Goal: Task Accomplishment & Management: Use online tool/utility

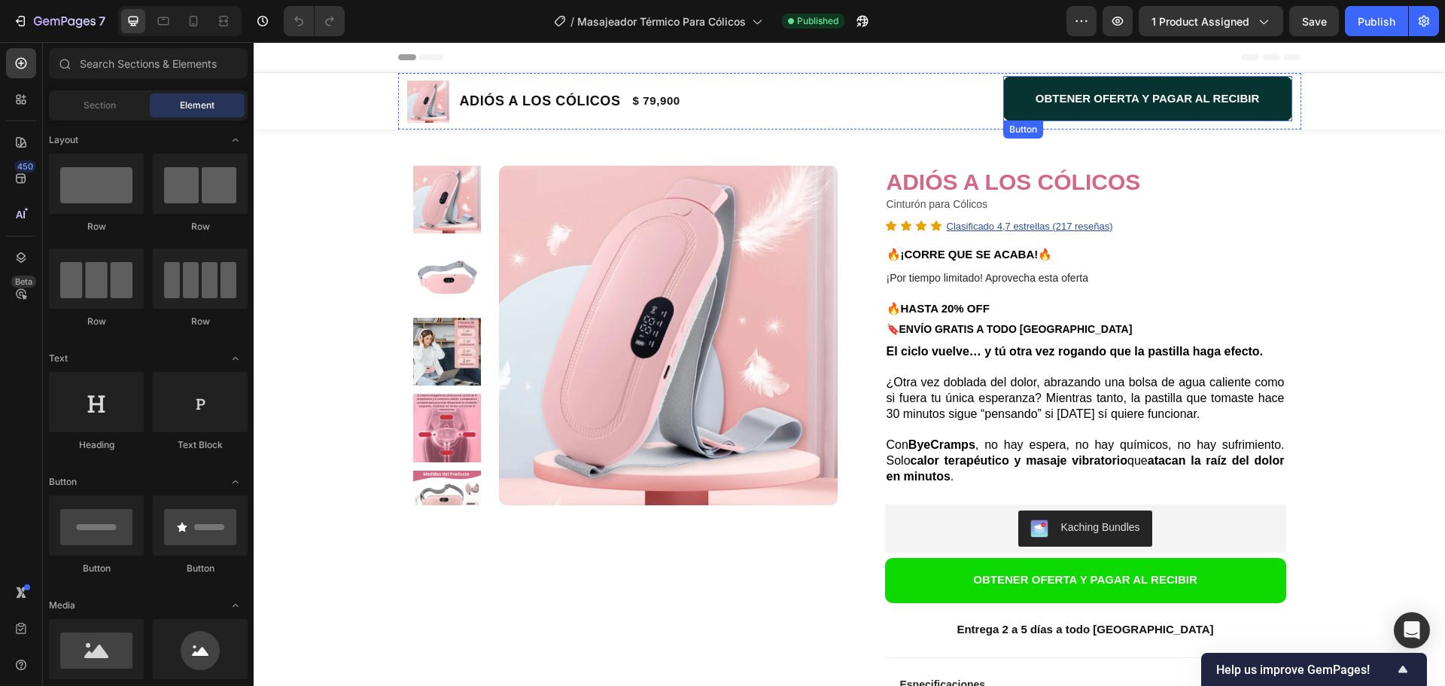
click at [1004, 99] on button "OBTENER OFERTA Y PAGAR AL RECIBIR" at bounding box center [1147, 98] width 289 height 45
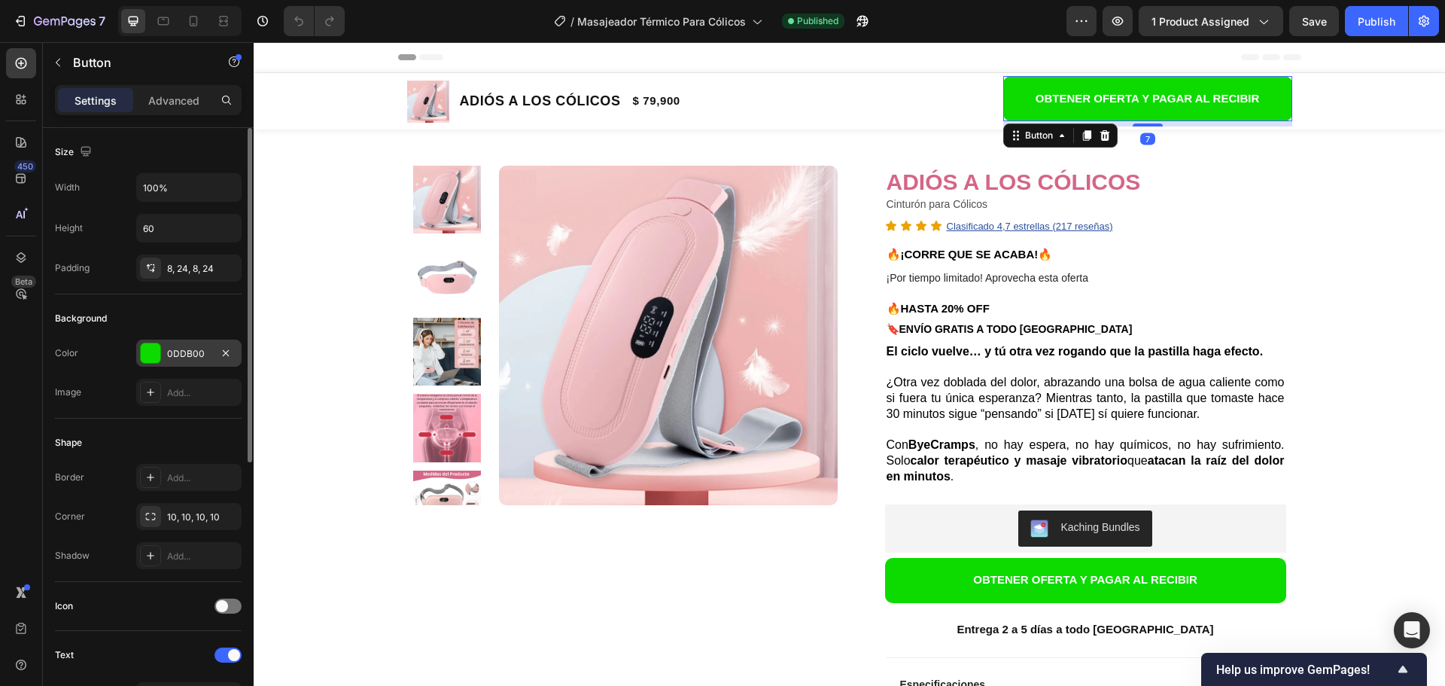
click at [193, 354] on div "0DDB00" at bounding box center [189, 354] width 44 height 14
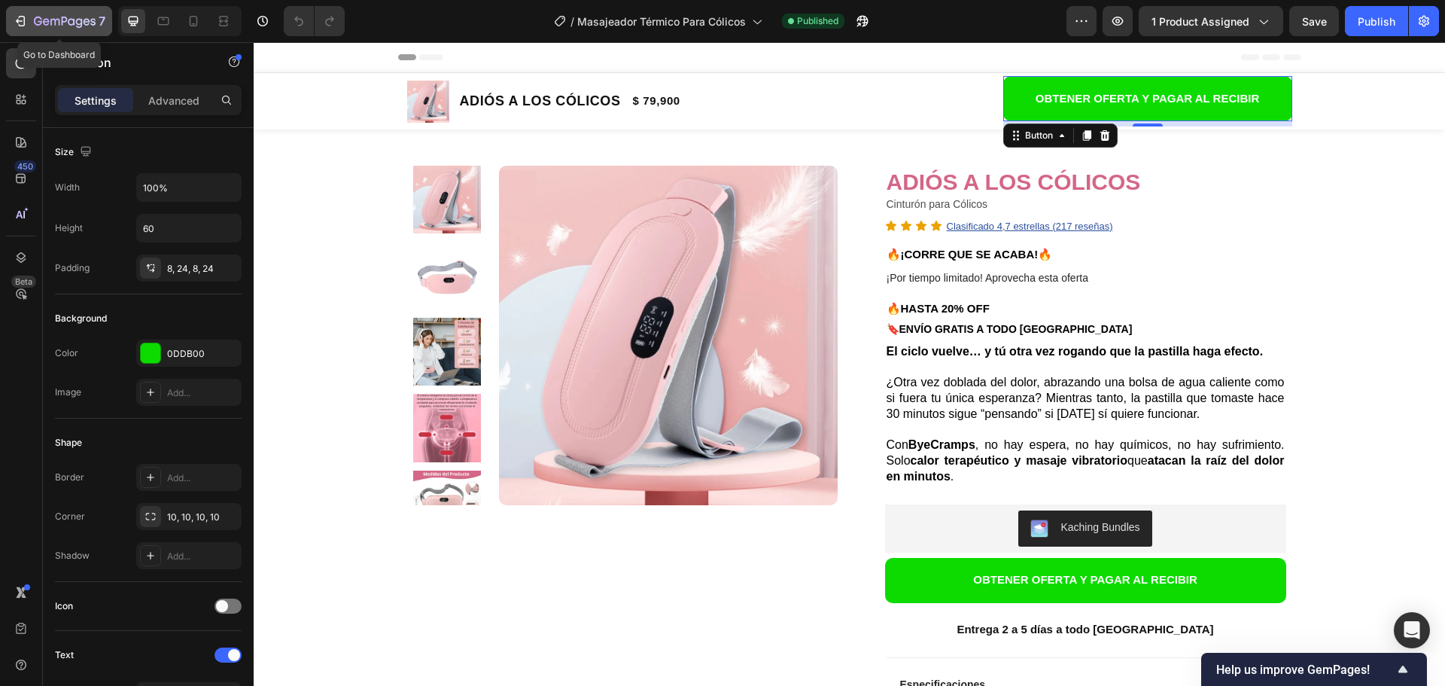
click at [60, 30] on button "7" at bounding box center [59, 21] width 106 height 30
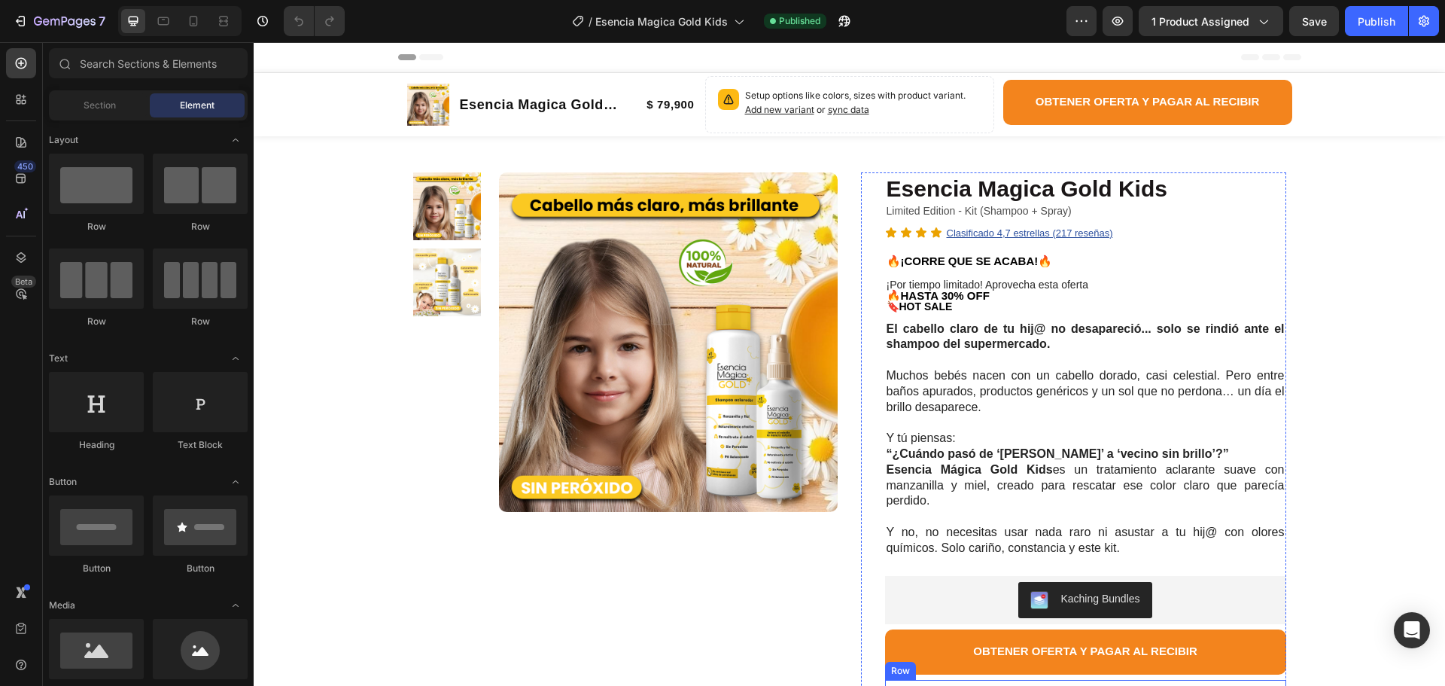
click at [890, 664] on div "Row" at bounding box center [900, 671] width 25 height 14
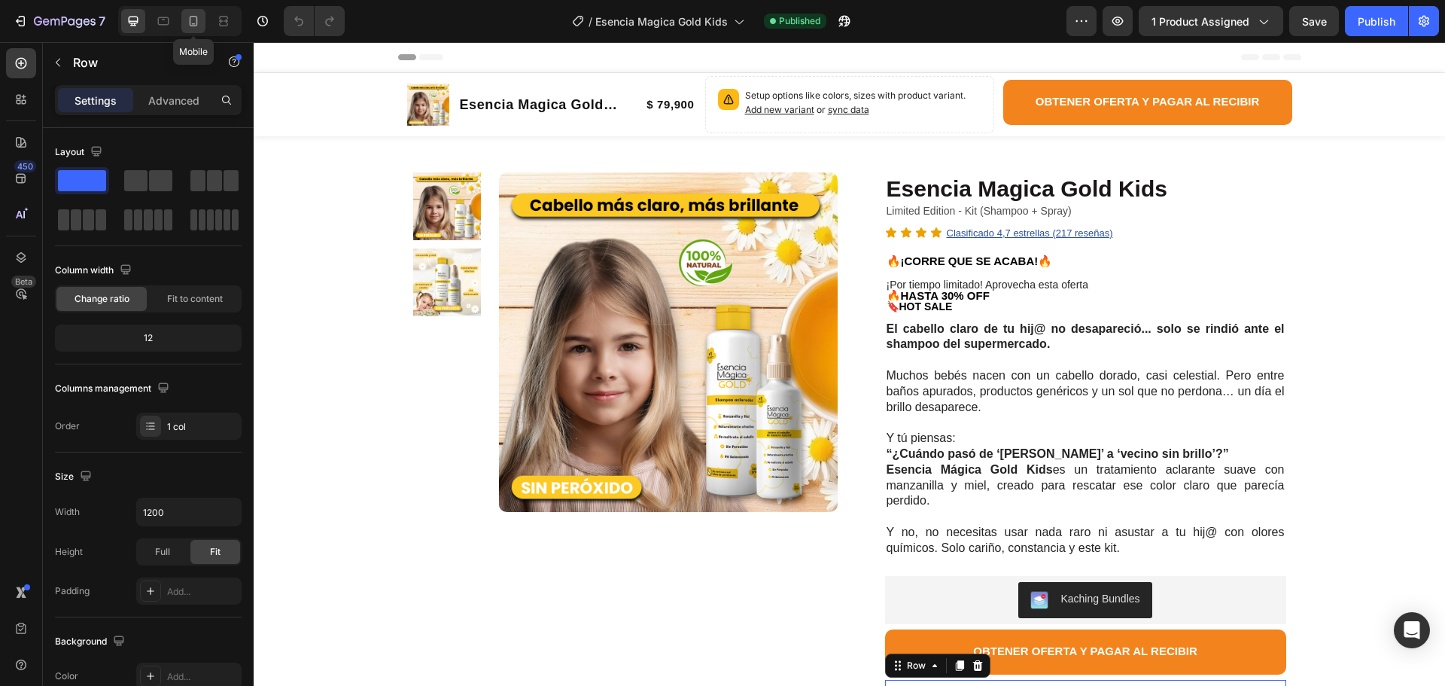
click at [202, 24] on div at bounding box center [193, 21] width 24 height 24
type input "100%"
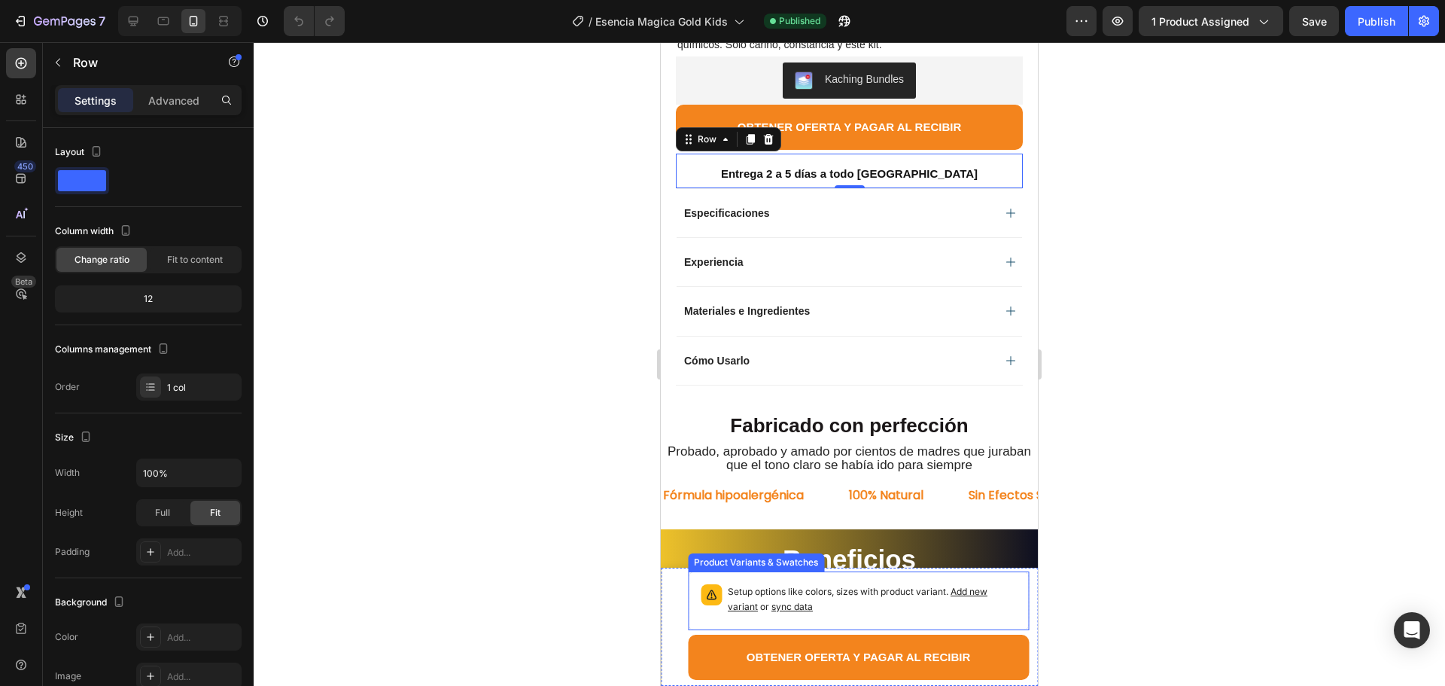
scroll to position [859, 0]
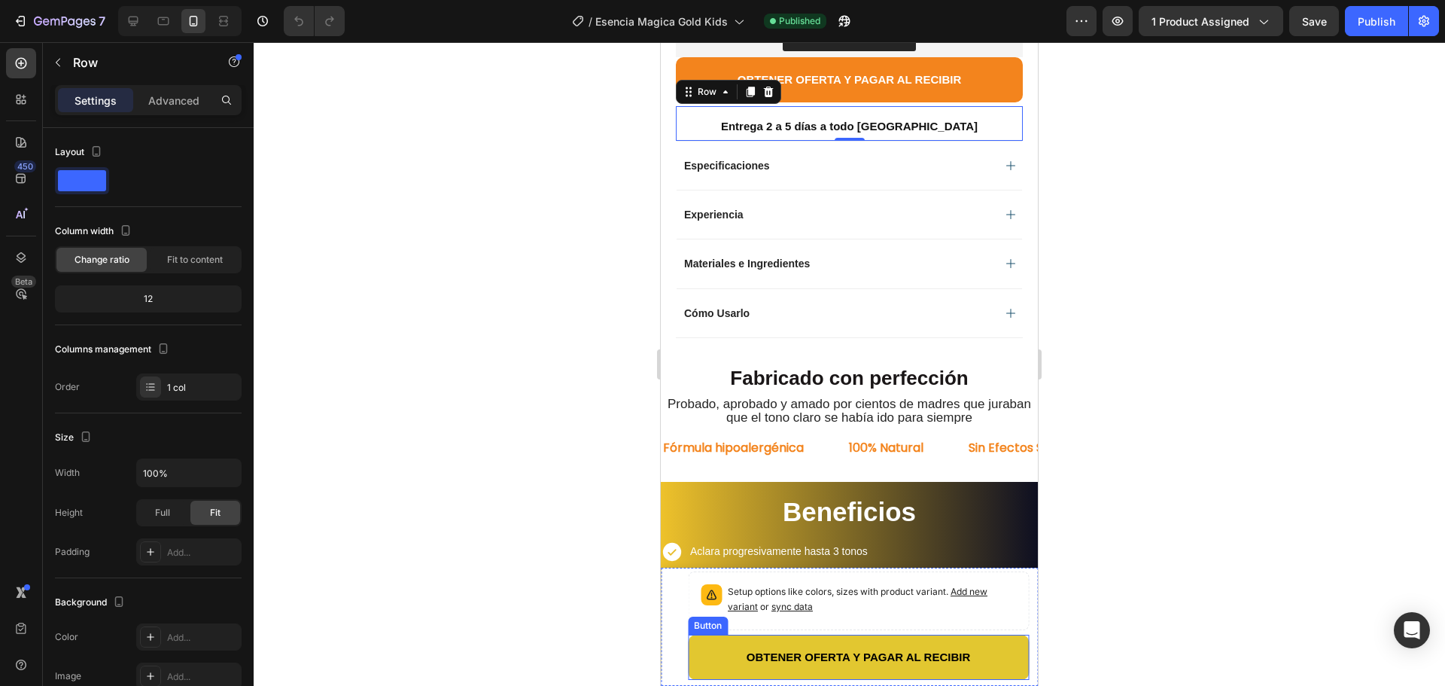
click at [700, 656] on button "OBTENER OFERTA Y PAGAR AL RECIBIR" at bounding box center [858, 656] width 341 height 45
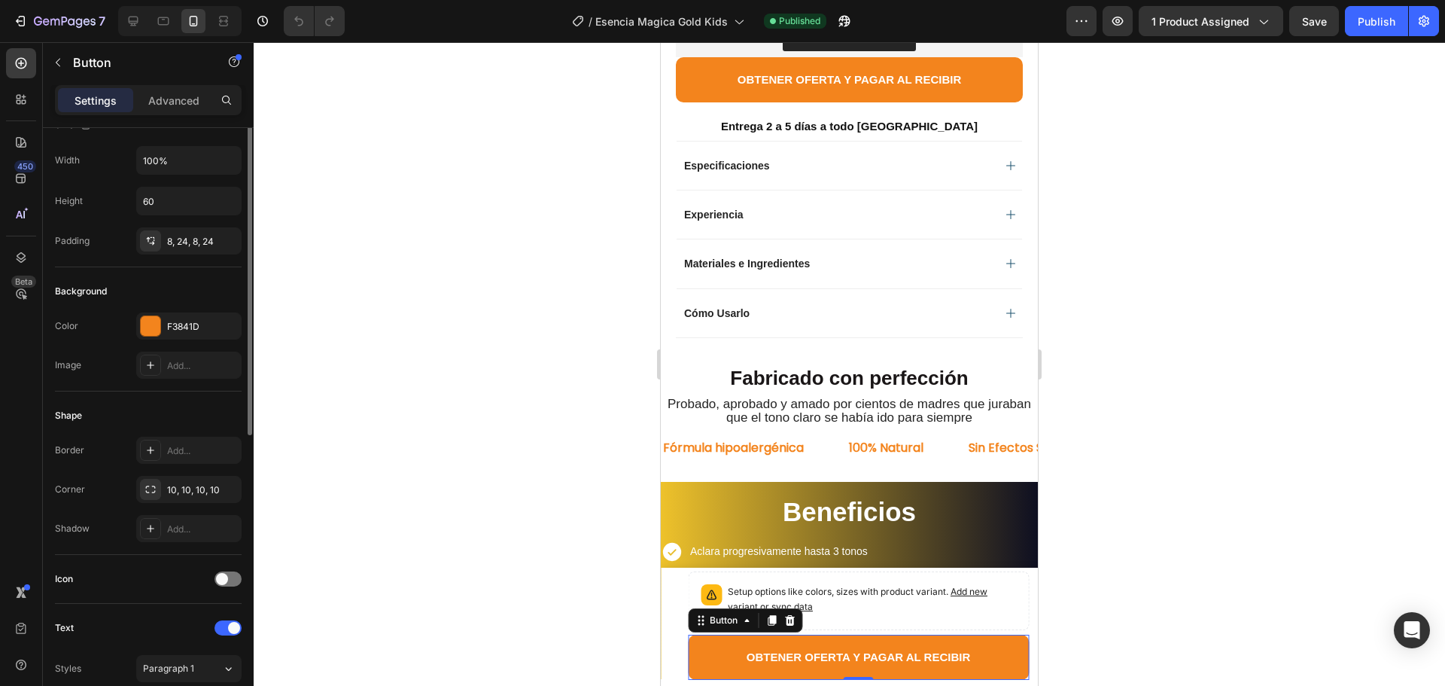
scroll to position [0, 0]
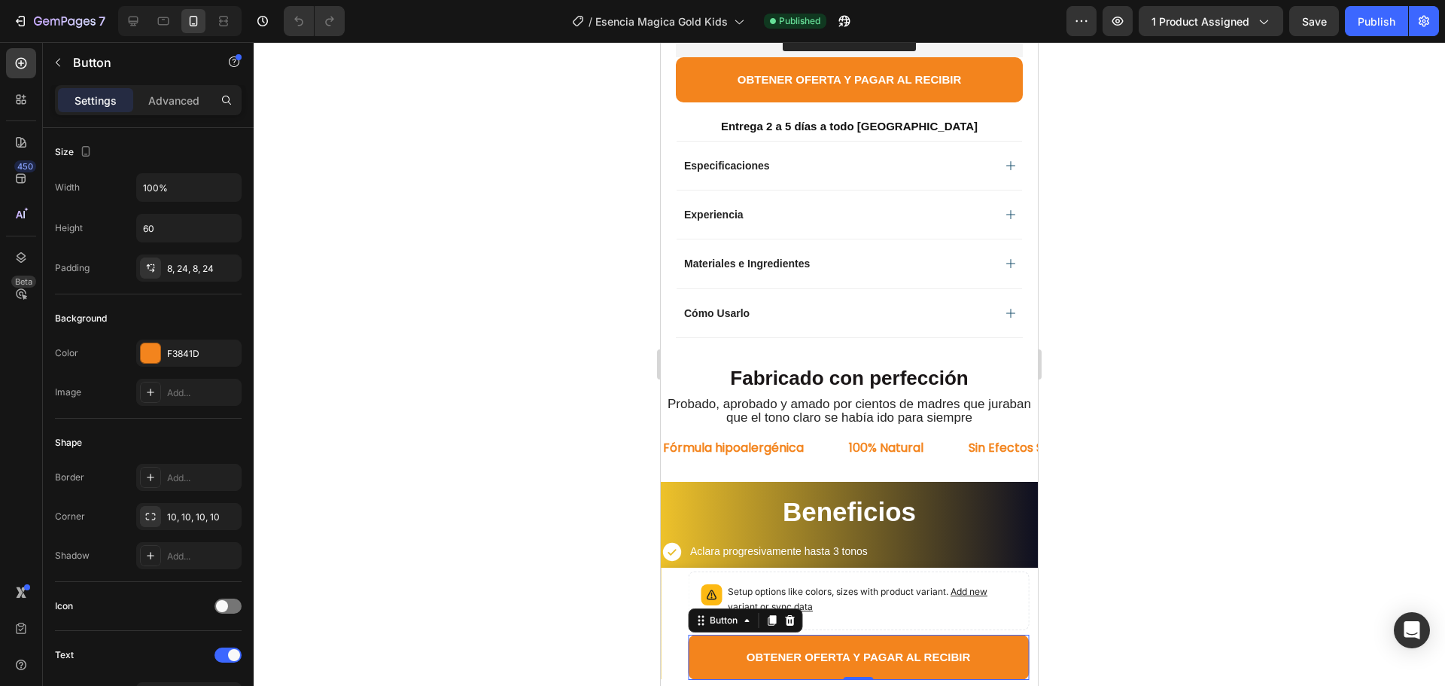
click at [193, 87] on div "Settings Advanced" at bounding box center [148, 100] width 187 height 30
click at [169, 100] on p "Advanced" at bounding box center [173, 101] width 51 height 16
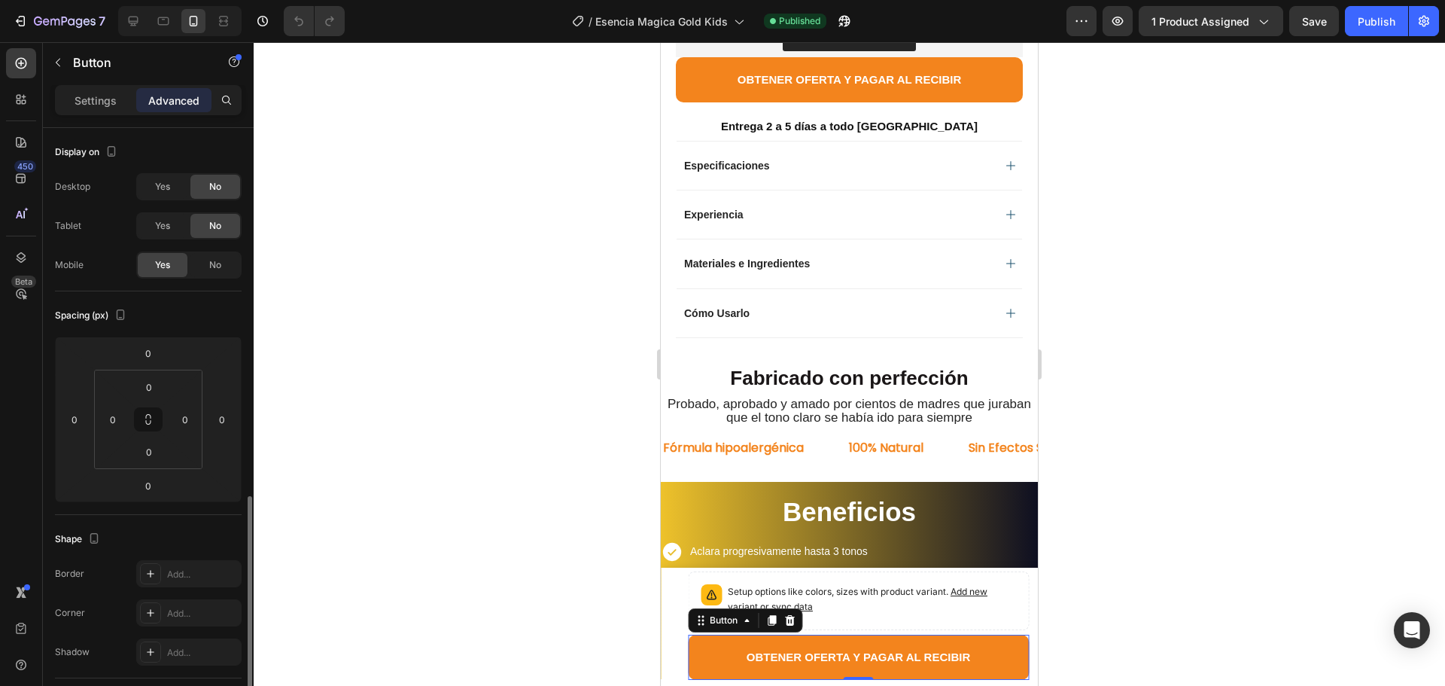
scroll to position [301, 0]
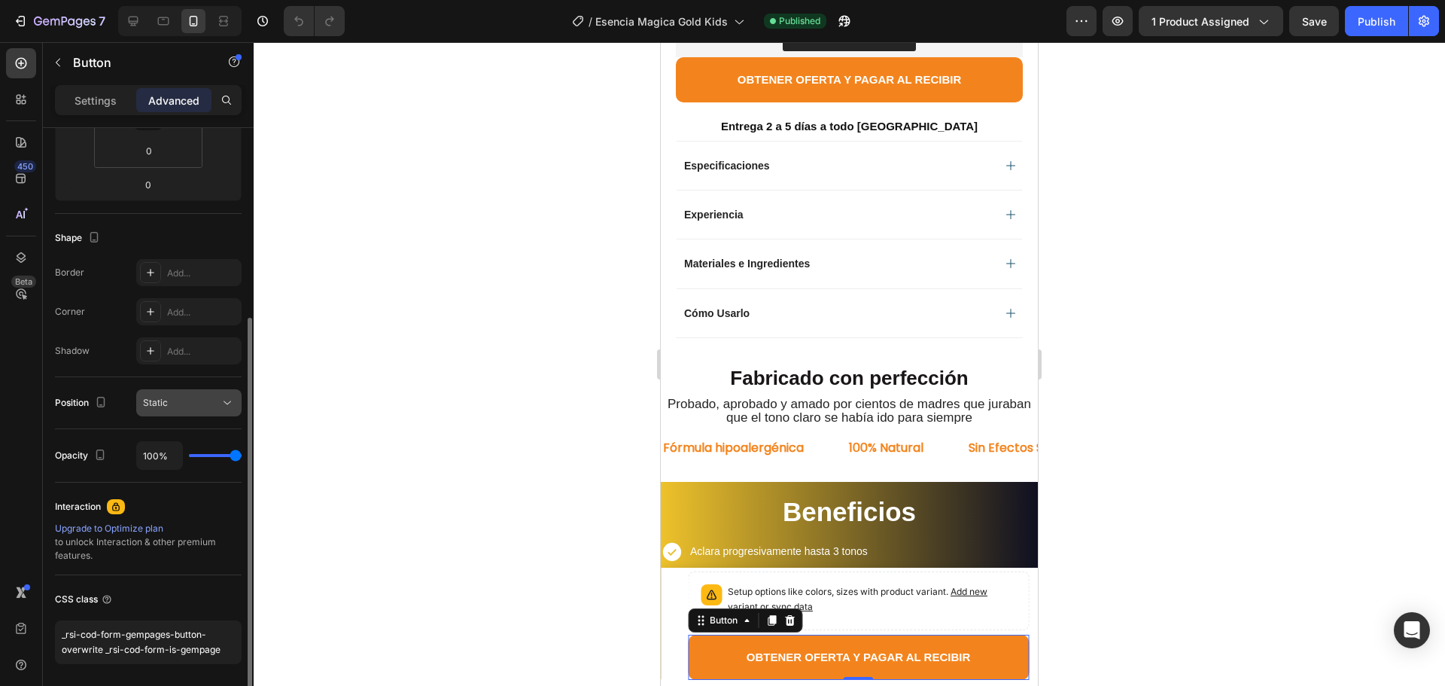
click at [183, 401] on div "Static" at bounding box center [181, 403] width 77 height 14
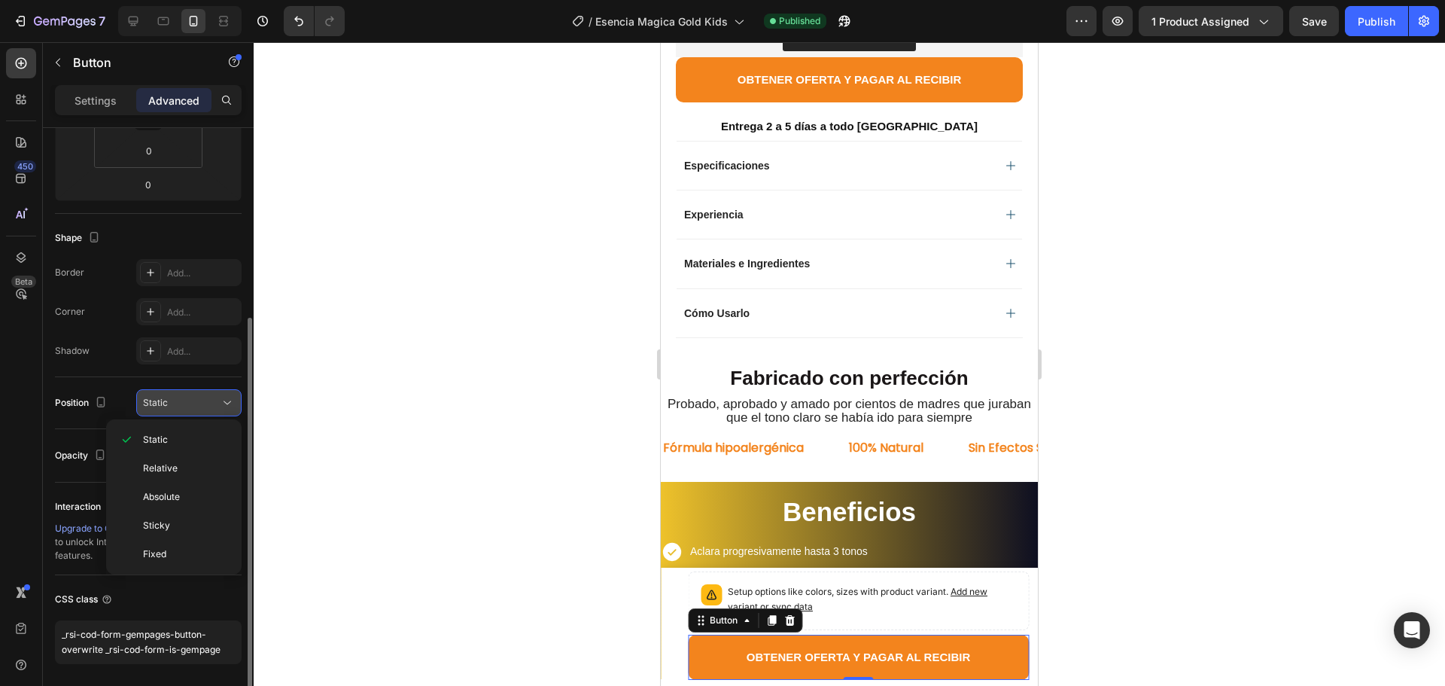
click at [183, 401] on div "Static" at bounding box center [181, 403] width 77 height 14
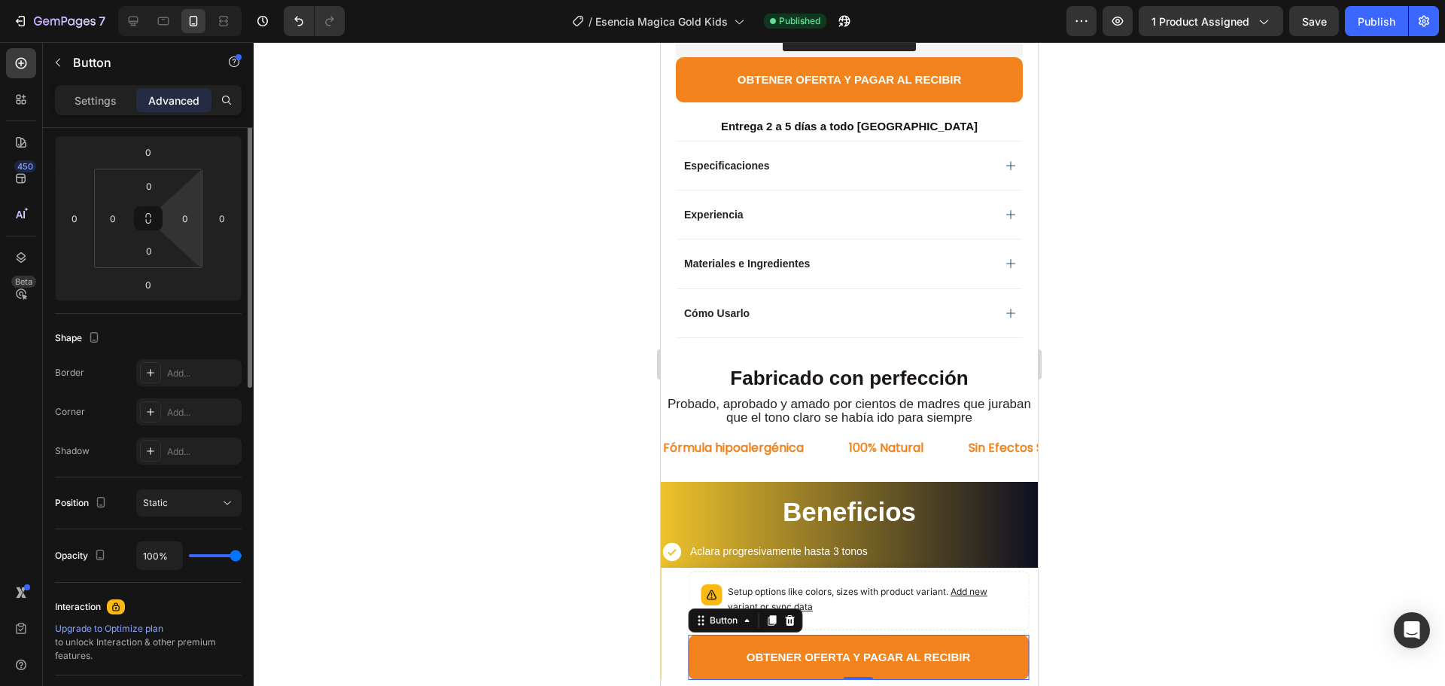
scroll to position [0, 0]
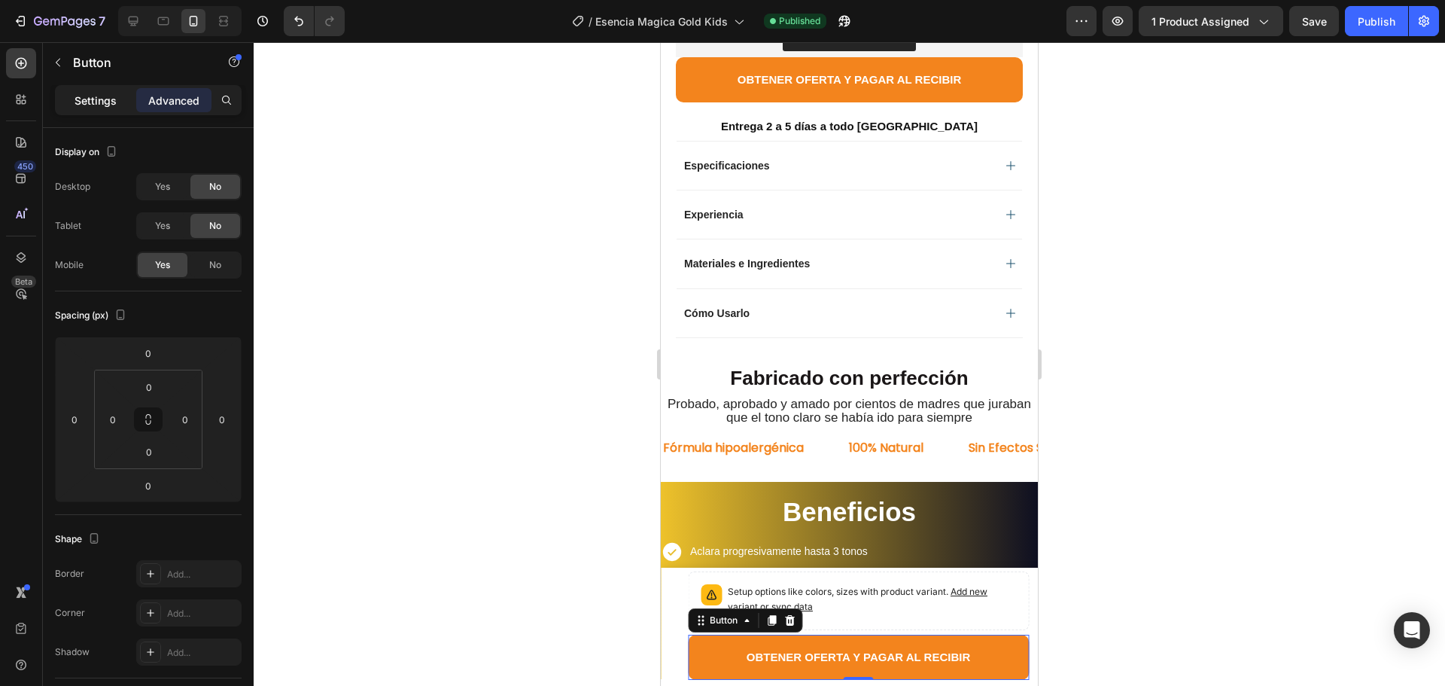
click at [93, 105] on p "Settings" at bounding box center [96, 101] width 42 height 16
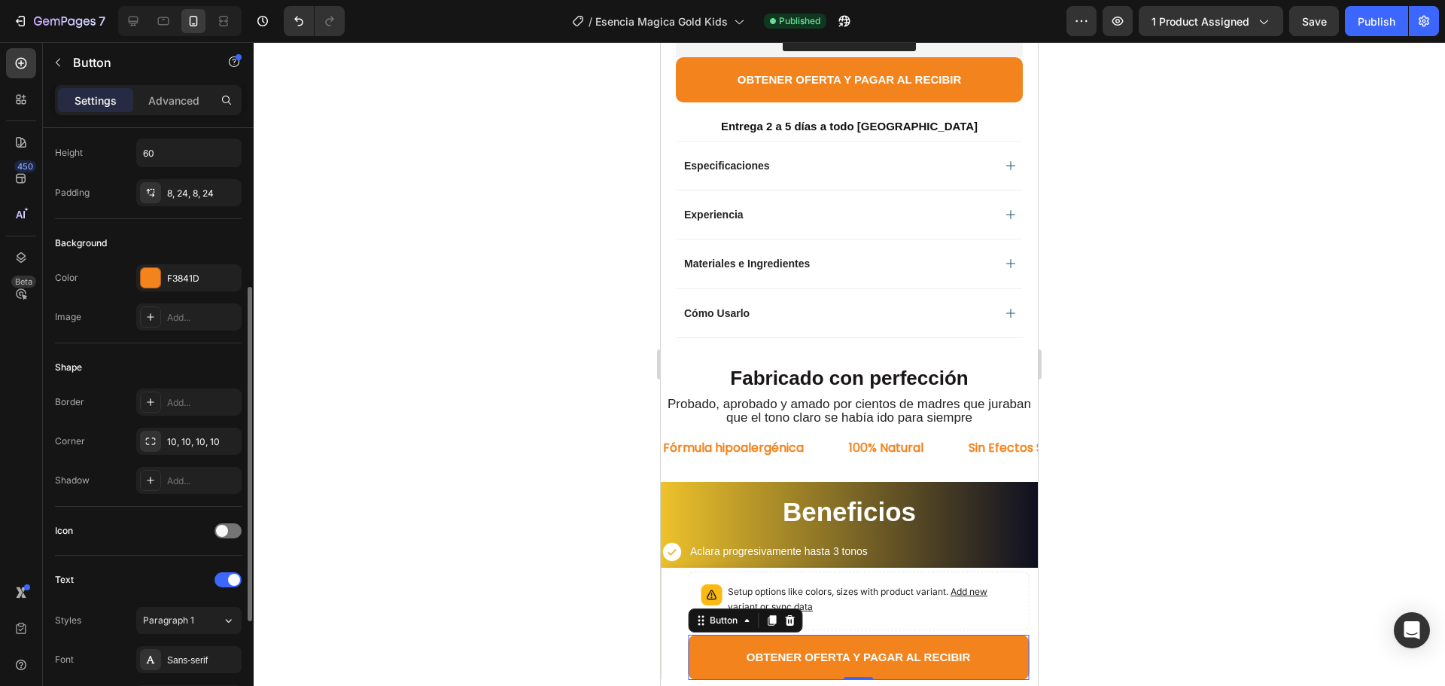
scroll to position [226, 0]
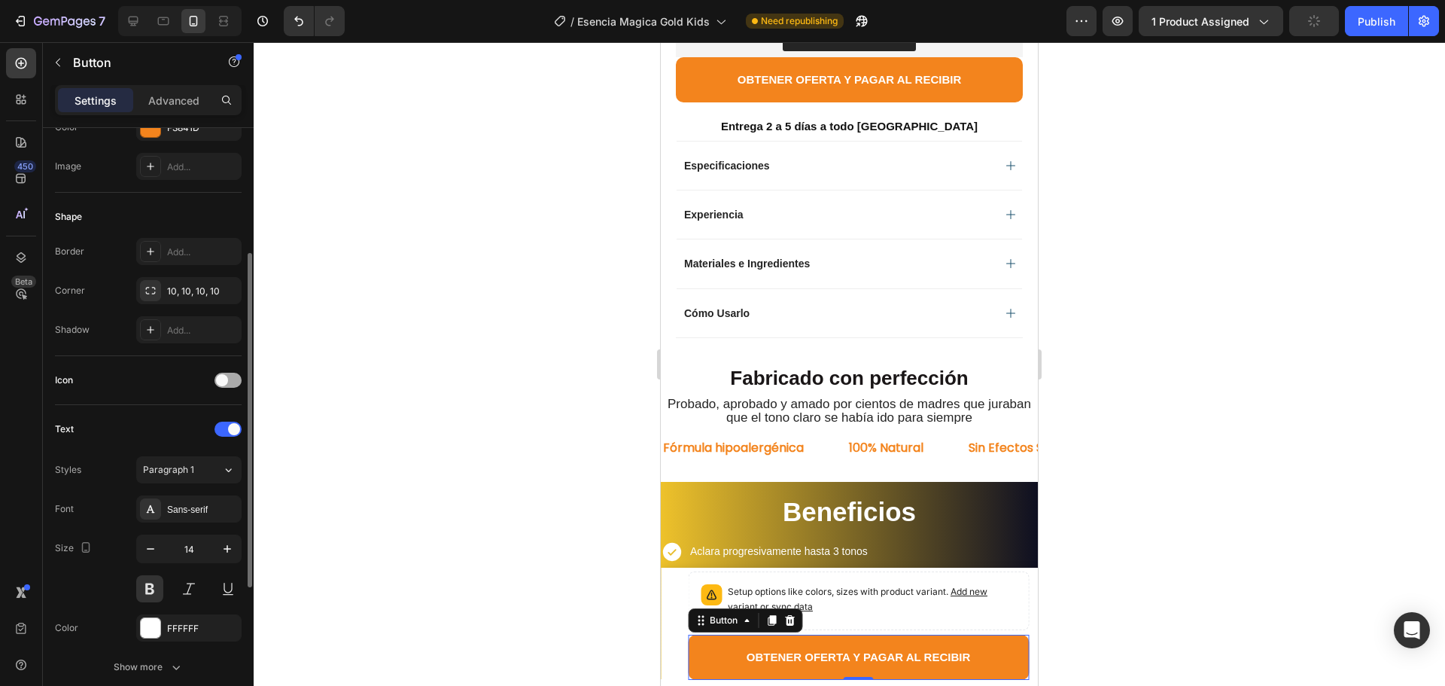
click at [231, 380] on div at bounding box center [227, 380] width 27 height 15
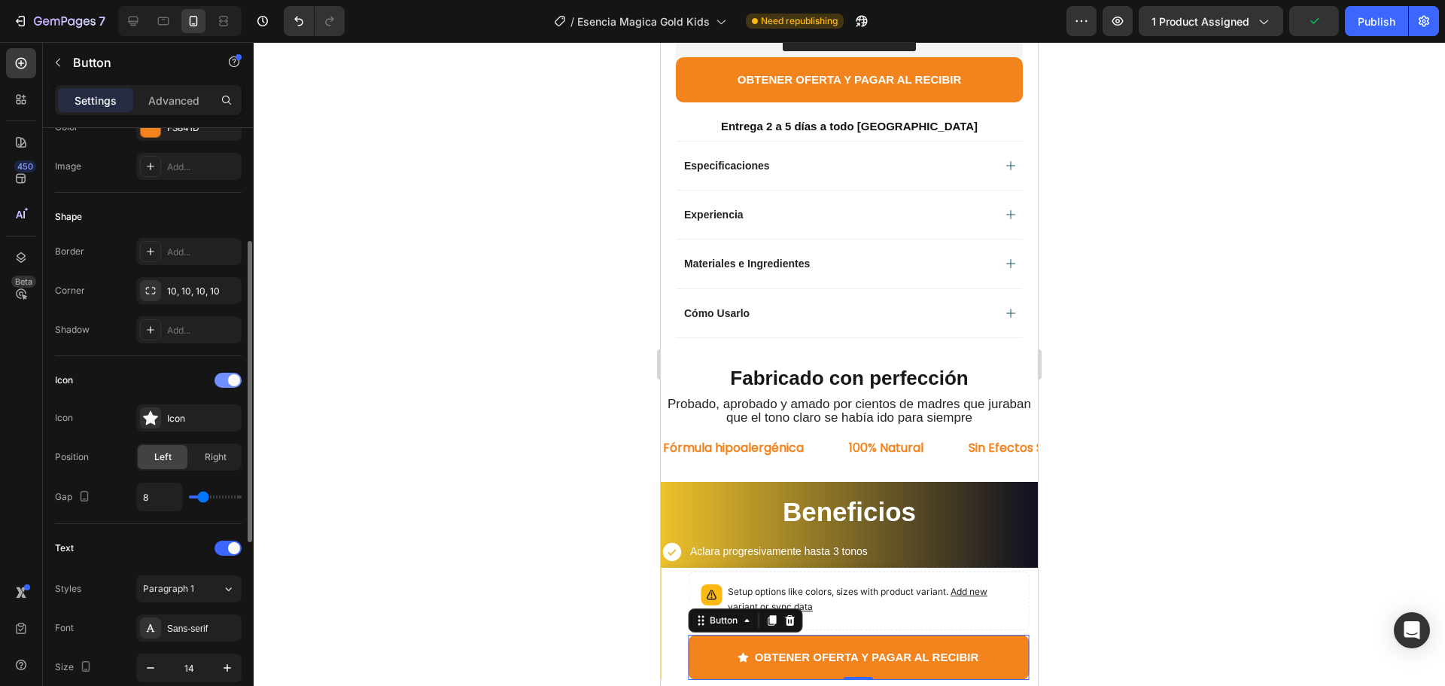
click at [230, 379] on span at bounding box center [234, 380] width 12 height 12
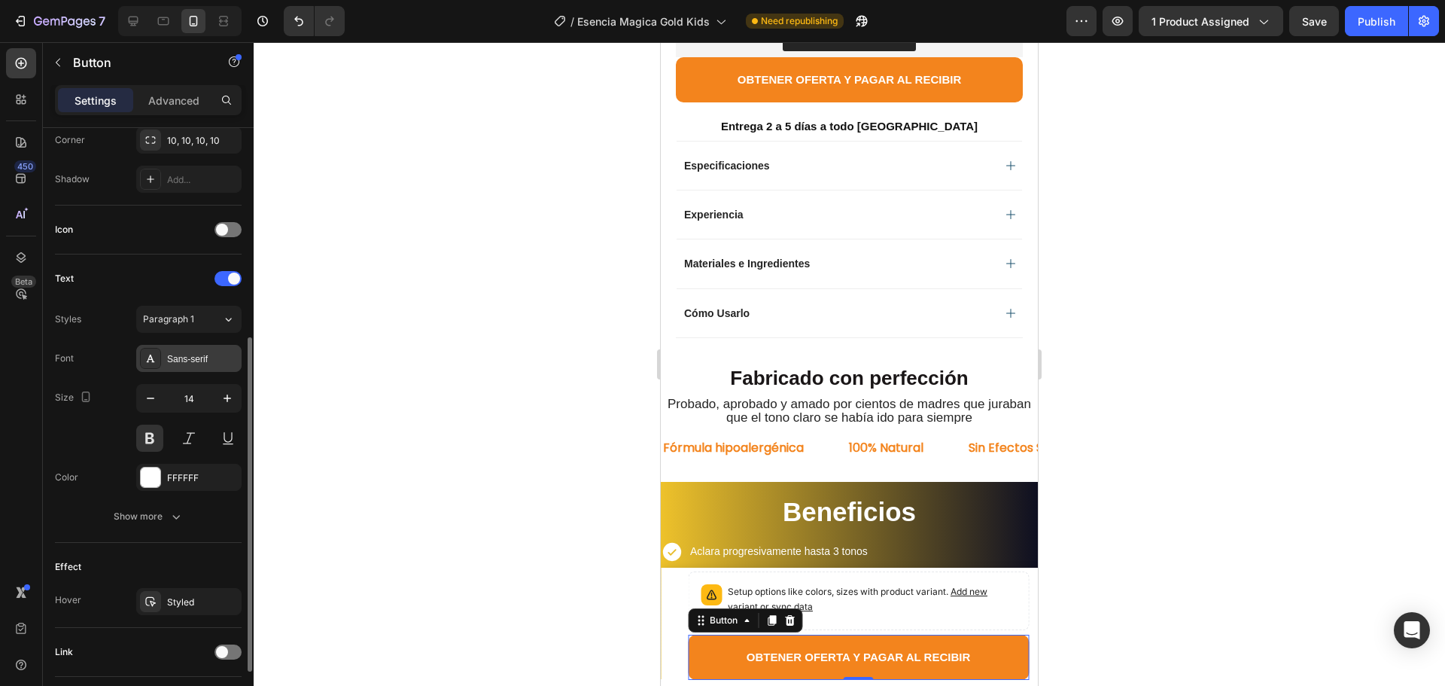
scroll to position [452, 0]
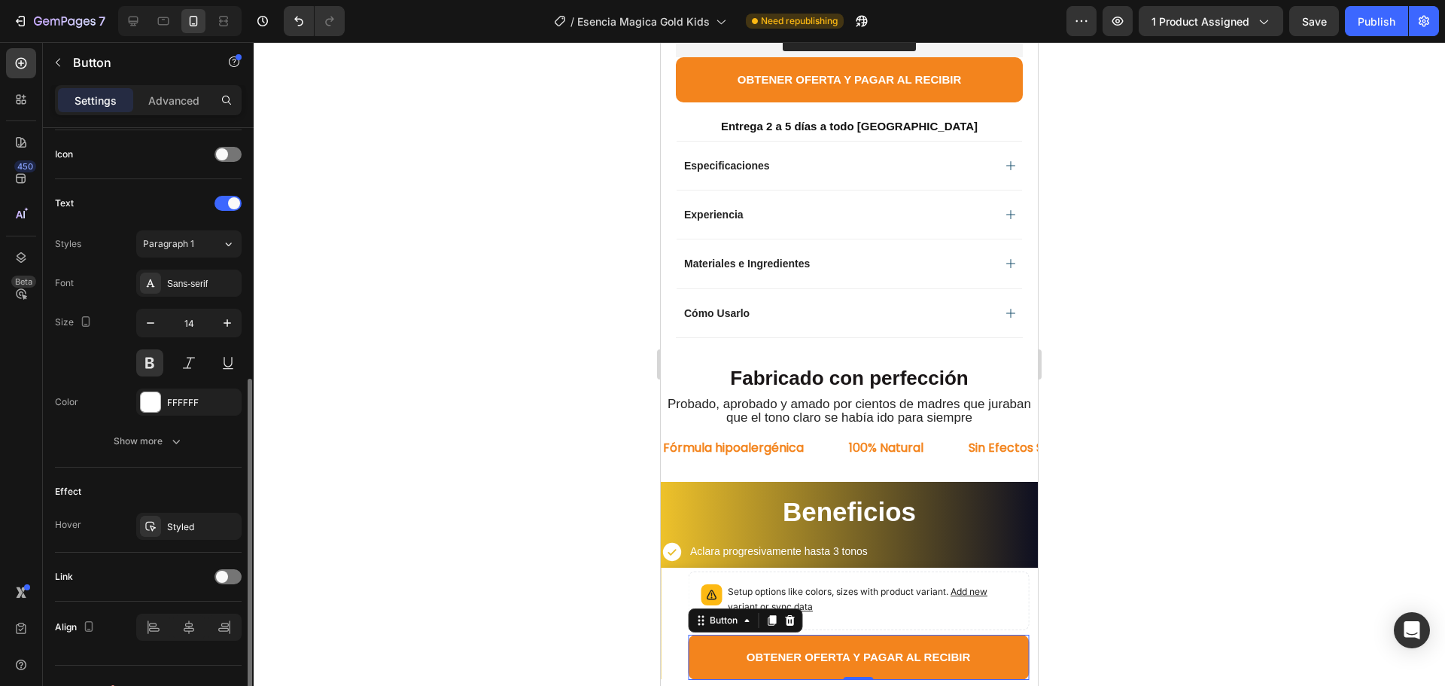
click at [114, 498] on div "Effect" at bounding box center [148, 491] width 187 height 24
click at [163, 531] on div "Styled" at bounding box center [188, 525] width 105 height 27
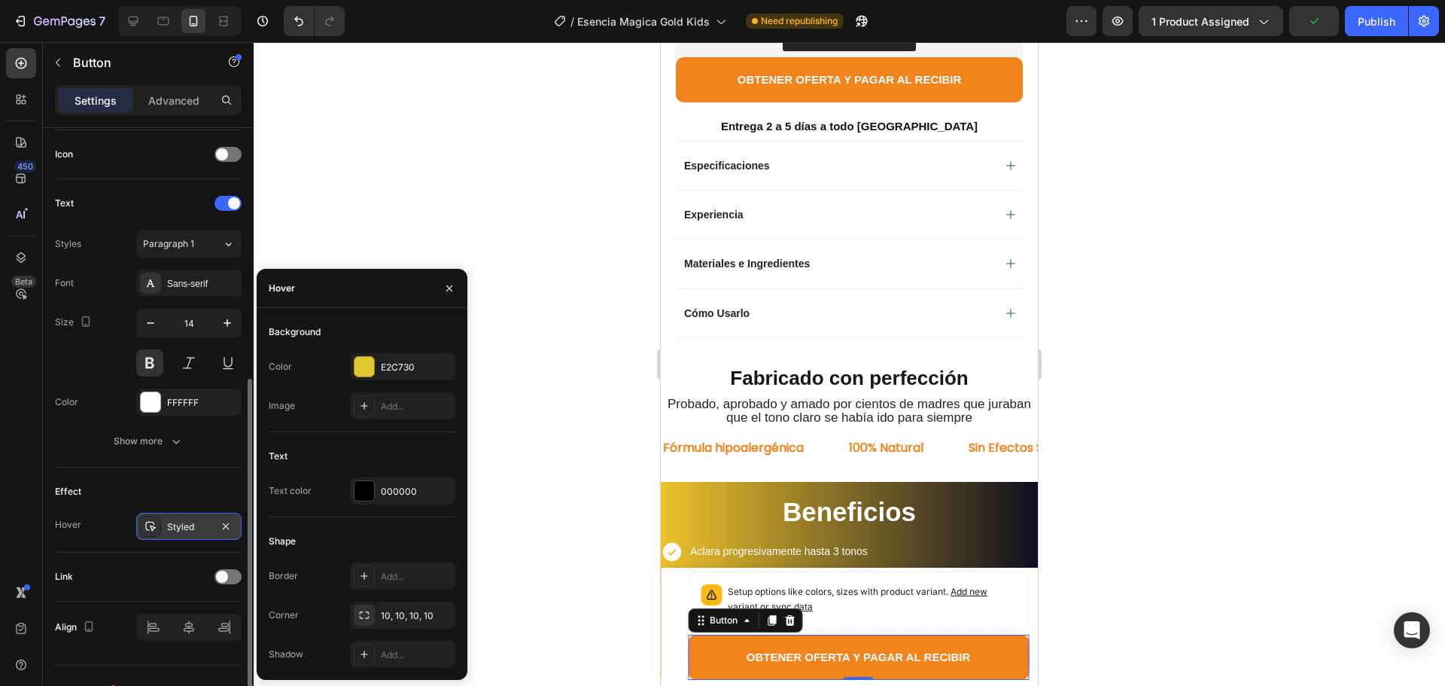
click at [163, 531] on div "Styled" at bounding box center [188, 525] width 105 height 27
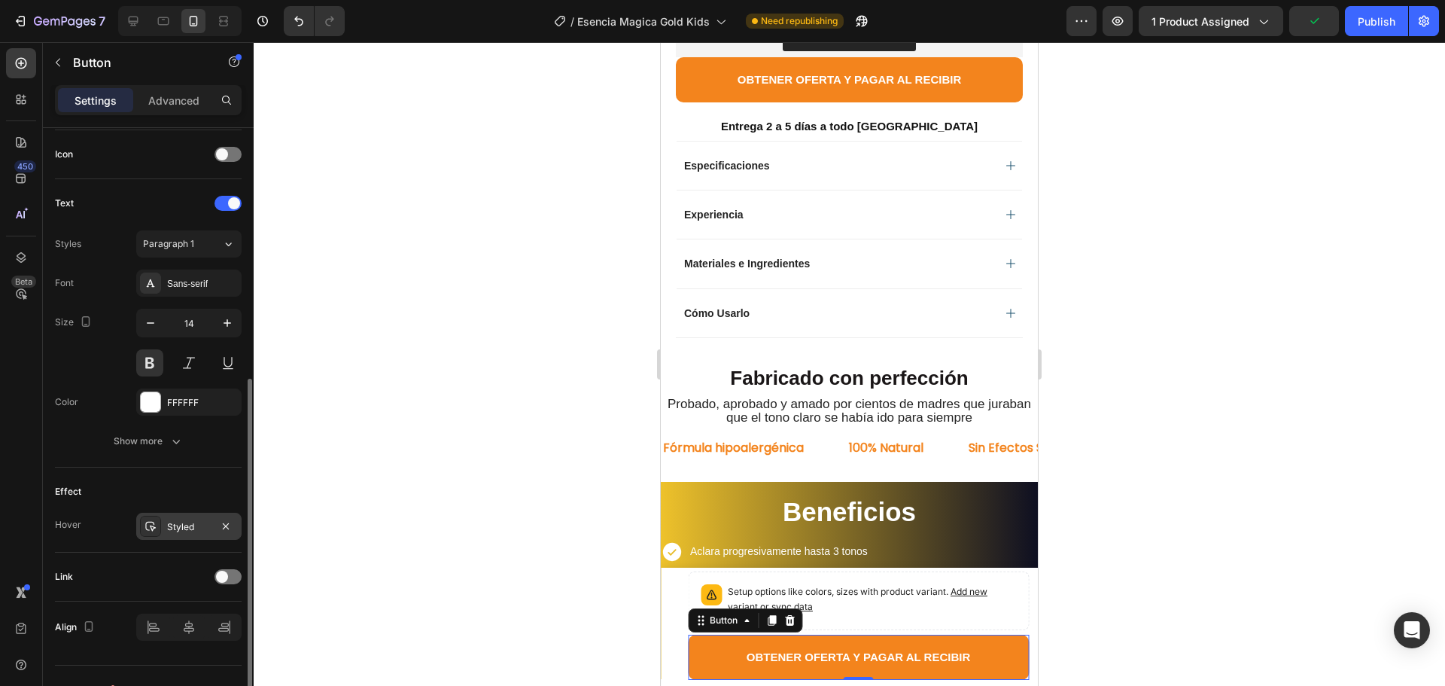
scroll to position [479, 0]
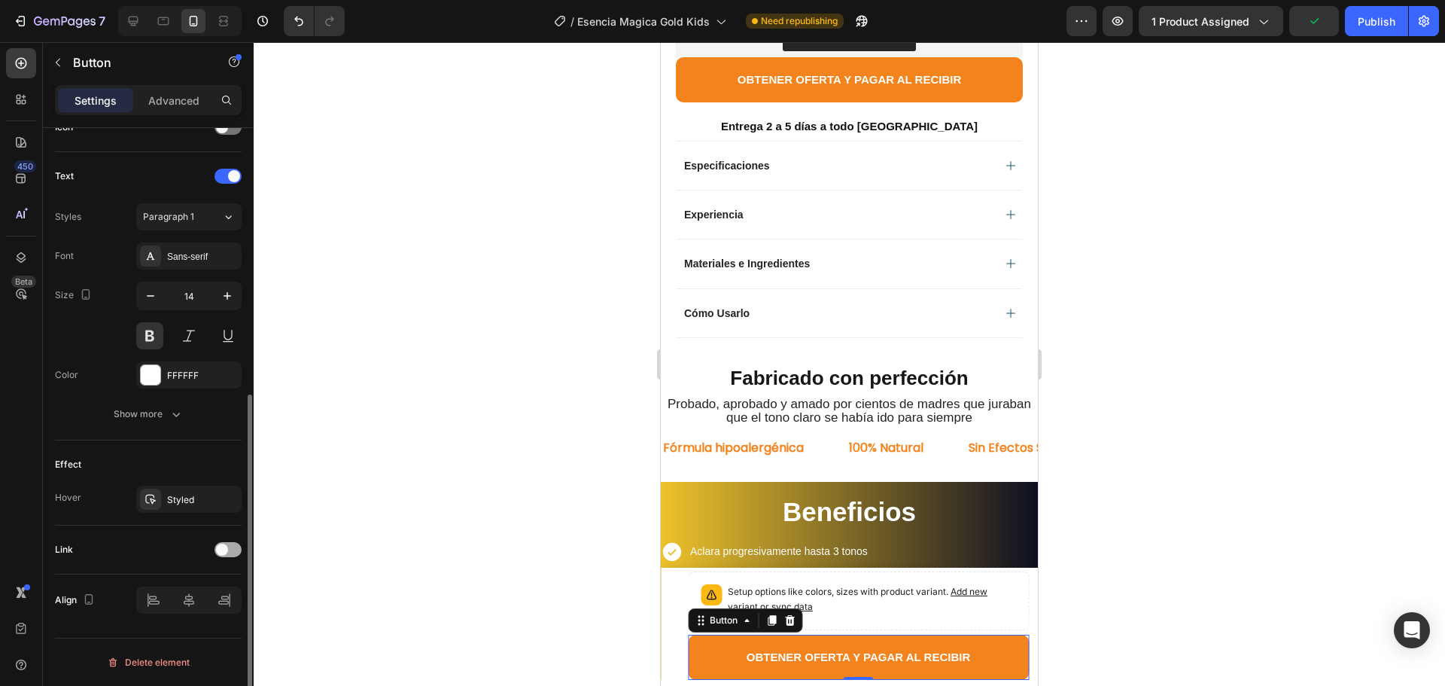
click at [228, 555] on div at bounding box center [227, 549] width 27 height 15
click at [60, 20] on icon "button" at bounding box center [65, 22] width 62 height 13
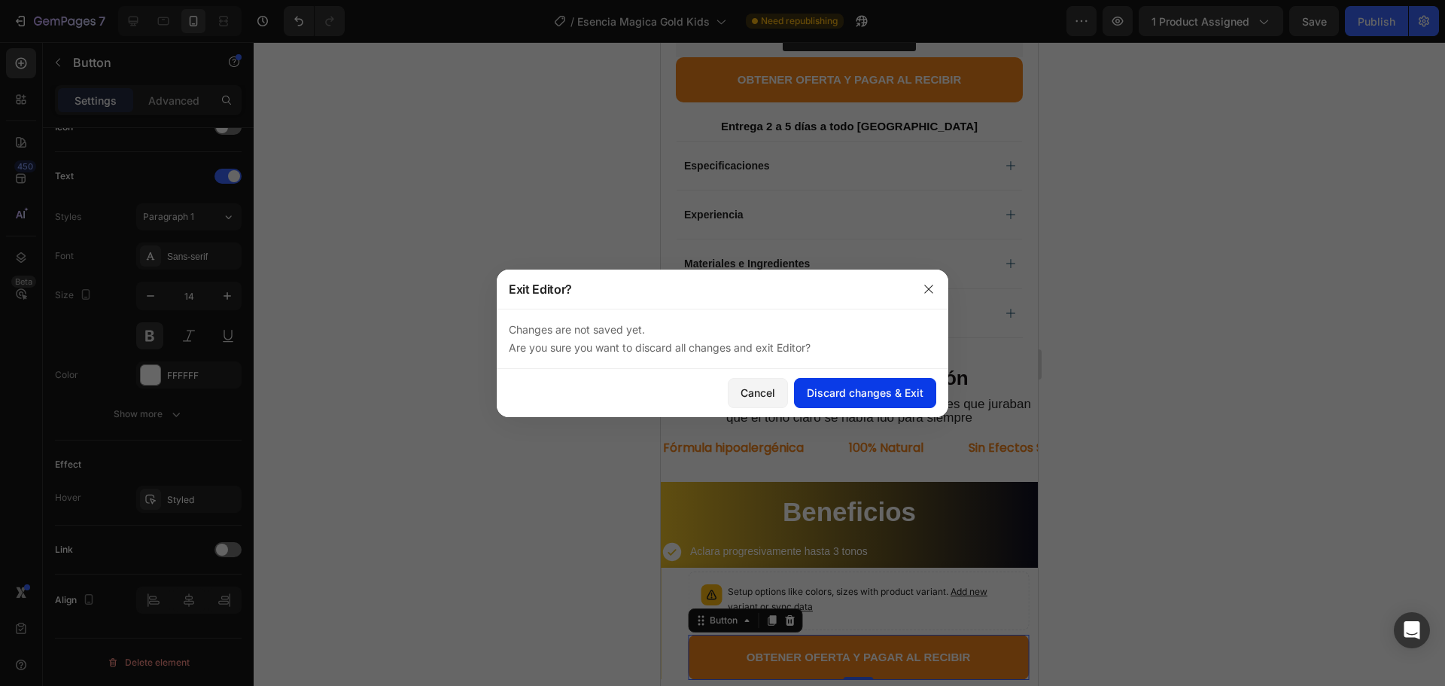
click at [814, 388] on div "Discard changes & Exit" at bounding box center [865, 393] width 117 height 16
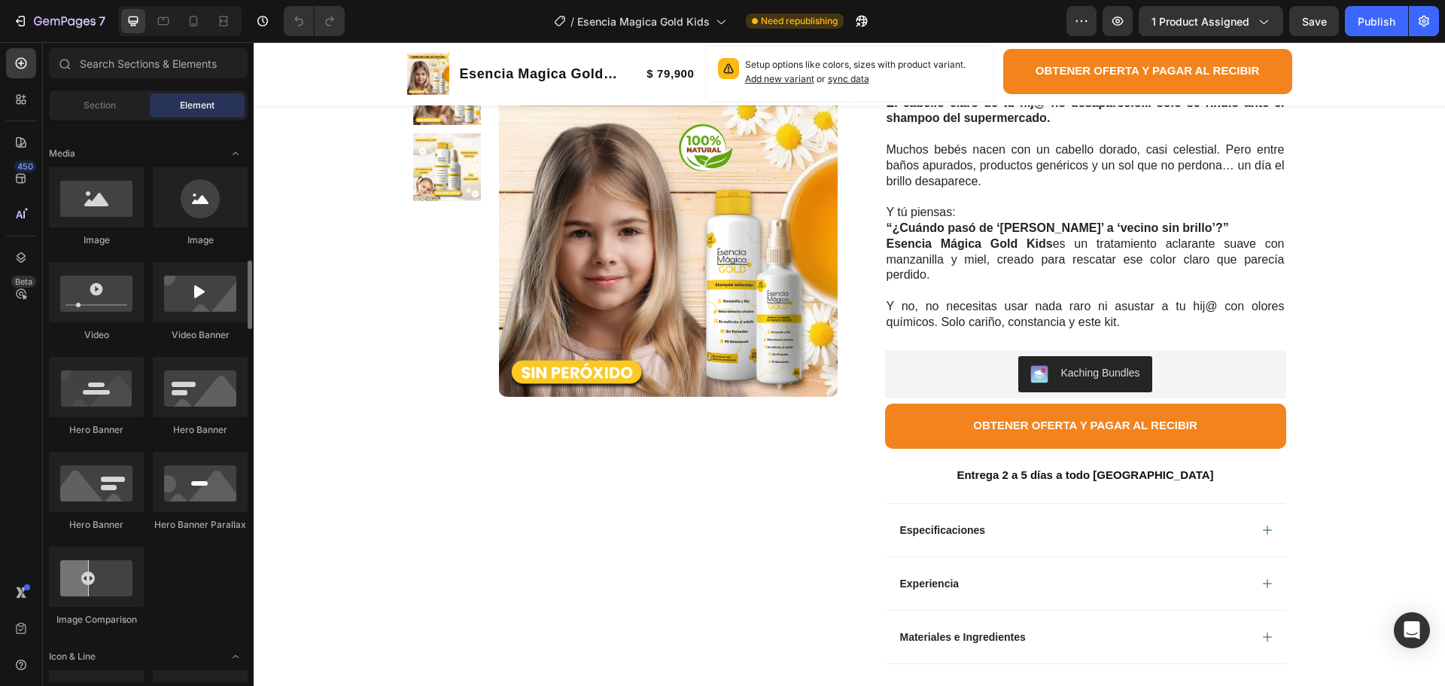
scroll to position [527, 0]
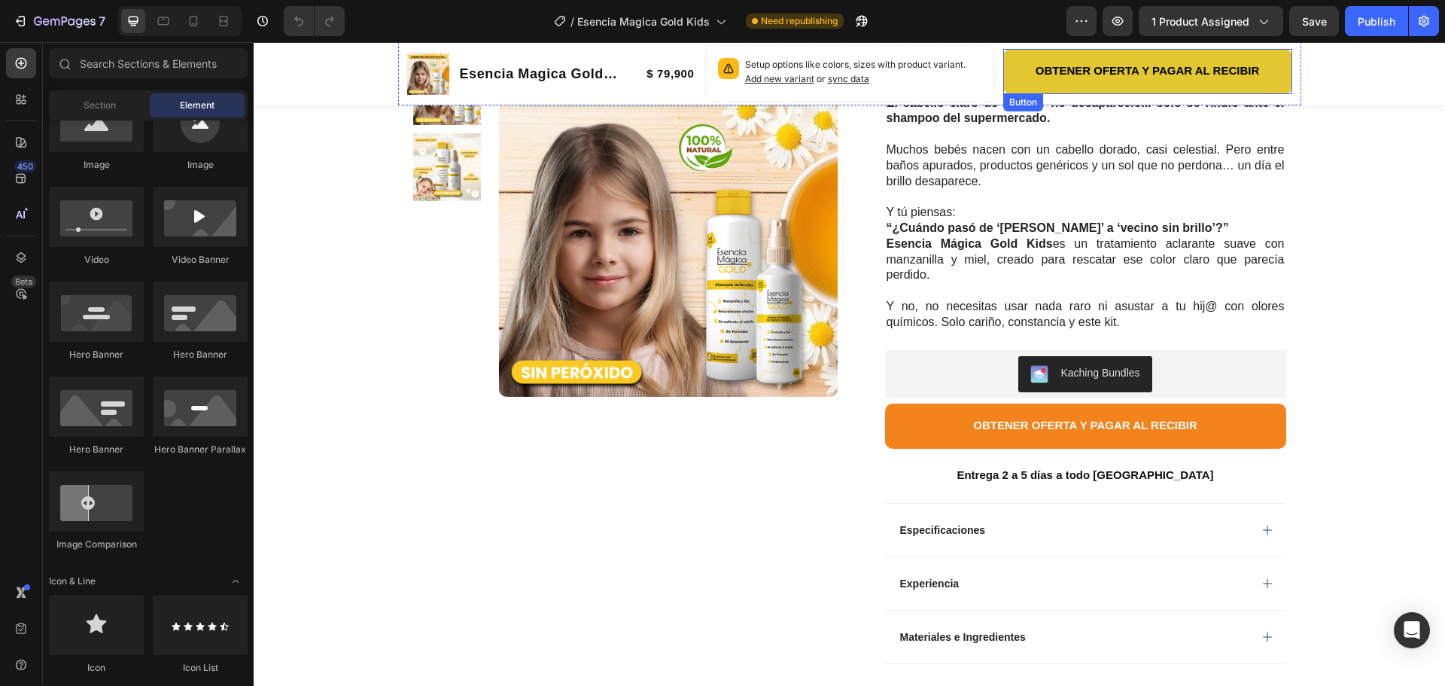
click at [1005, 65] on button "OBTENER OFERTA Y PAGAR AL RECIBIR" at bounding box center [1147, 71] width 289 height 45
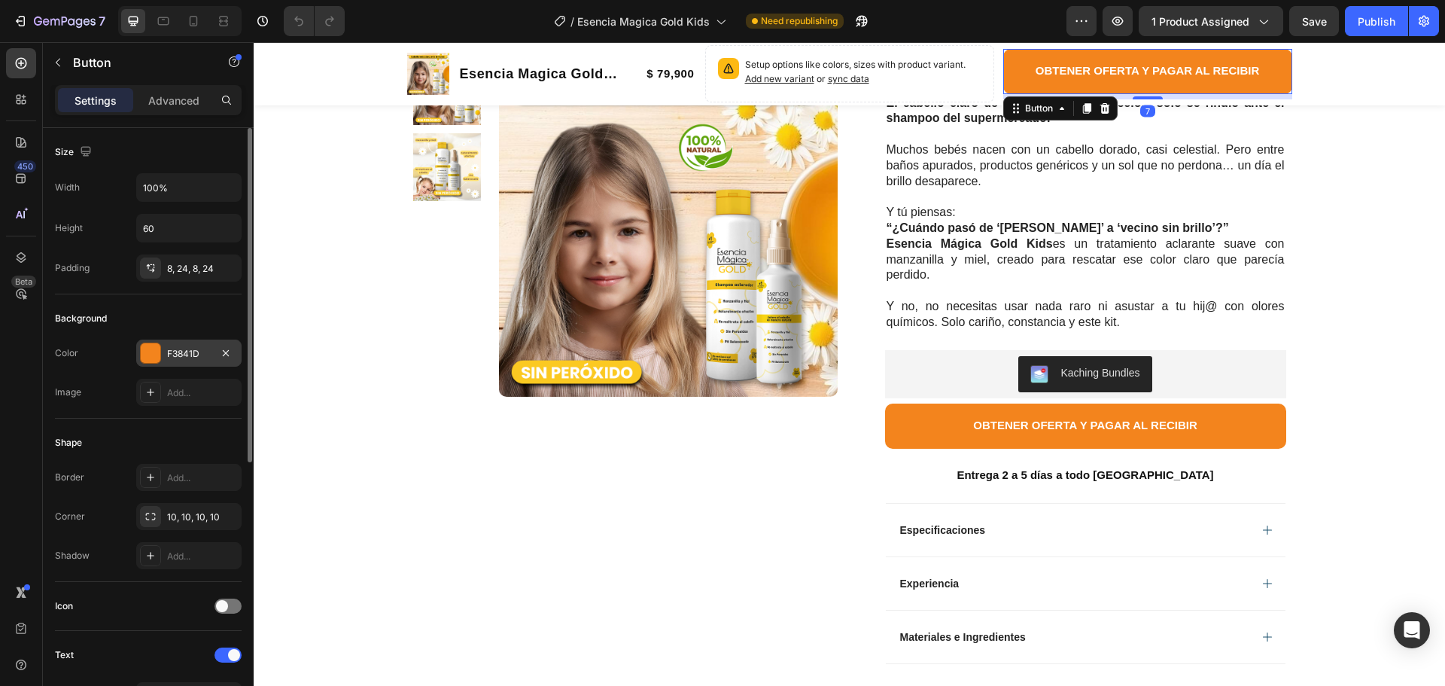
click at [189, 351] on div "F3841D" at bounding box center [189, 354] width 44 height 14
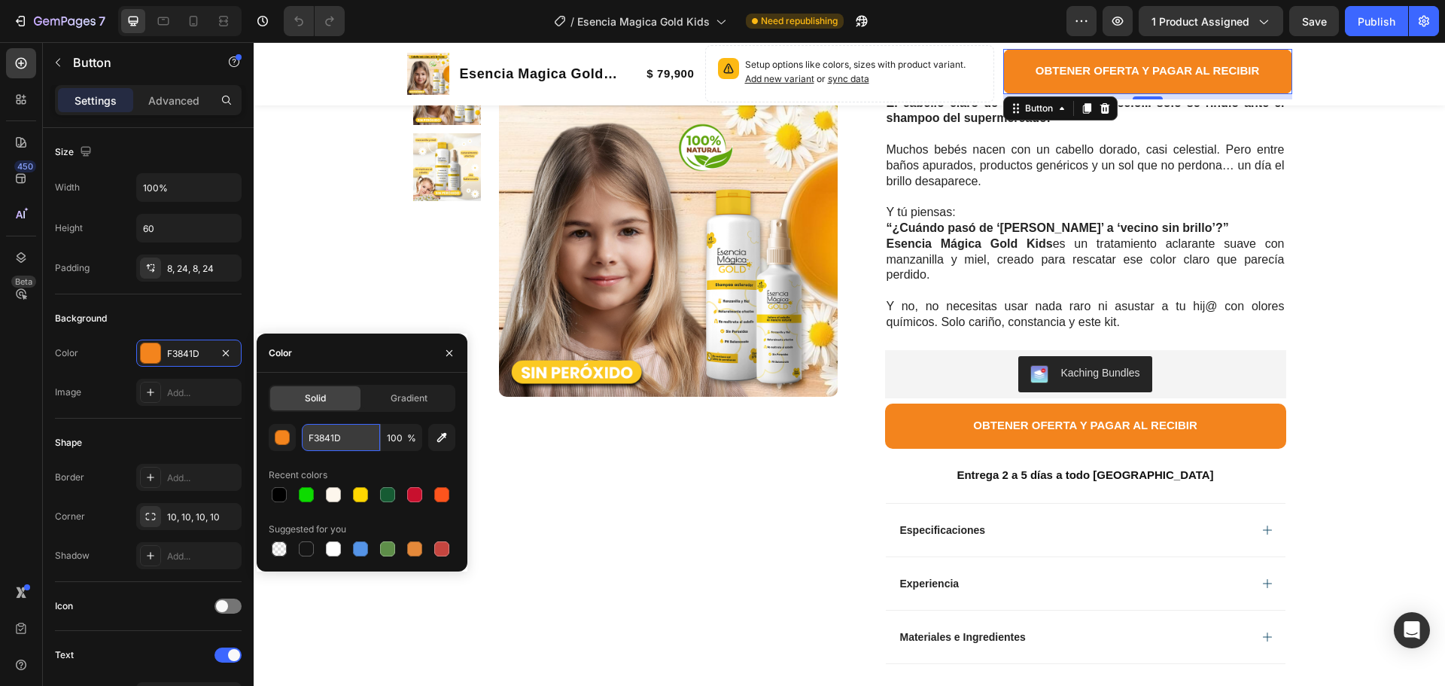
click at [336, 437] on input "F3841D" at bounding box center [341, 437] width 78 height 27
paste input "0DDB00"
type input "0DDB00"
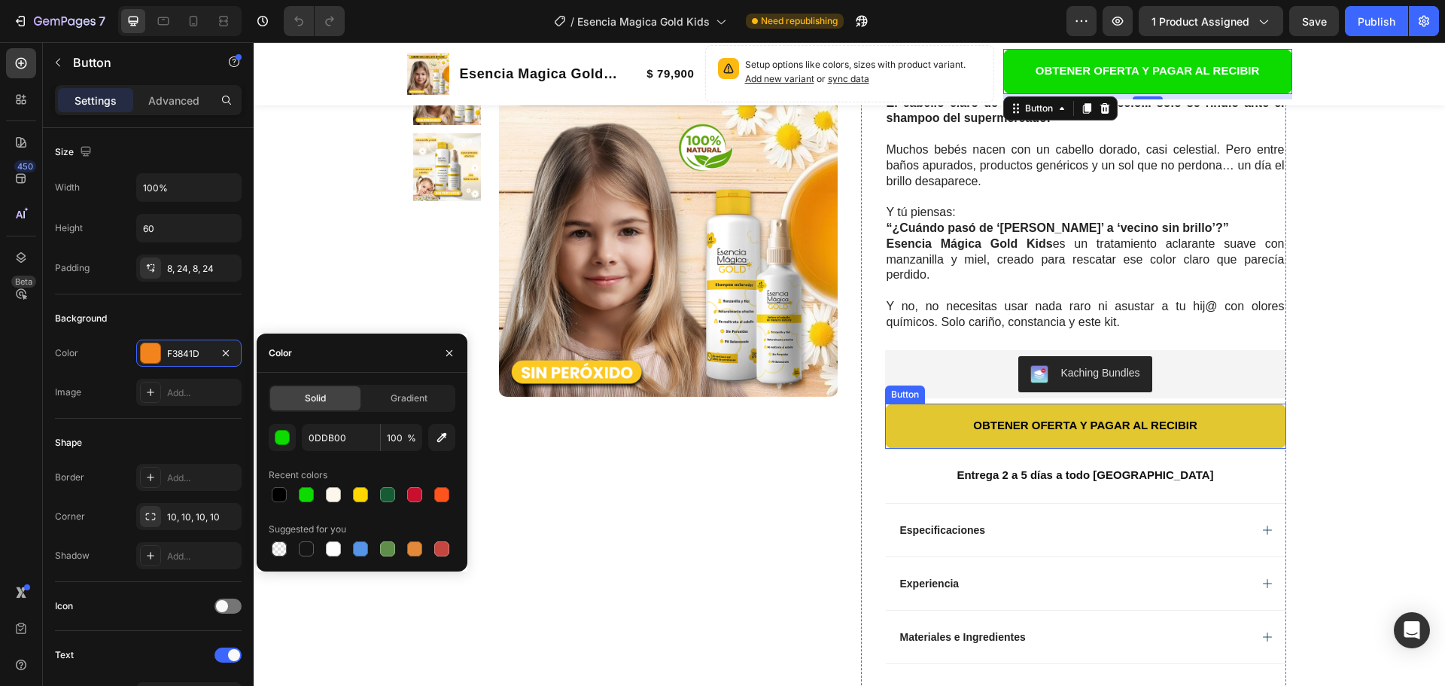
click at [893, 424] on button "OBTENER OFERTA Y PAGAR AL RECIBIR" at bounding box center [1085, 425] width 401 height 45
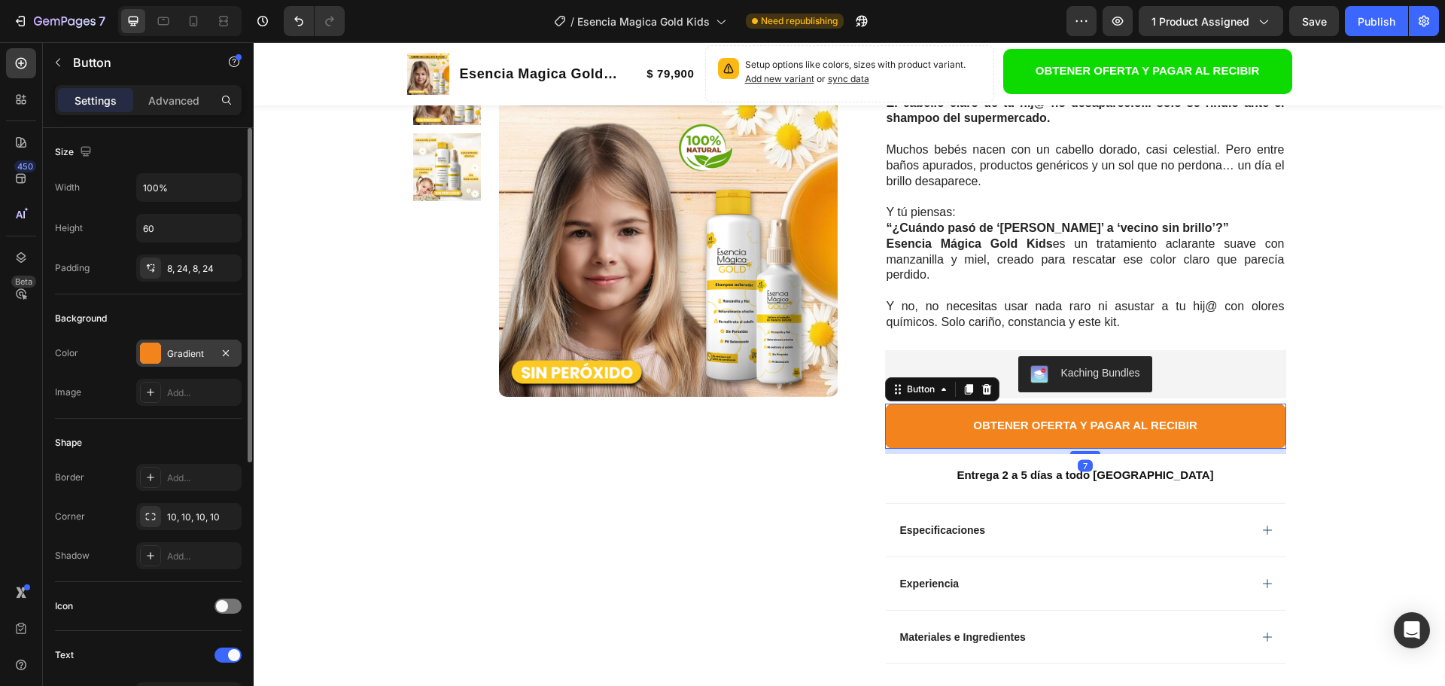
click at [181, 352] on div "Gradient" at bounding box center [189, 354] width 44 height 14
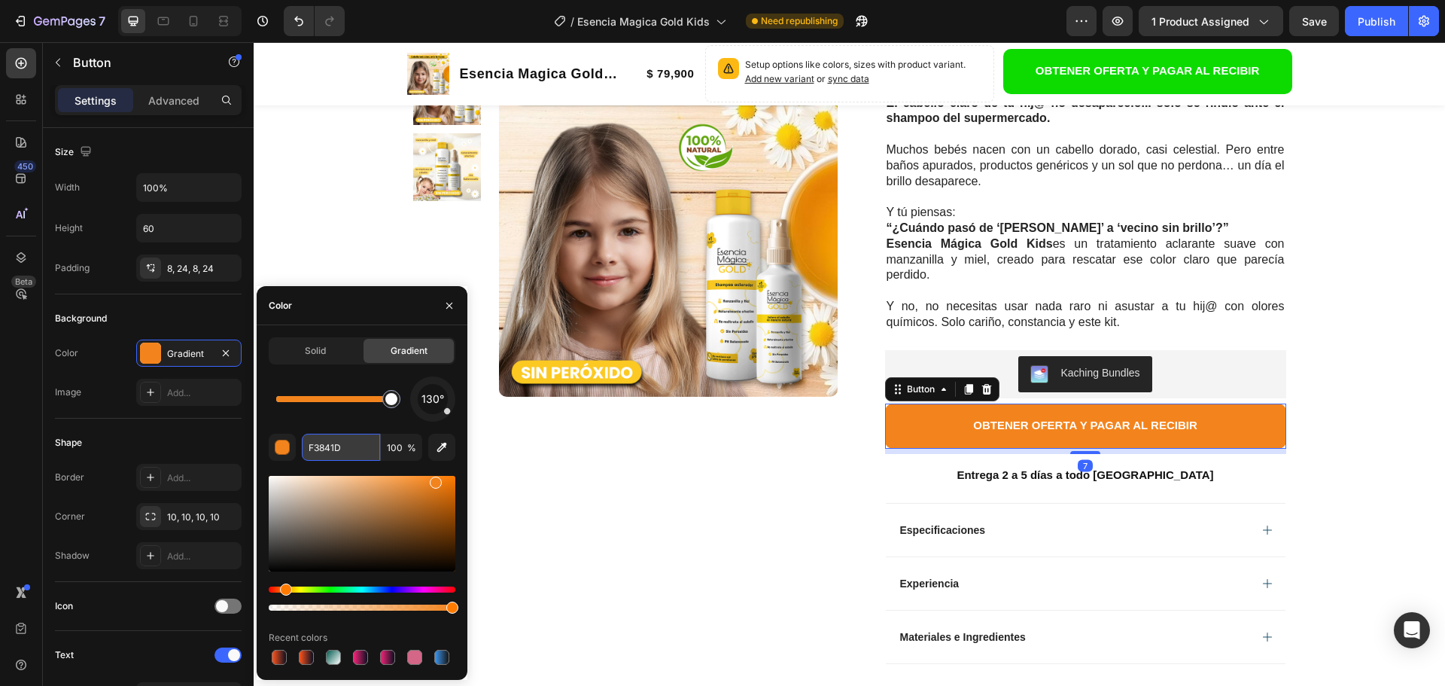
click at [335, 446] on input "F3841D" at bounding box center [341, 446] width 78 height 27
paste input "0DDB00"
type input "0DDB00"
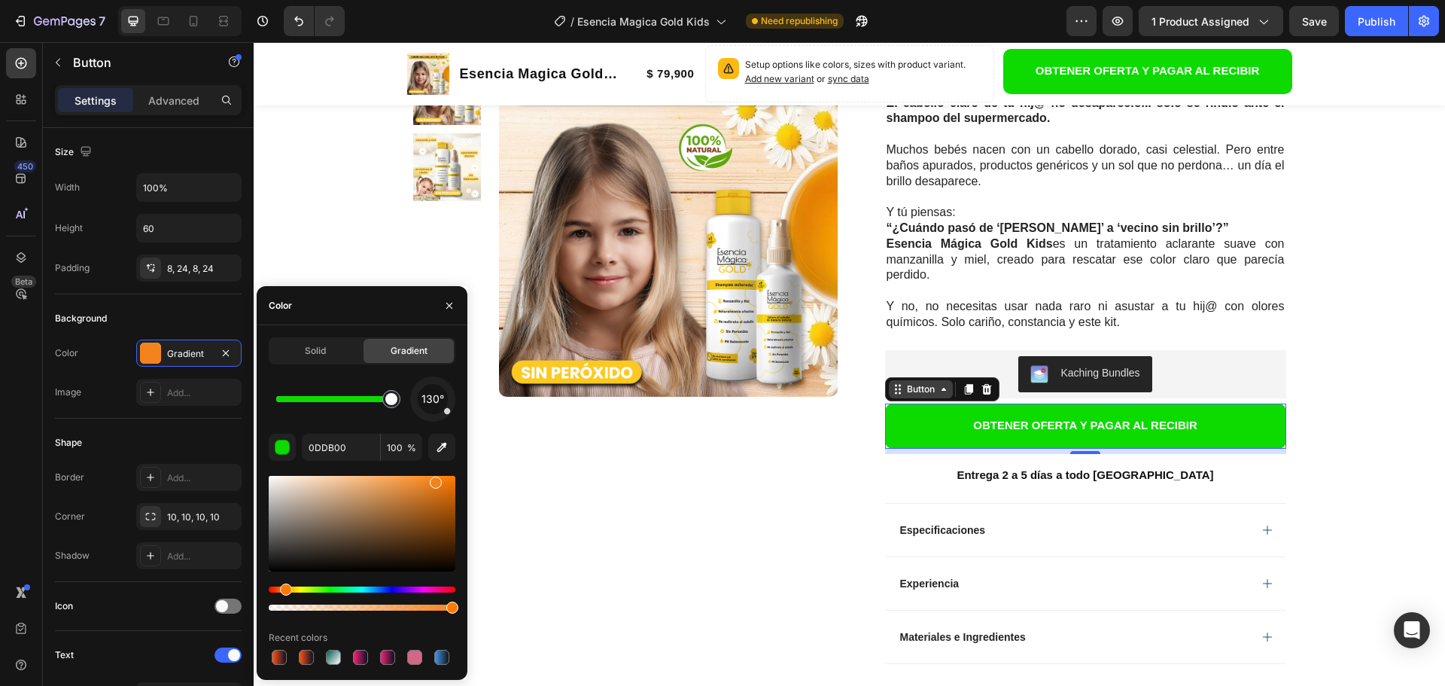
click at [917, 386] on div "Button" at bounding box center [921, 389] width 34 height 14
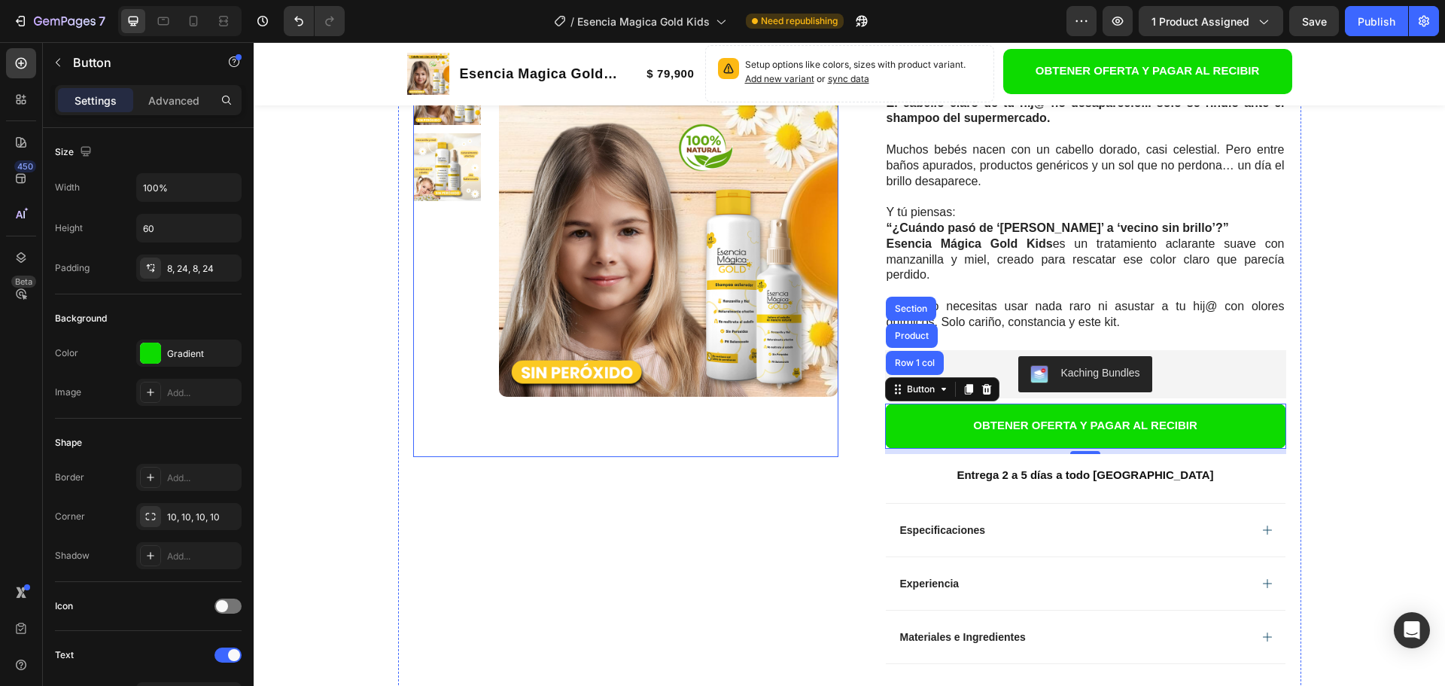
click at [768, 464] on div "Product Images Row" at bounding box center [625, 344] width 425 height 795
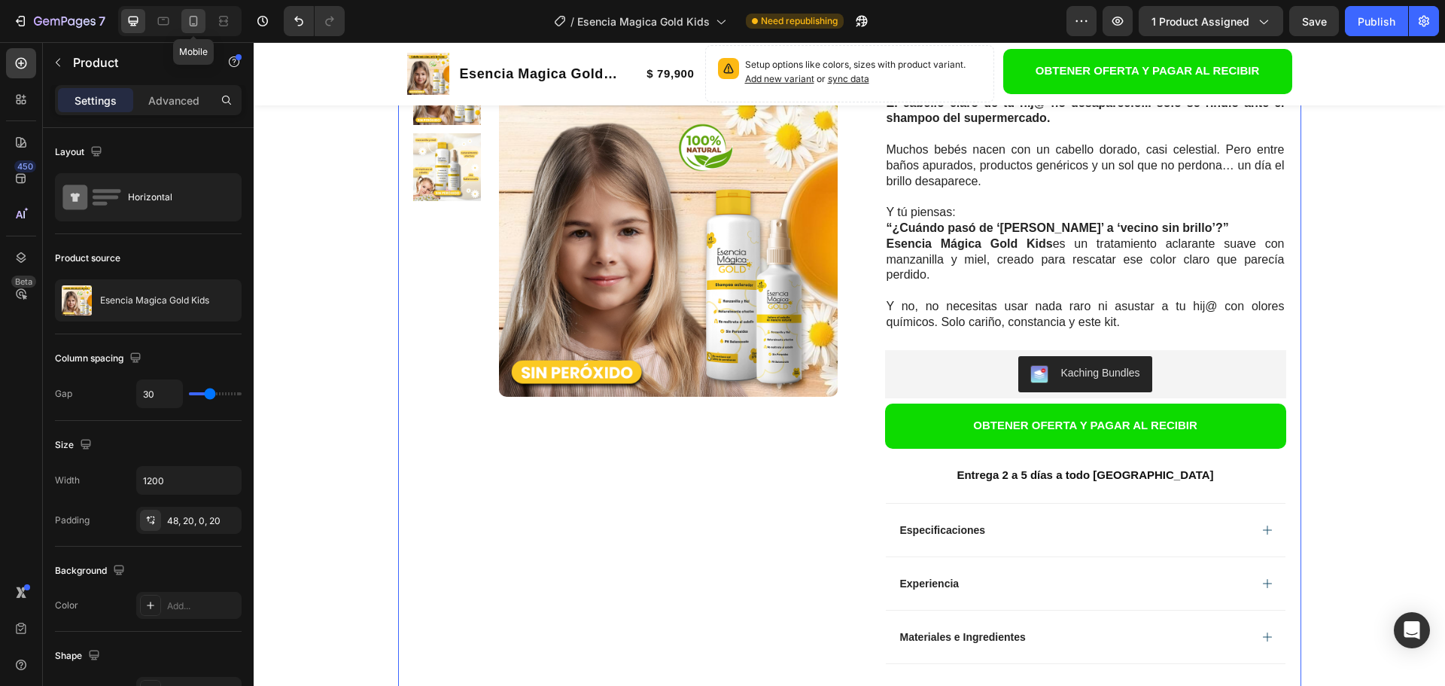
click at [194, 19] on icon at bounding box center [193, 21] width 15 height 15
type input "0"
type input "100%"
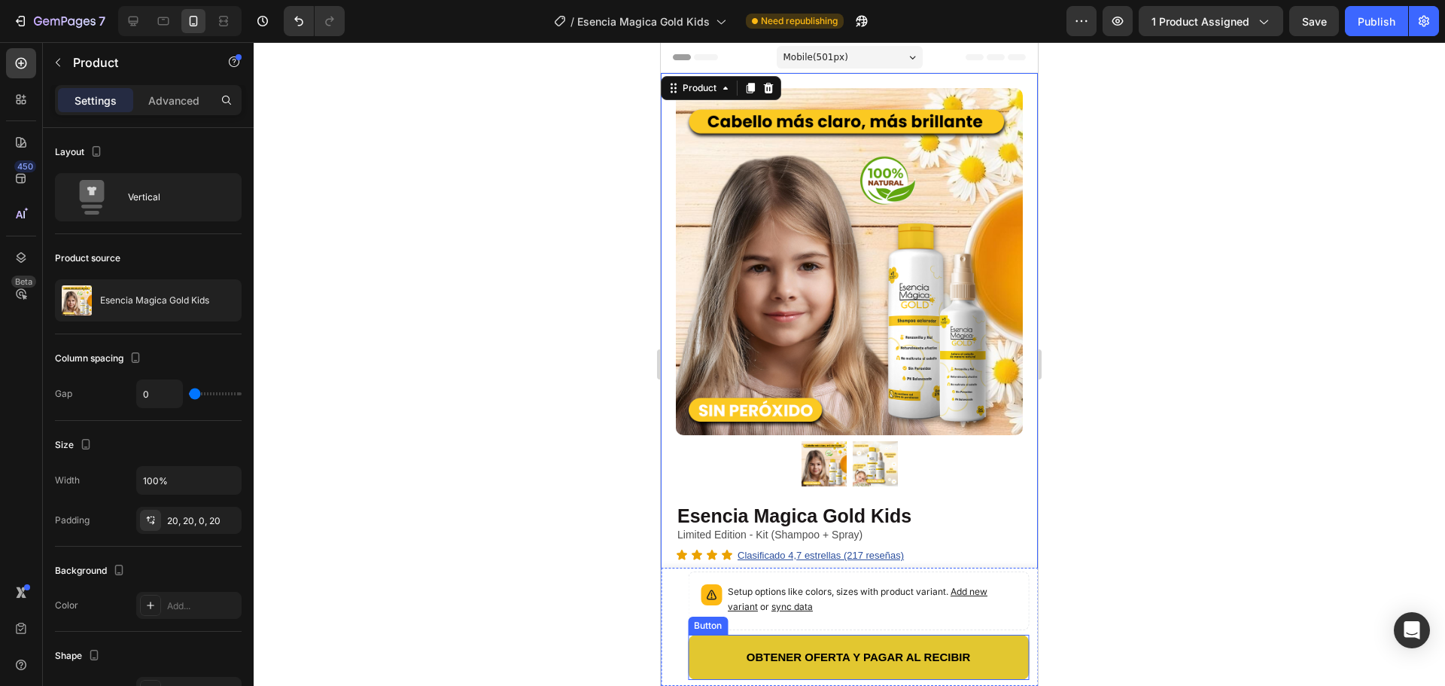
click at [701, 643] on button "OBTENER OFERTA Y PAGAR AL RECIBIR" at bounding box center [858, 656] width 341 height 45
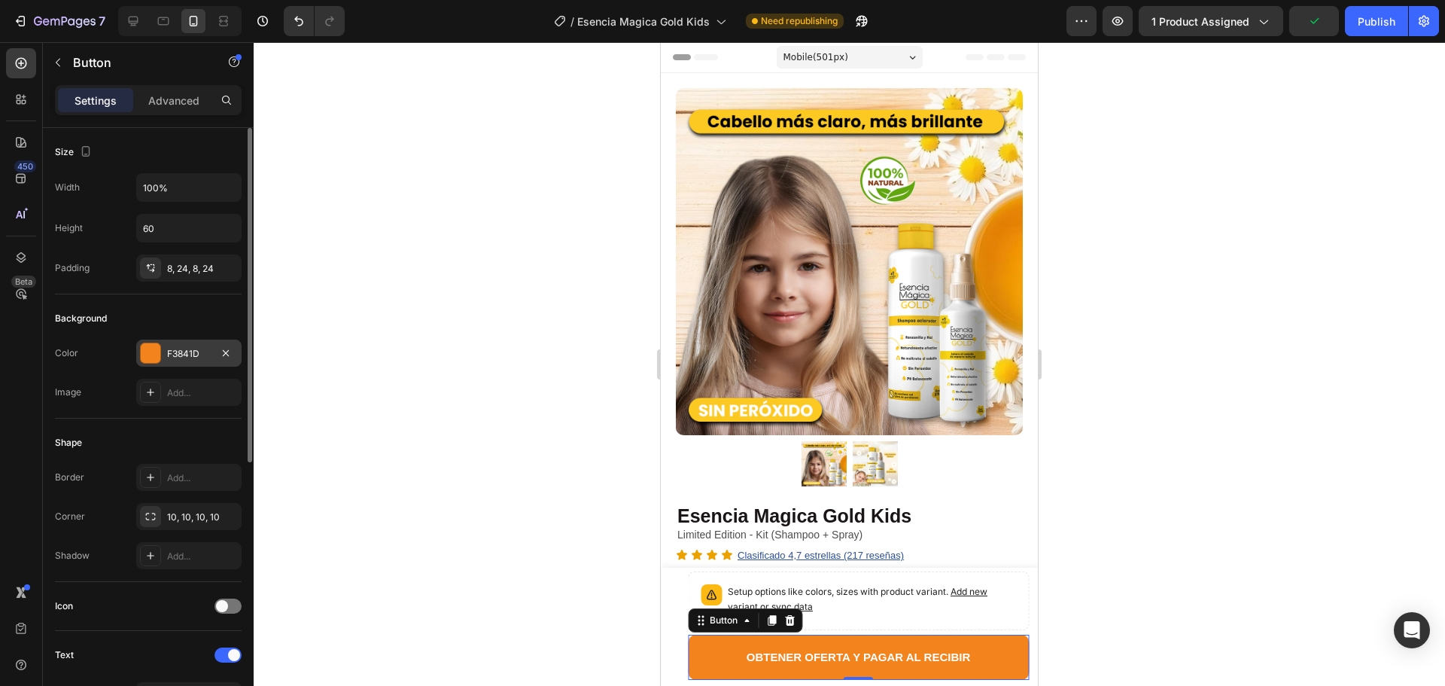
click at [183, 345] on div "F3841D" at bounding box center [188, 352] width 105 height 27
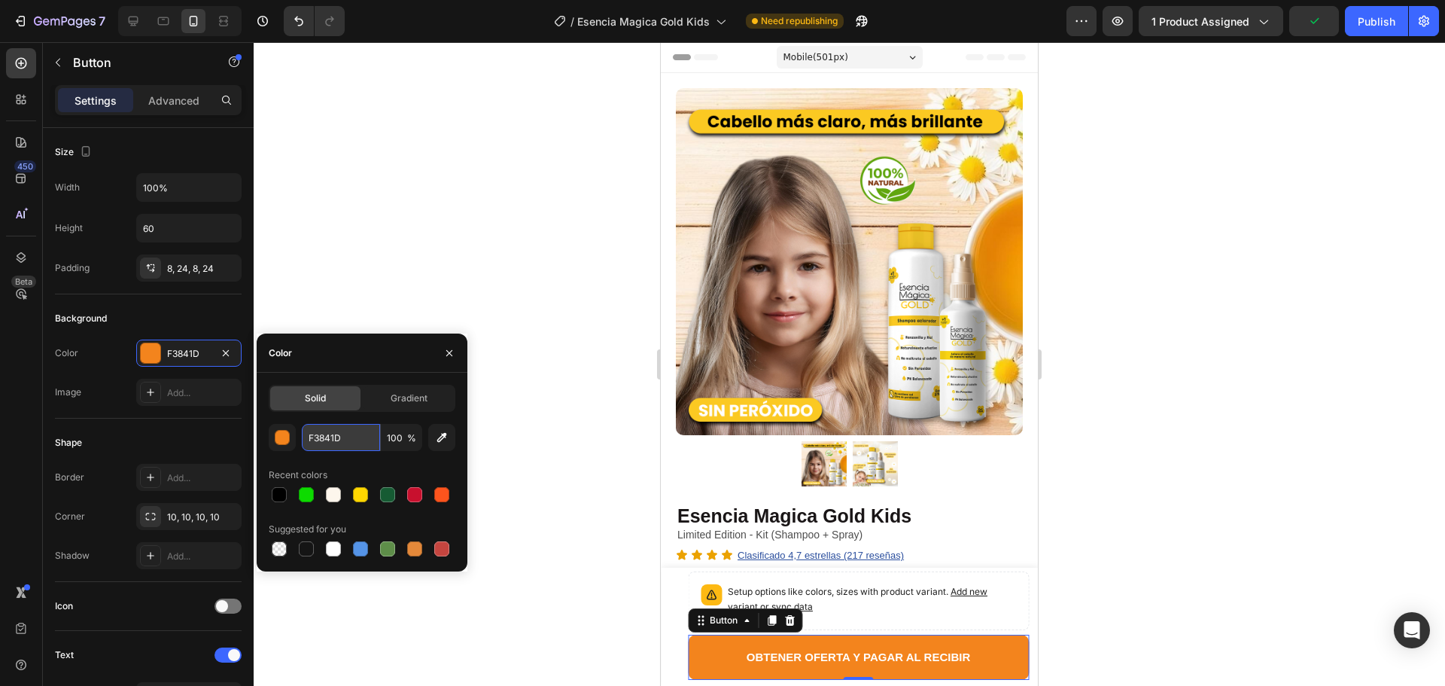
click at [322, 431] on input "F3841D" at bounding box center [341, 437] width 78 height 27
paste input "0DDB00"
type input "0DDB00"
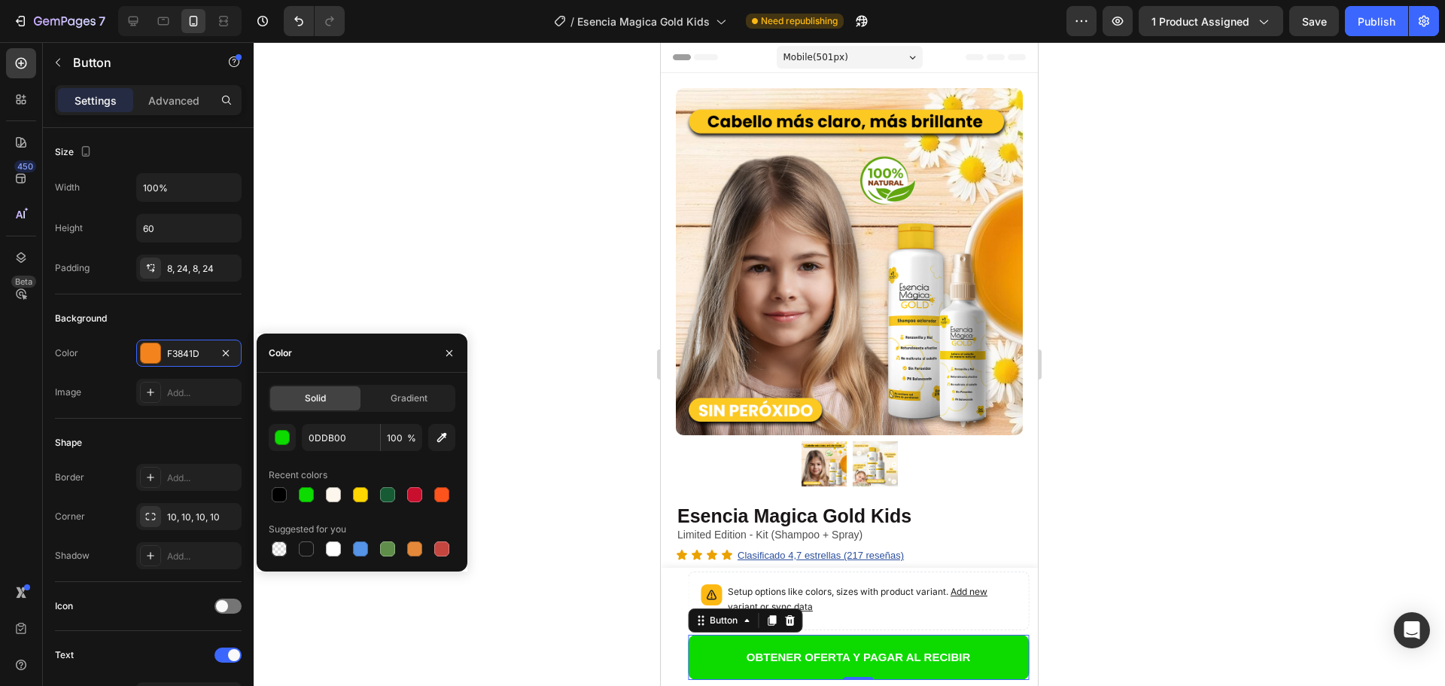
click at [560, 398] on div at bounding box center [849, 363] width 1191 height 643
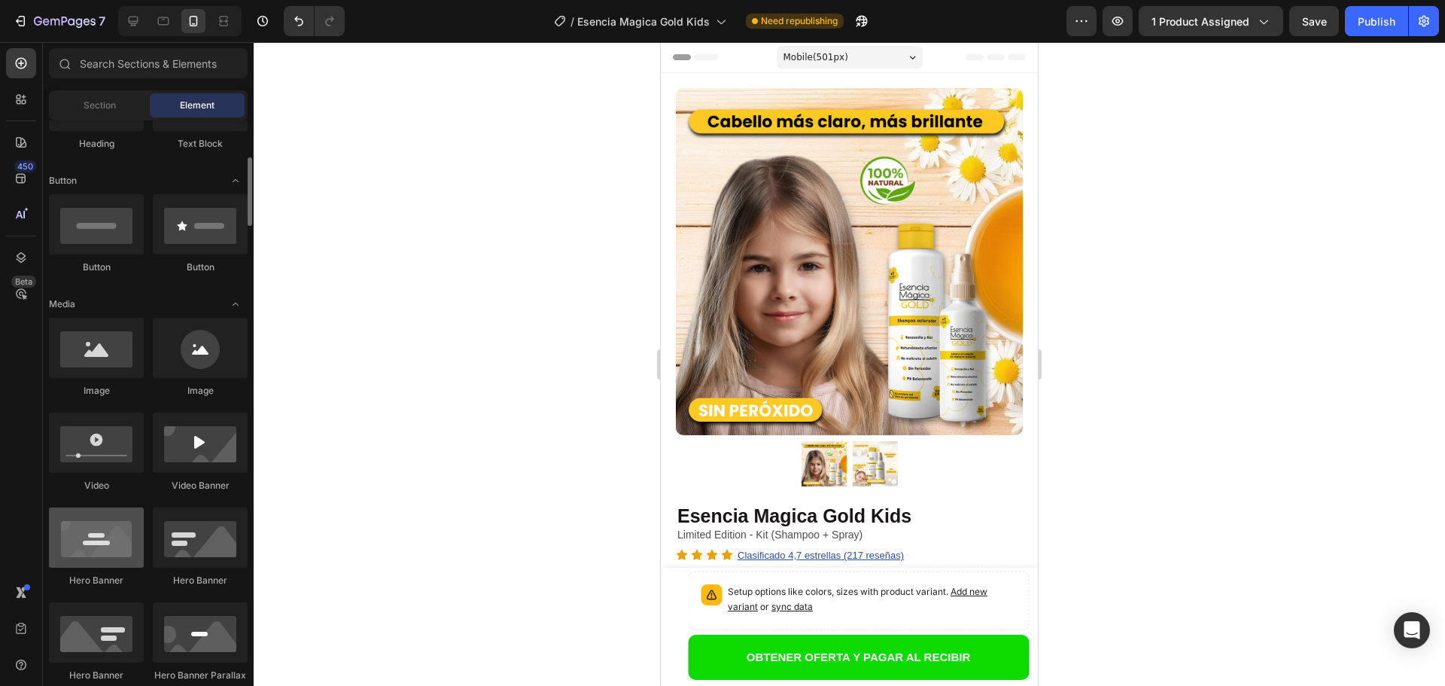
scroll to position [527, 0]
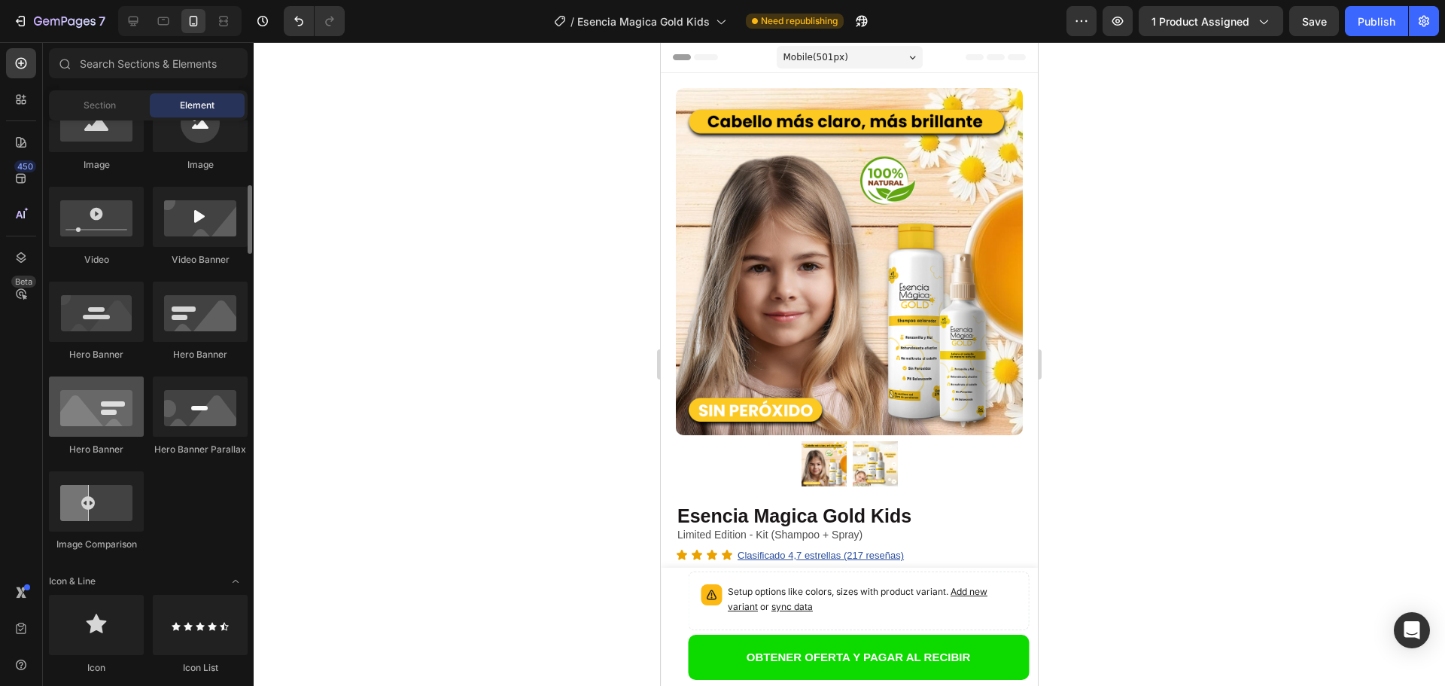
click at [117, 425] on div at bounding box center [96, 406] width 95 height 60
drag, startPoint x: 337, startPoint y: 424, endPoint x: 82, endPoint y: 395, distance: 256.7
click at [82, 395] on div at bounding box center [96, 406] width 95 height 60
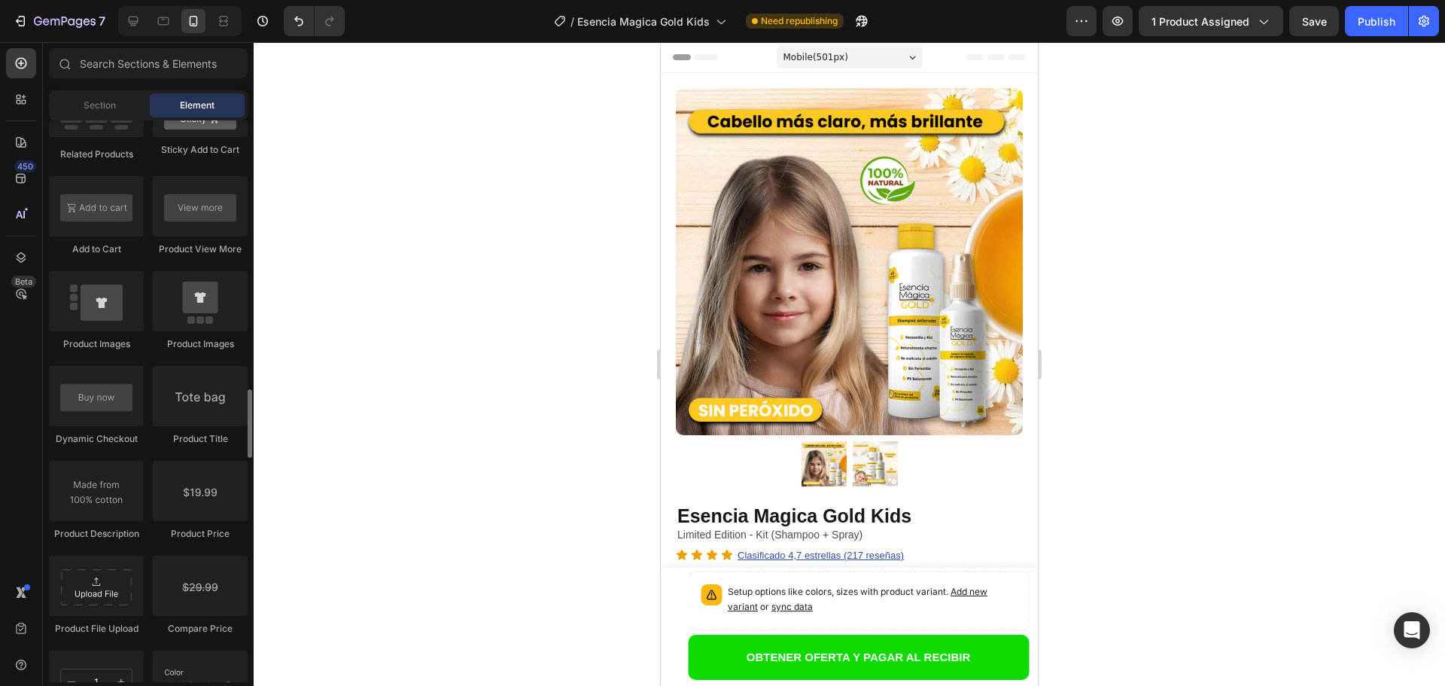
scroll to position [2258, 0]
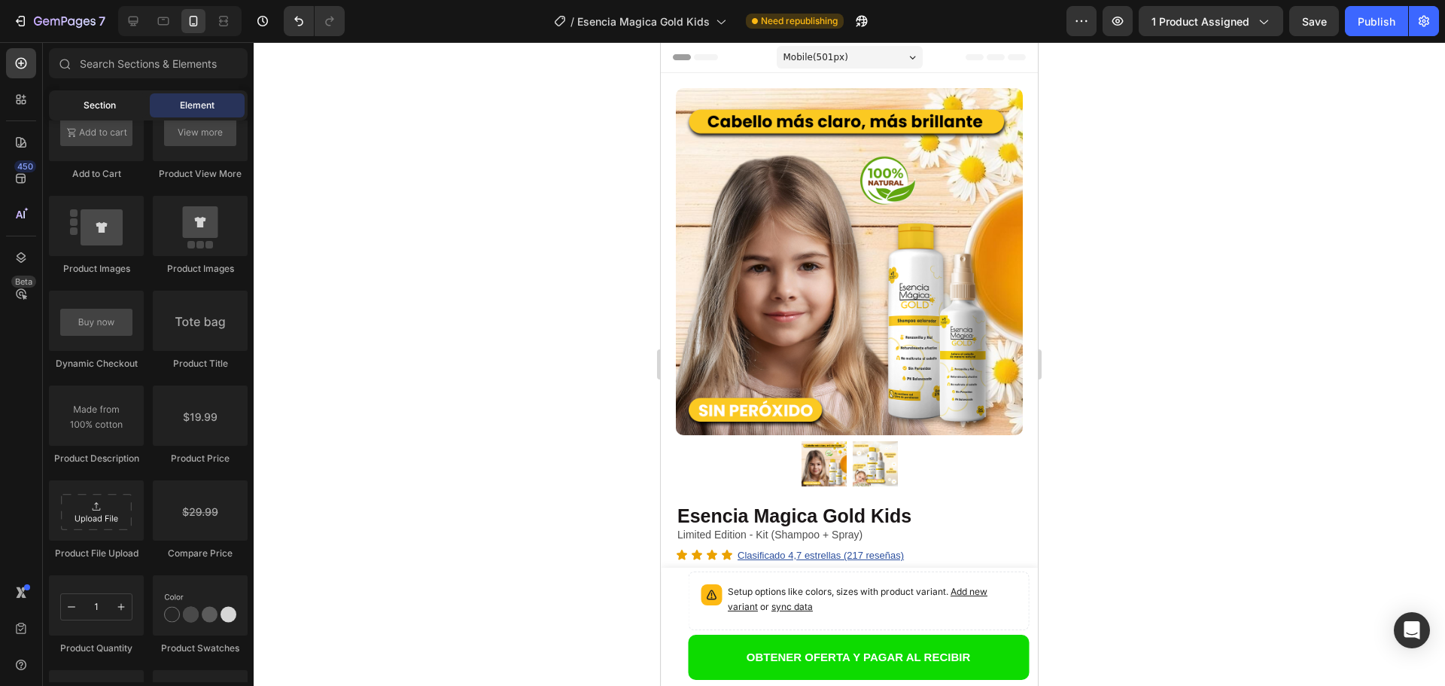
click at [103, 111] on span "Section" at bounding box center [100, 106] width 32 height 14
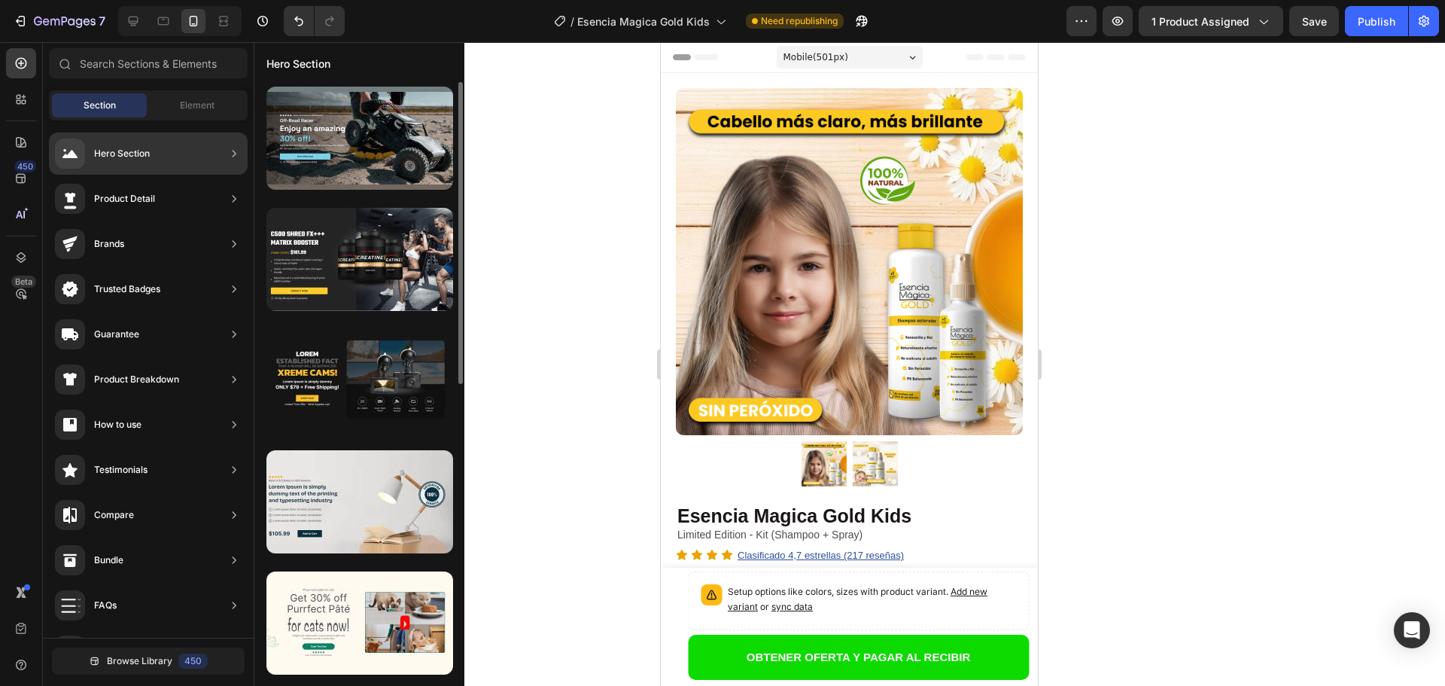
click at [363, 182] on div at bounding box center [359, 138] width 187 height 103
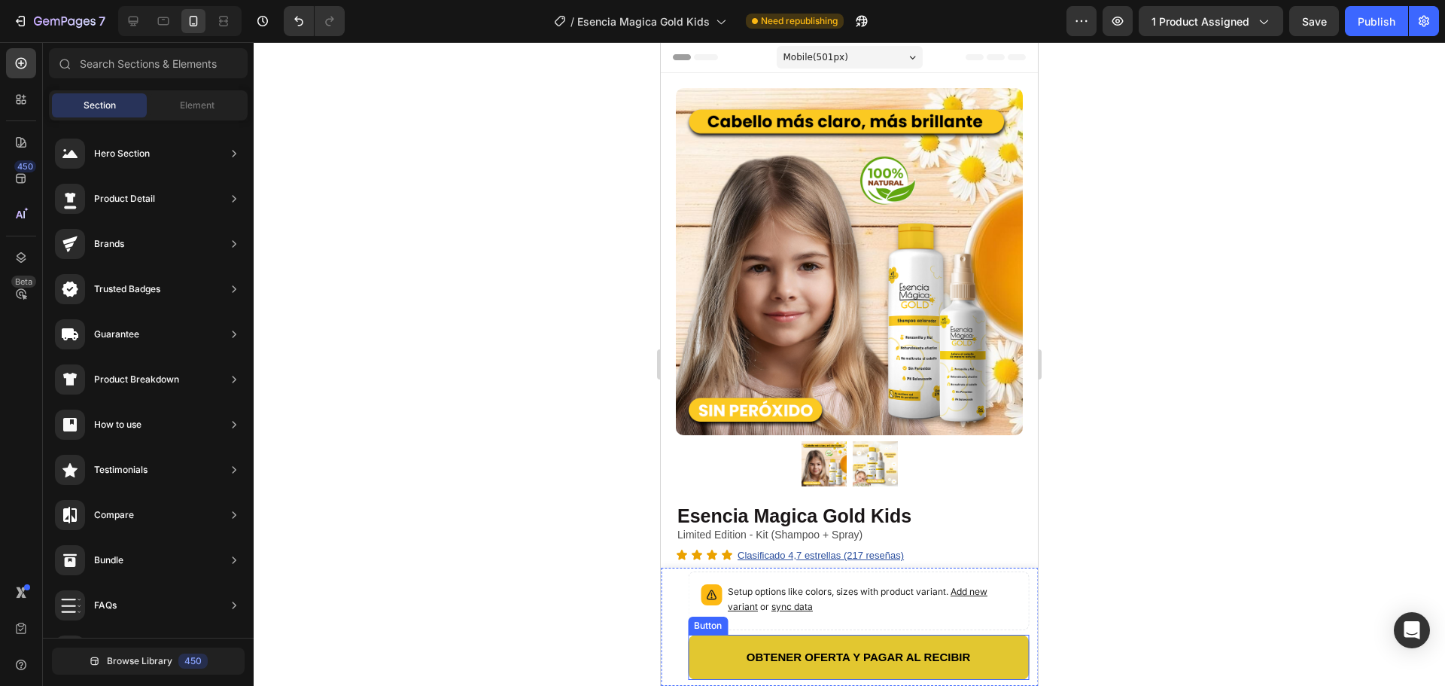
click at [707, 645] on button "OBTENER OFERTA Y PAGAR AL RECIBIR" at bounding box center [858, 656] width 341 height 45
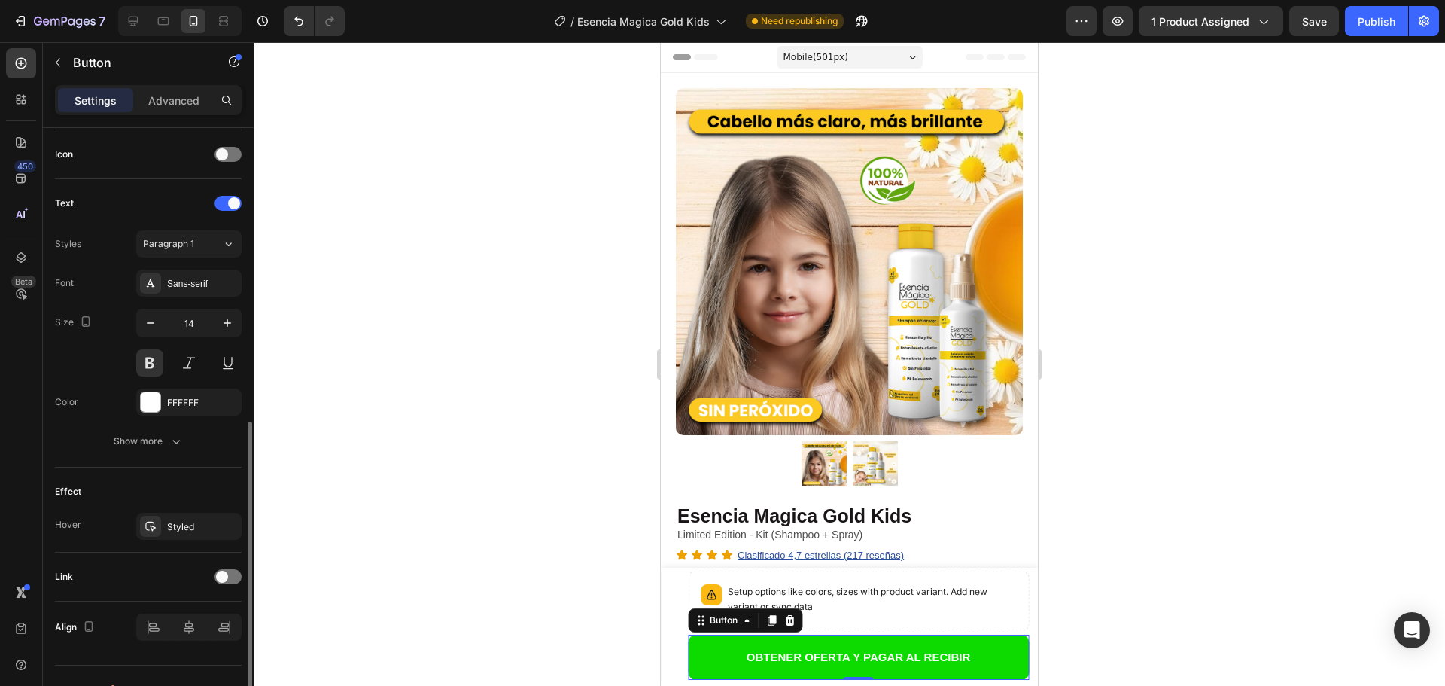
scroll to position [479, 0]
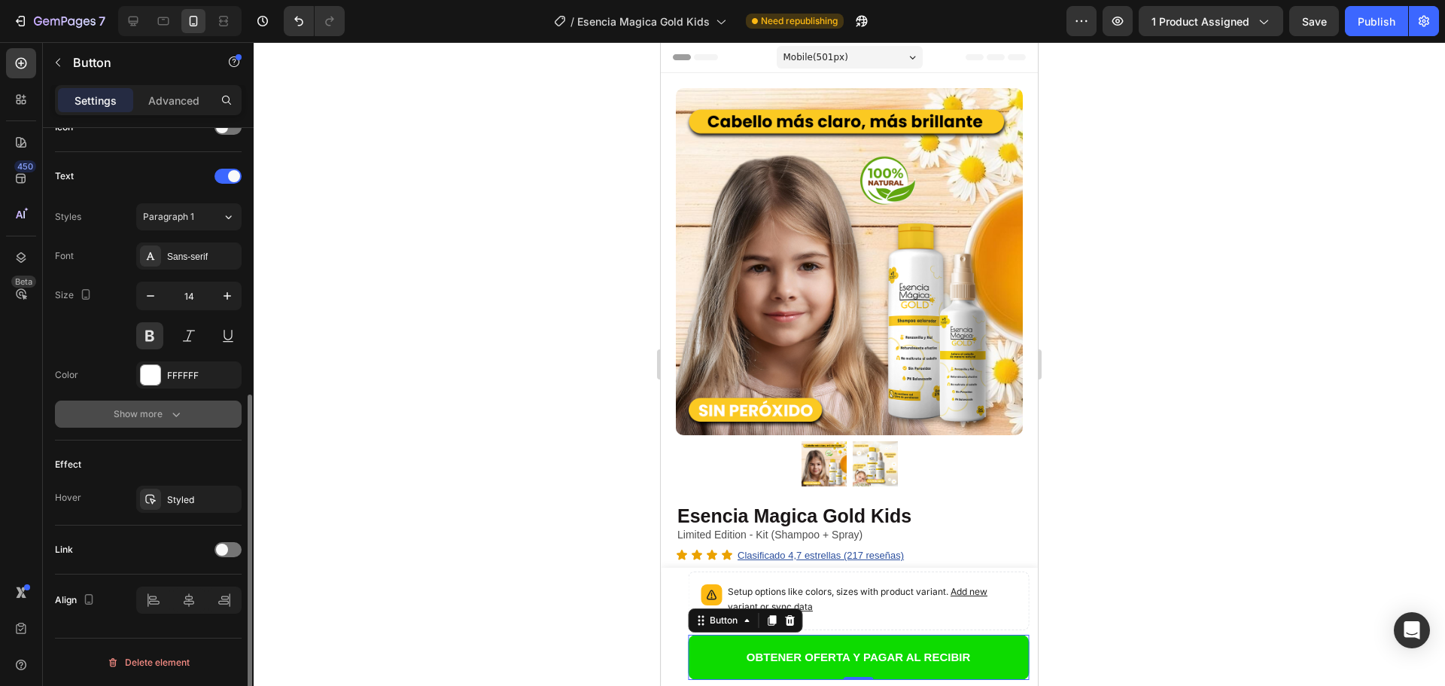
click at [170, 415] on icon "button" at bounding box center [176, 413] width 15 height 15
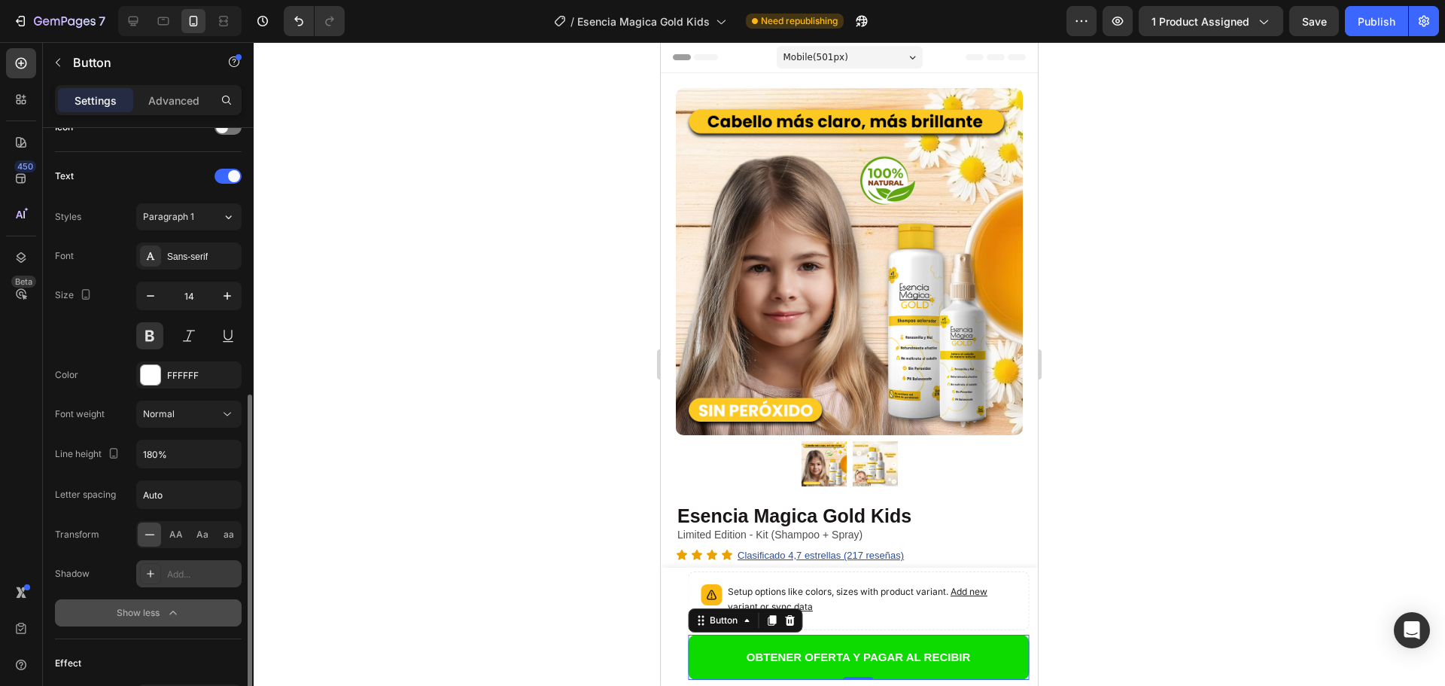
scroll to position [629, 0]
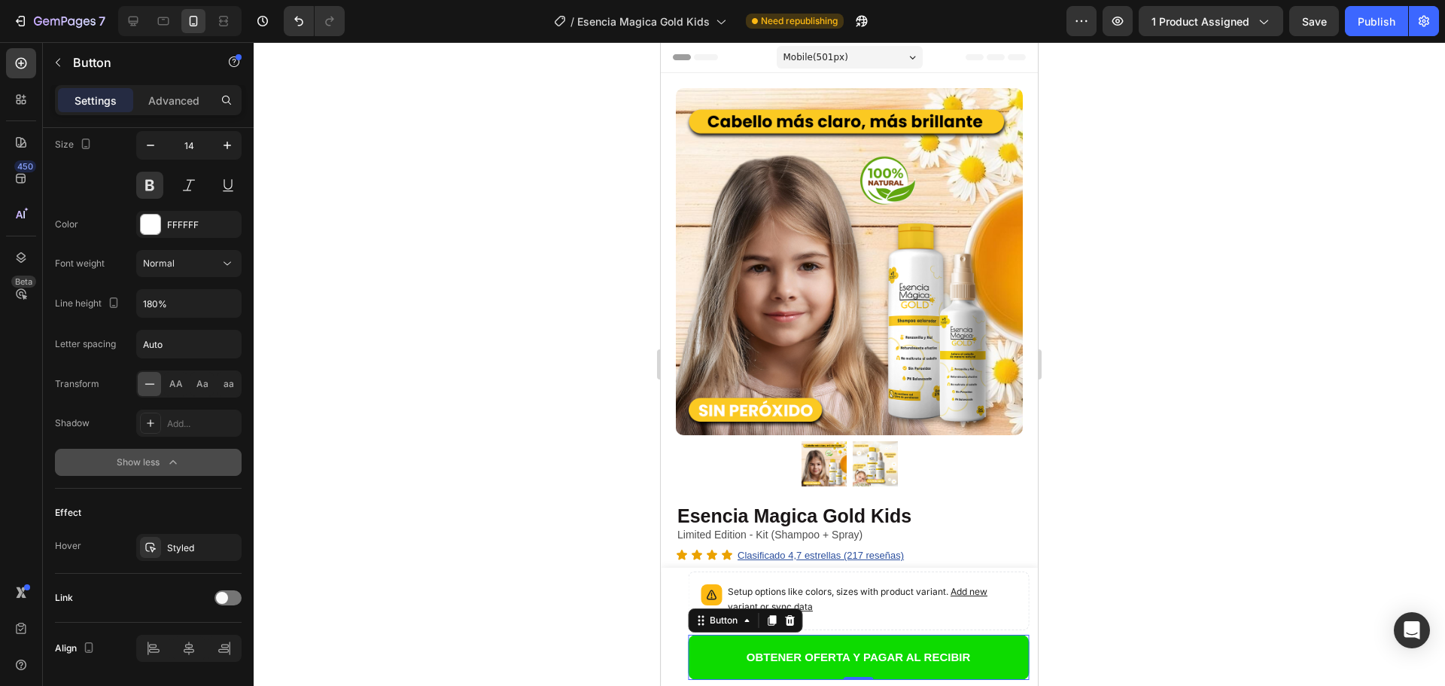
click at [183, 467] on button "Show less" at bounding box center [148, 462] width 187 height 27
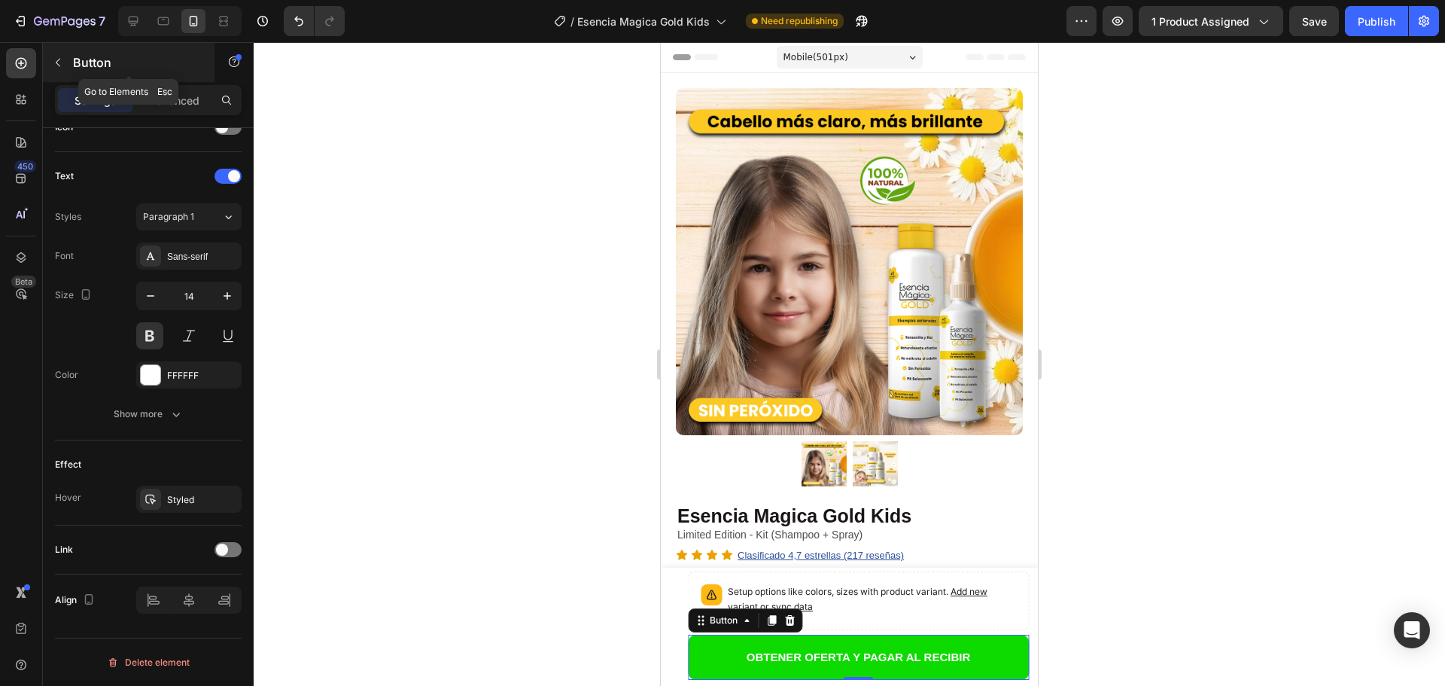
click at [59, 67] on icon "button" at bounding box center [58, 62] width 12 height 12
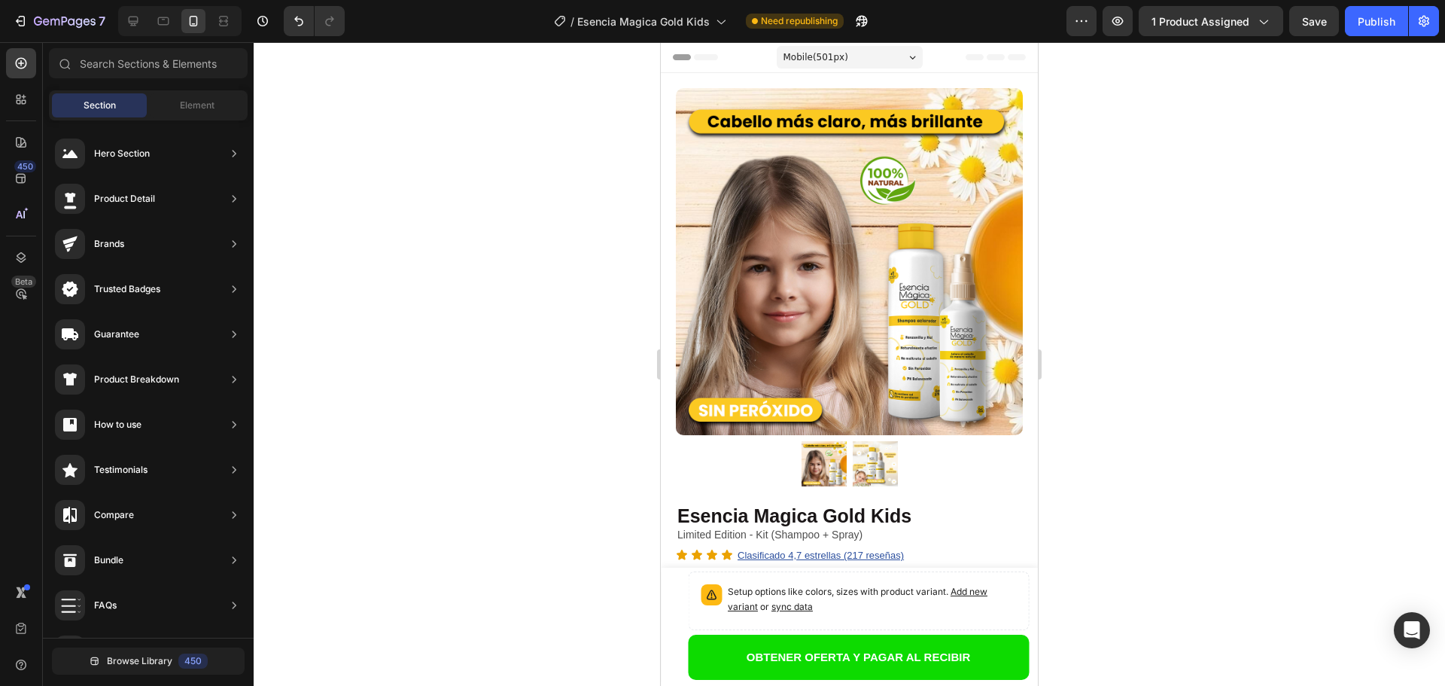
click at [411, 176] on div at bounding box center [849, 363] width 1191 height 643
click at [773, 206] on img at bounding box center [849, 261] width 347 height 347
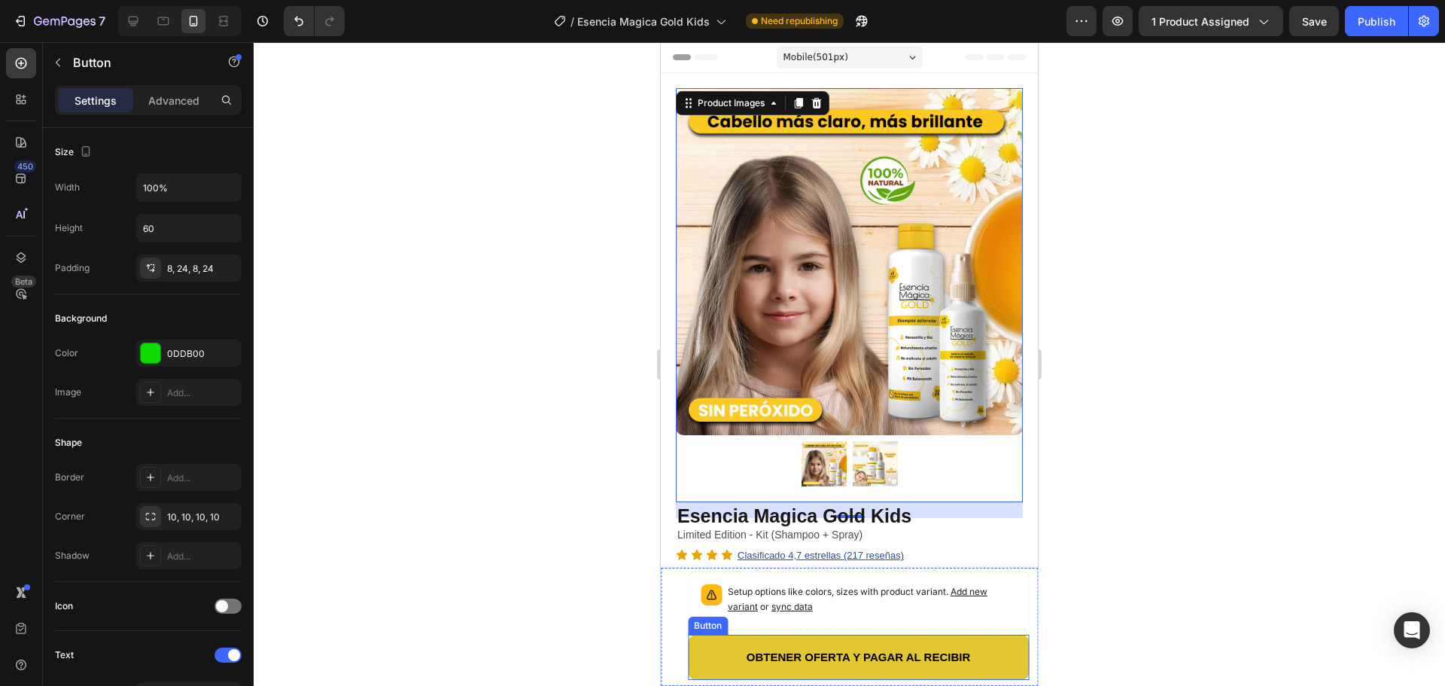
click at [712, 645] on button "OBTENER OFERTA Y PAGAR AL RECIBIR" at bounding box center [858, 656] width 341 height 45
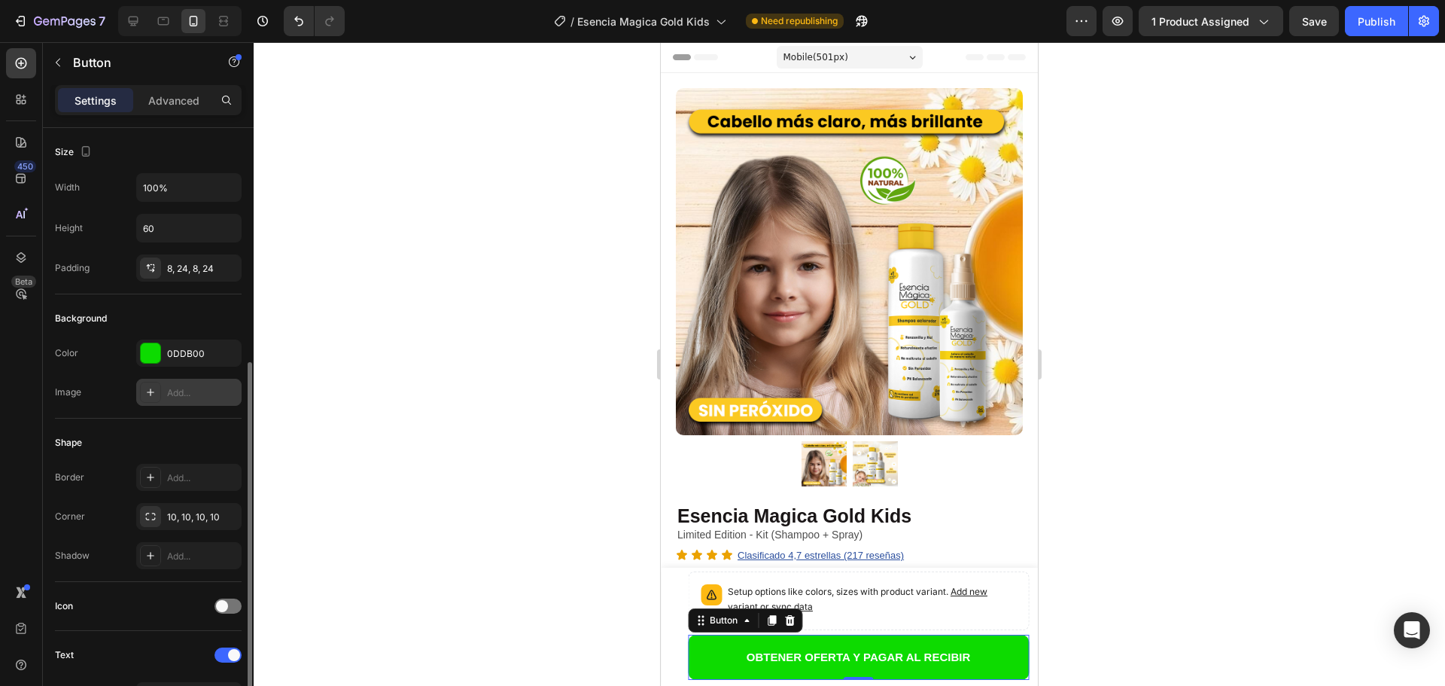
scroll to position [226, 0]
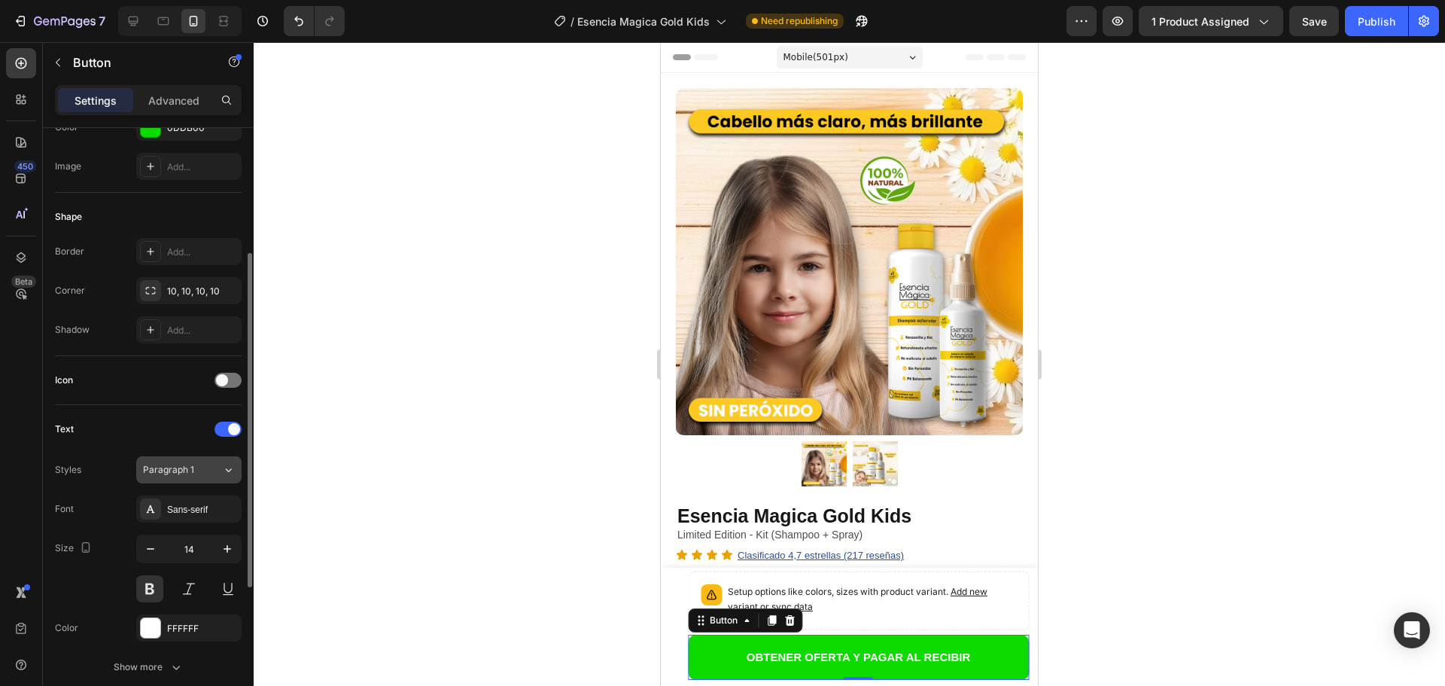
click at [227, 470] on icon at bounding box center [229, 470] width 6 height 4
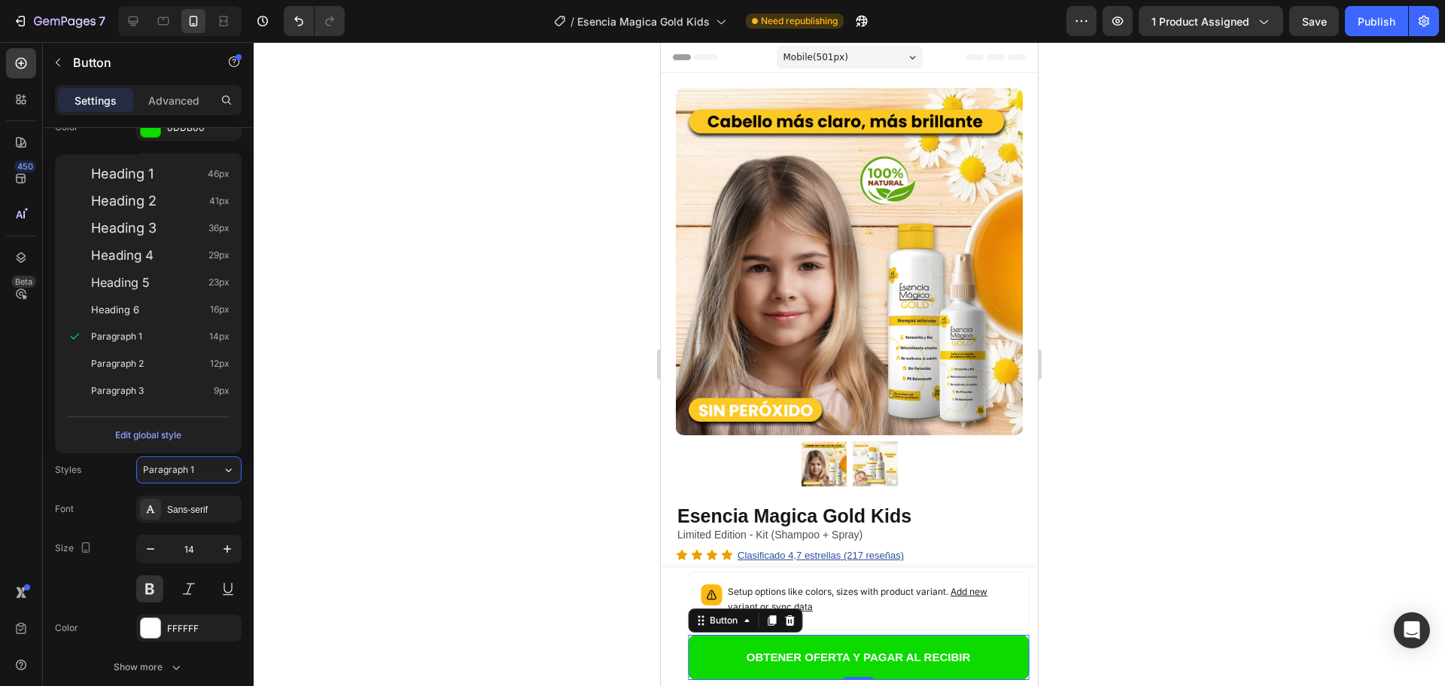
click at [430, 427] on div at bounding box center [849, 363] width 1191 height 643
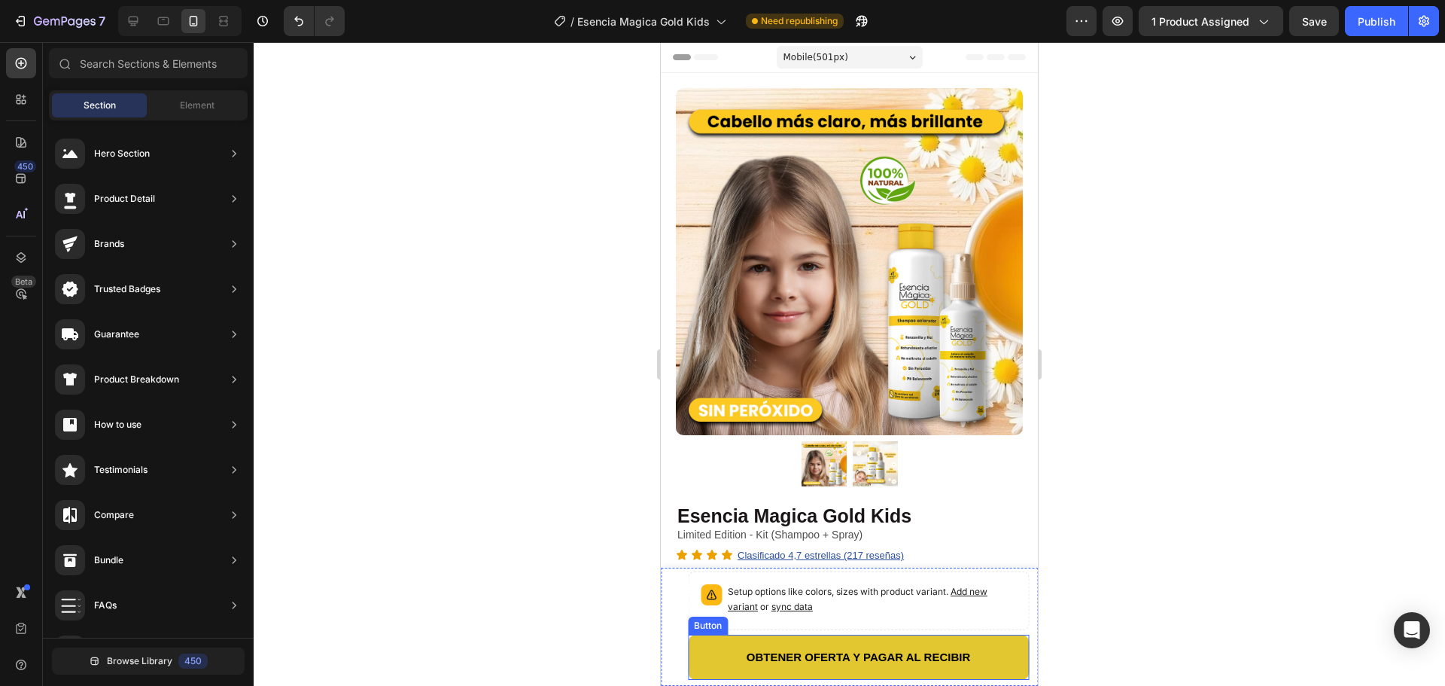
click at [712, 652] on button "OBTENER OFERTA Y PAGAR AL RECIBIR" at bounding box center [858, 656] width 341 height 45
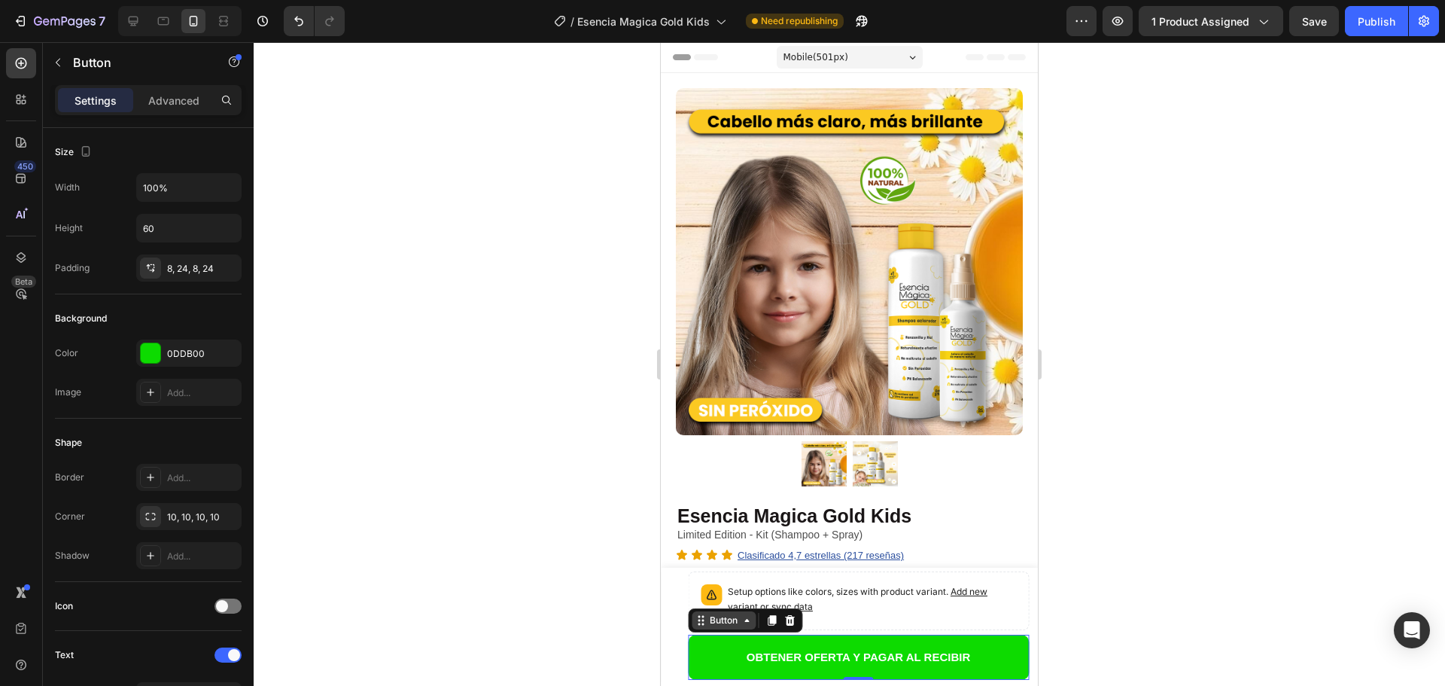
click at [723, 616] on div "Button" at bounding box center [724, 620] width 34 height 14
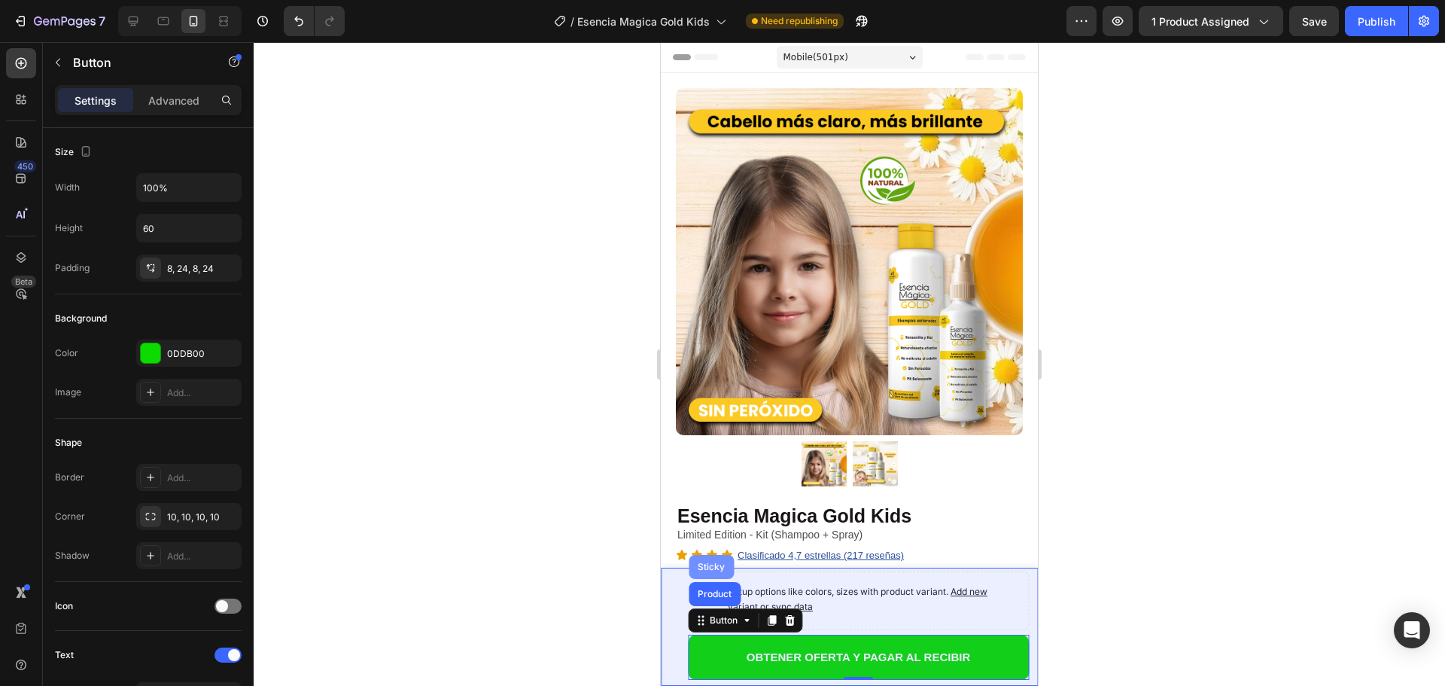
click at [719, 569] on div "Sticky" at bounding box center [711, 566] width 33 height 9
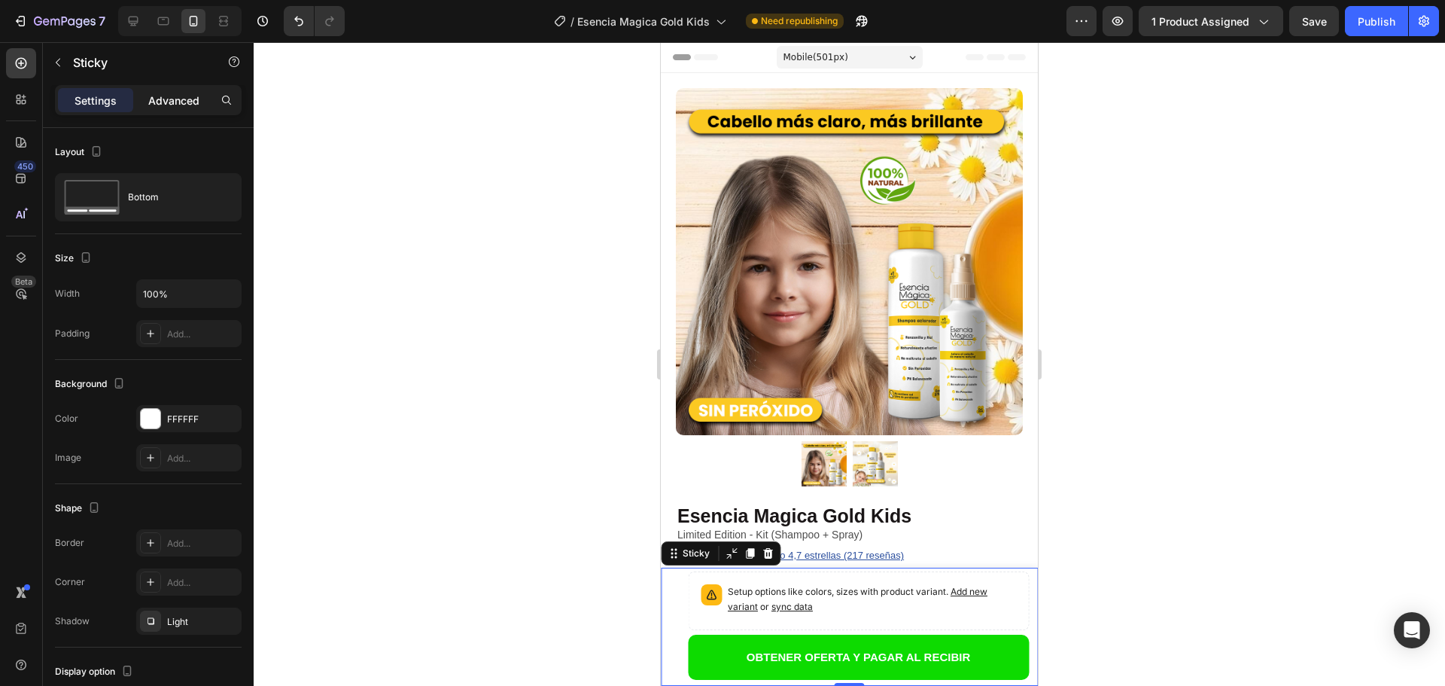
click at [180, 105] on p "Advanced" at bounding box center [173, 101] width 51 height 16
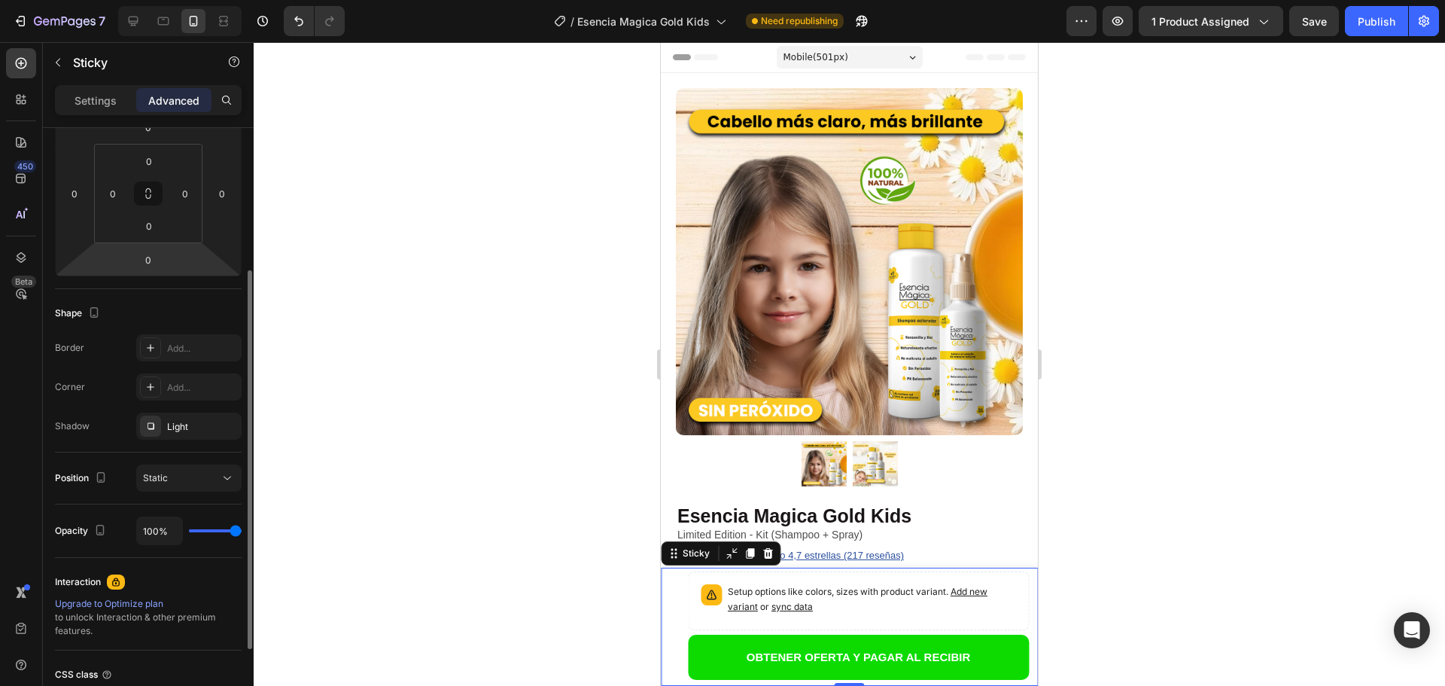
scroll to position [301, 0]
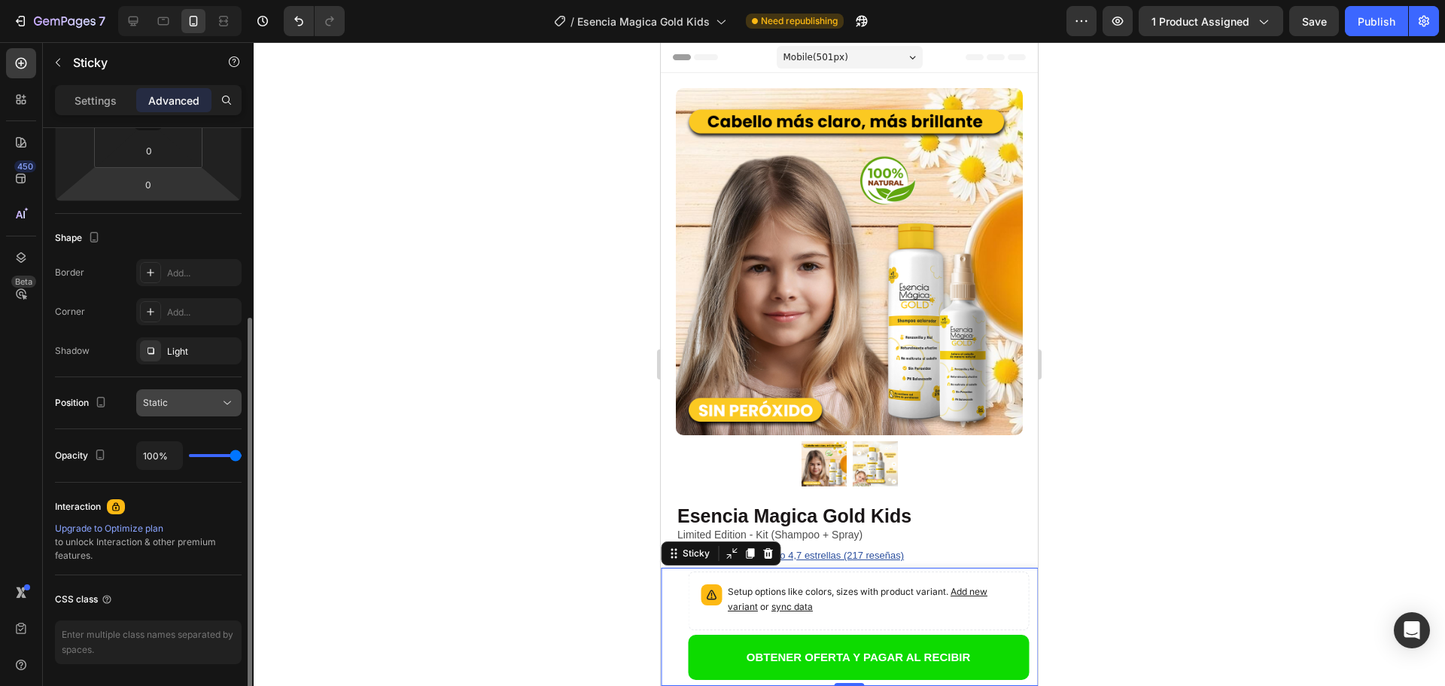
click at [204, 403] on div "Static" at bounding box center [181, 403] width 77 height 14
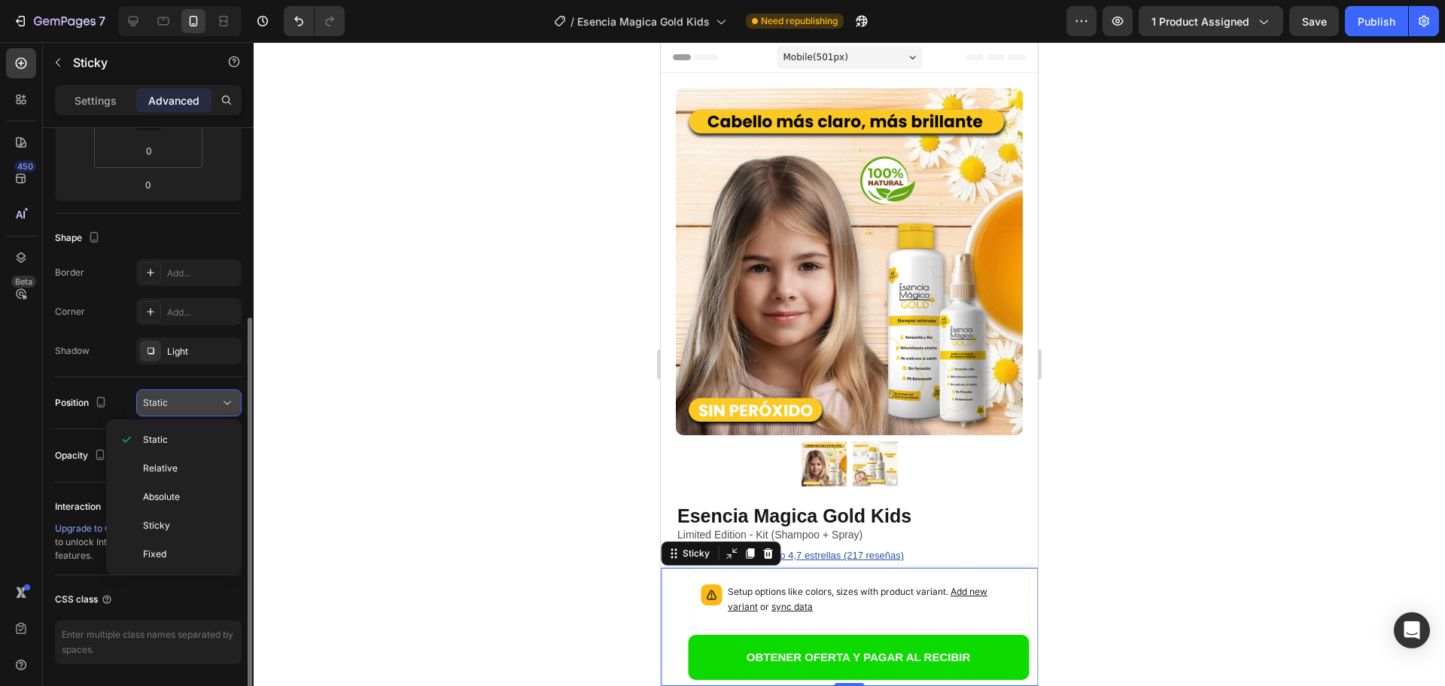
click at [204, 403] on div "Static" at bounding box center [181, 403] width 77 height 14
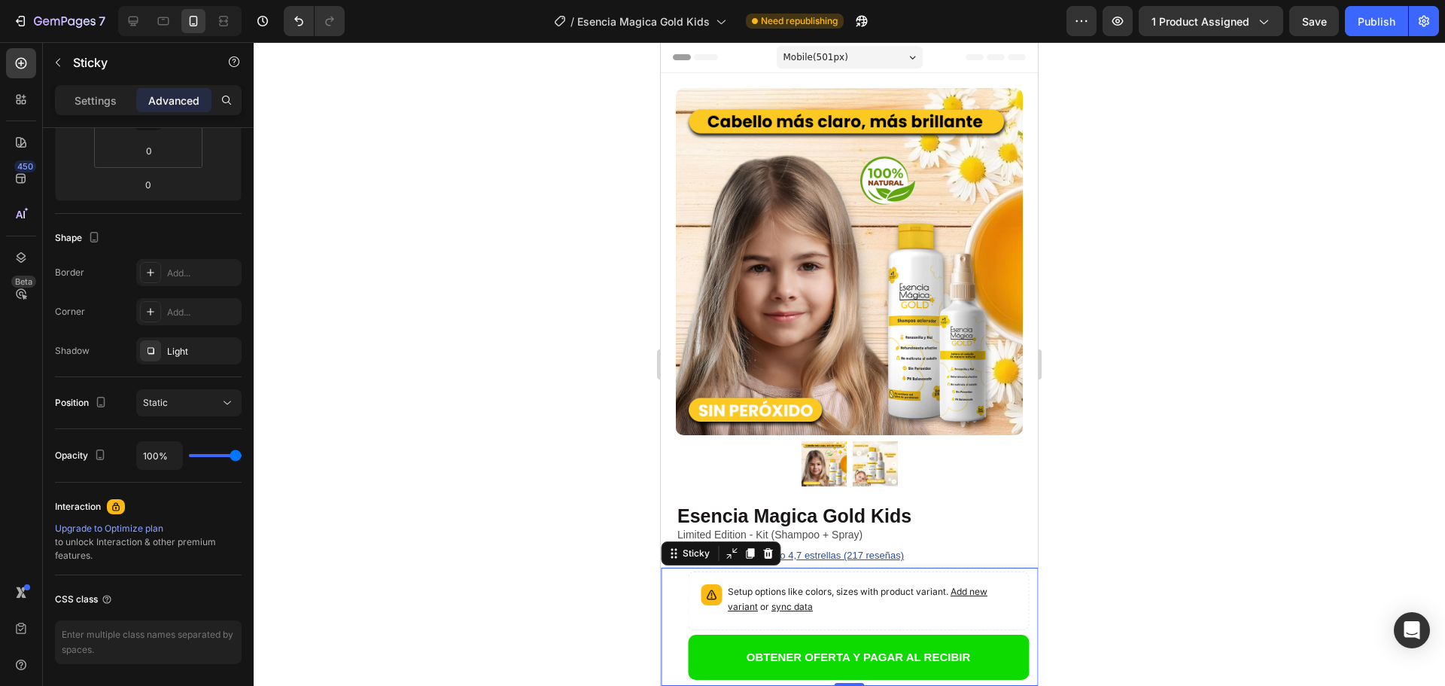
click at [427, 368] on div at bounding box center [849, 363] width 1191 height 643
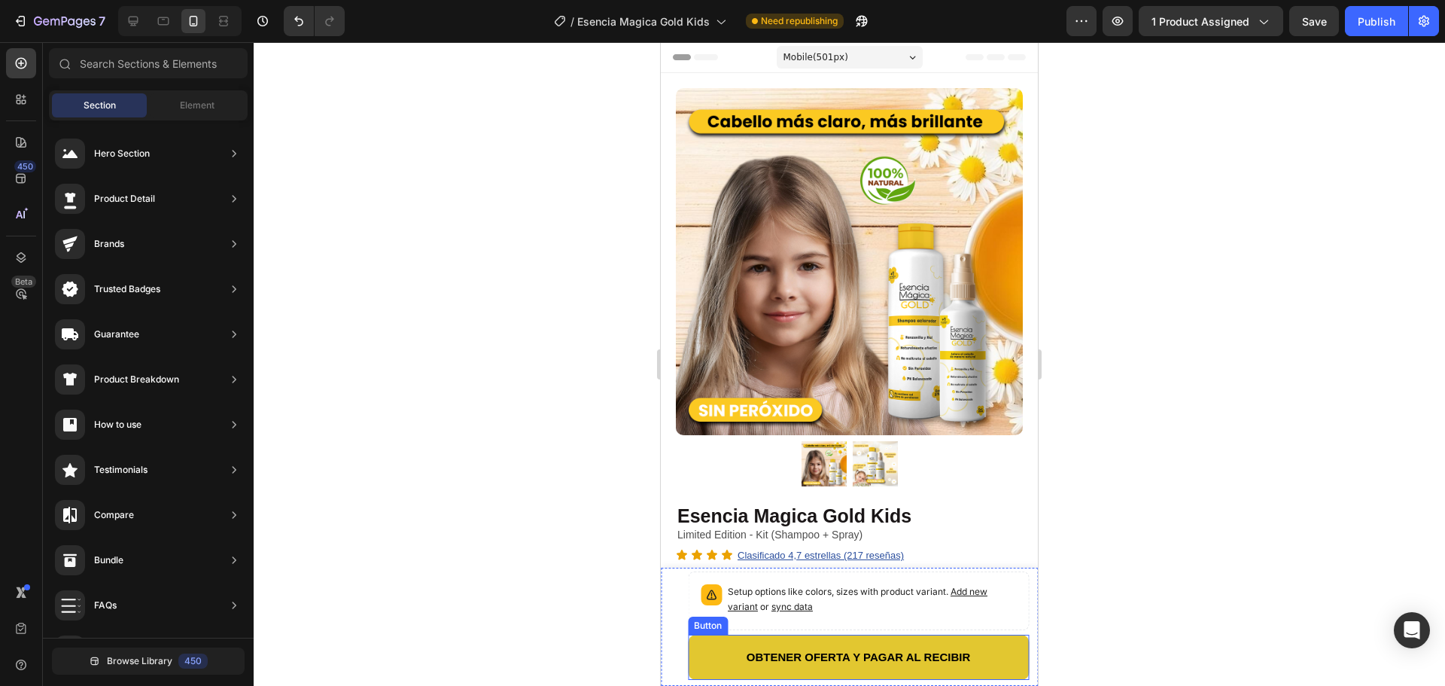
click at [720, 652] on button "OBTENER OFERTA Y PAGAR AL RECIBIR" at bounding box center [858, 656] width 341 height 45
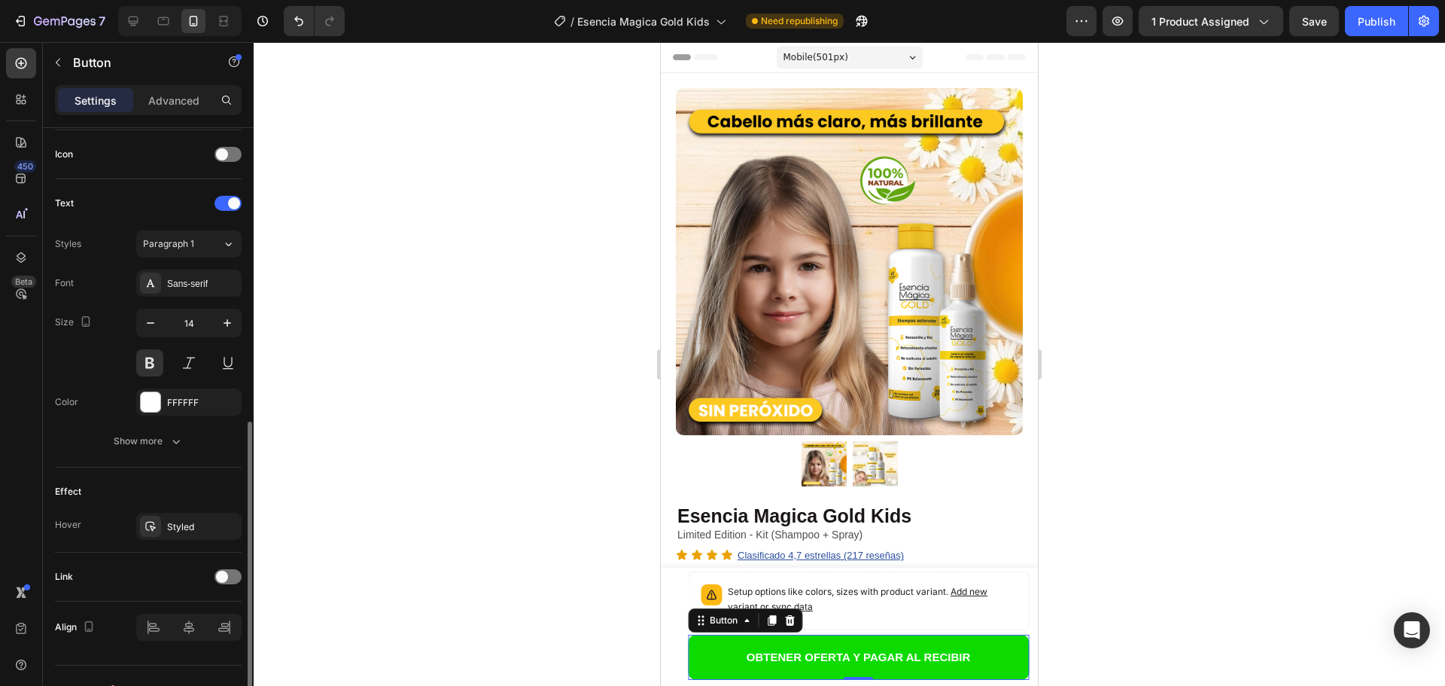
scroll to position [479, 0]
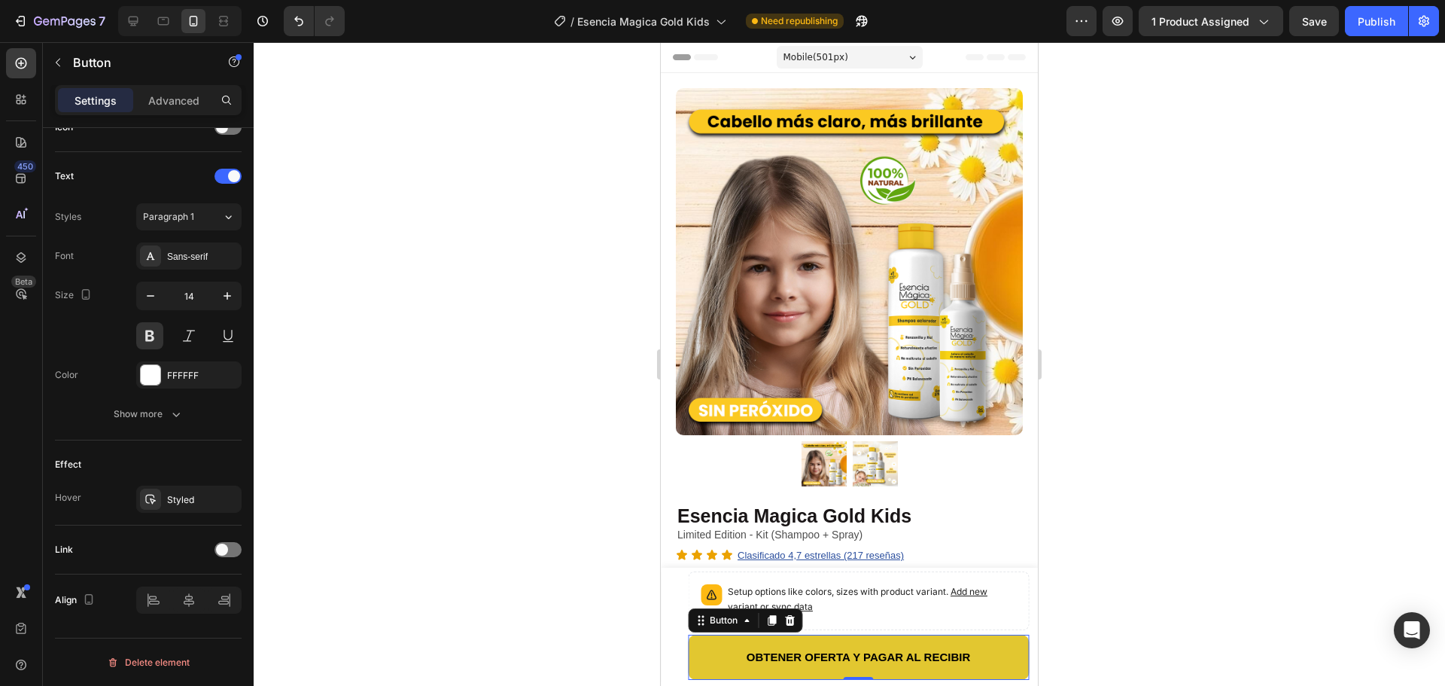
click at [704, 670] on button "OBTENER OFERTA Y PAGAR AL RECIBIR" at bounding box center [858, 656] width 341 height 45
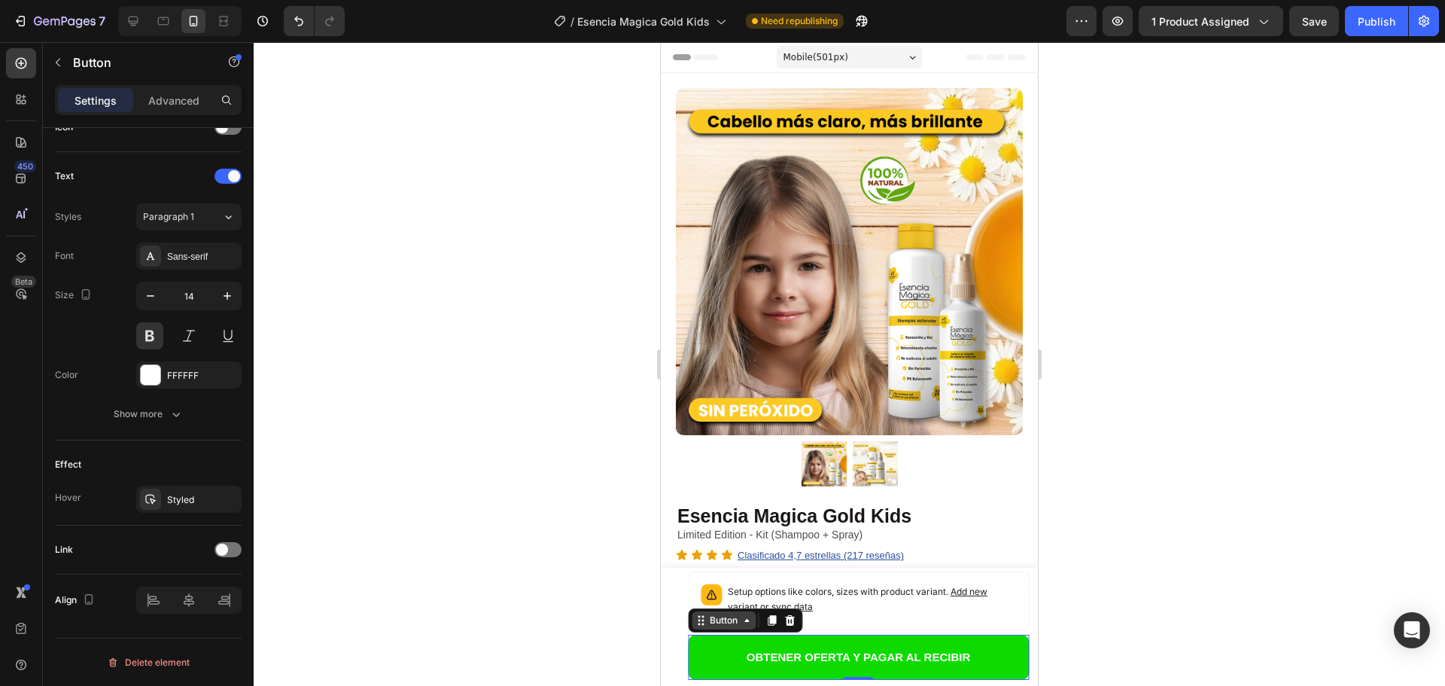
click at [718, 619] on div "Button" at bounding box center [724, 620] width 34 height 14
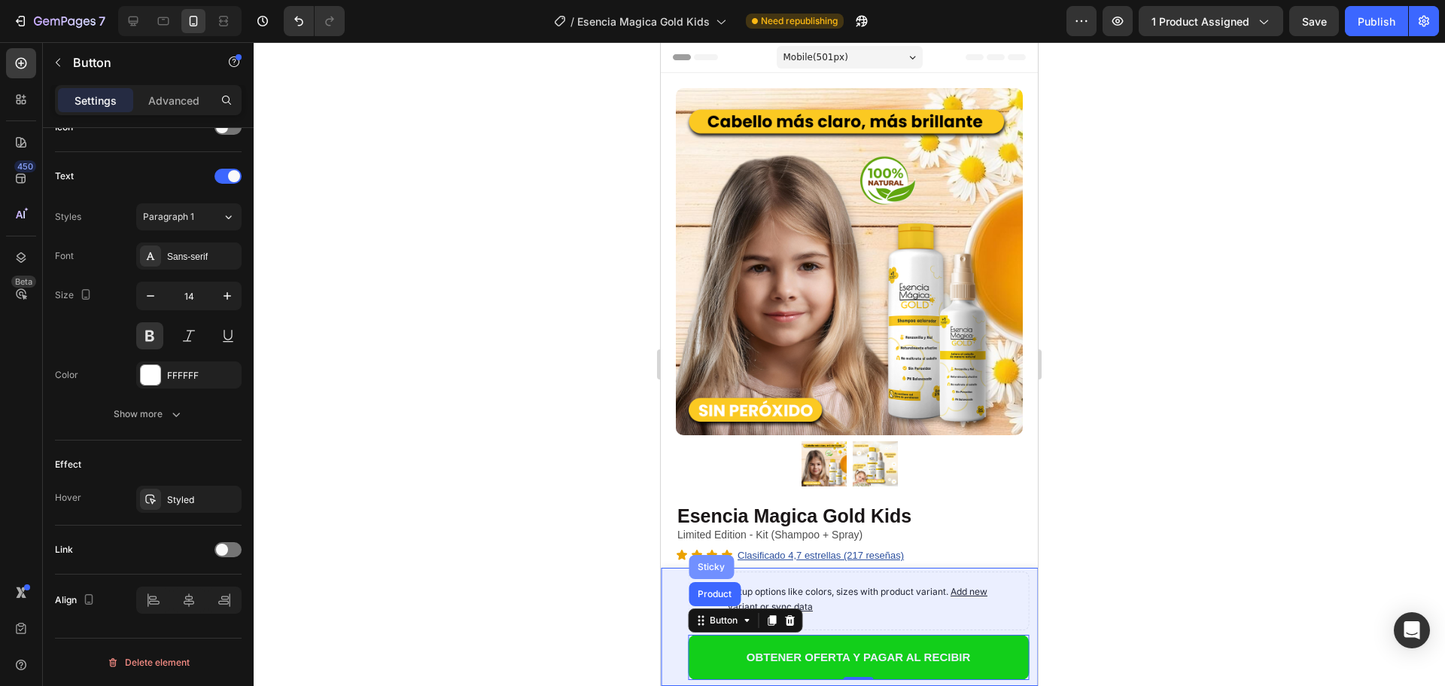
click at [717, 571] on div "Sticky" at bounding box center [711, 567] width 45 height 24
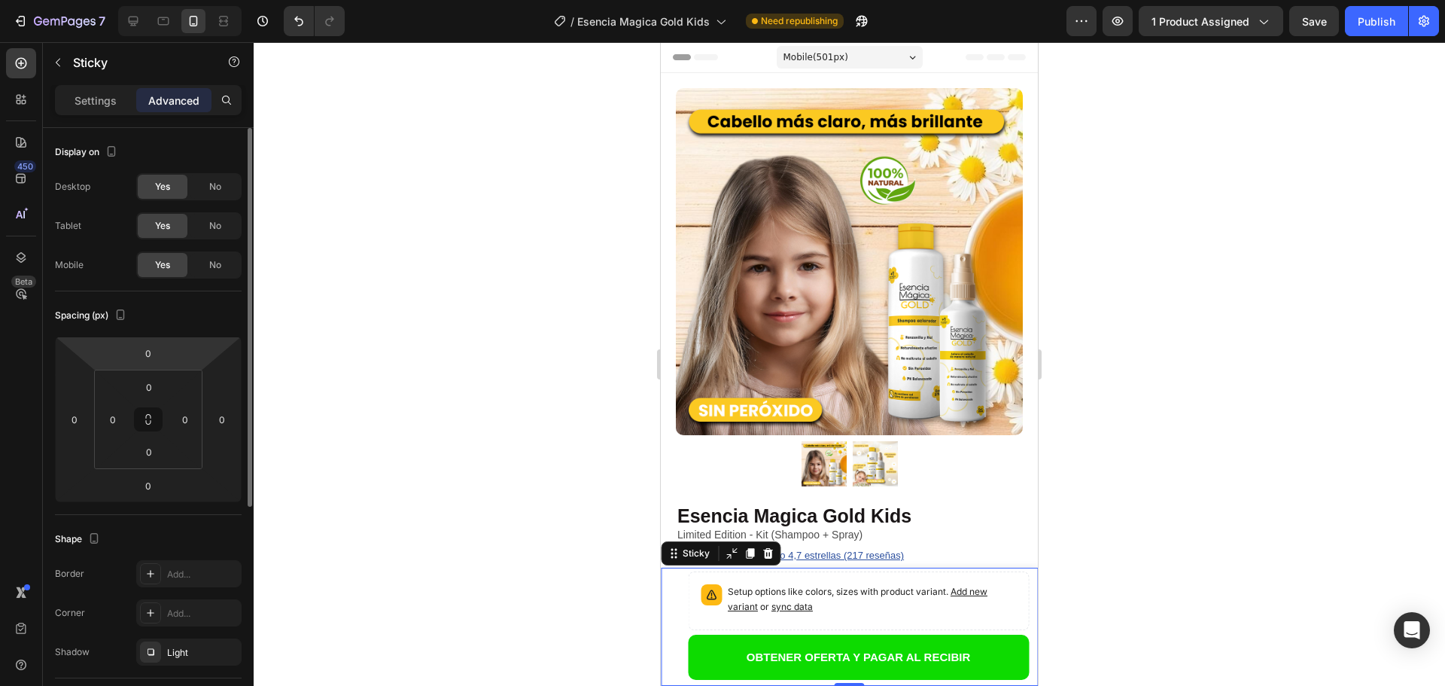
scroll to position [151, 0]
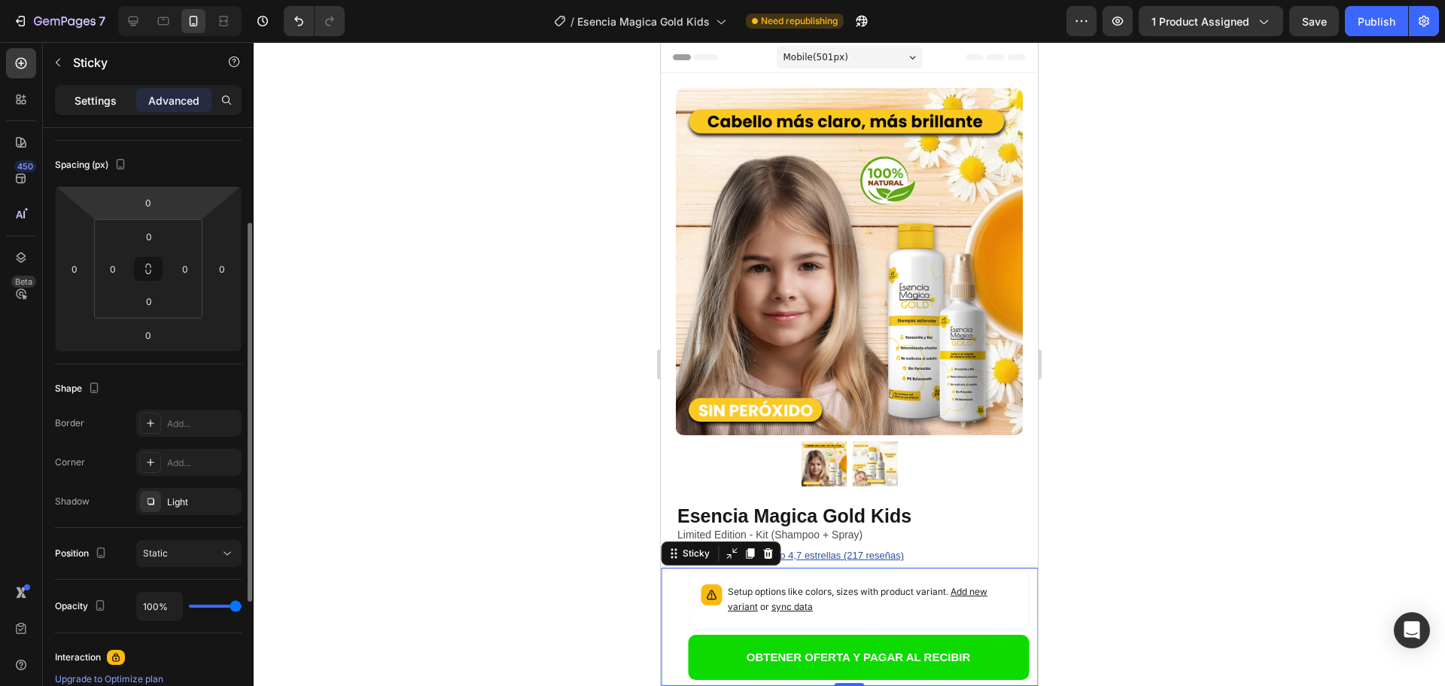
click at [105, 93] on p "Settings" at bounding box center [96, 101] width 42 height 16
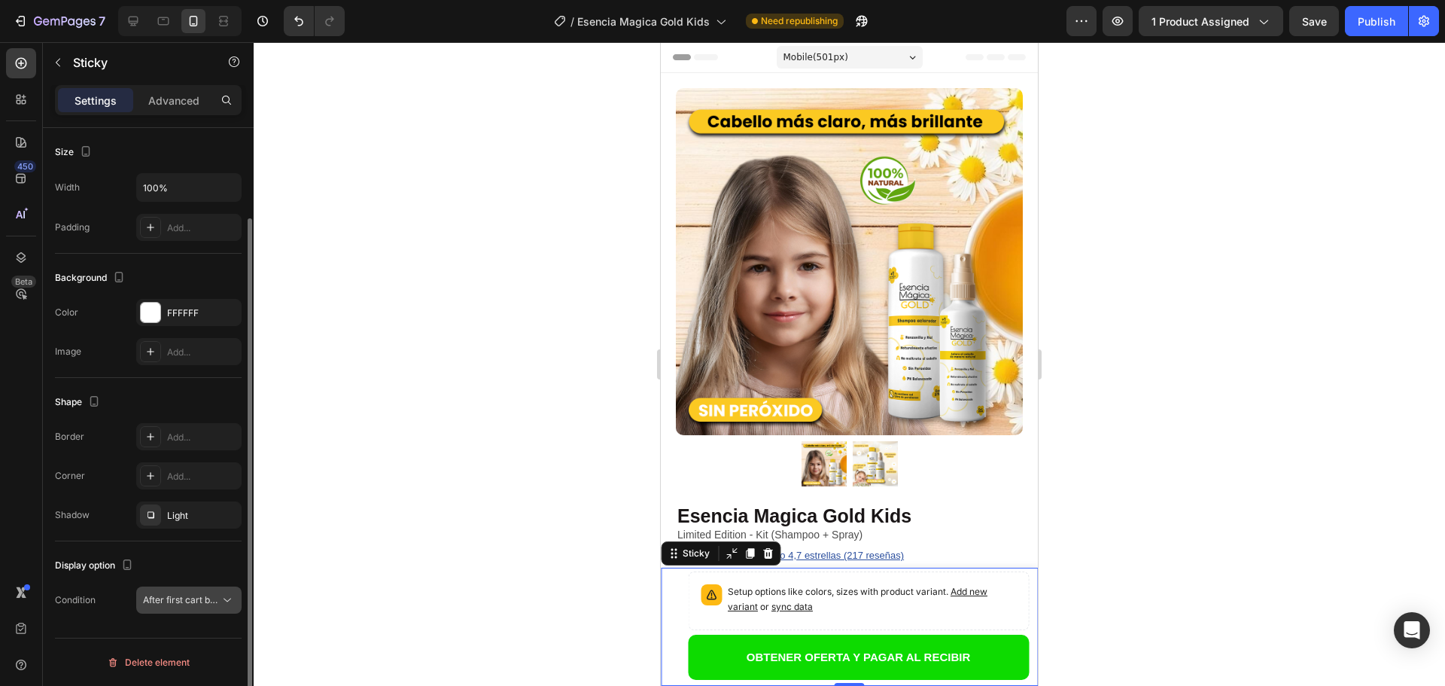
click at [174, 607] on div "After first cart button" at bounding box center [189, 599] width 92 height 15
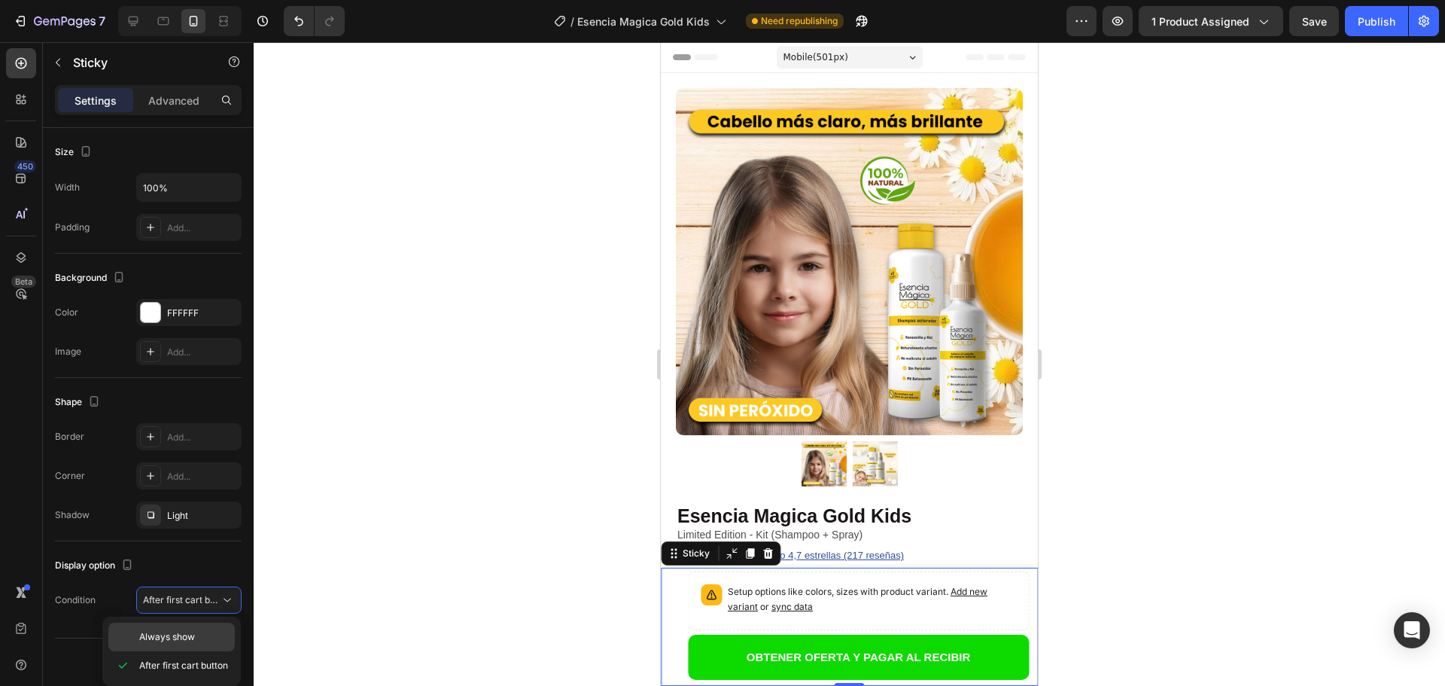
click at [176, 630] on span "Always show" at bounding box center [167, 637] width 56 height 14
click at [132, 20] on icon at bounding box center [133, 21] width 15 height 15
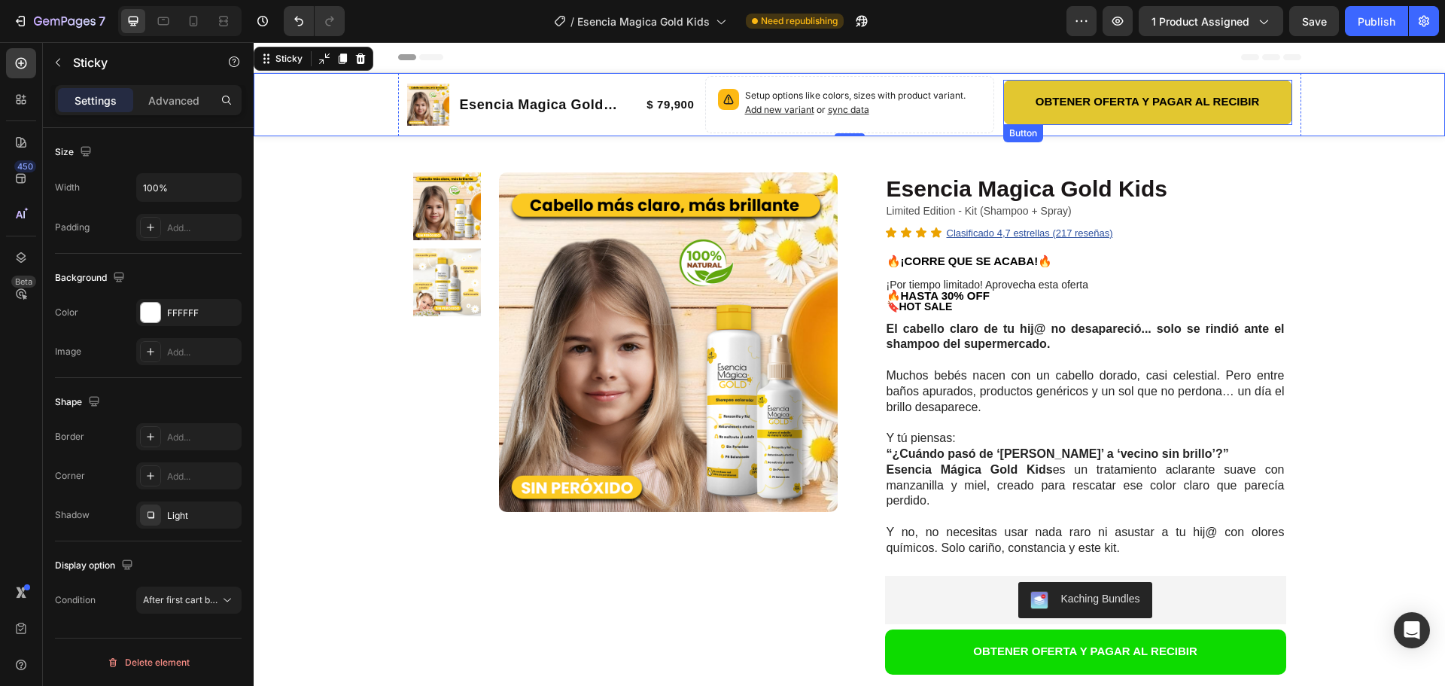
click at [1021, 106] on button "OBTENER OFERTA Y PAGAR AL RECIBIR" at bounding box center [1147, 102] width 289 height 45
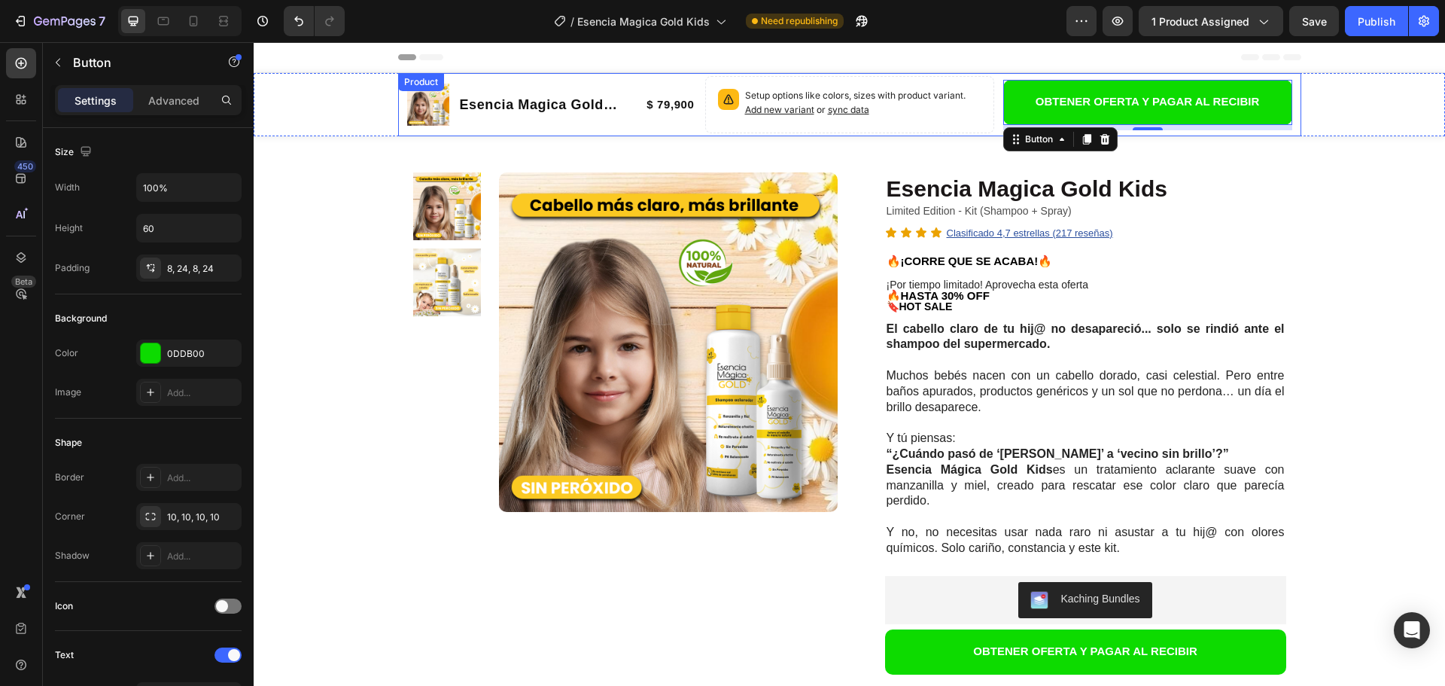
click at [990, 98] on div "Product Images Esencia Magica Gold Kids Product Title $ 79,900 Product Price Pr…" at bounding box center [849, 104] width 903 height 63
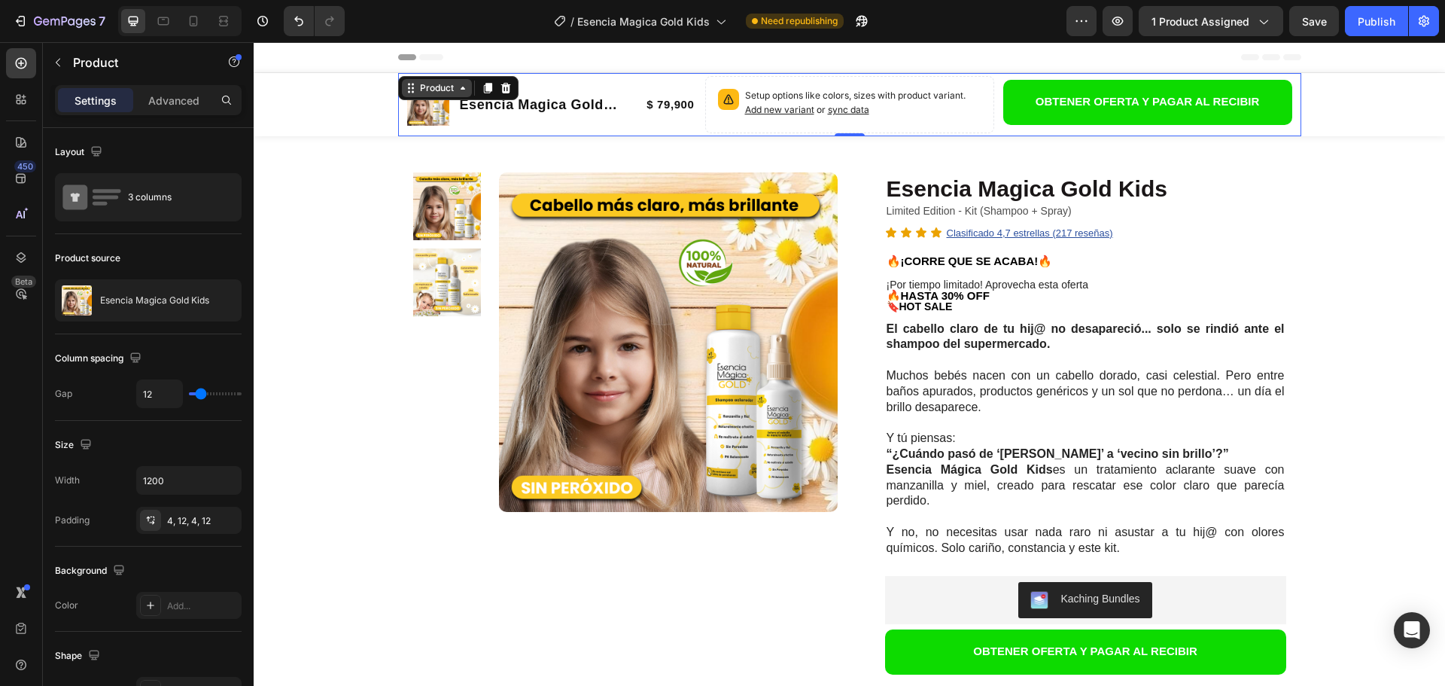
click at [444, 84] on div "Product" at bounding box center [437, 88] width 40 height 14
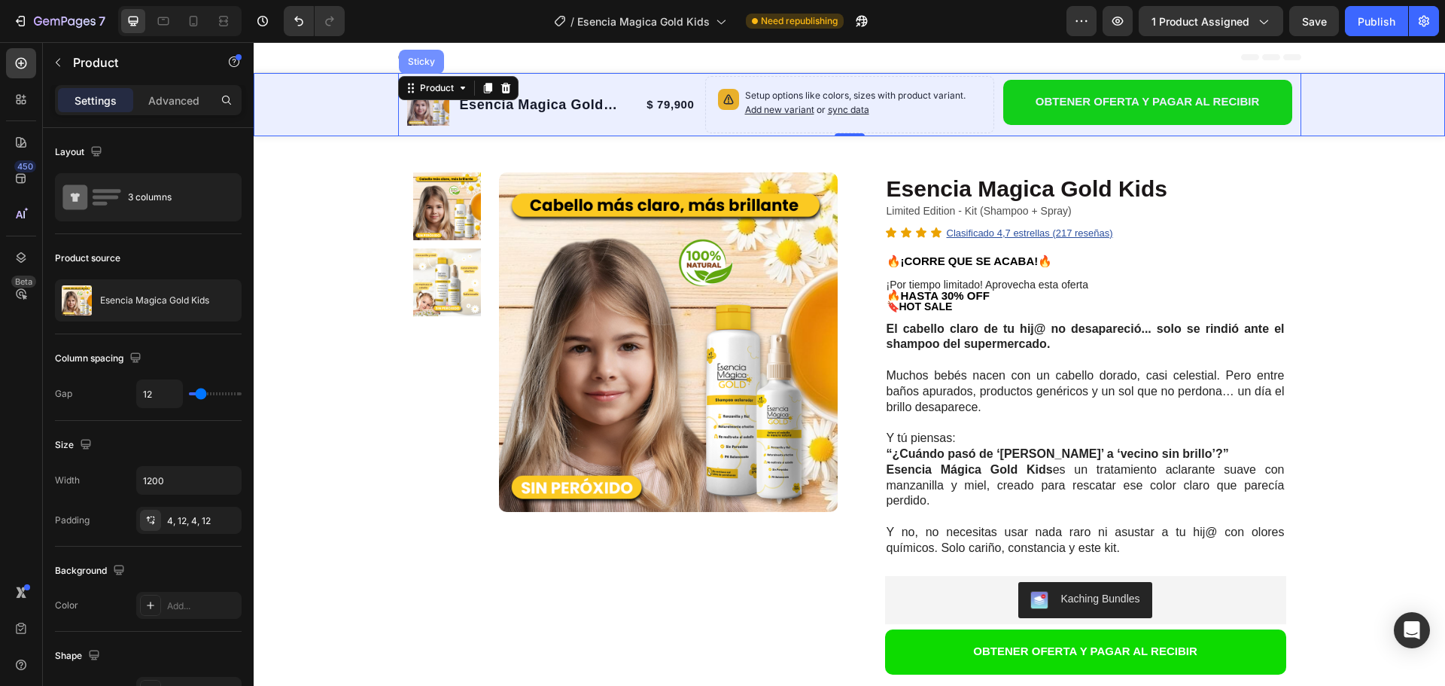
click at [418, 62] on div "Sticky" at bounding box center [421, 61] width 33 height 9
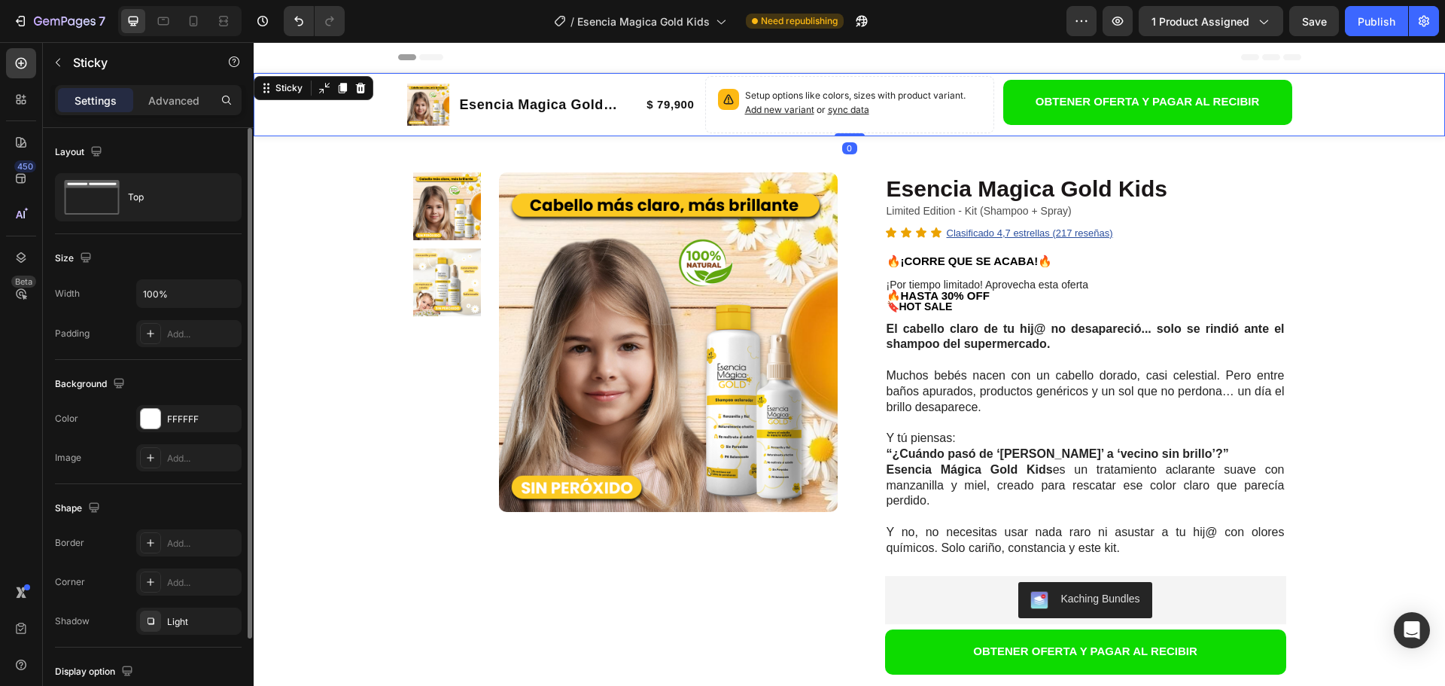
scroll to position [106, 0]
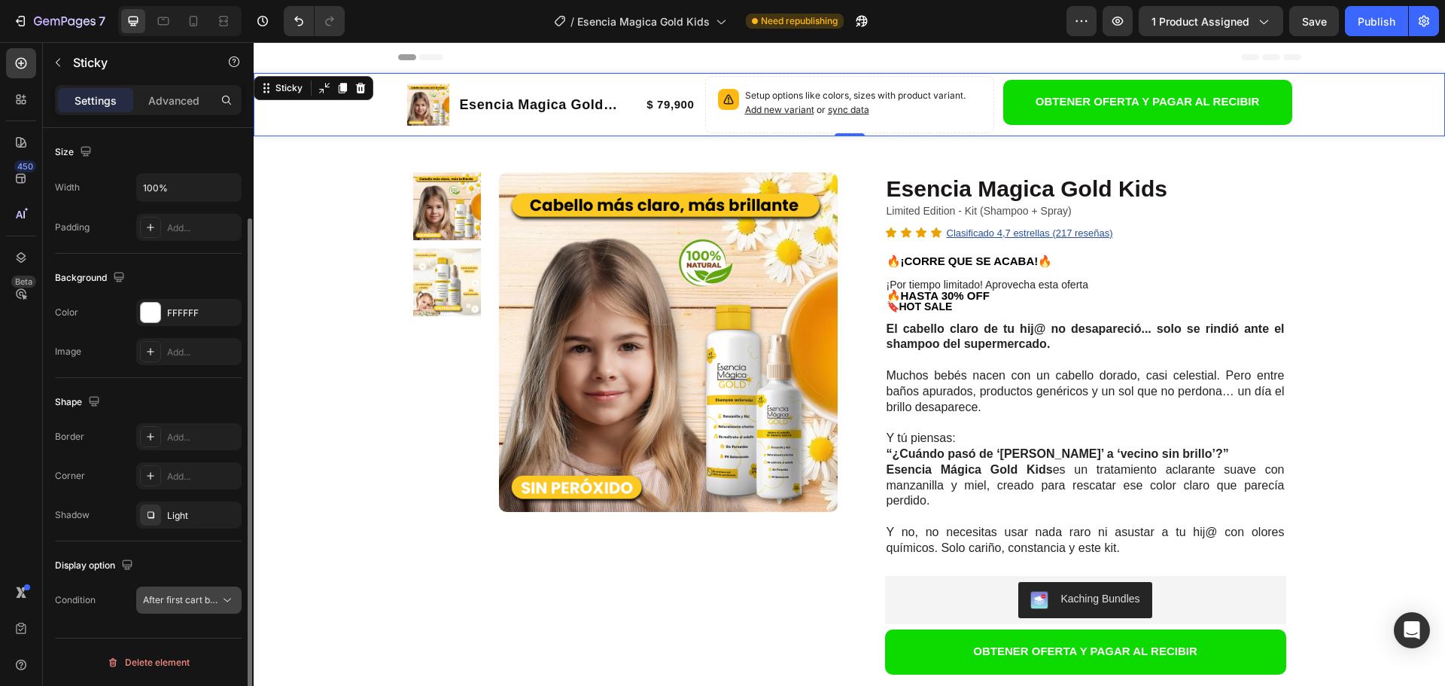
click at [166, 606] on span "After first cart button" at bounding box center [181, 600] width 77 height 14
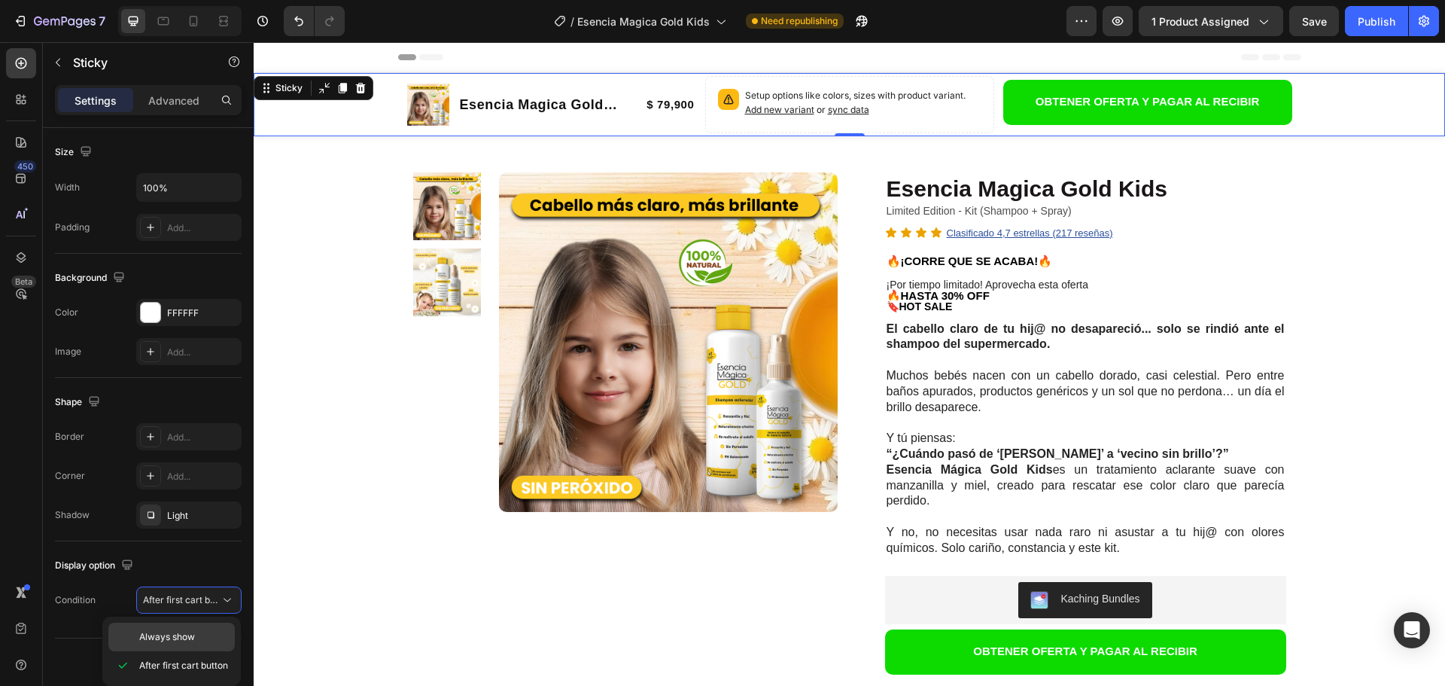
click at [171, 648] on div "Always show" at bounding box center [171, 636] width 126 height 29
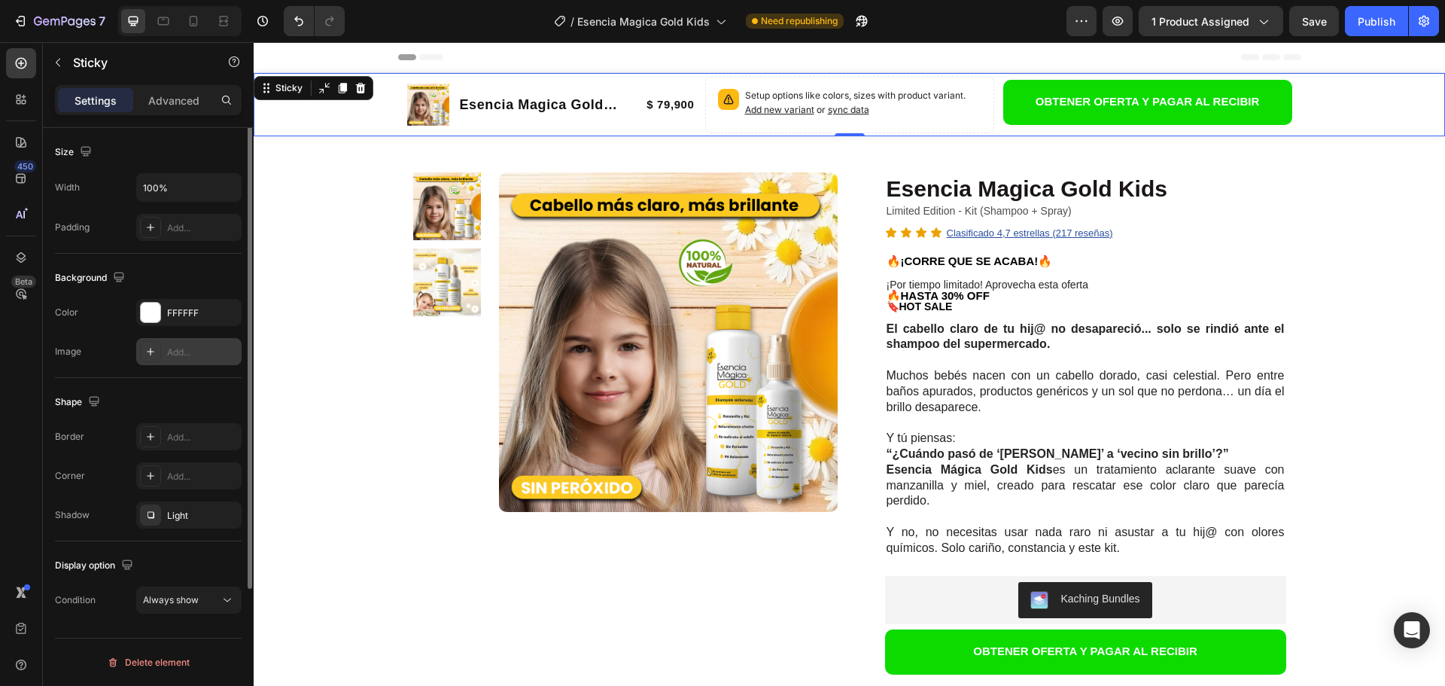
scroll to position [0, 0]
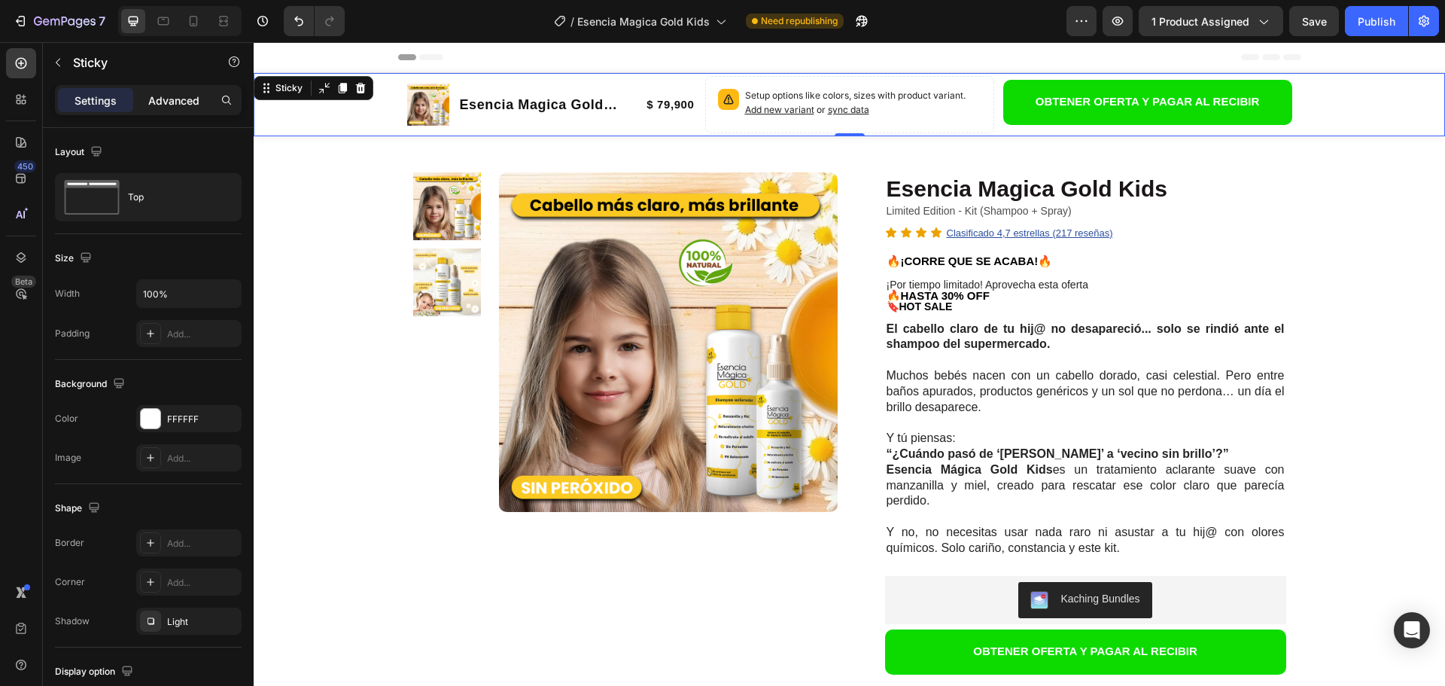
click at [162, 93] on p "Advanced" at bounding box center [173, 101] width 51 height 16
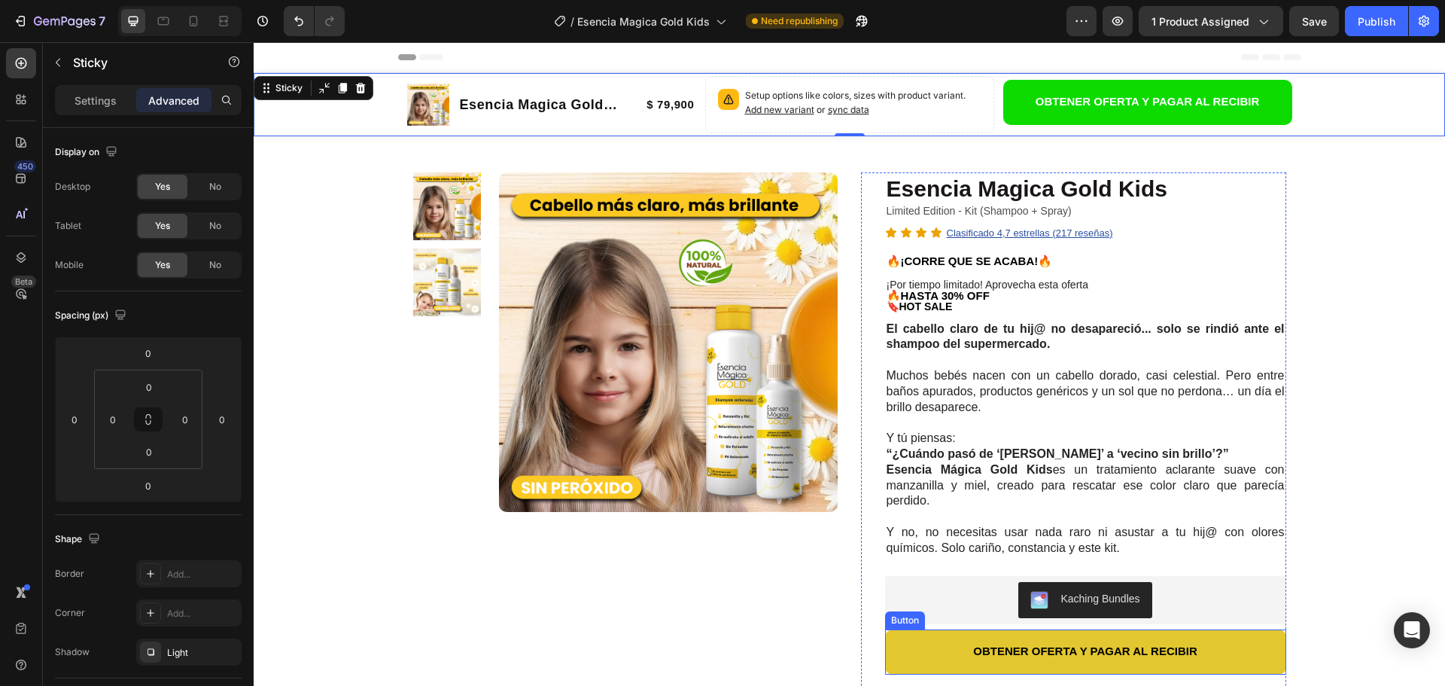
click at [895, 653] on button "OBTENER OFERTA Y PAGAR AL RECIBIR" at bounding box center [1085, 651] width 401 height 45
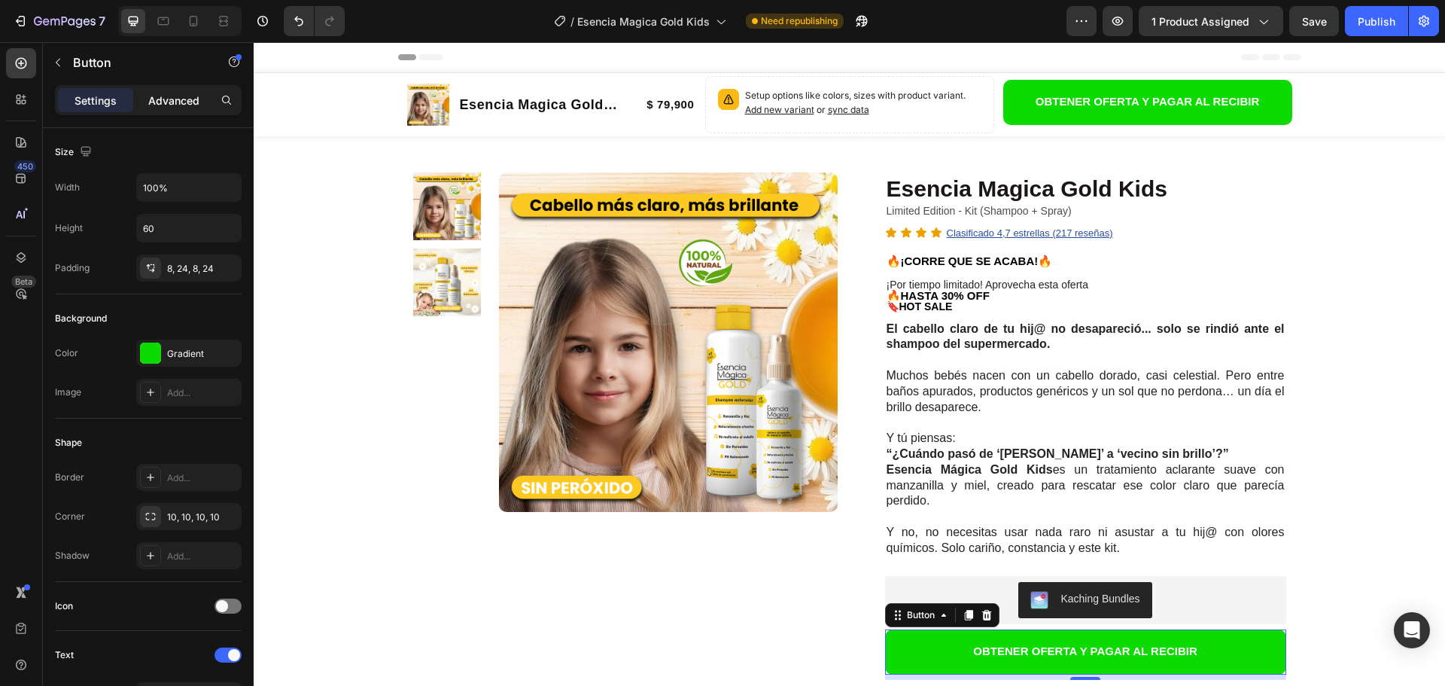
click at [183, 96] on p "Advanced" at bounding box center [173, 101] width 51 height 16
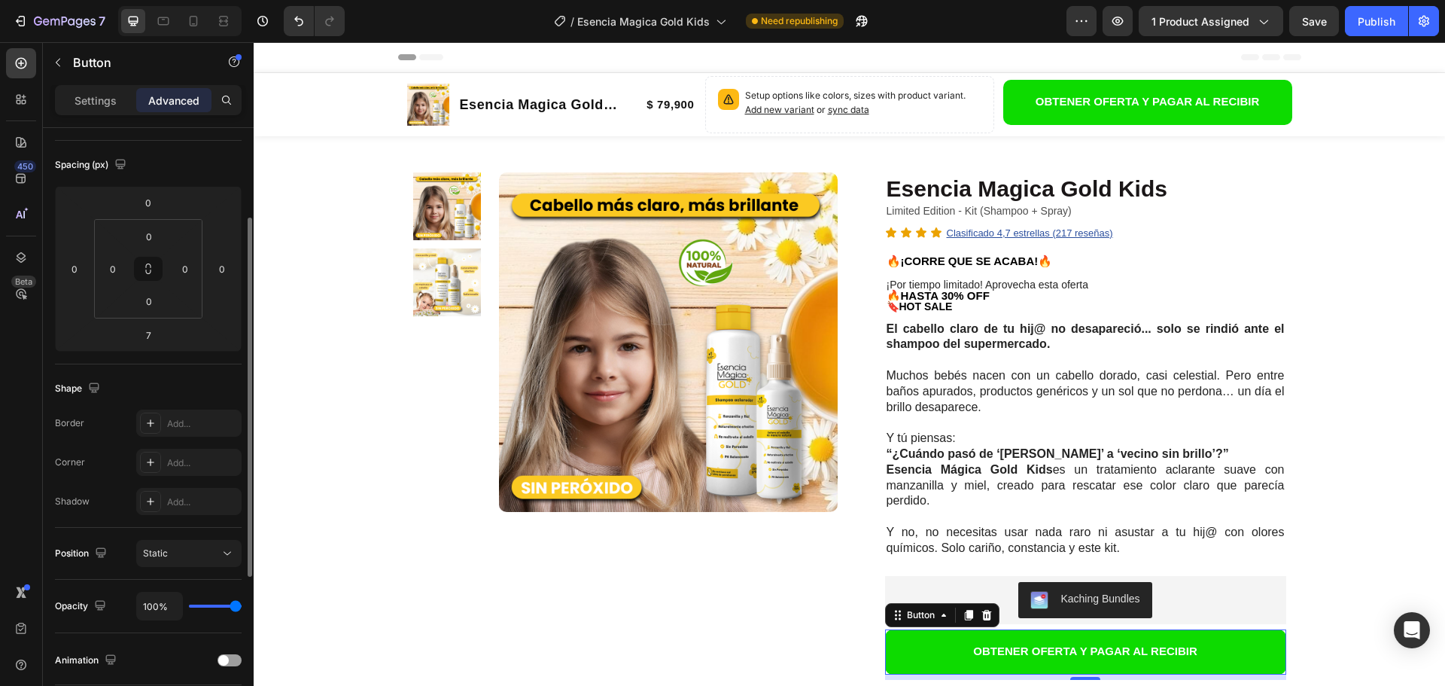
scroll to position [226, 0]
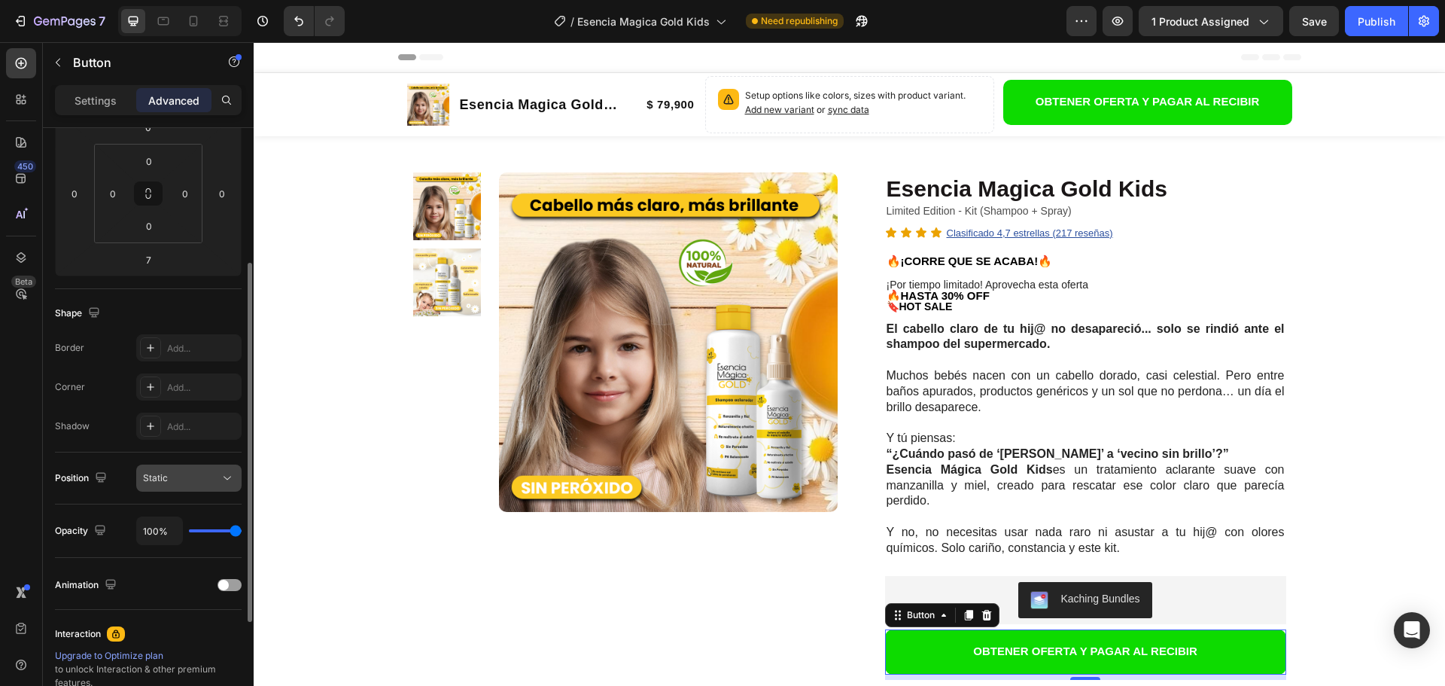
click at [200, 479] on div "Static" at bounding box center [181, 478] width 77 height 14
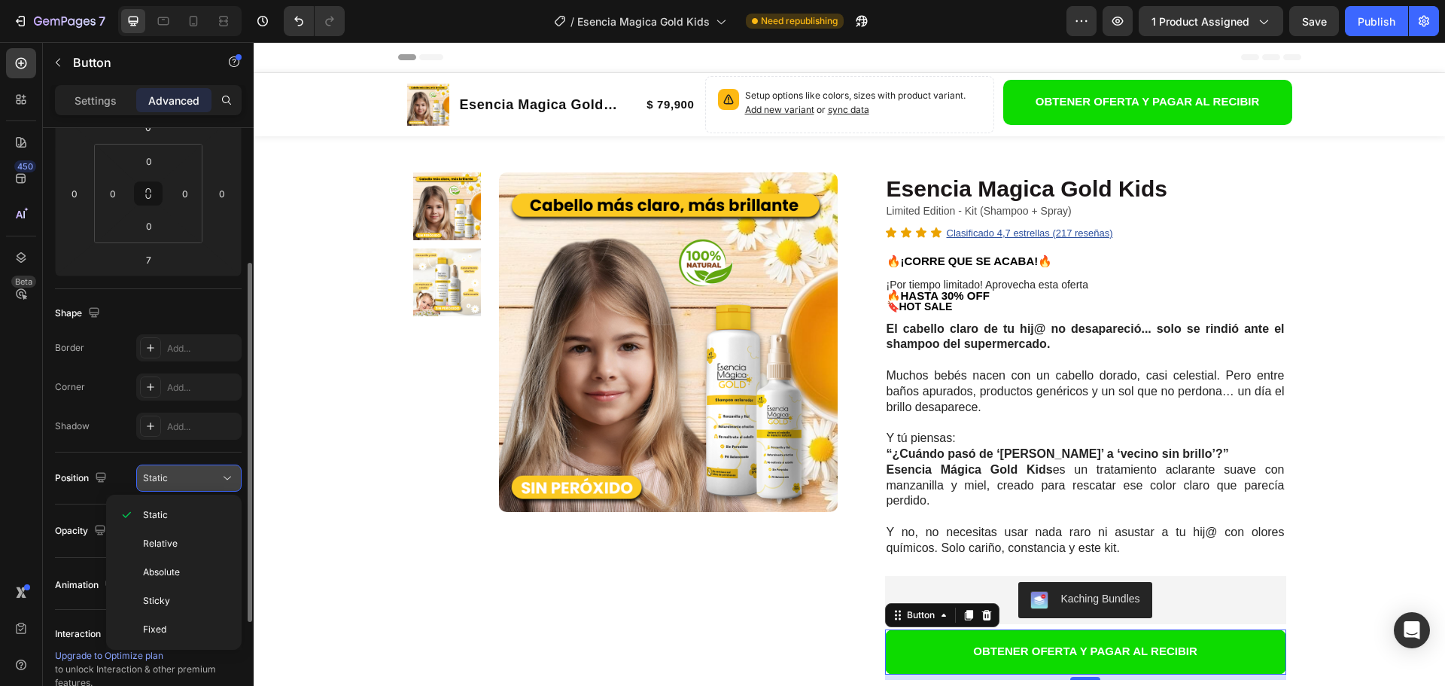
click at [200, 479] on div "Static" at bounding box center [181, 478] width 77 height 14
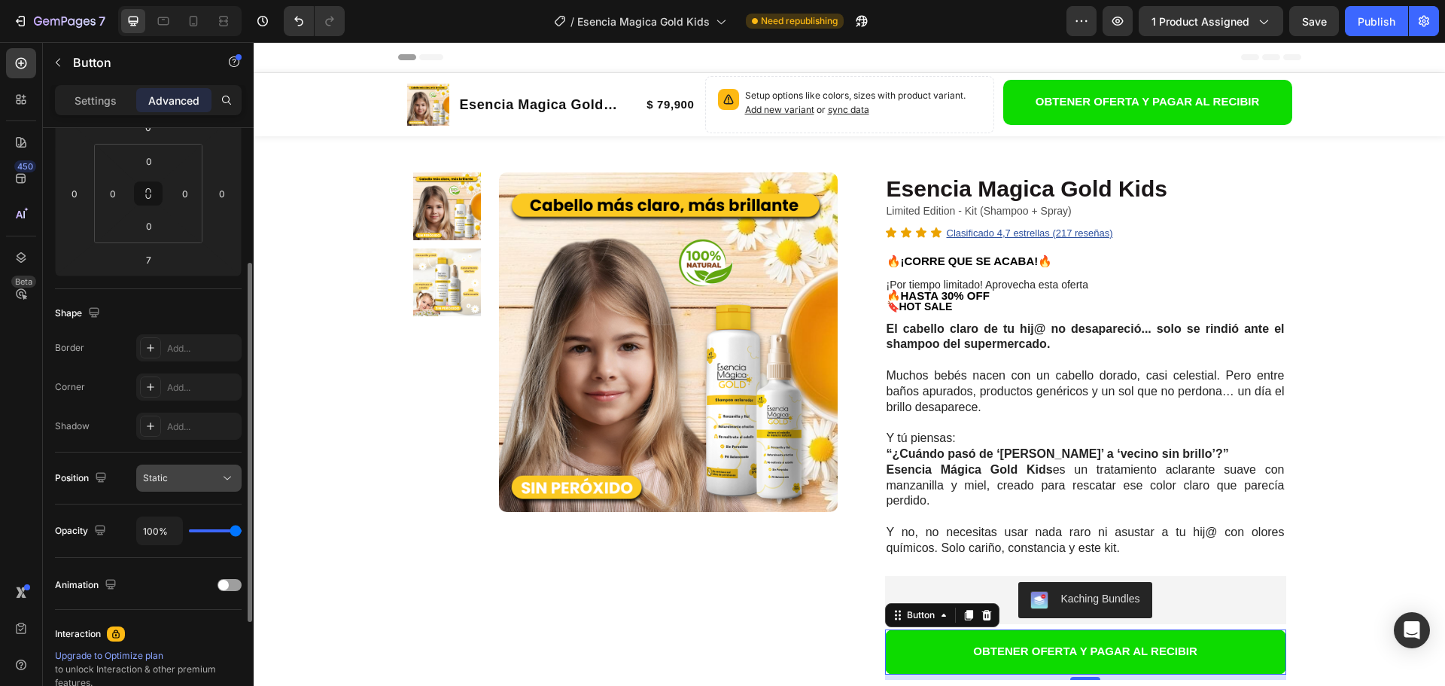
scroll to position [301, 0]
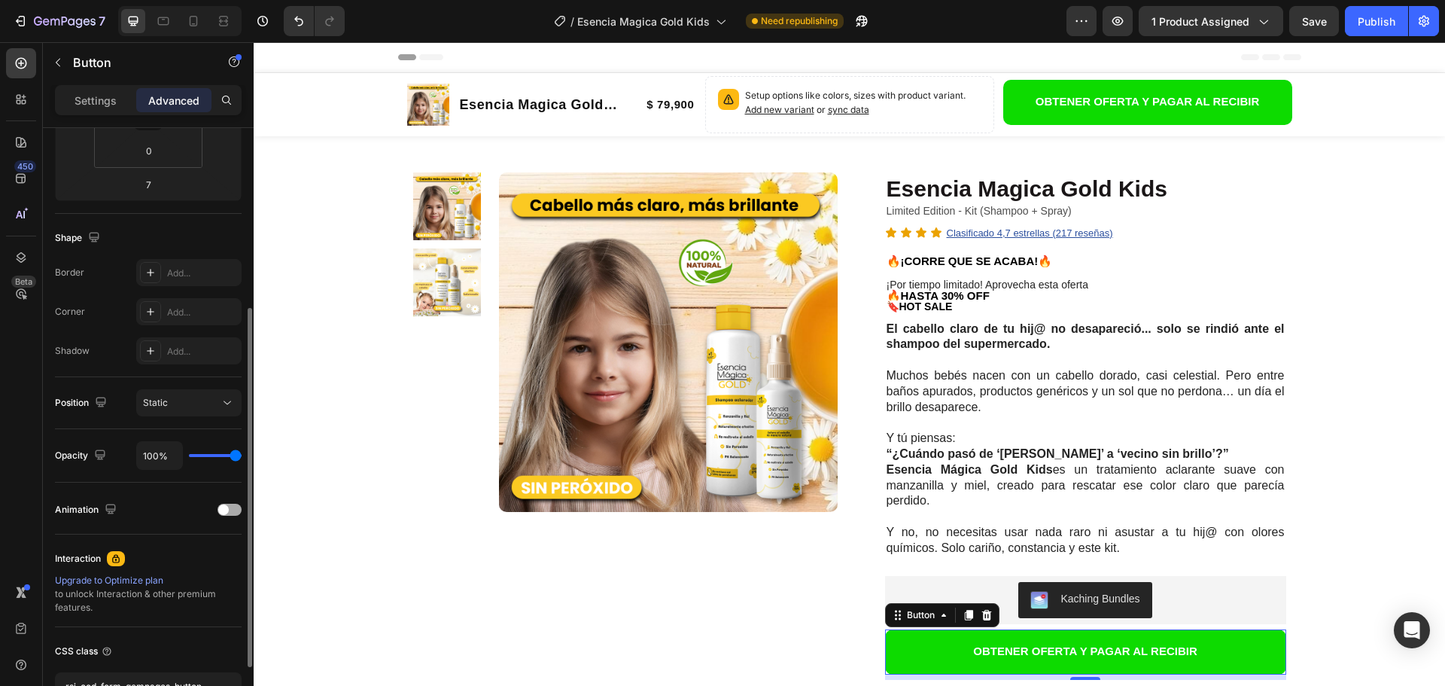
click at [227, 509] on span at bounding box center [223, 509] width 11 height 11
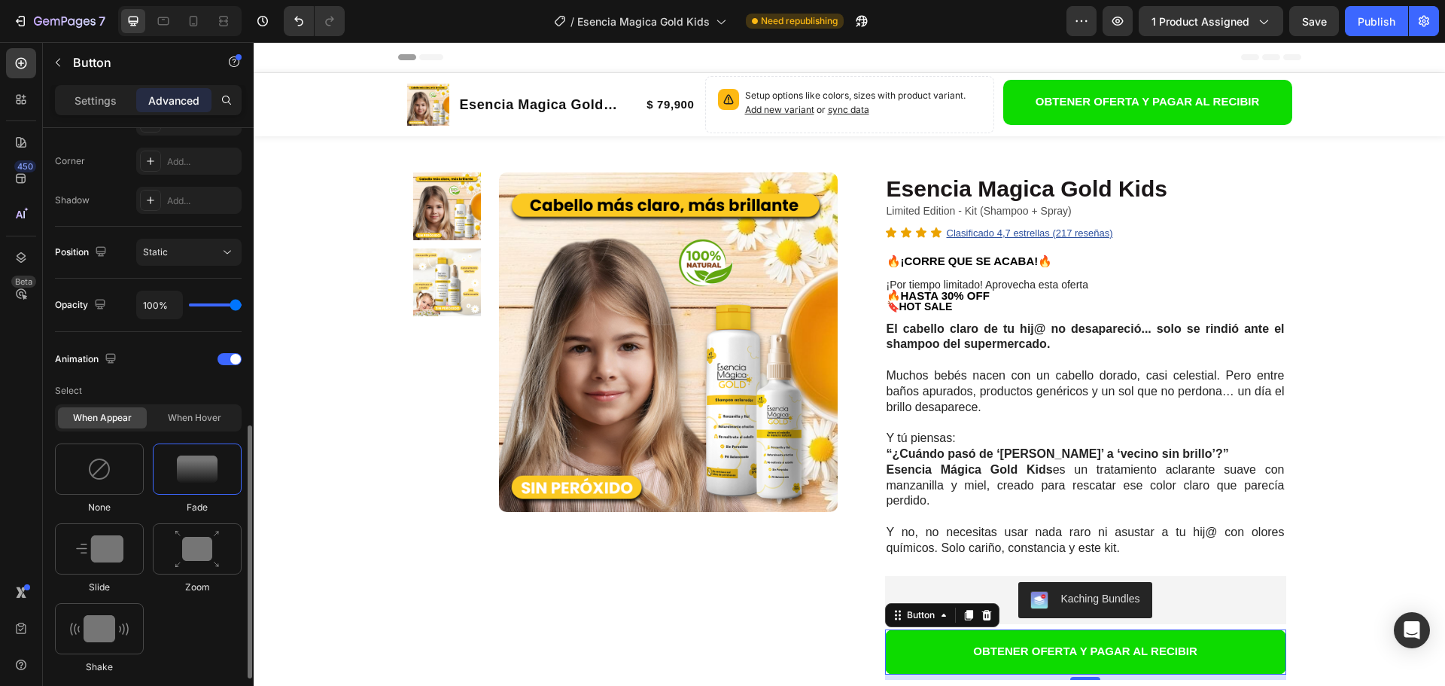
scroll to position [527, 0]
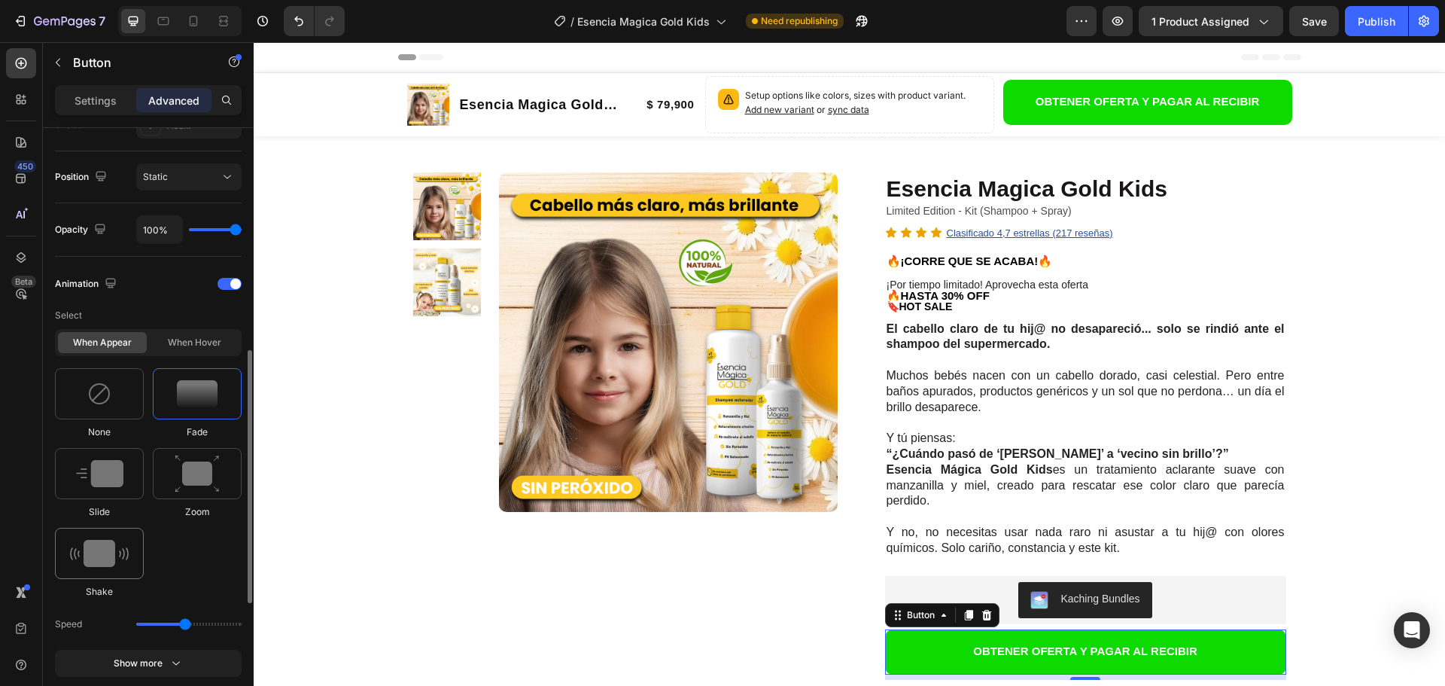
click at [105, 572] on div at bounding box center [99, 553] width 89 height 51
type input "0.7"
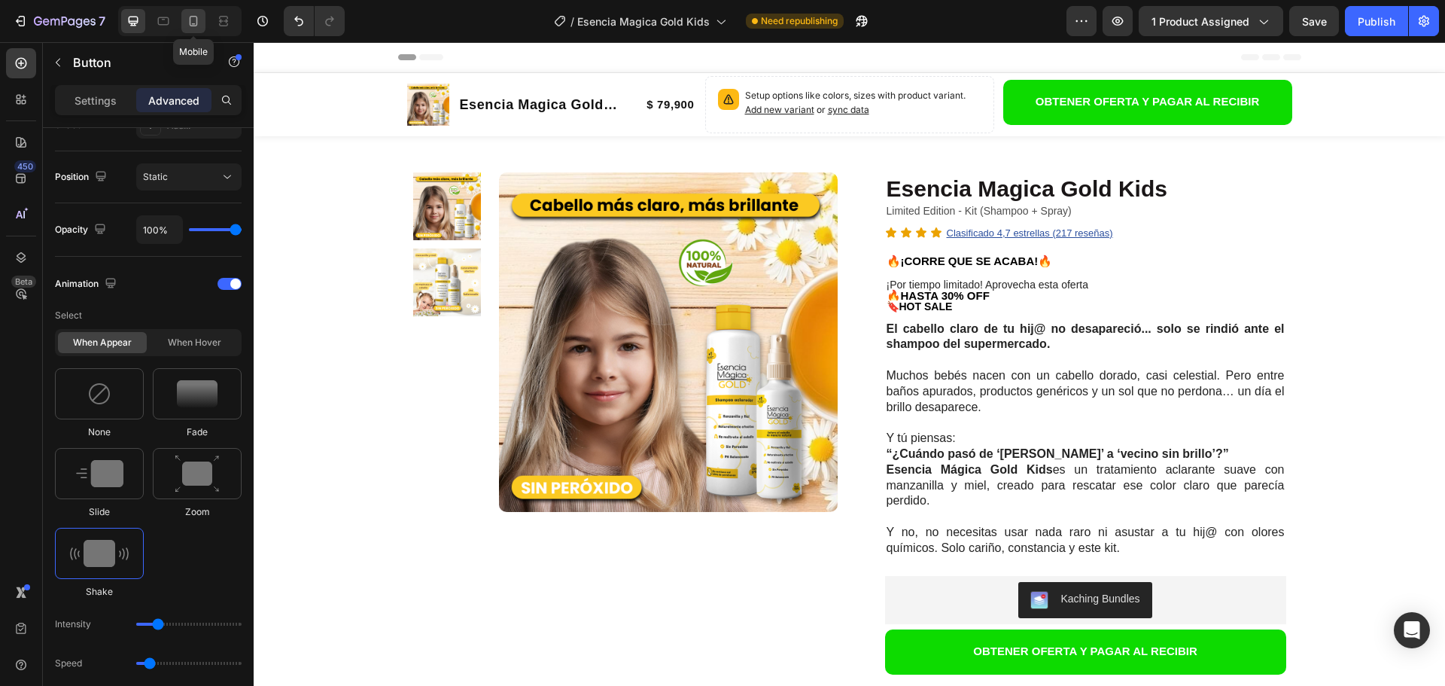
click at [196, 26] on icon at bounding box center [193, 21] width 15 height 15
type input "0"
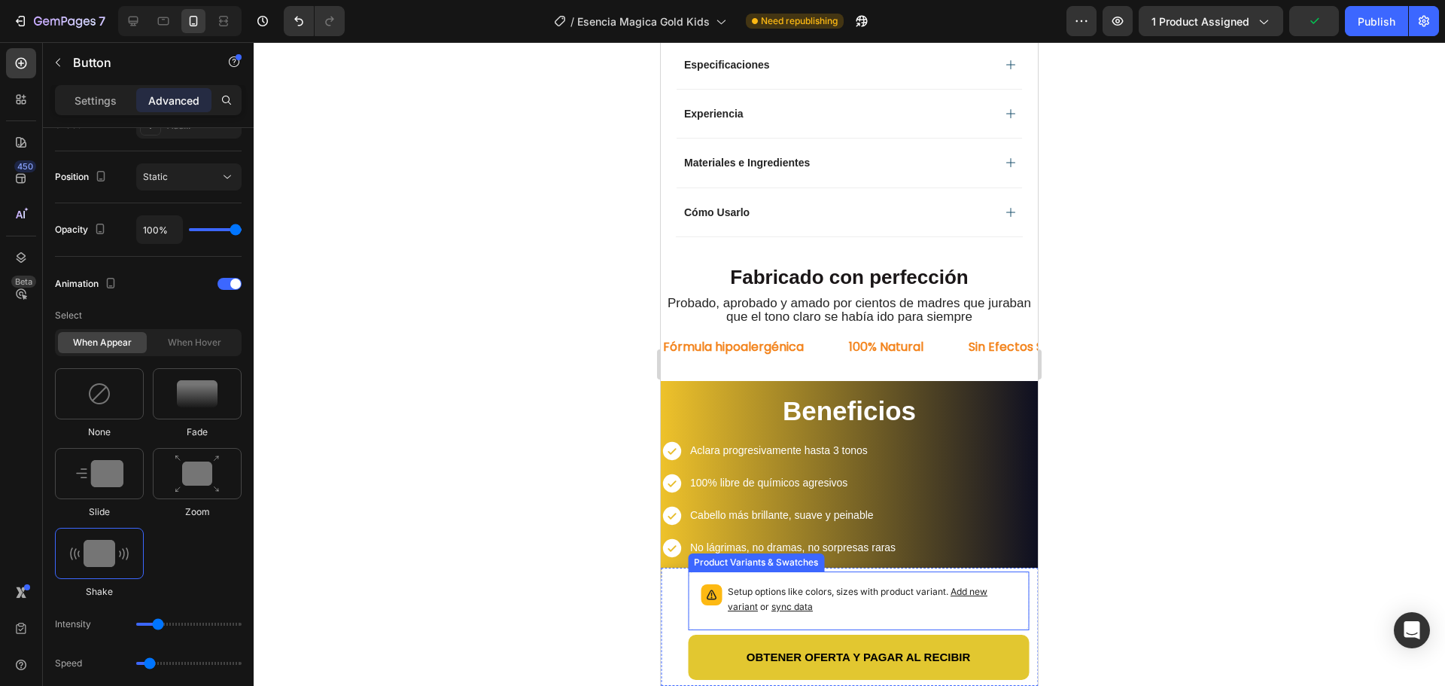
scroll to position [960, 0]
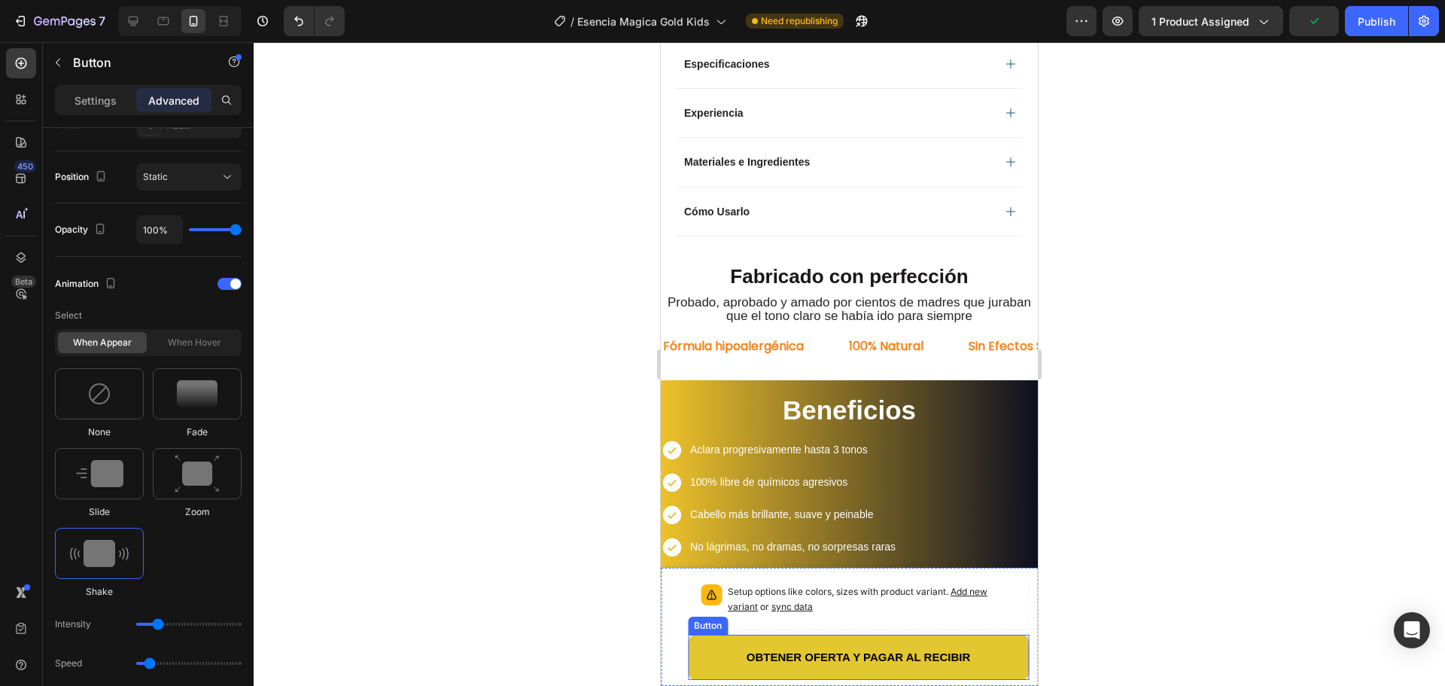
click at [715, 659] on button "OBTENER OFERTA Y PAGAR AL RECIBIR" at bounding box center [858, 656] width 341 height 45
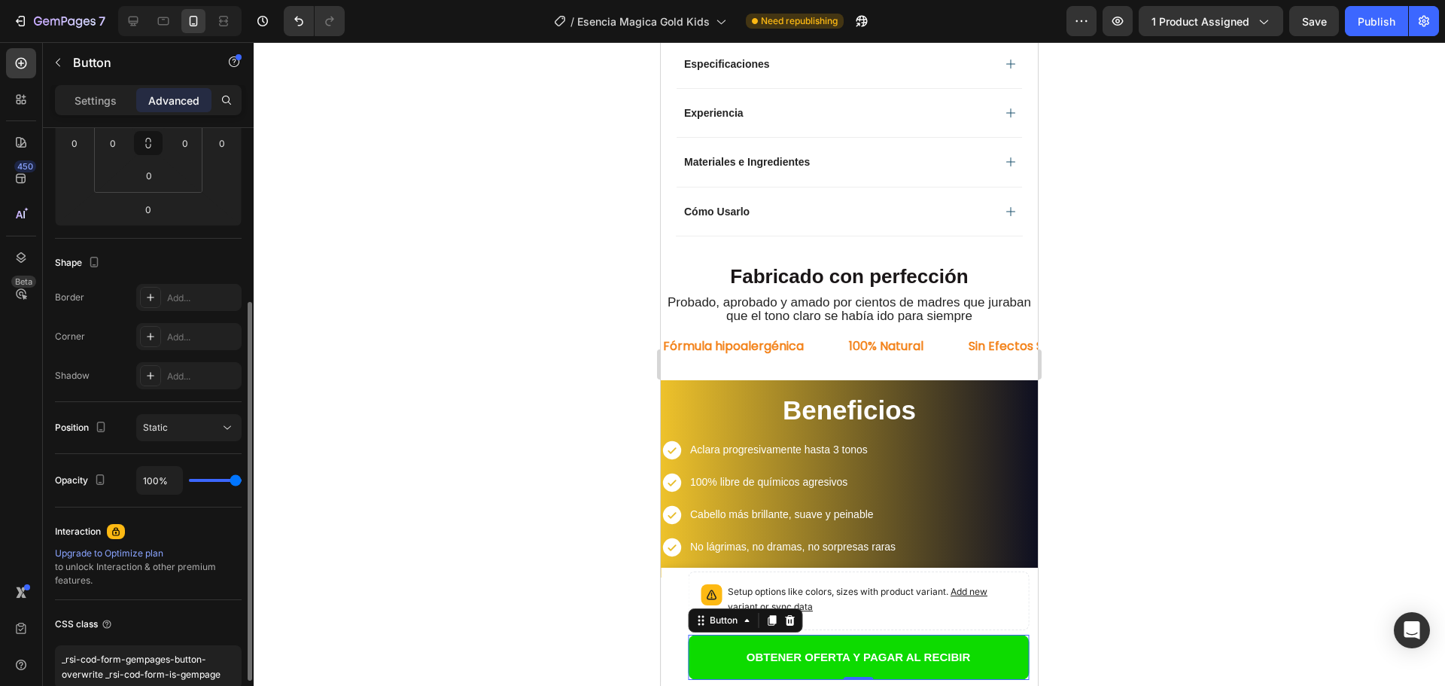
scroll to position [351, 0]
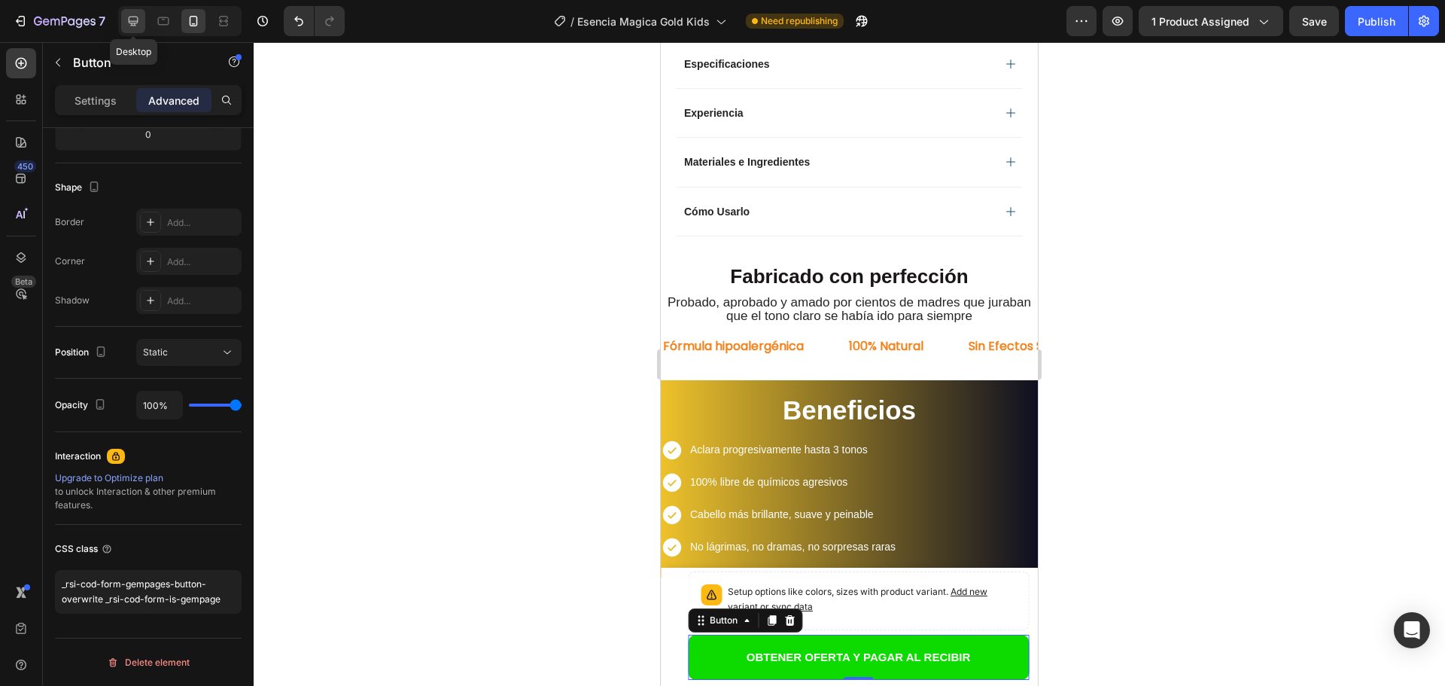
click at [135, 16] on icon at bounding box center [133, 21] width 15 height 15
type input "7"
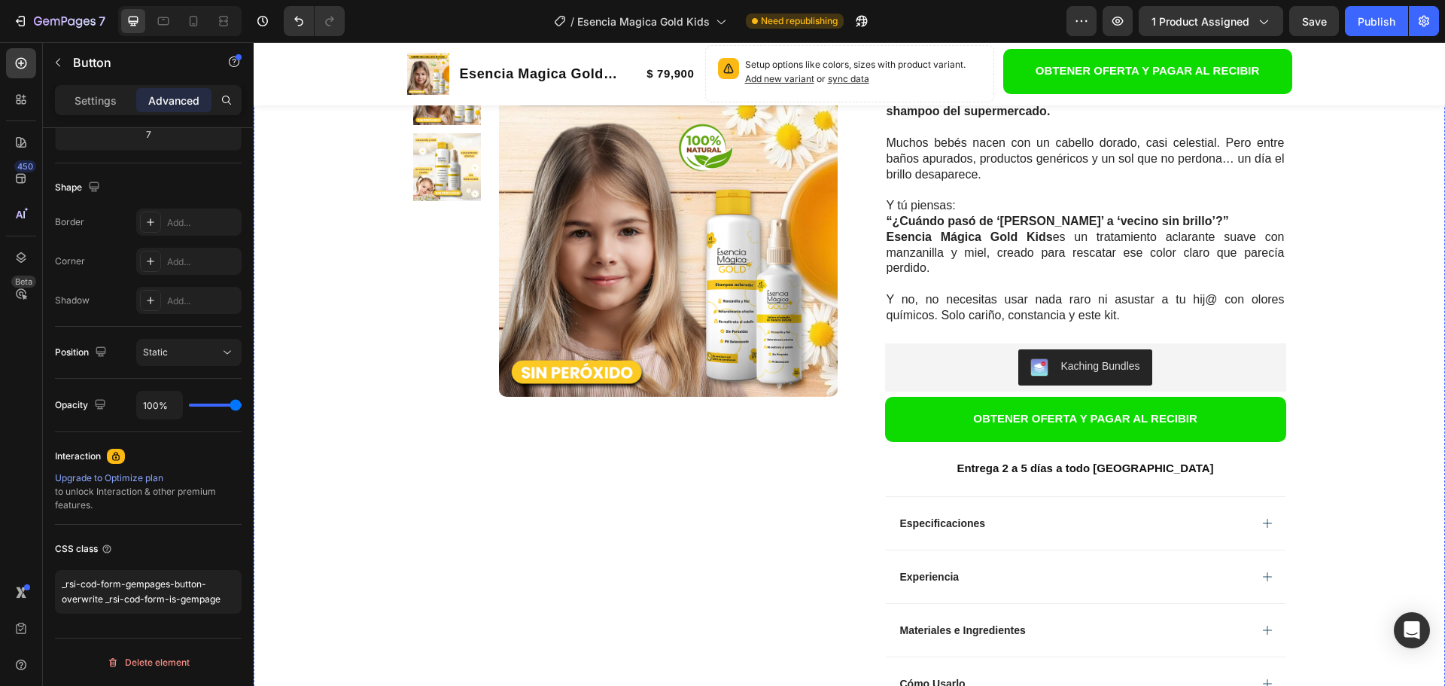
scroll to position [7, 0]
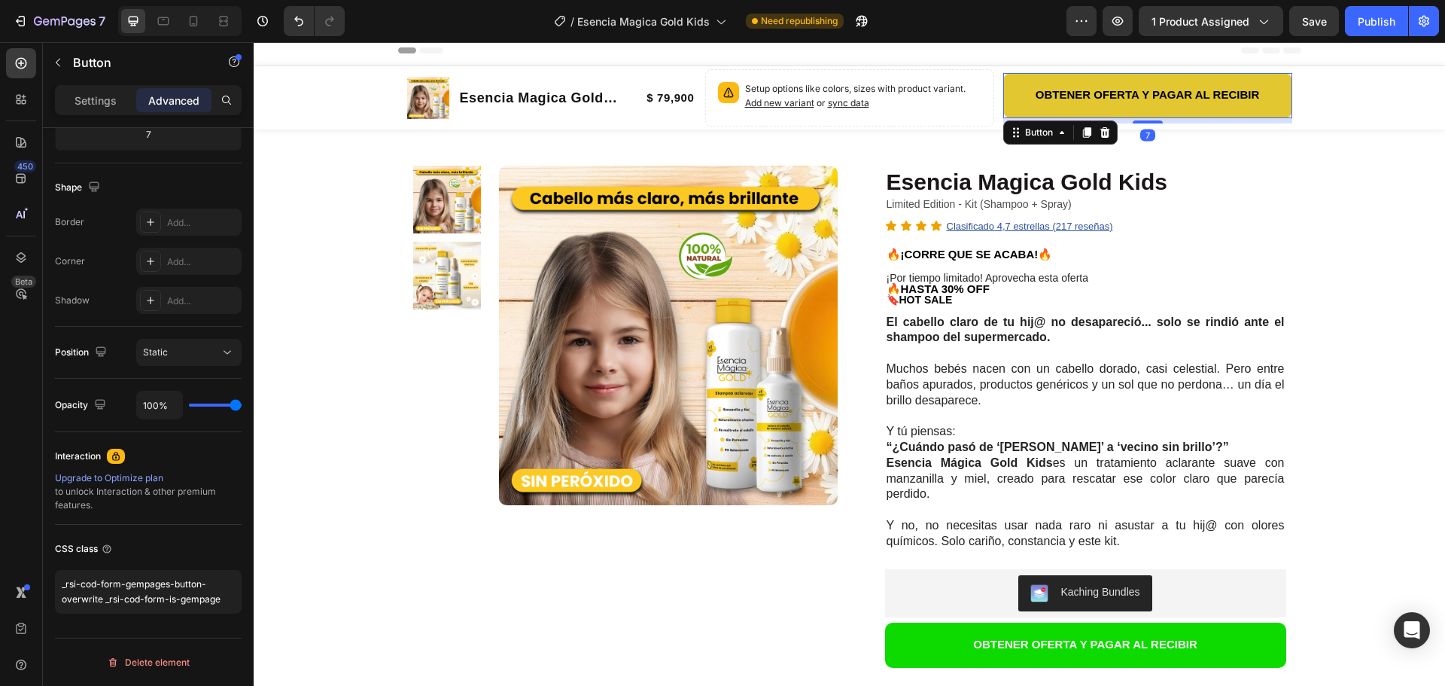
click at [1006, 94] on button "OBTENER OFERTA Y PAGAR AL RECIBIR" at bounding box center [1147, 95] width 289 height 45
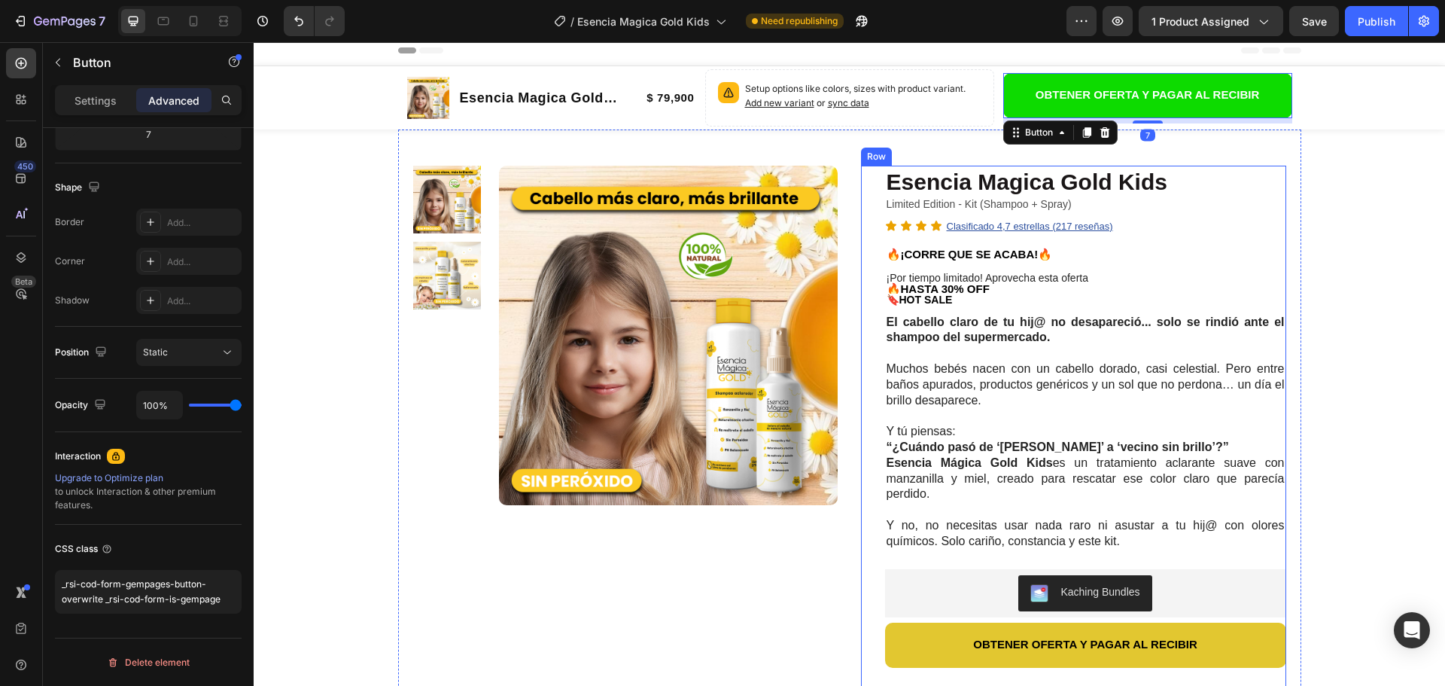
click at [912, 641] on button "OBTENER OFERTA Y PAGAR AL RECIBIR" at bounding box center [1085, 644] width 401 height 45
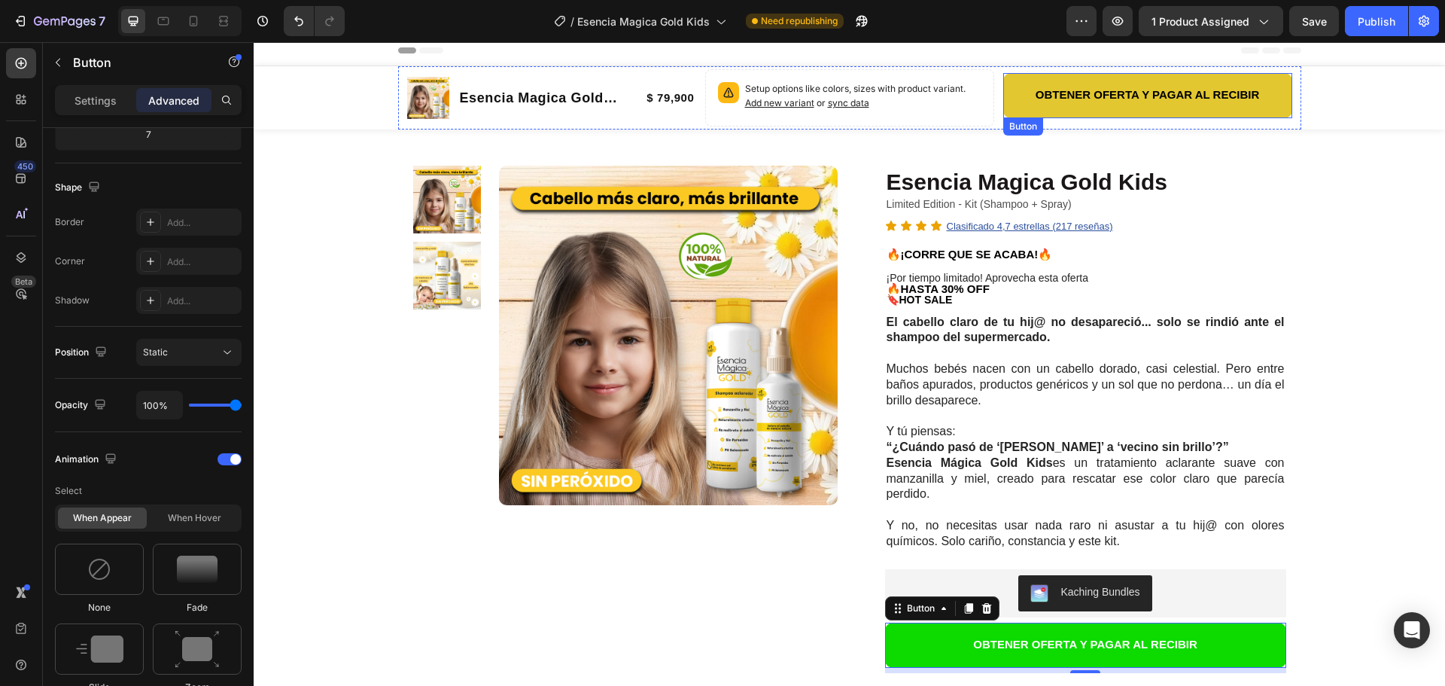
click at [1004, 99] on button "OBTENER OFERTA Y PAGAR AL RECIBIR" at bounding box center [1147, 95] width 289 height 45
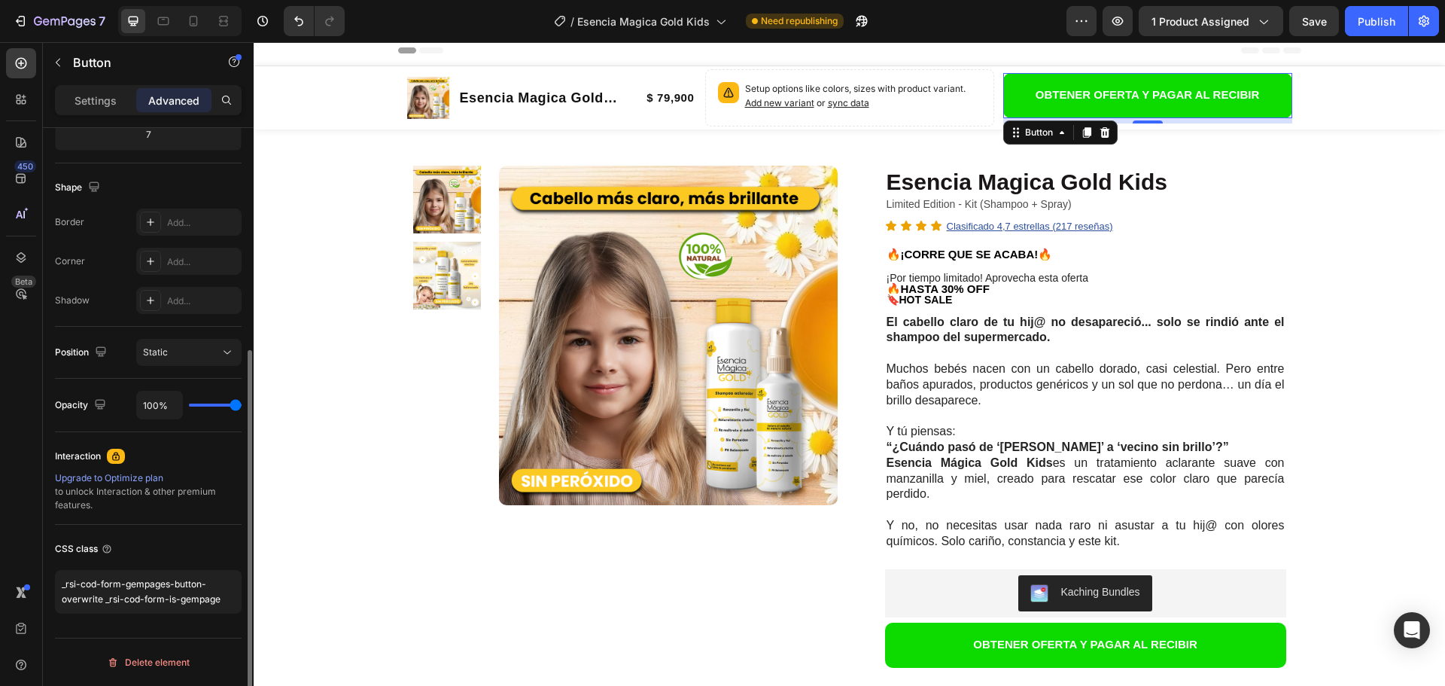
scroll to position [276, 0]
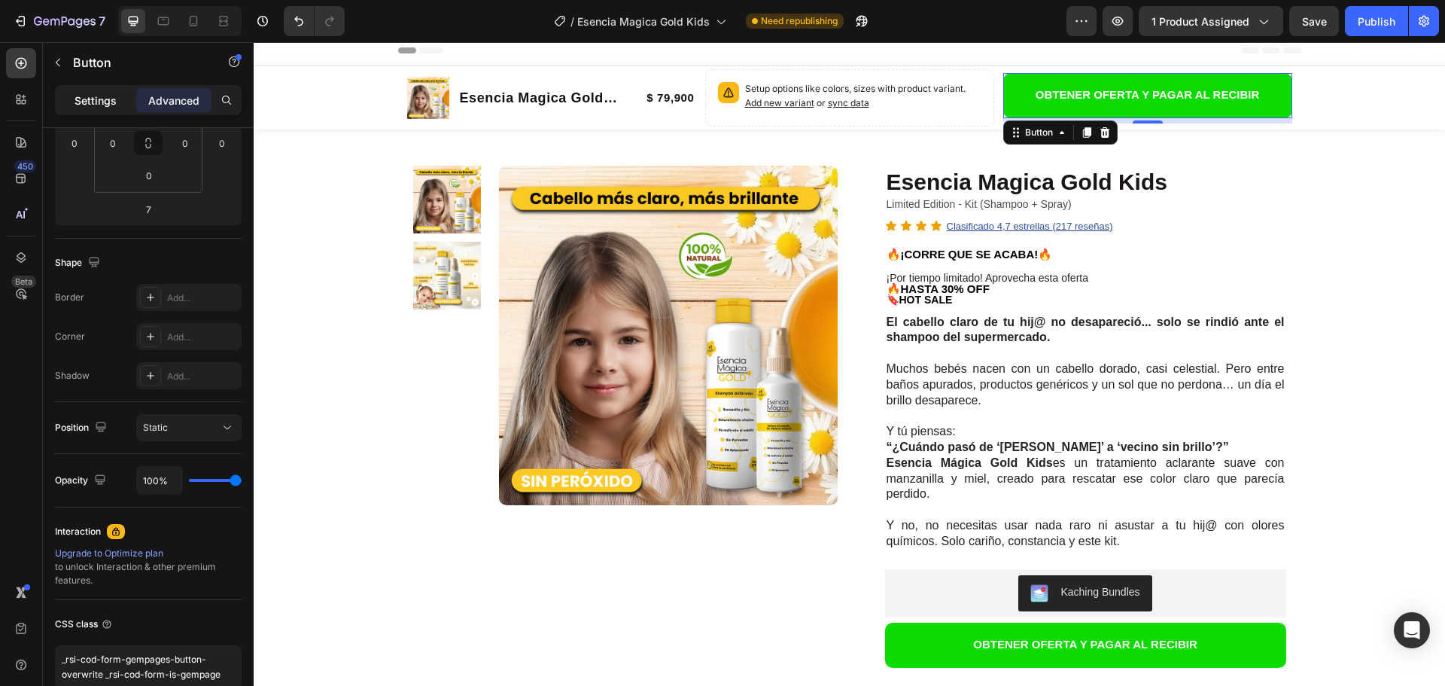
click at [102, 96] on p "Settings" at bounding box center [96, 101] width 42 height 16
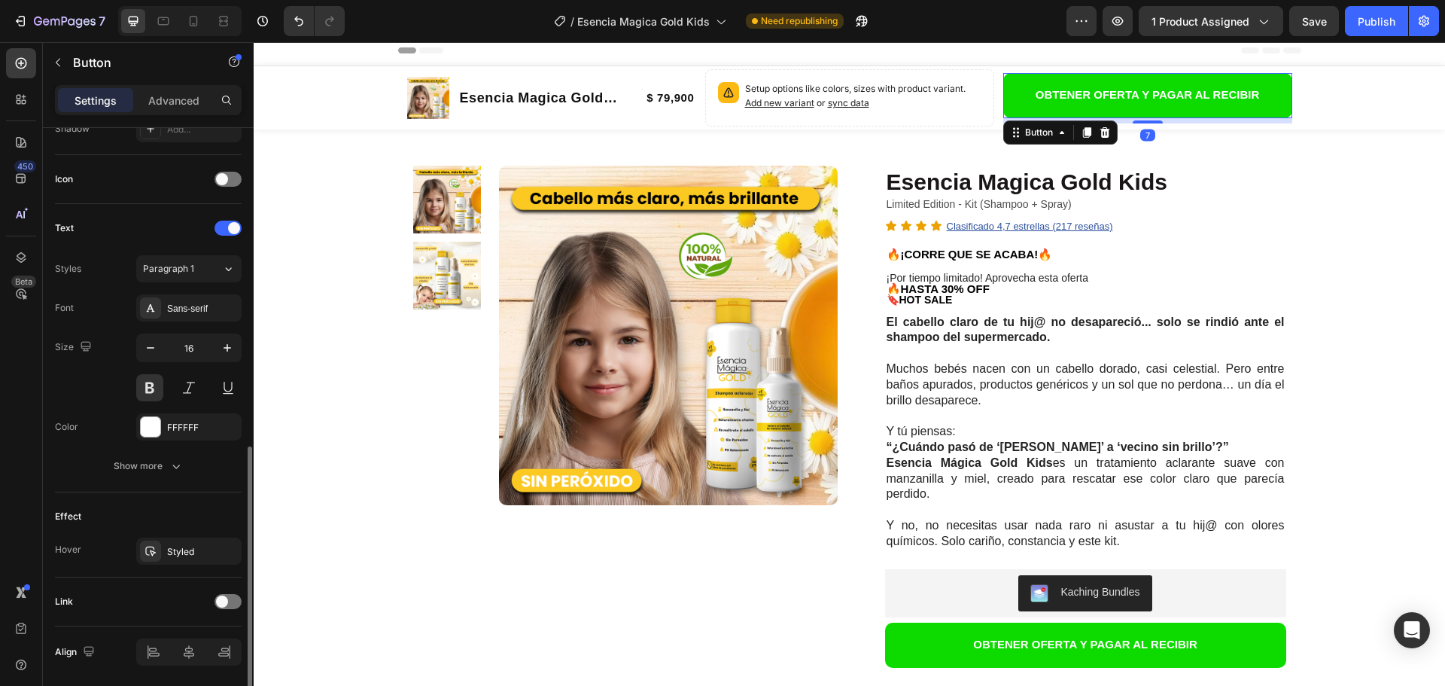
scroll to position [479, 0]
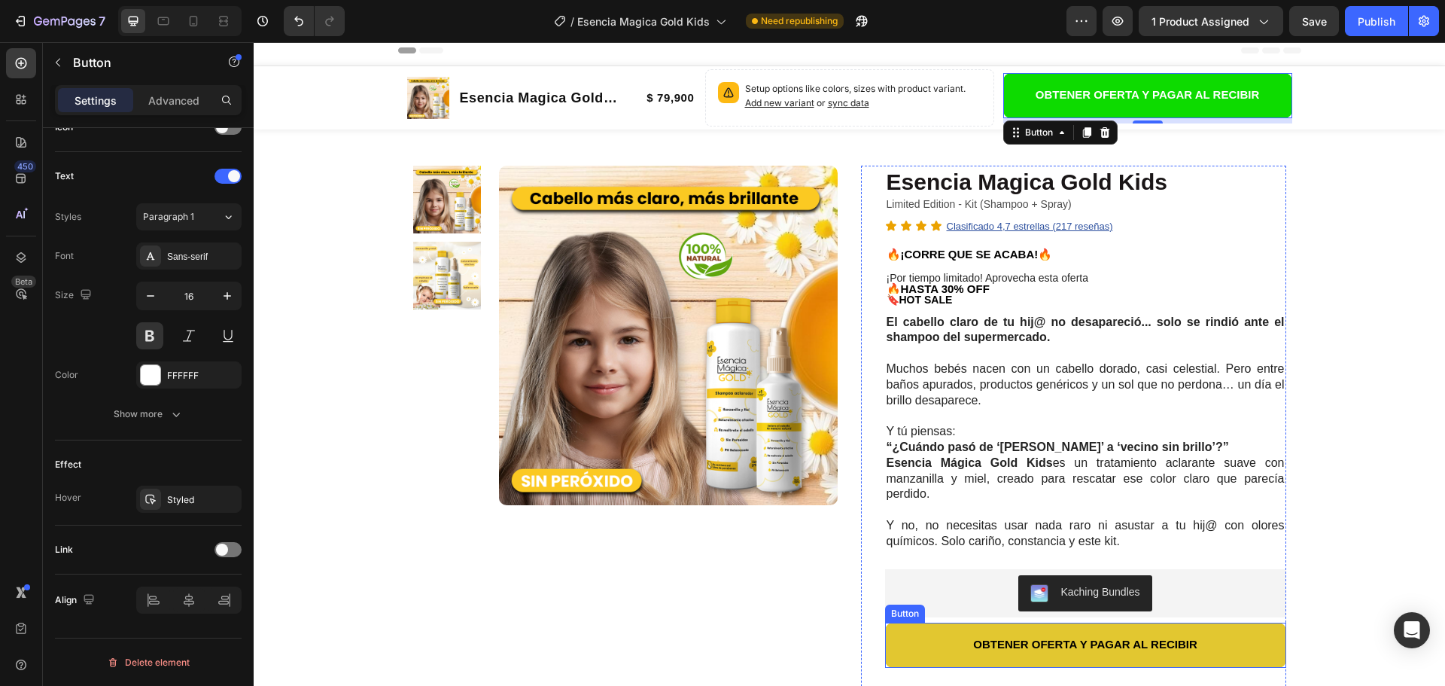
click at [911, 650] on button "OBTENER OFERTA Y PAGAR AL RECIBIR" at bounding box center [1085, 644] width 401 height 45
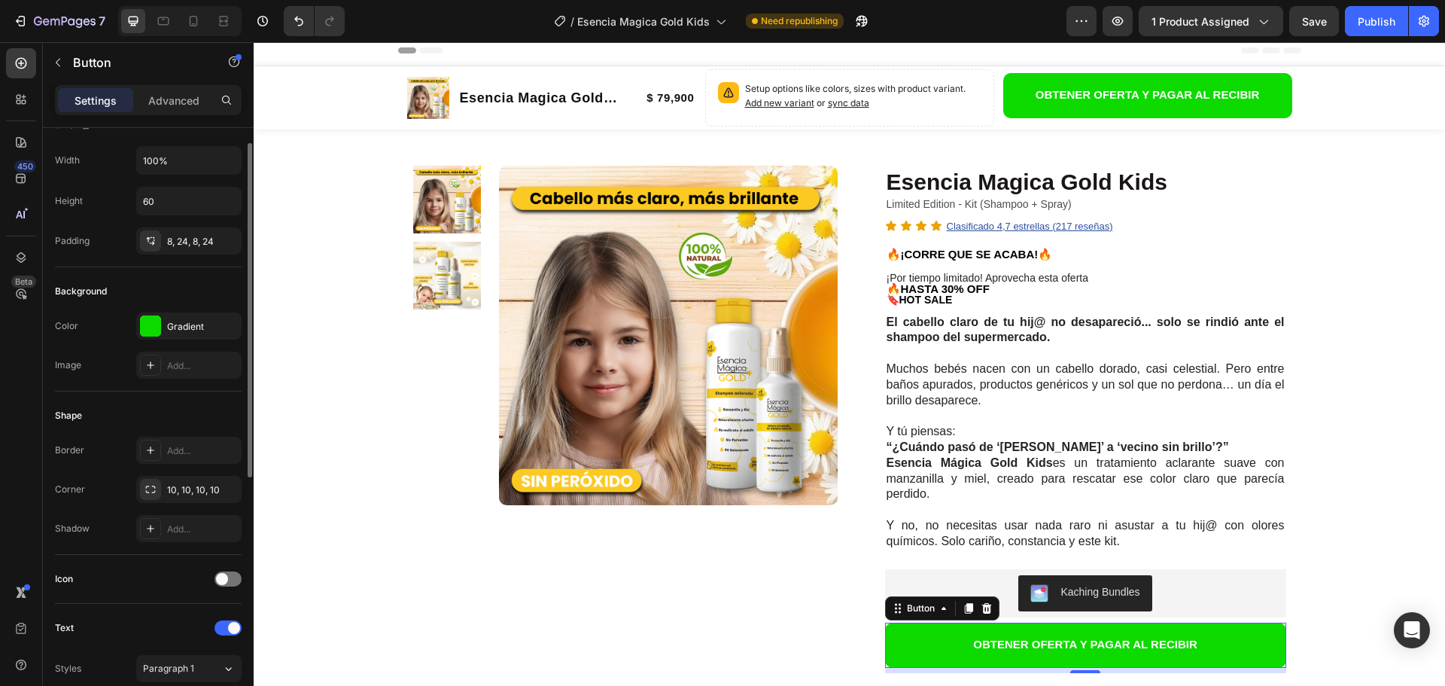
scroll to position [0, 0]
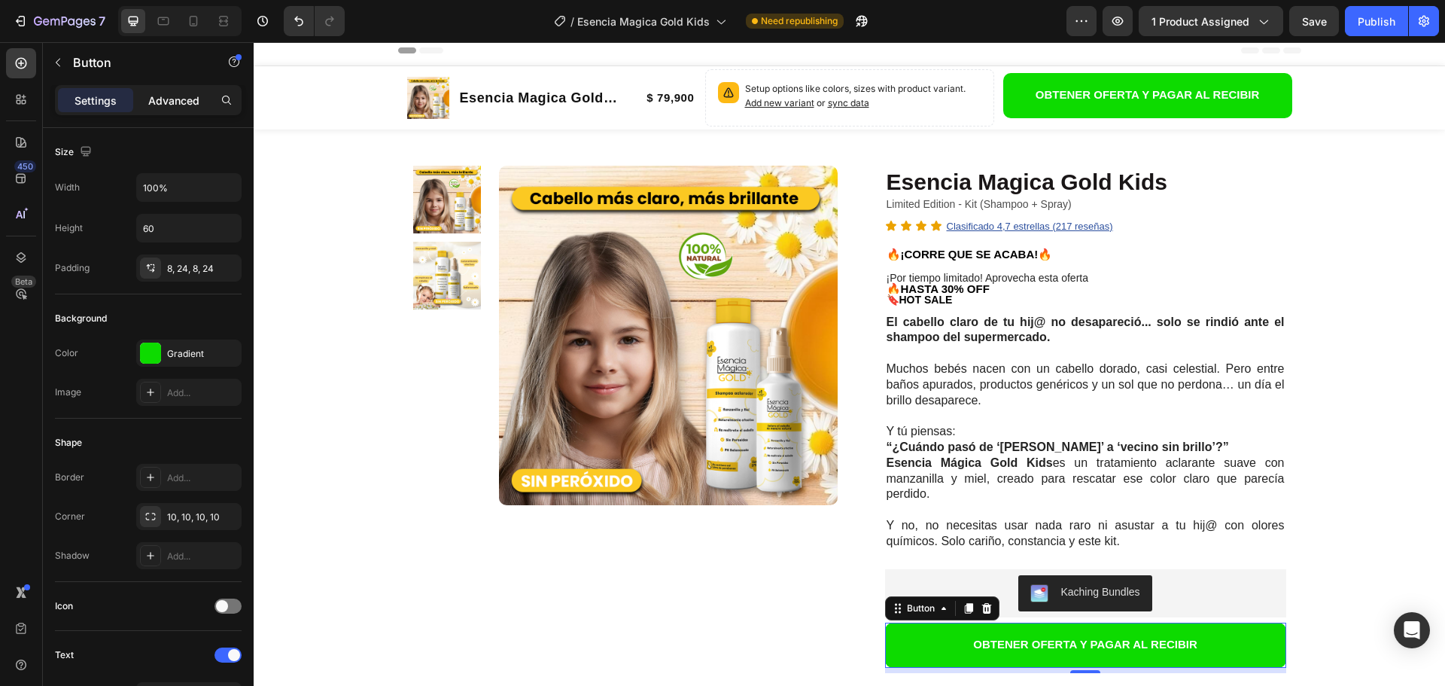
click at [172, 97] on p "Advanced" at bounding box center [173, 101] width 51 height 16
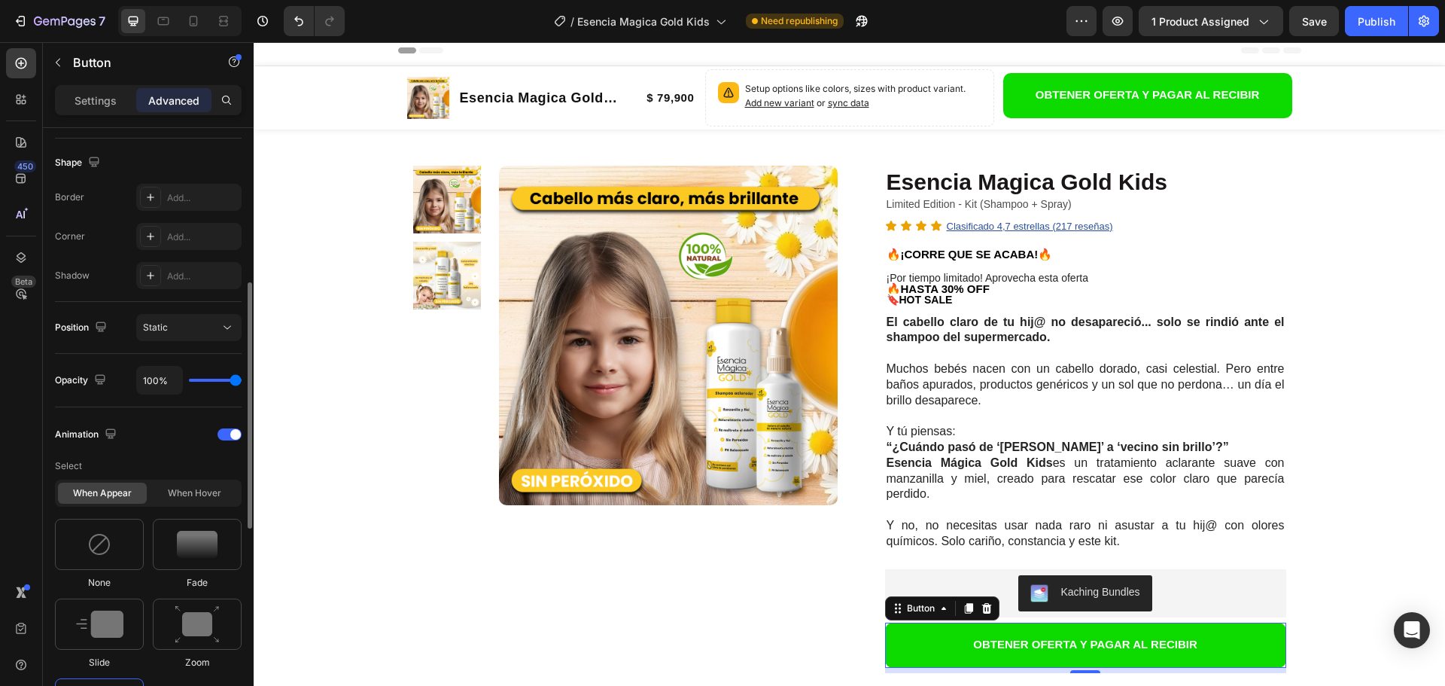
scroll to position [527, 0]
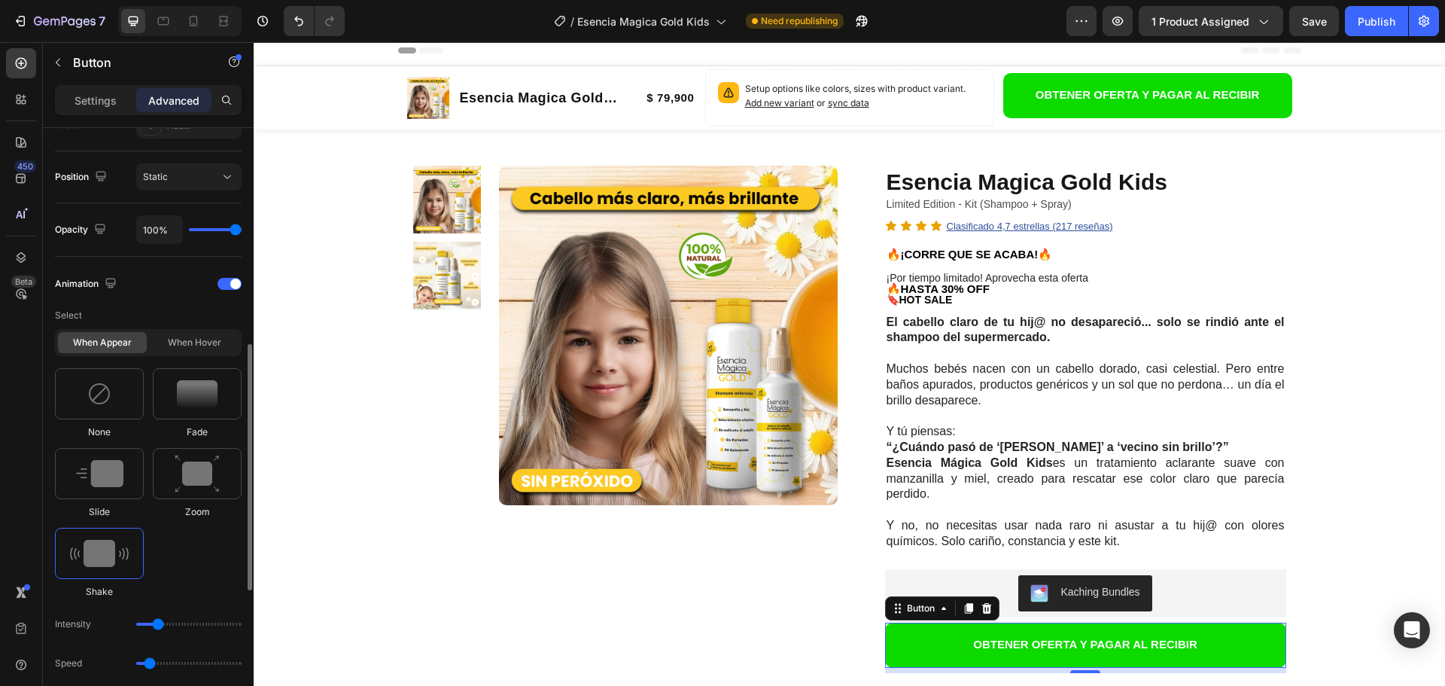
click at [106, 555] on img at bounding box center [99, 553] width 59 height 27
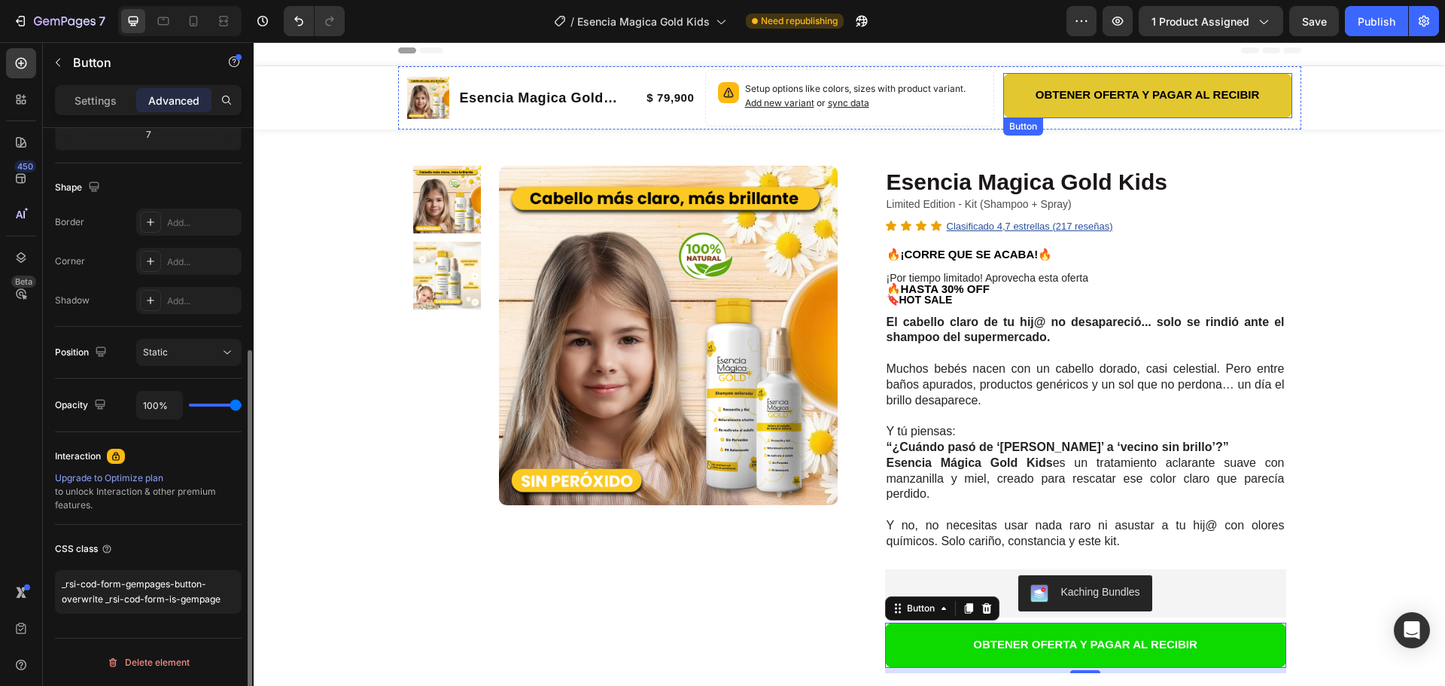
click at [1005, 100] on button "OBTENER OFERTA Y PAGAR AL RECIBIR" at bounding box center [1147, 95] width 289 height 45
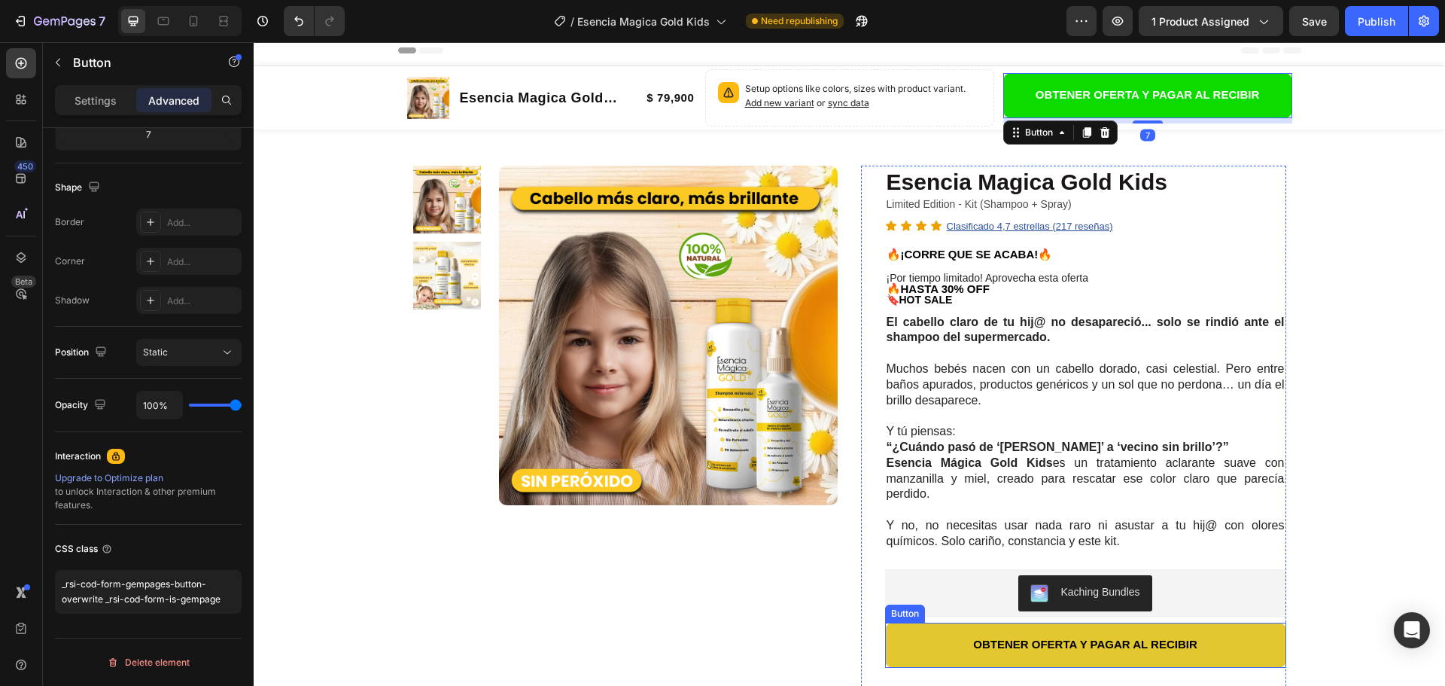
click at [898, 648] on button "OBTENER OFERTA Y PAGAR AL RECIBIR" at bounding box center [1085, 644] width 401 height 45
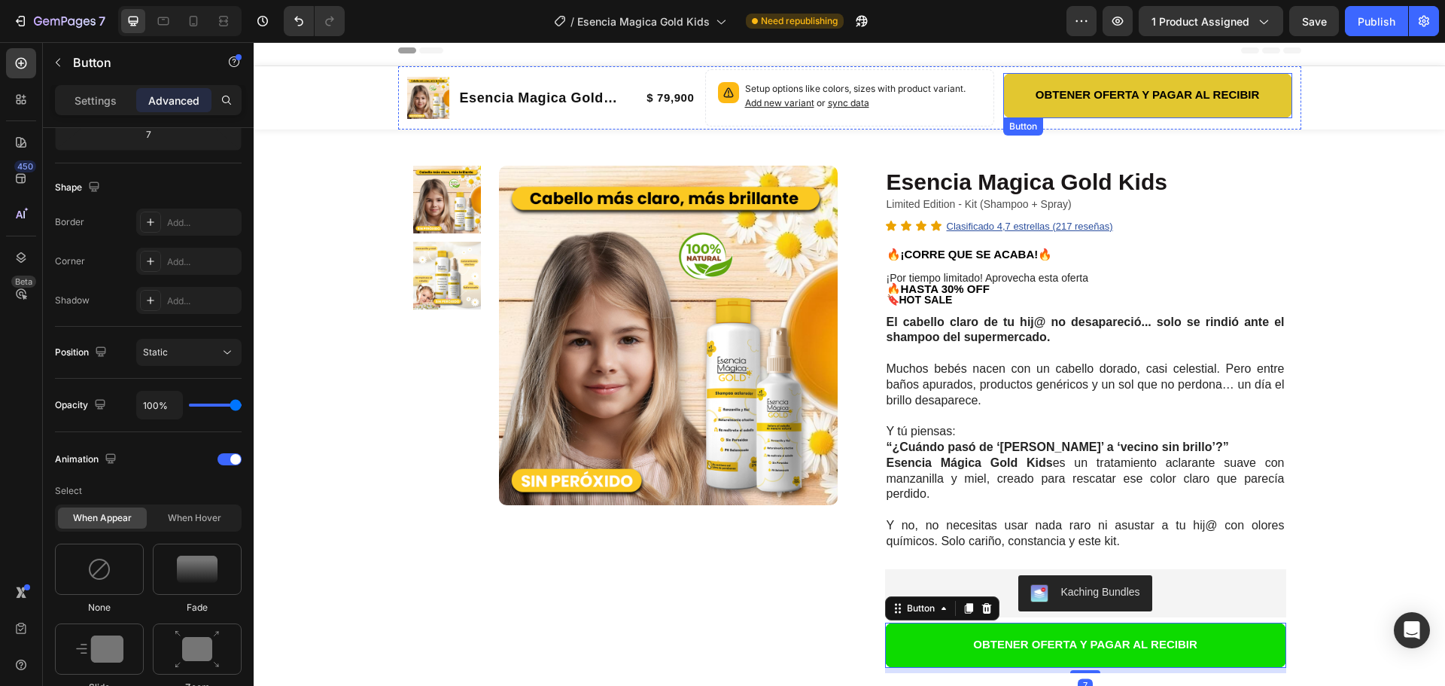
click at [1009, 102] on button "OBTENER OFERTA Y PAGAR AL RECIBIR" at bounding box center [1147, 95] width 289 height 45
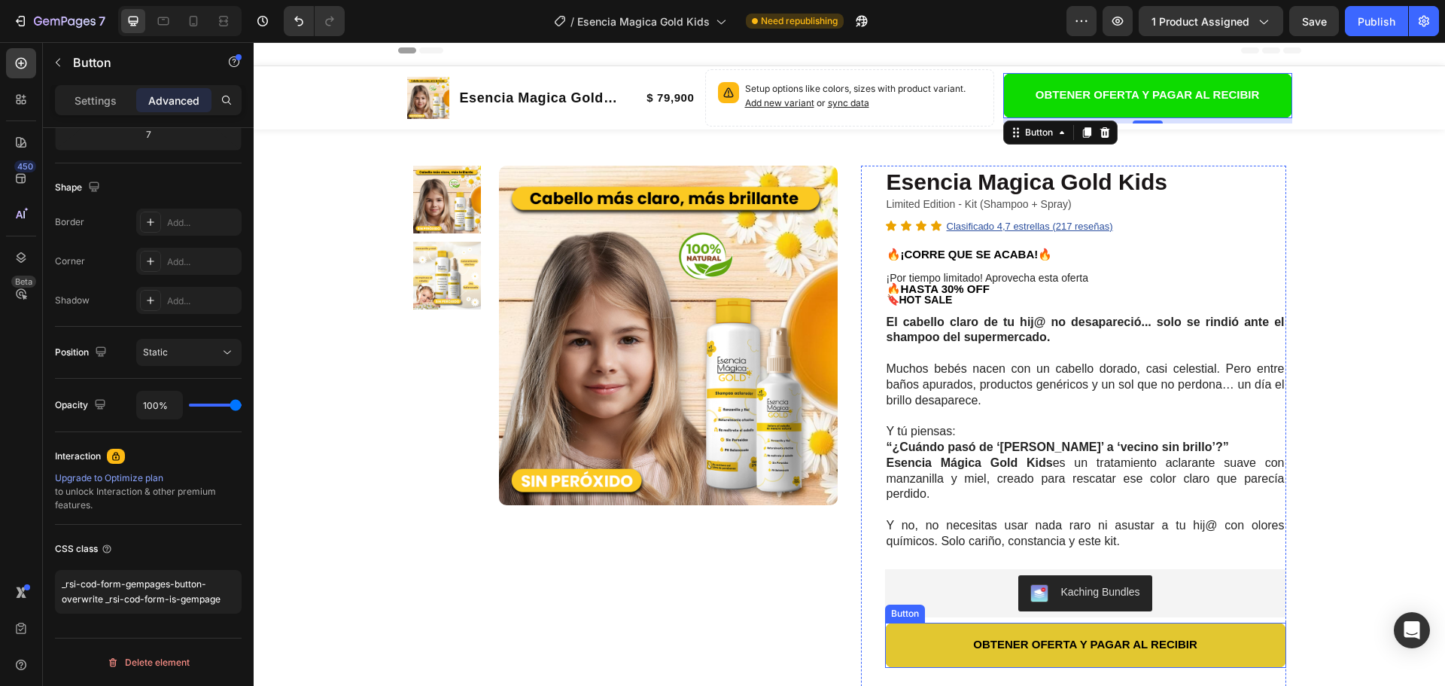
click at [904, 653] on button "OBTENER OFERTA Y PAGAR AL RECIBIR" at bounding box center [1085, 644] width 401 height 45
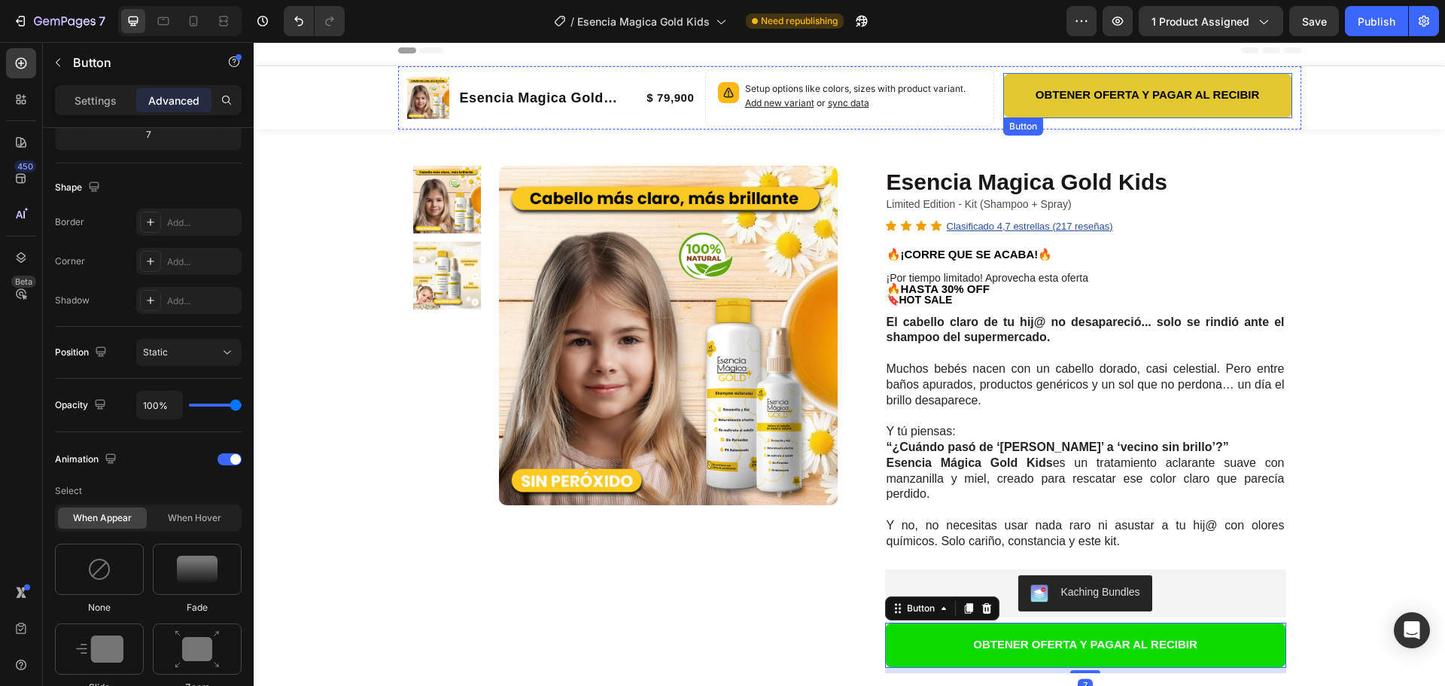
click at [1011, 101] on button "OBTENER OFERTA Y PAGAR AL RECIBIR" at bounding box center [1147, 95] width 289 height 45
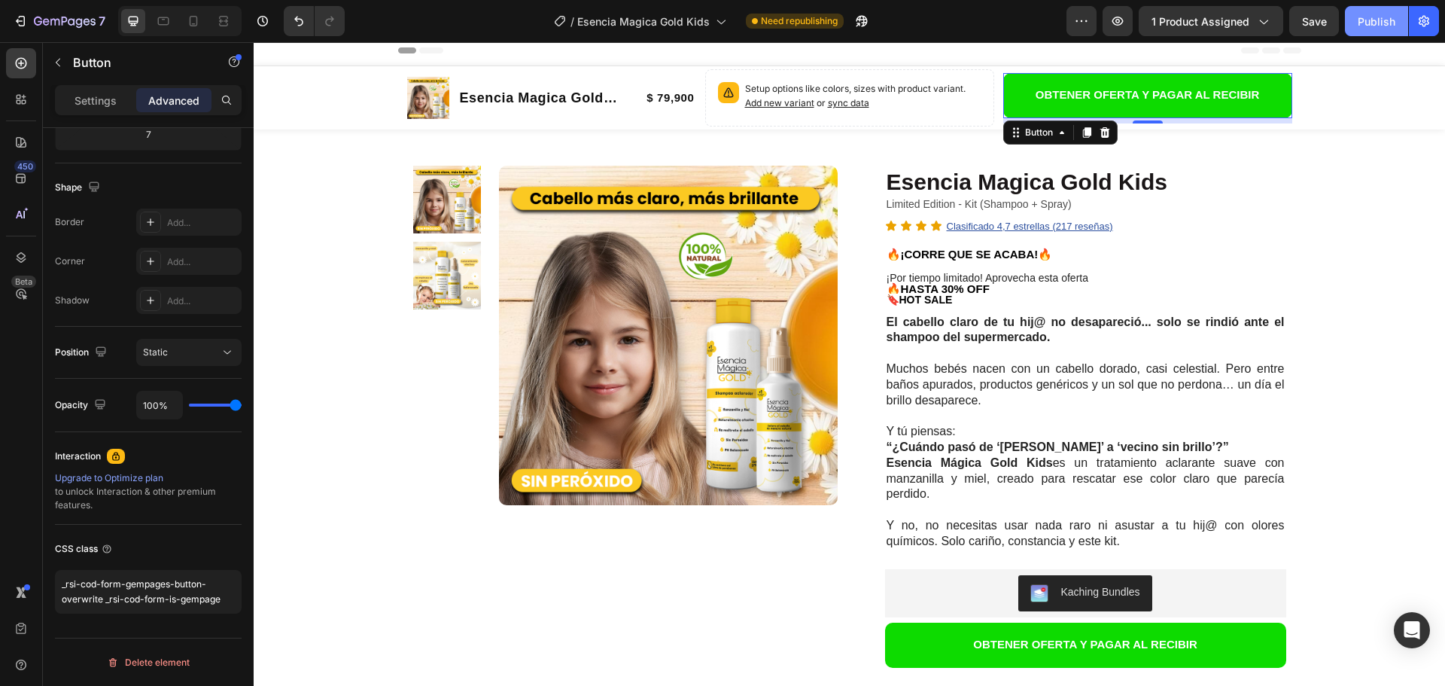
click at [1361, 32] on button "Publish" at bounding box center [1376, 21] width 63 height 30
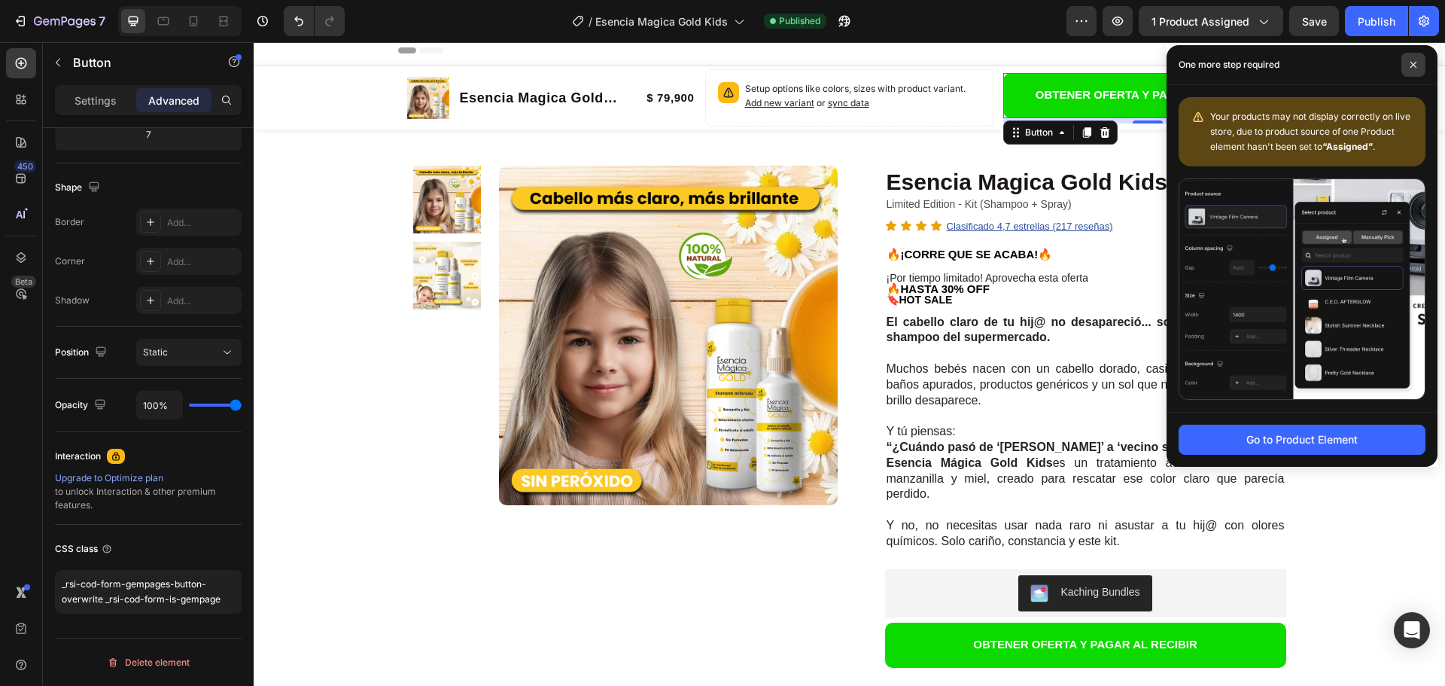
click at [1412, 68] on icon at bounding box center [1414, 65] width 8 height 8
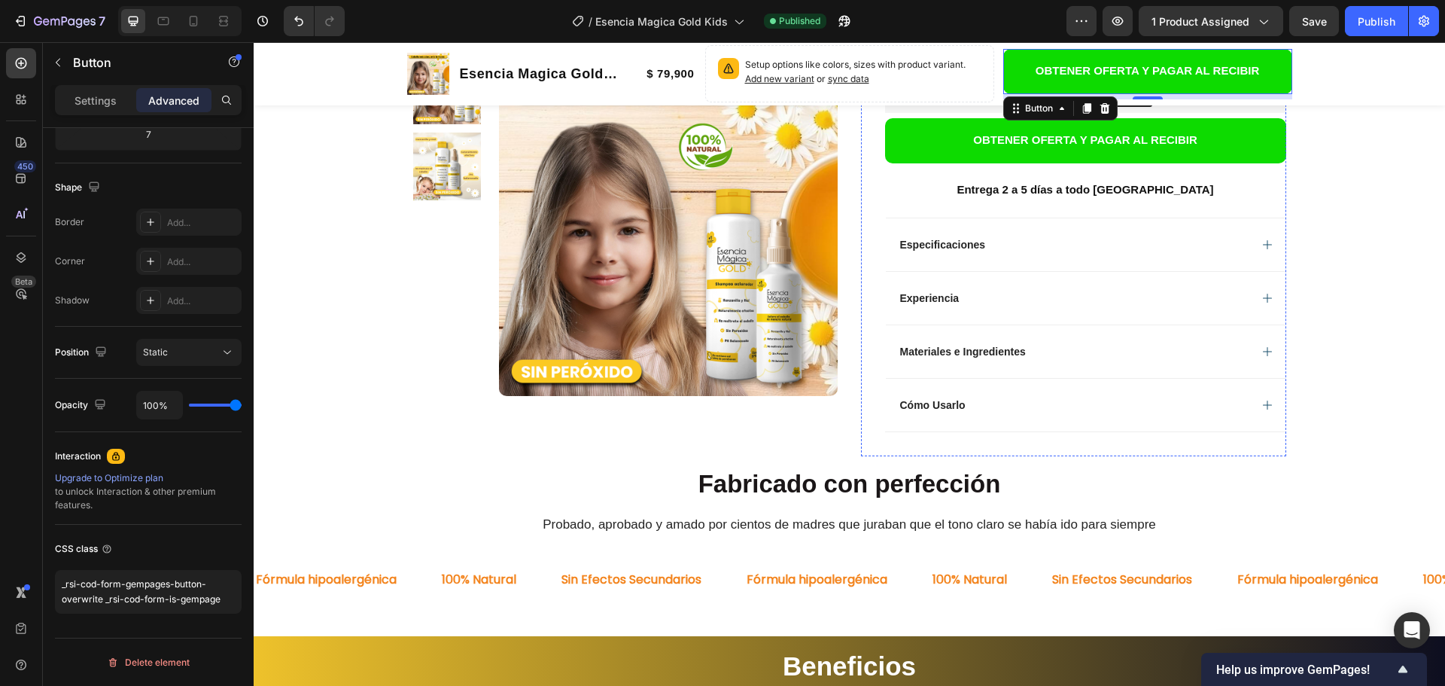
scroll to position [534, 0]
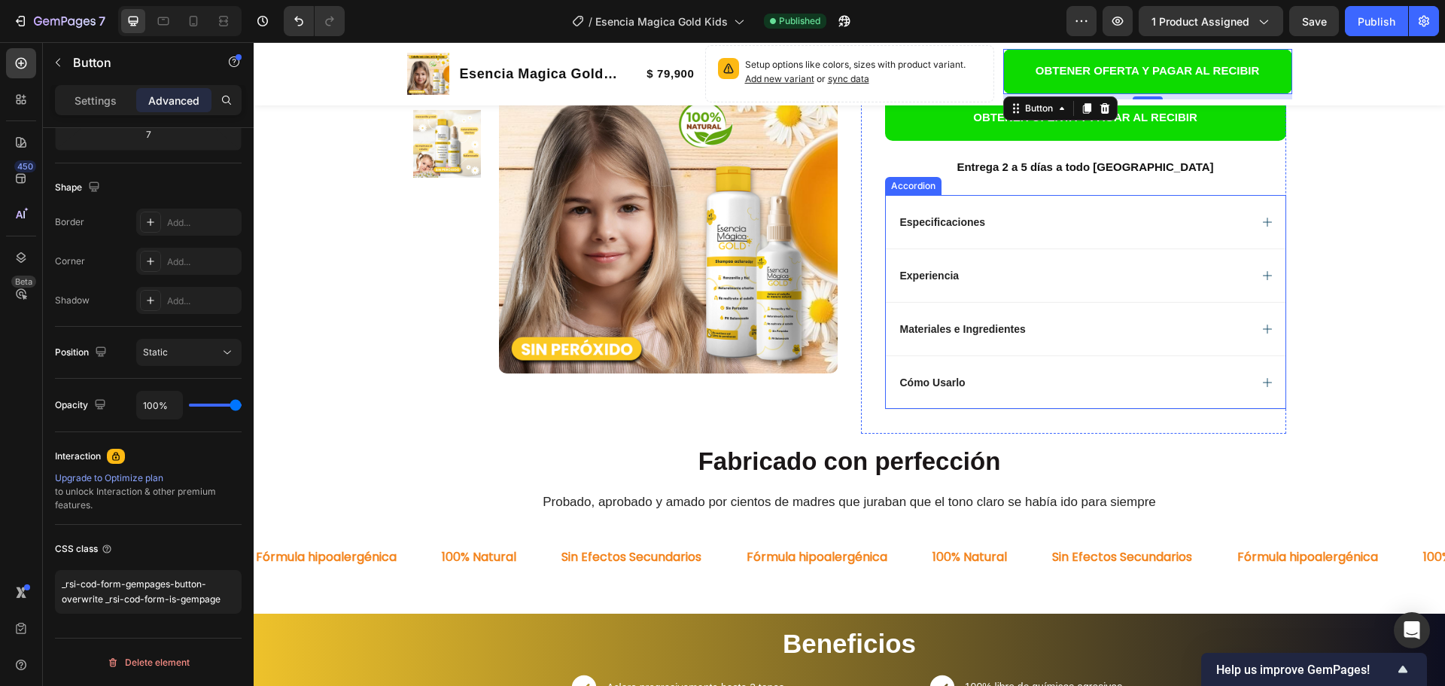
click at [1017, 229] on div "Especificaciones" at bounding box center [1073, 222] width 351 height 18
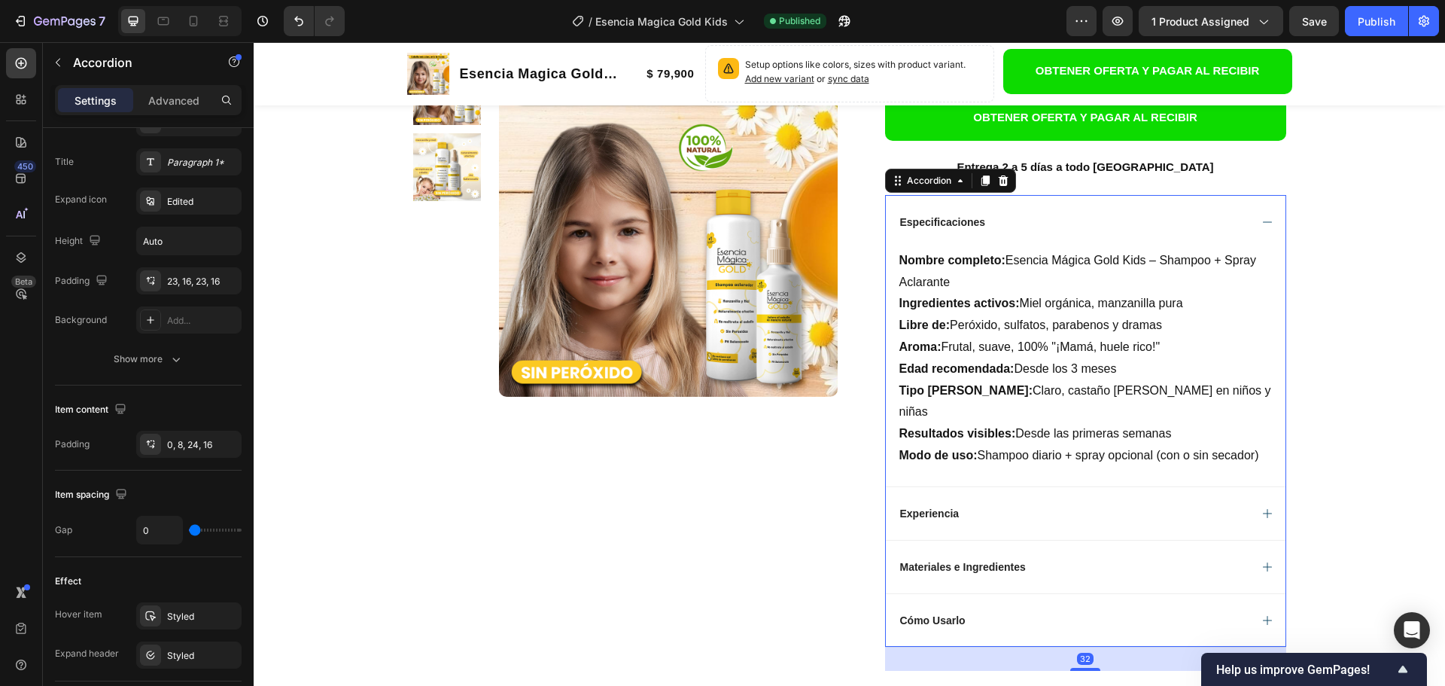
scroll to position [0, 0]
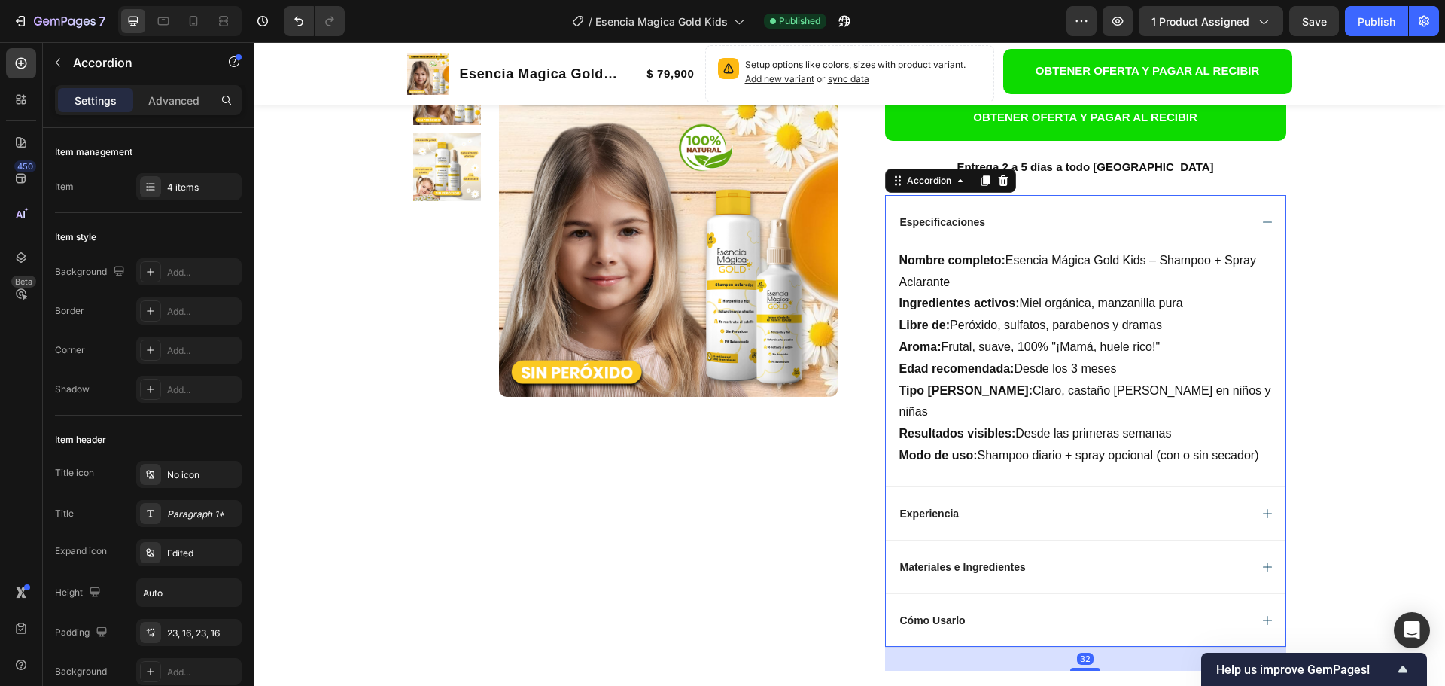
click at [1017, 229] on div "Especificaciones" at bounding box center [1073, 222] width 351 height 18
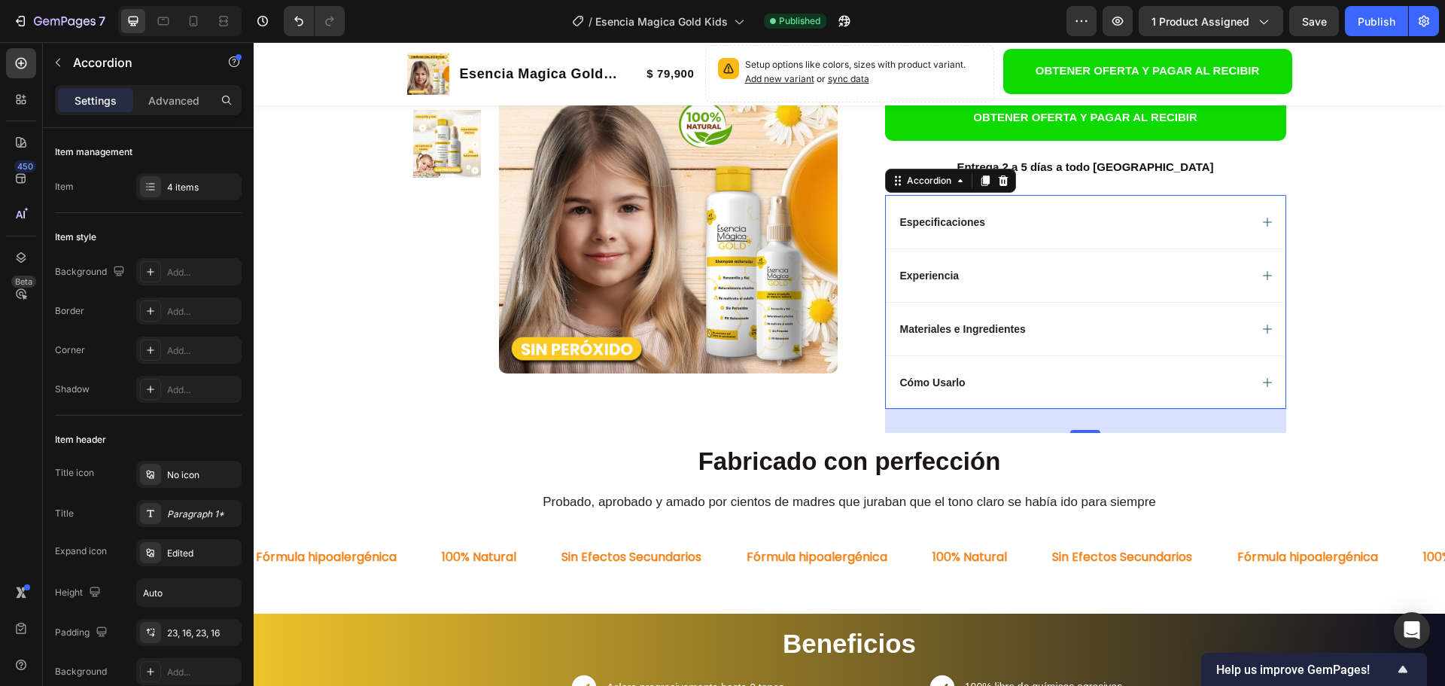
click at [994, 271] on div "Experiencia" at bounding box center [1073, 275] width 351 height 18
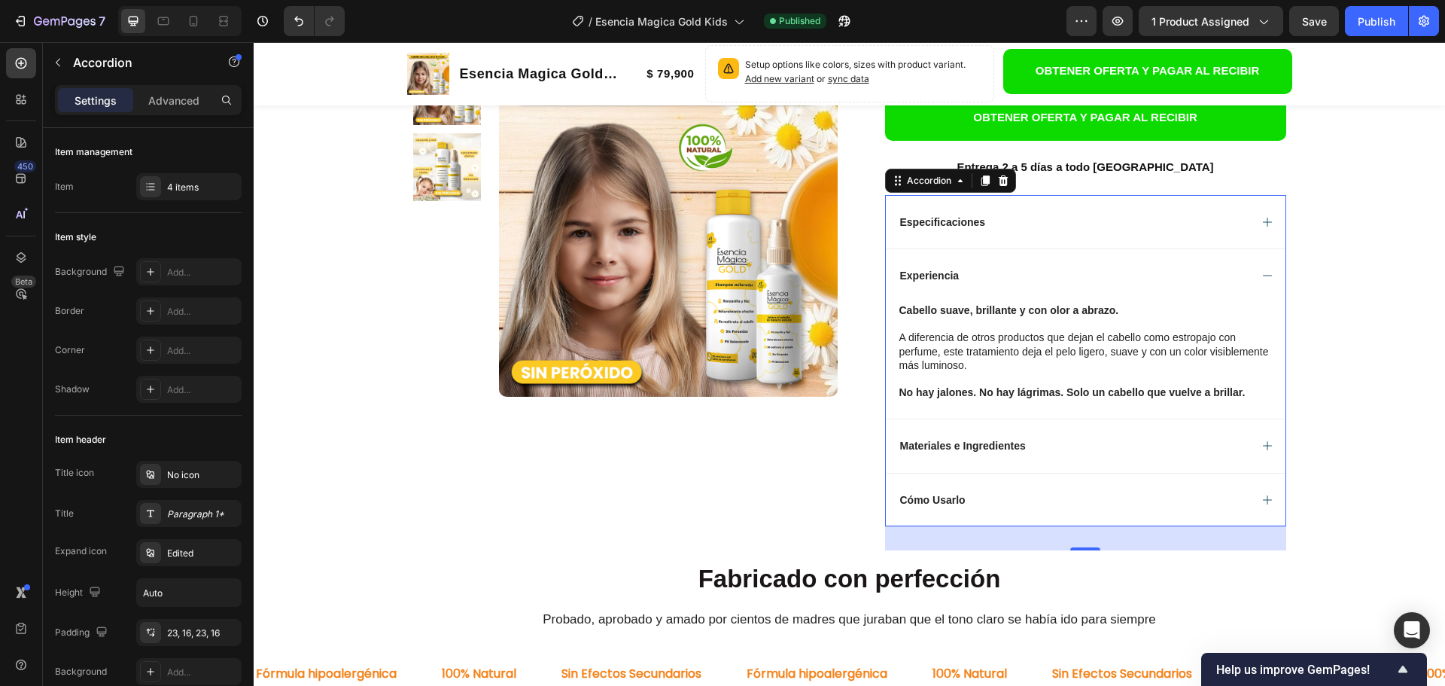
click at [994, 271] on div "Experiencia" at bounding box center [1073, 275] width 351 height 18
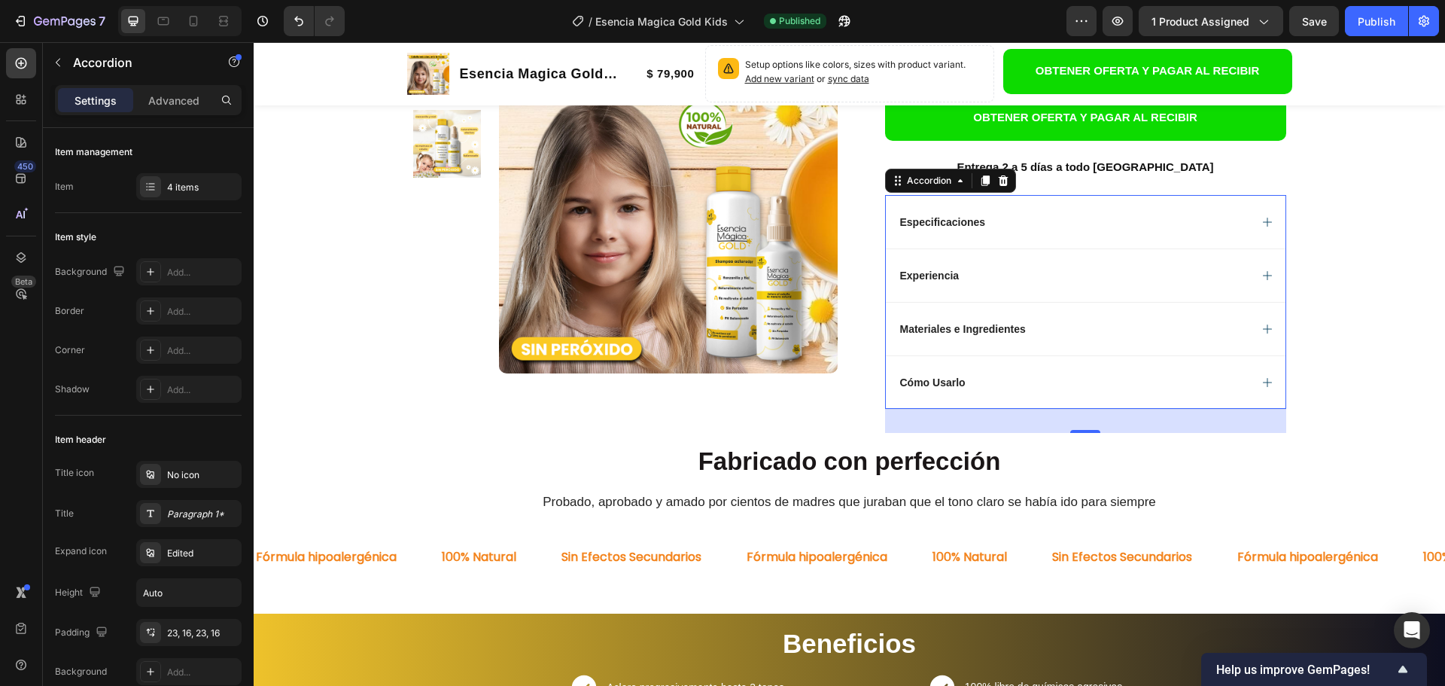
click at [981, 321] on div "Materiales e Ingredientes" at bounding box center [963, 329] width 130 height 18
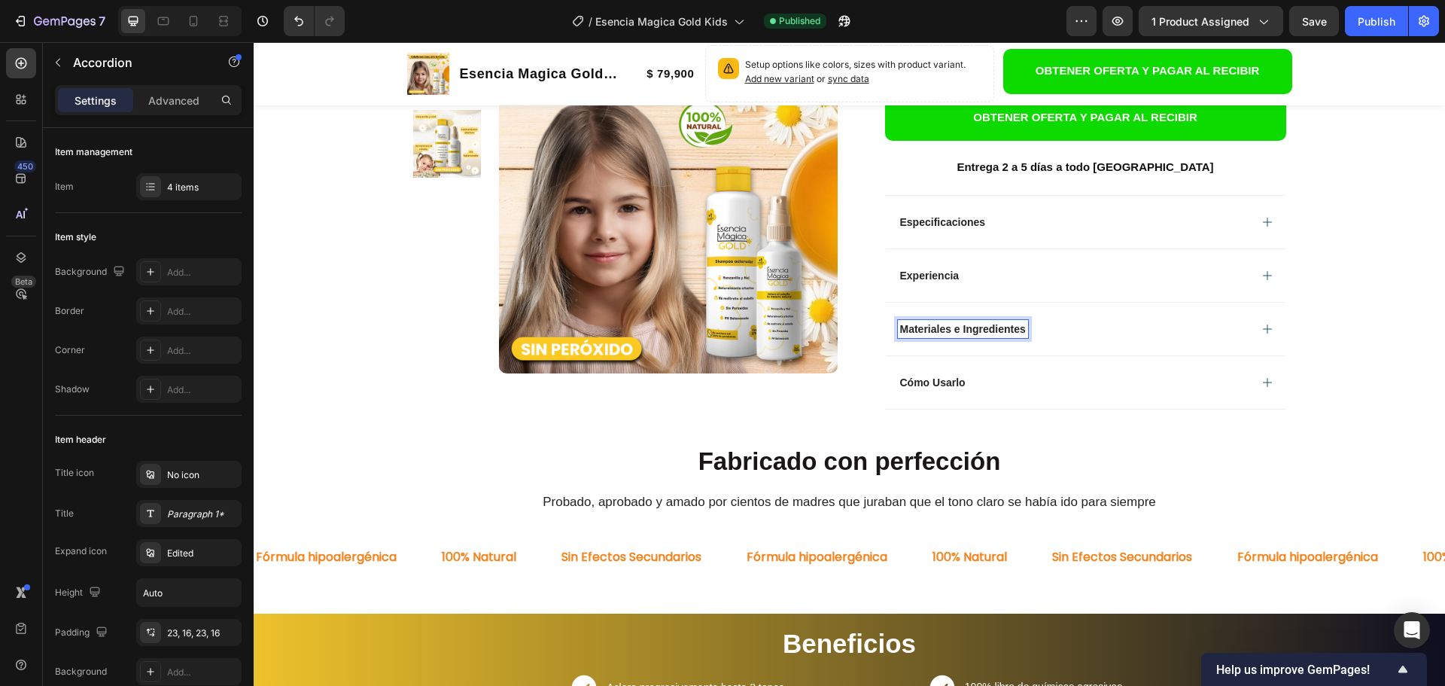
click at [1054, 329] on div "Materiales e Ingredientes" at bounding box center [1073, 329] width 351 height 18
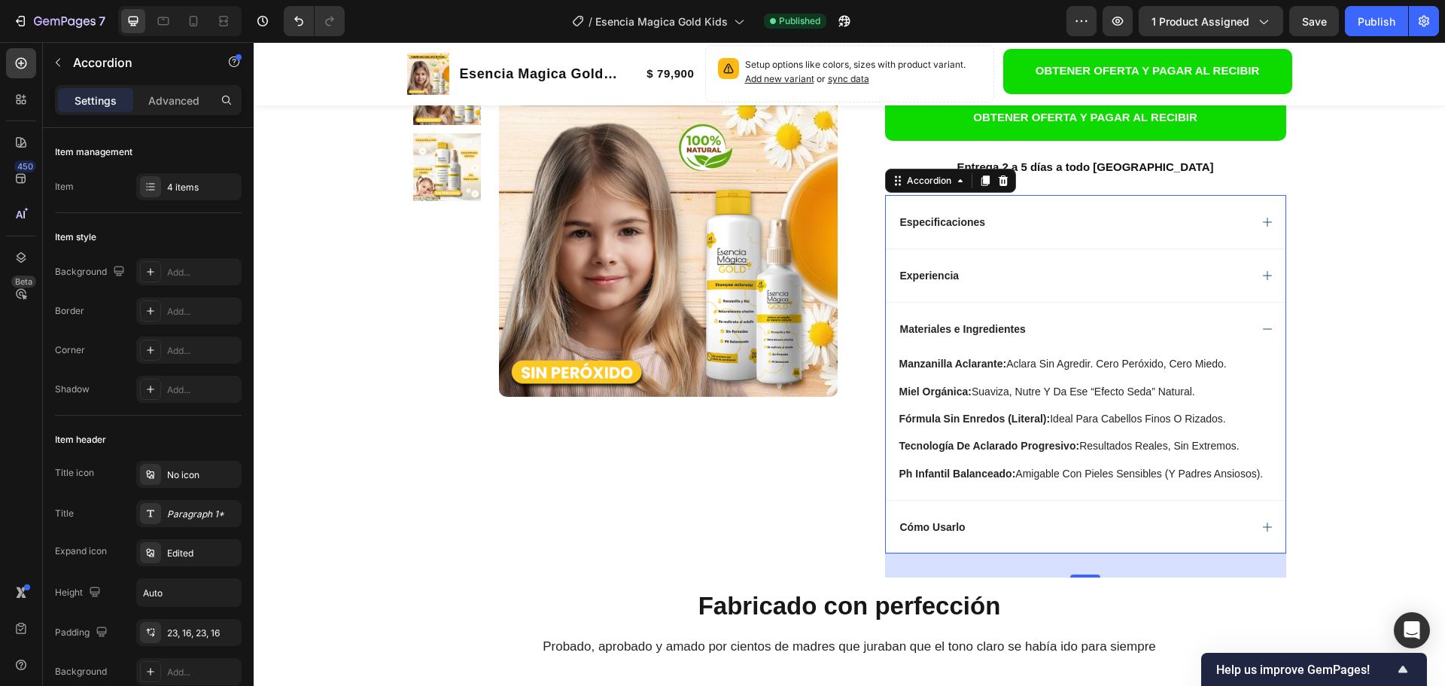
click at [1054, 329] on div "Materiales e Ingredientes" at bounding box center [1073, 329] width 351 height 18
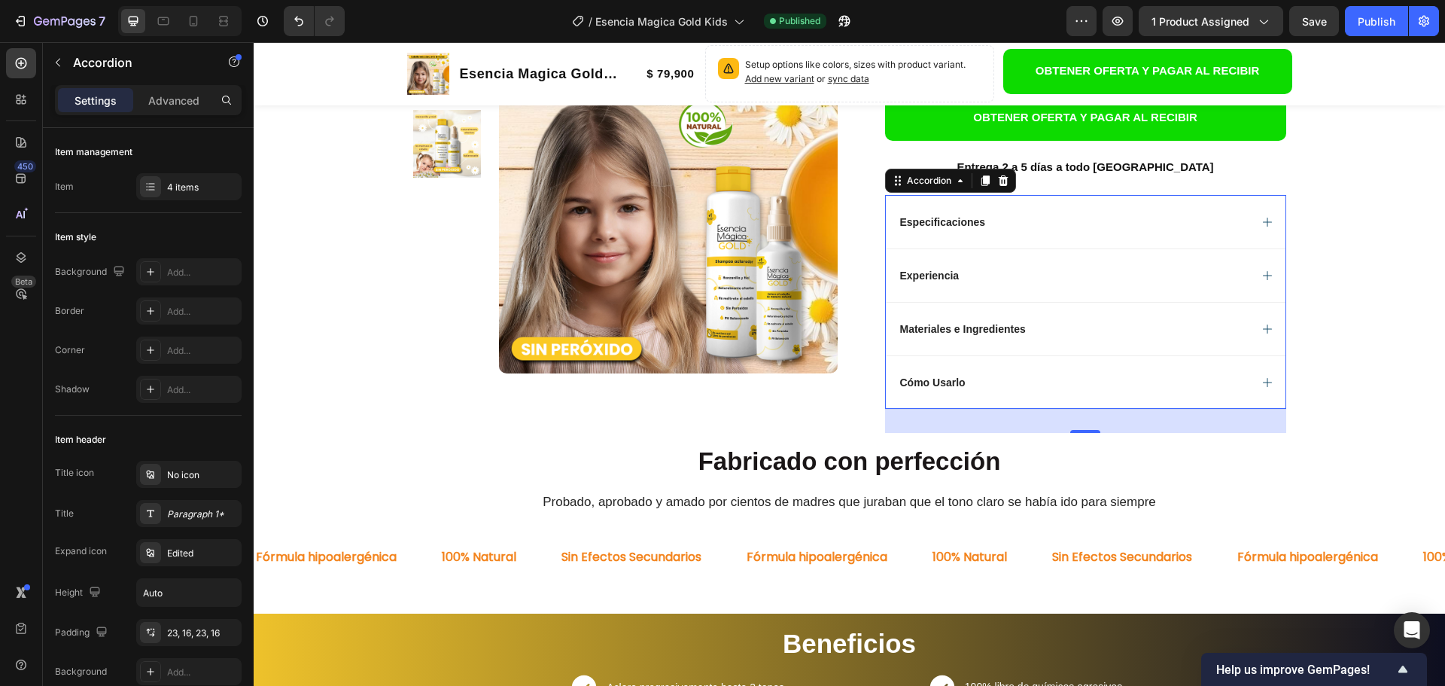
click at [1046, 394] on div "Cómo Usarlo" at bounding box center [1086, 381] width 400 height 53
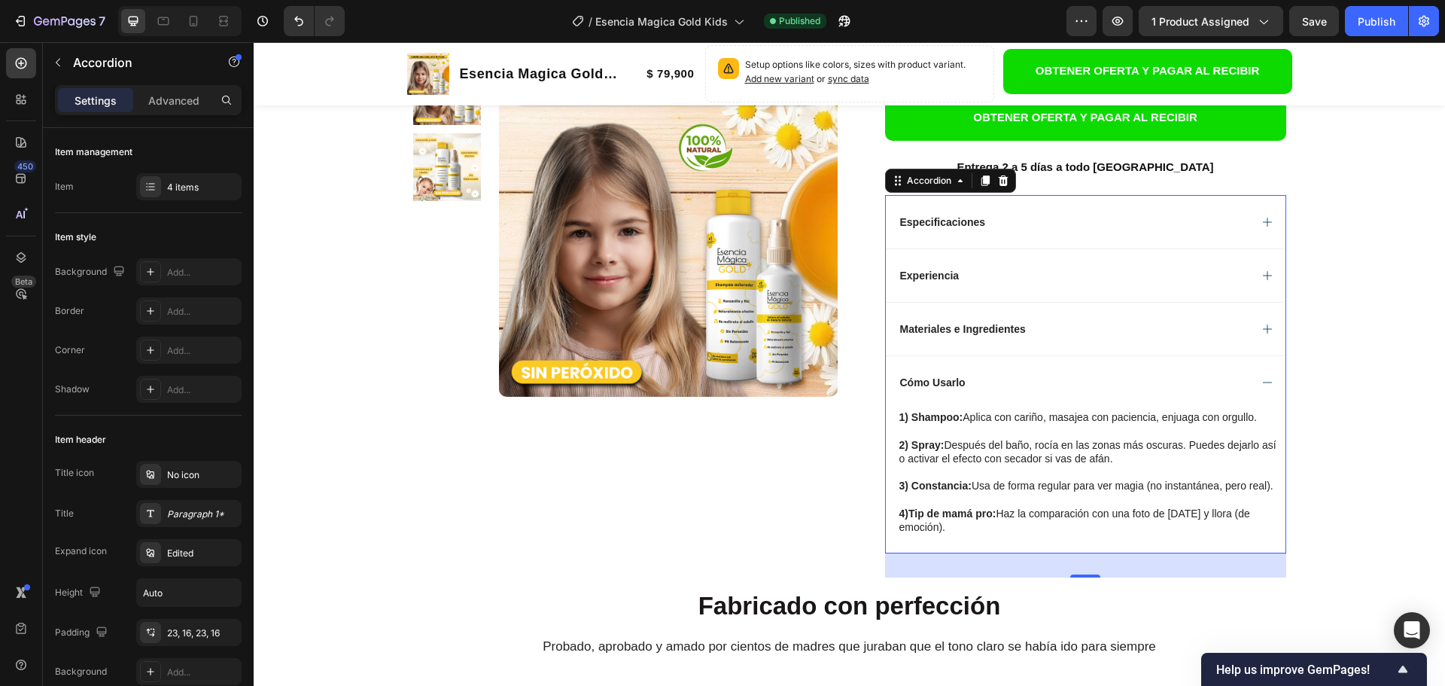
click at [1046, 394] on div "Cómo Usarlo" at bounding box center [1086, 381] width 400 height 53
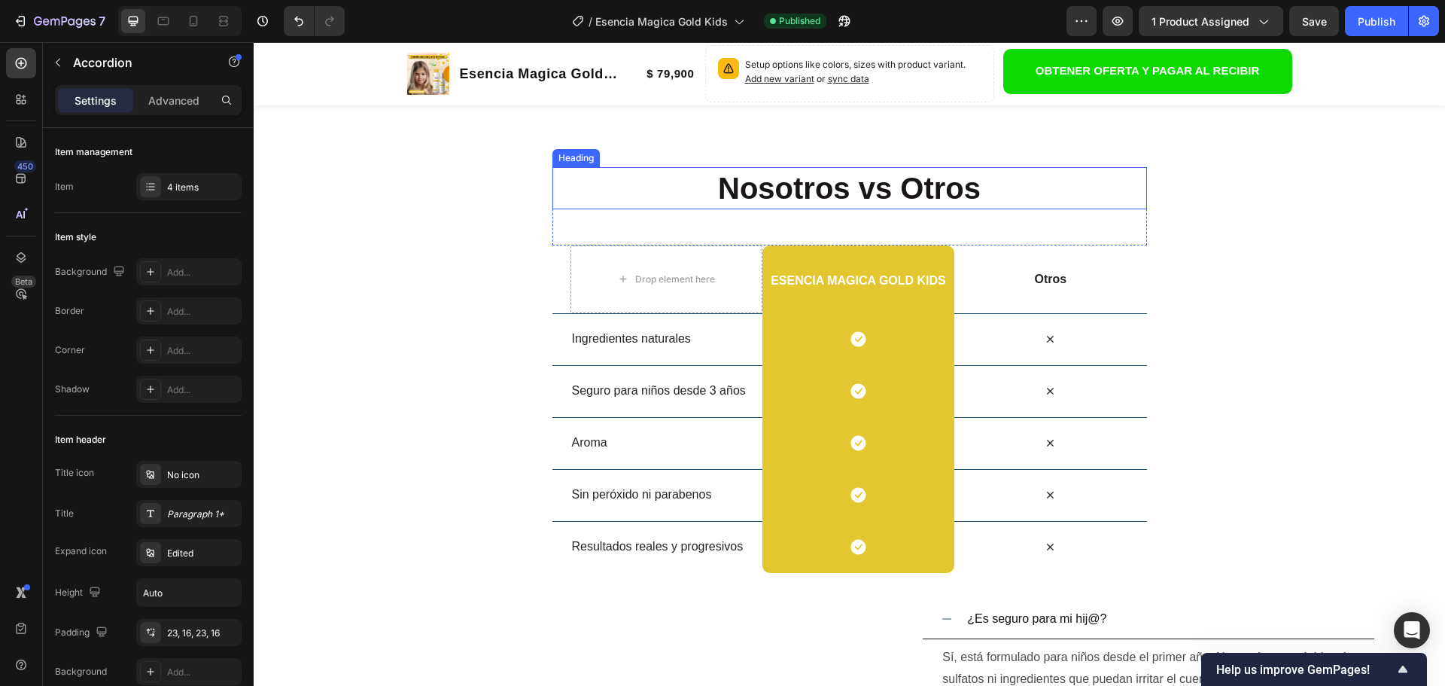
scroll to position [2415, 0]
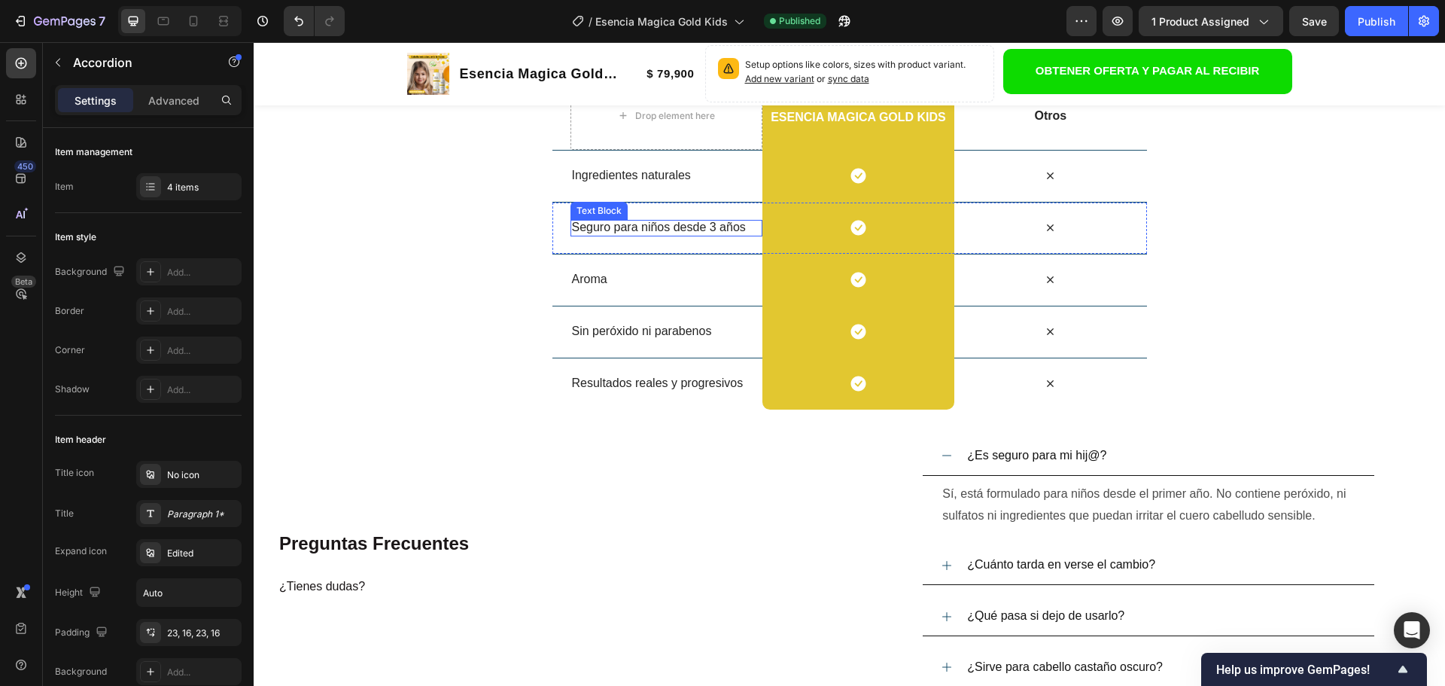
click at [728, 227] on span "Seguro para niños desde 3 años" at bounding box center [659, 226] width 174 height 13
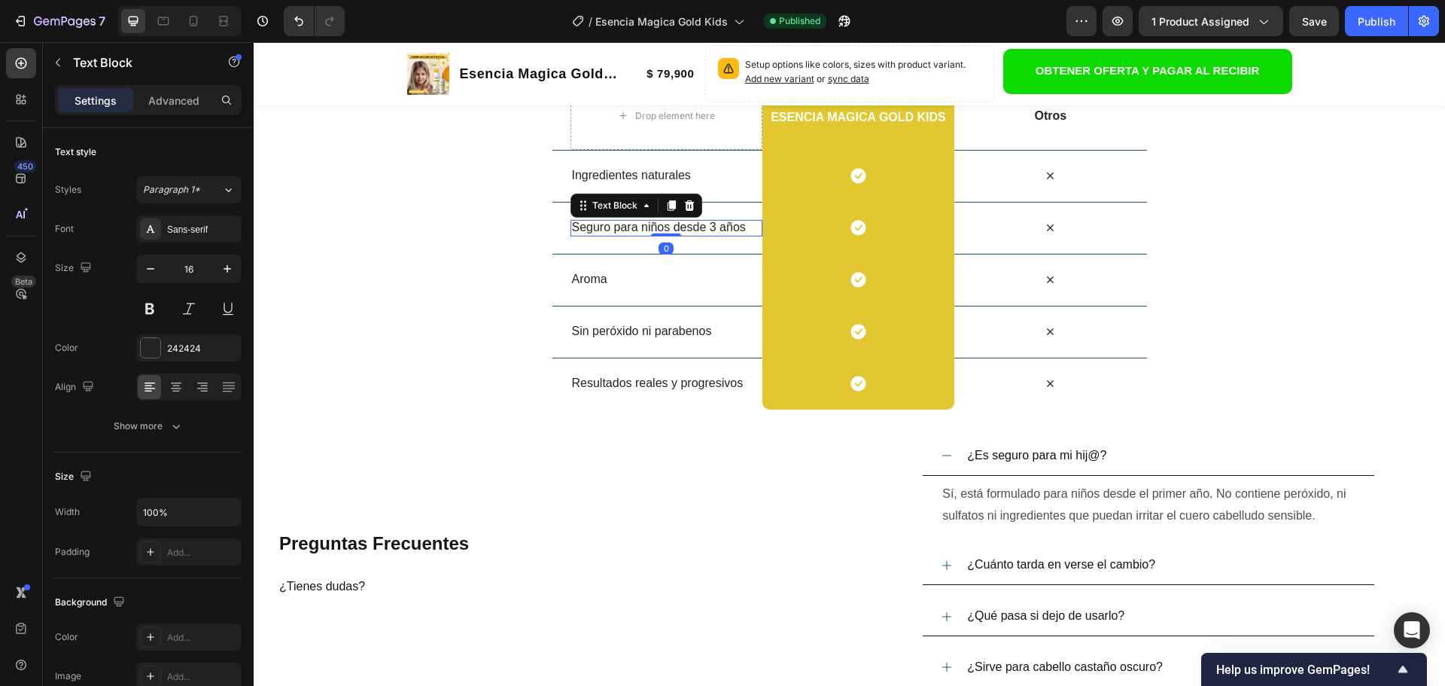
click at [728, 227] on span "Seguro para niños desde 3 años" at bounding box center [659, 226] width 174 height 13
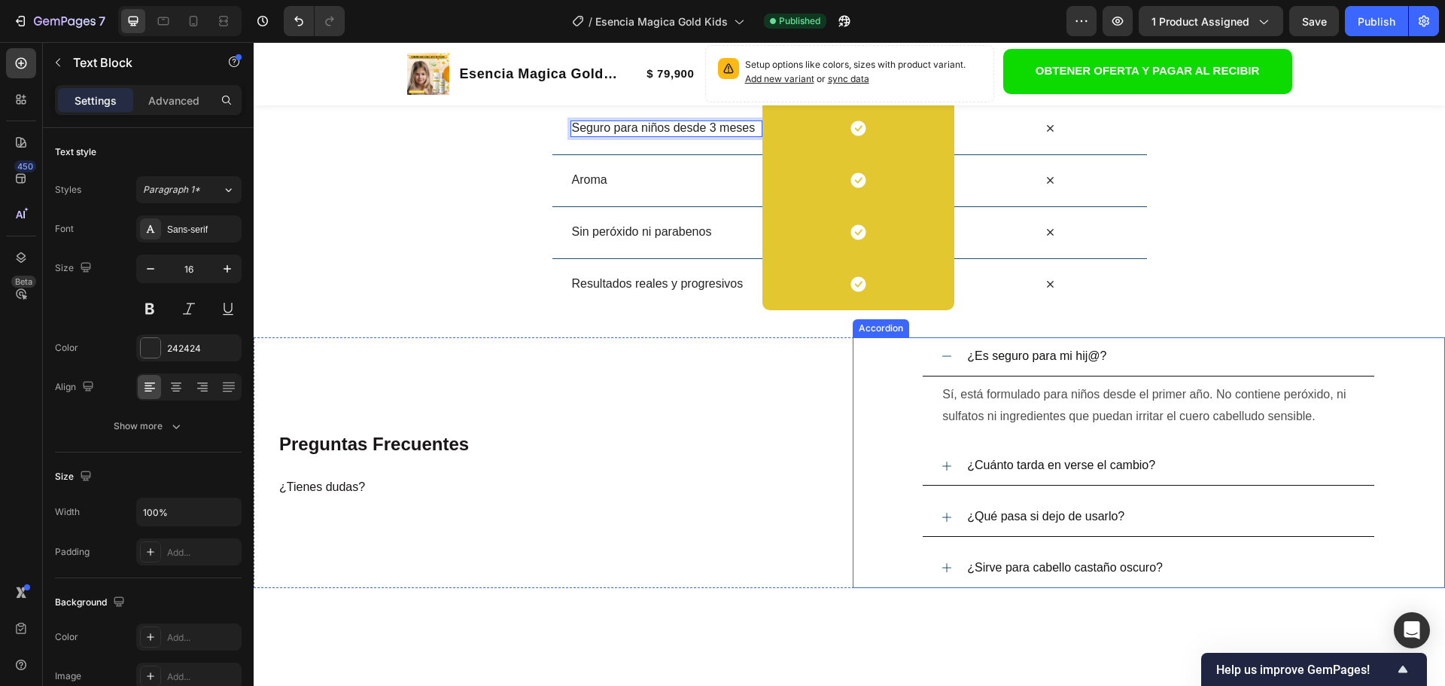
scroll to position [2565, 0]
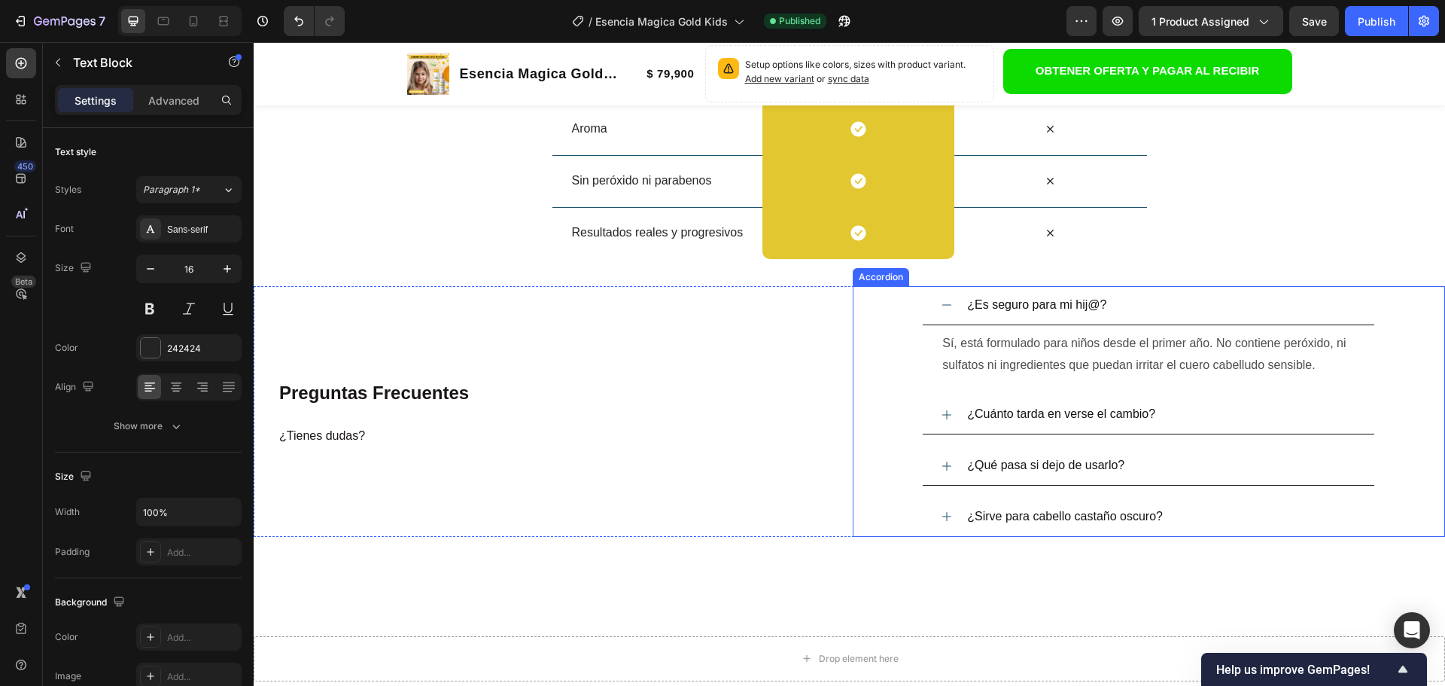
click at [936, 421] on div "¿Cuánto tarda en verse el cambio?" at bounding box center [1149, 414] width 452 height 39
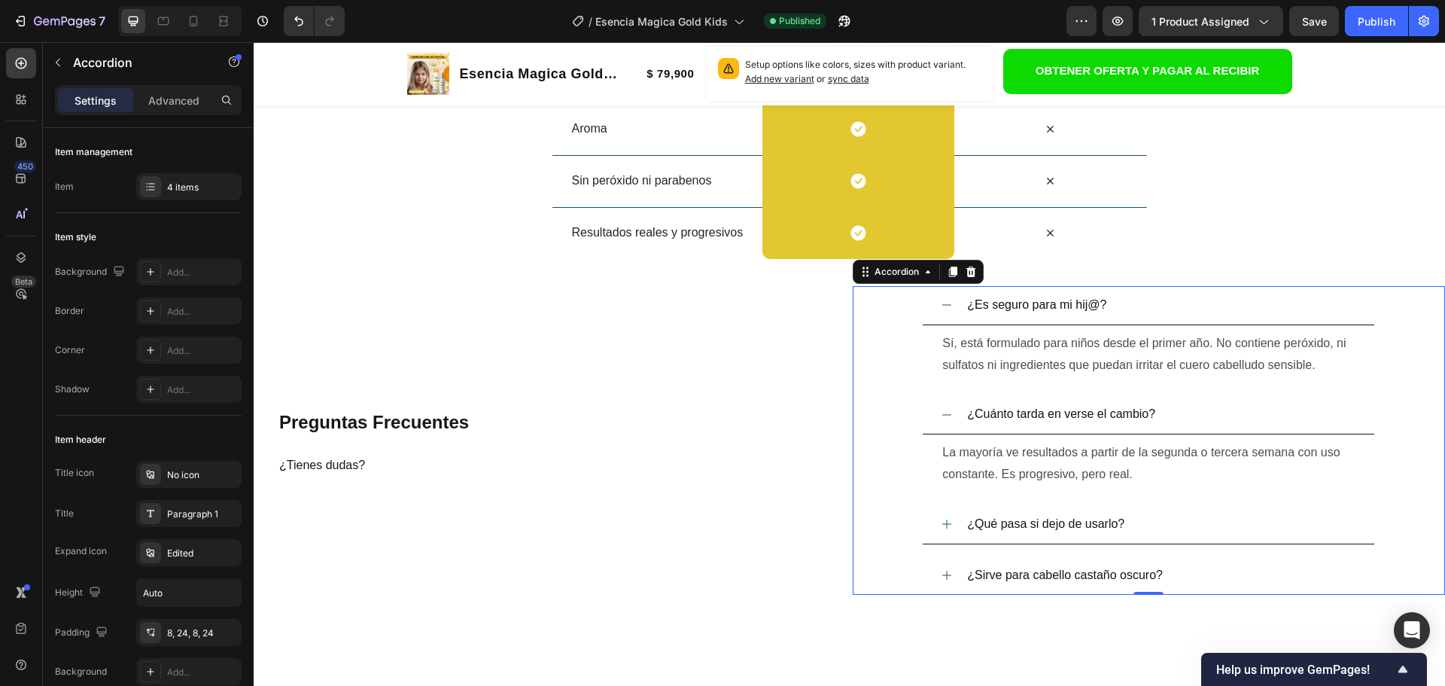
click at [941, 525] on icon at bounding box center [947, 524] width 12 height 12
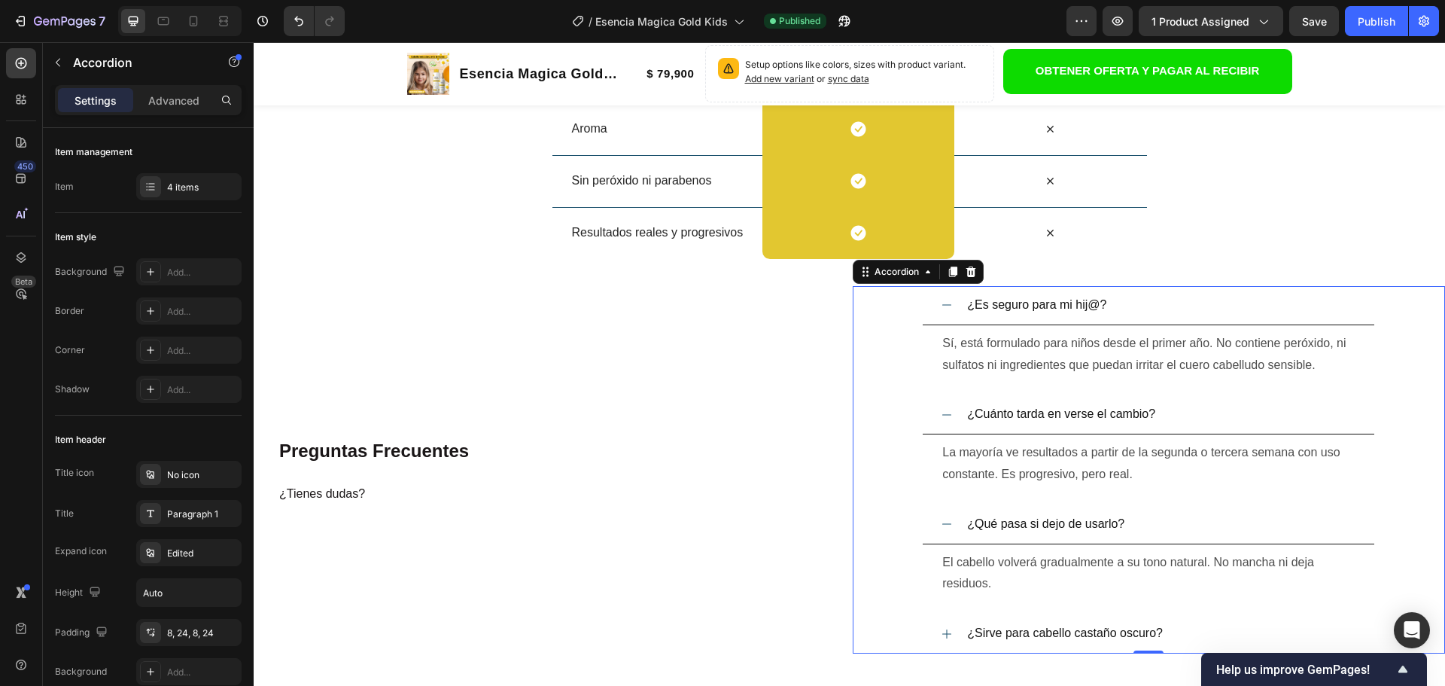
click at [944, 631] on div "¿Sirve para cabello castaño oscuro?" at bounding box center [1149, 633] width 452 height 39
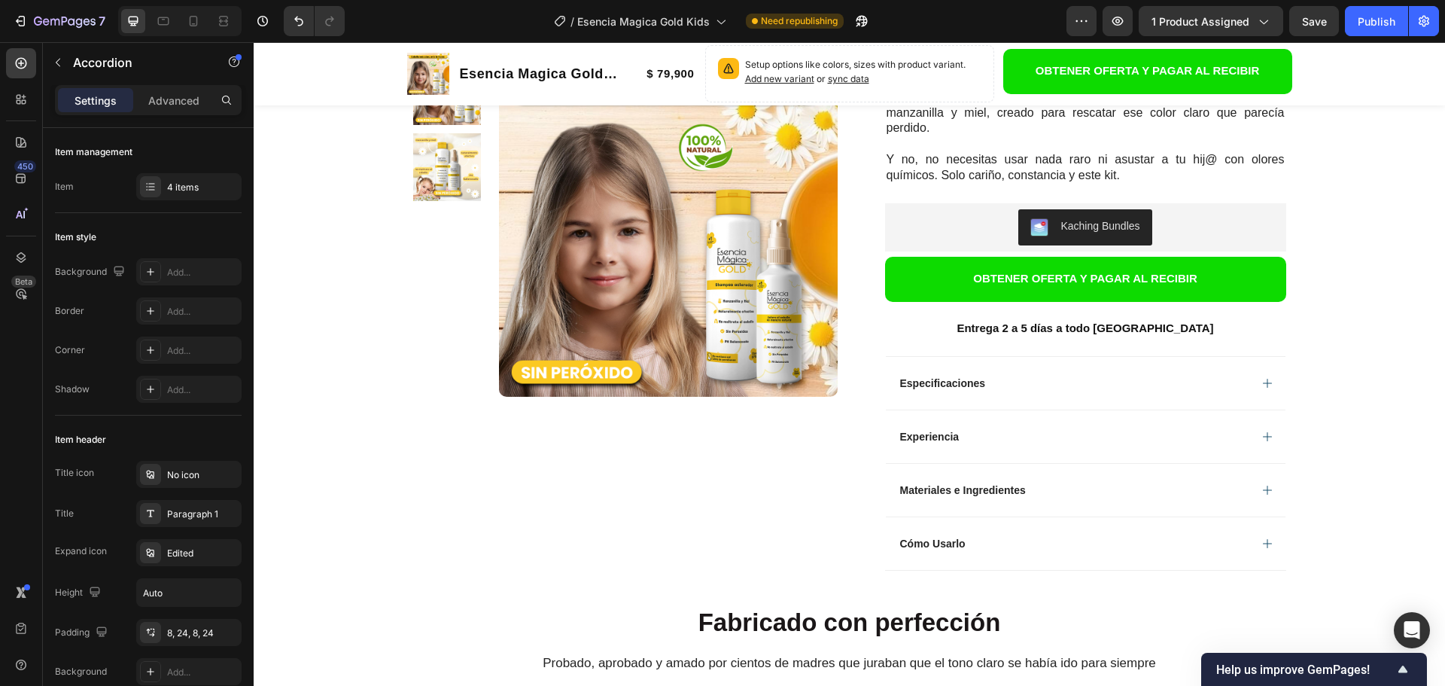
scroll to position [307, 0]
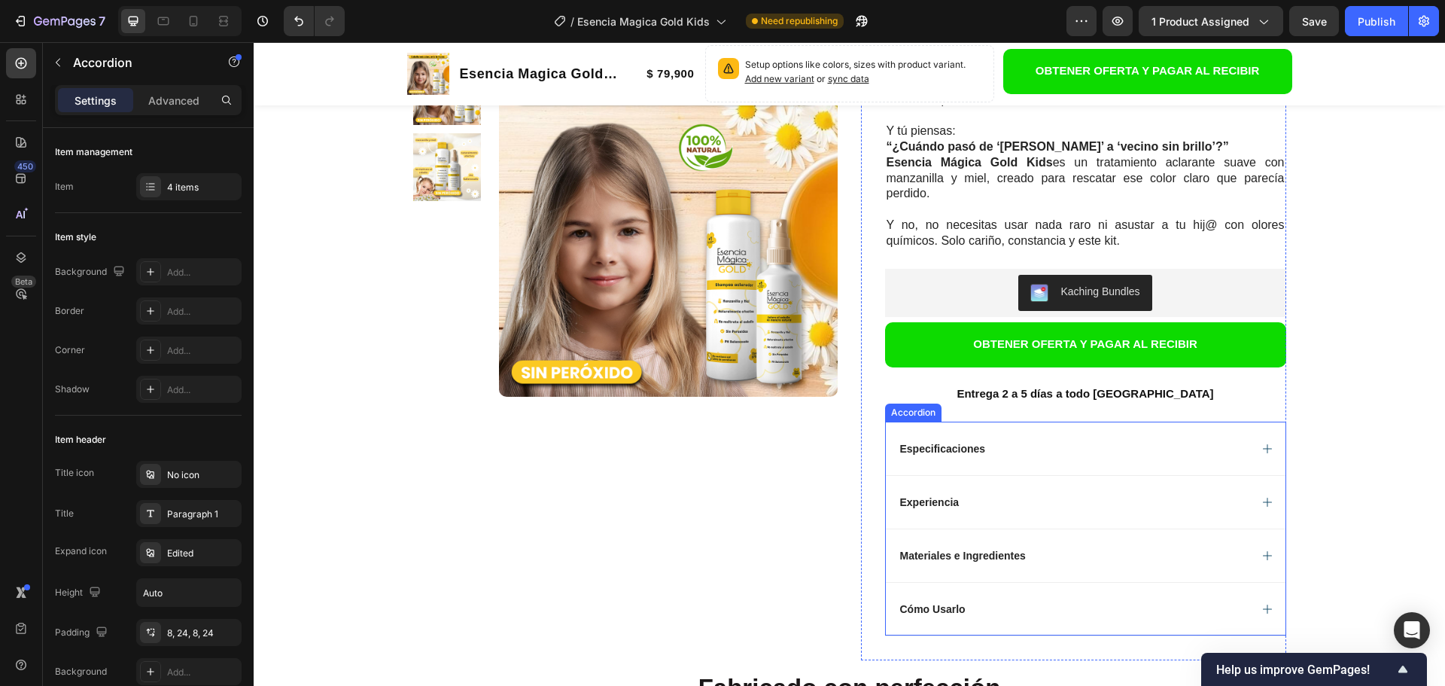
click at [1003, 446] on div "Especificaciones" at bounding box center [1073, 448] width 351 height 18
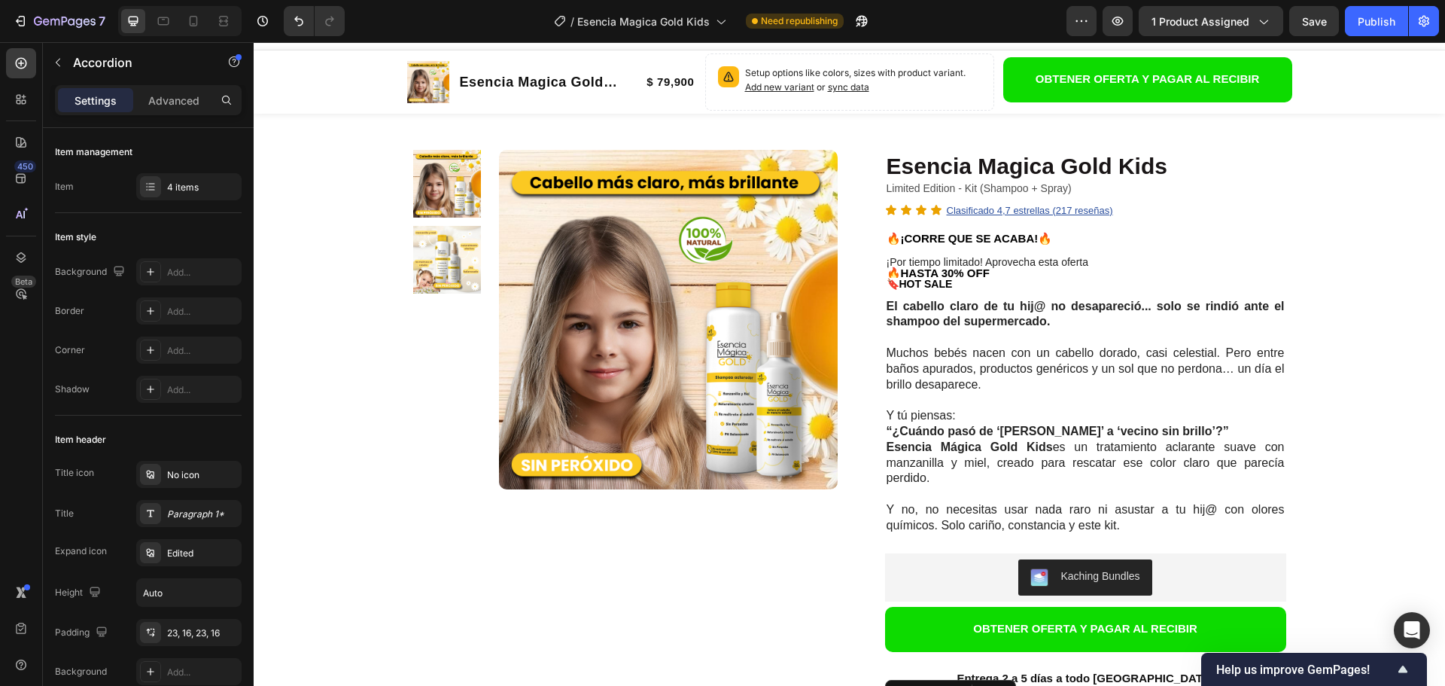
scroll to position [6, 0]
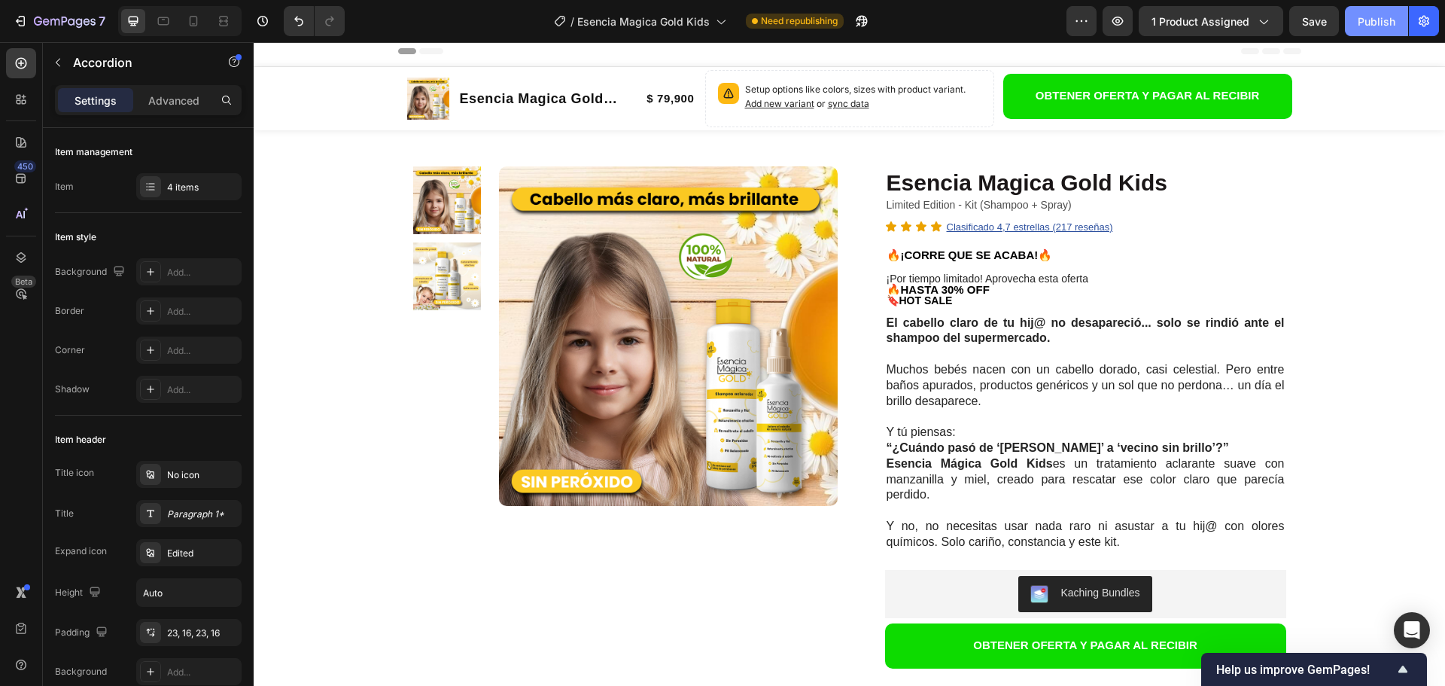
click at [1374, 28] on div "Publish" at bounding box center [1377, 22] width 38 height 16
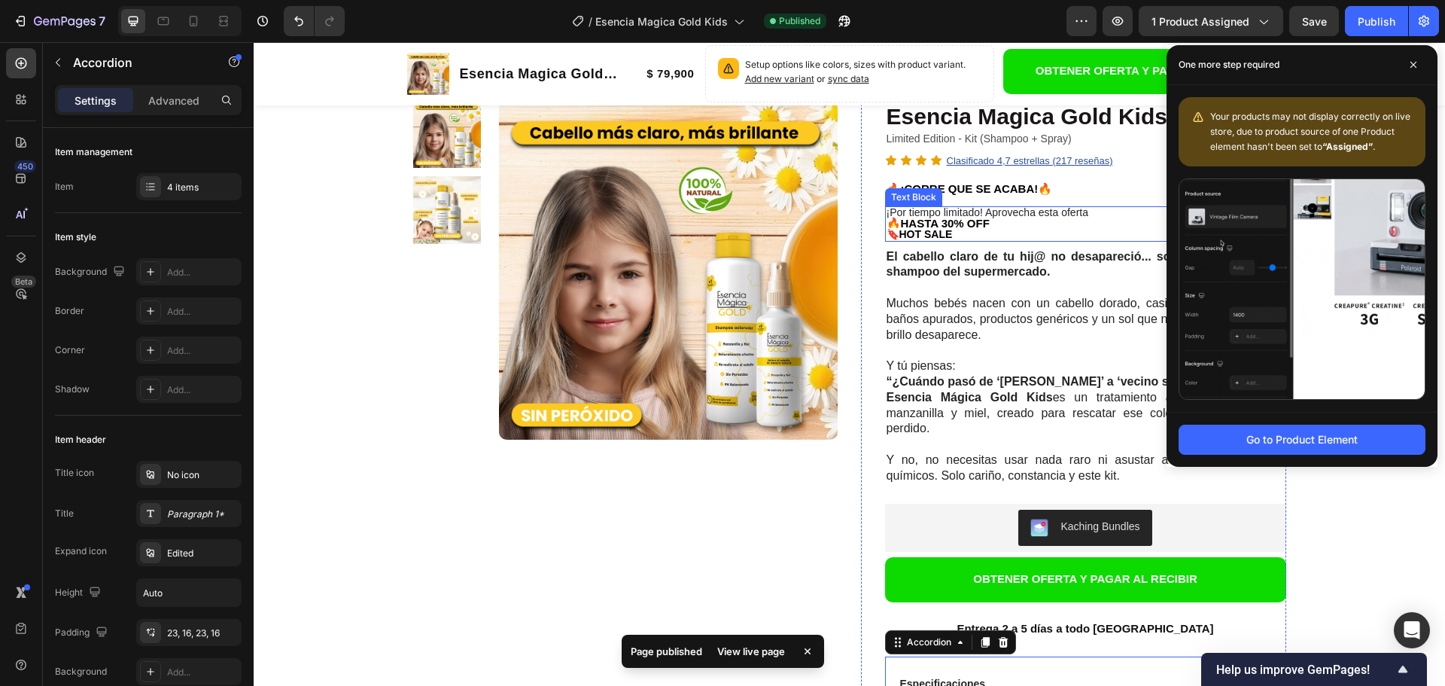
scroll to position [81, 0]
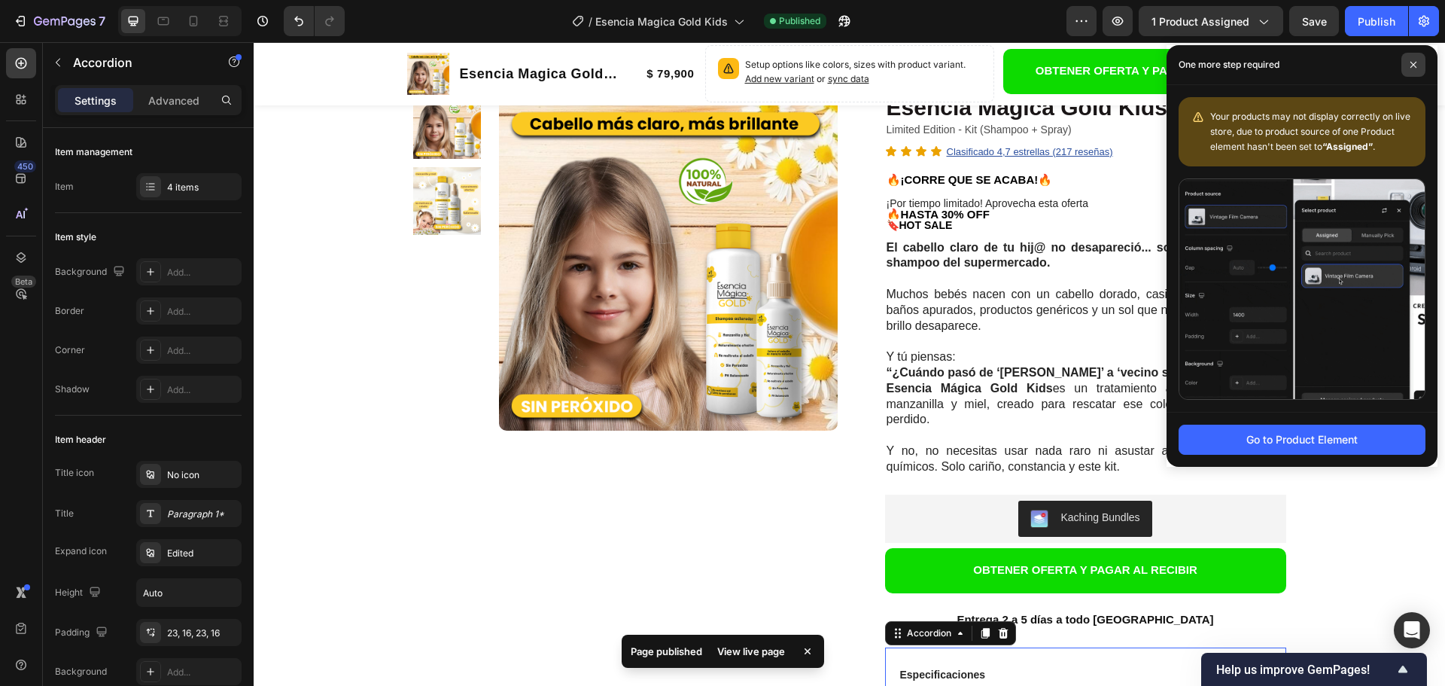
click at [1415, 65] on icon at bounding box center [1414, 65] width 8 height 8
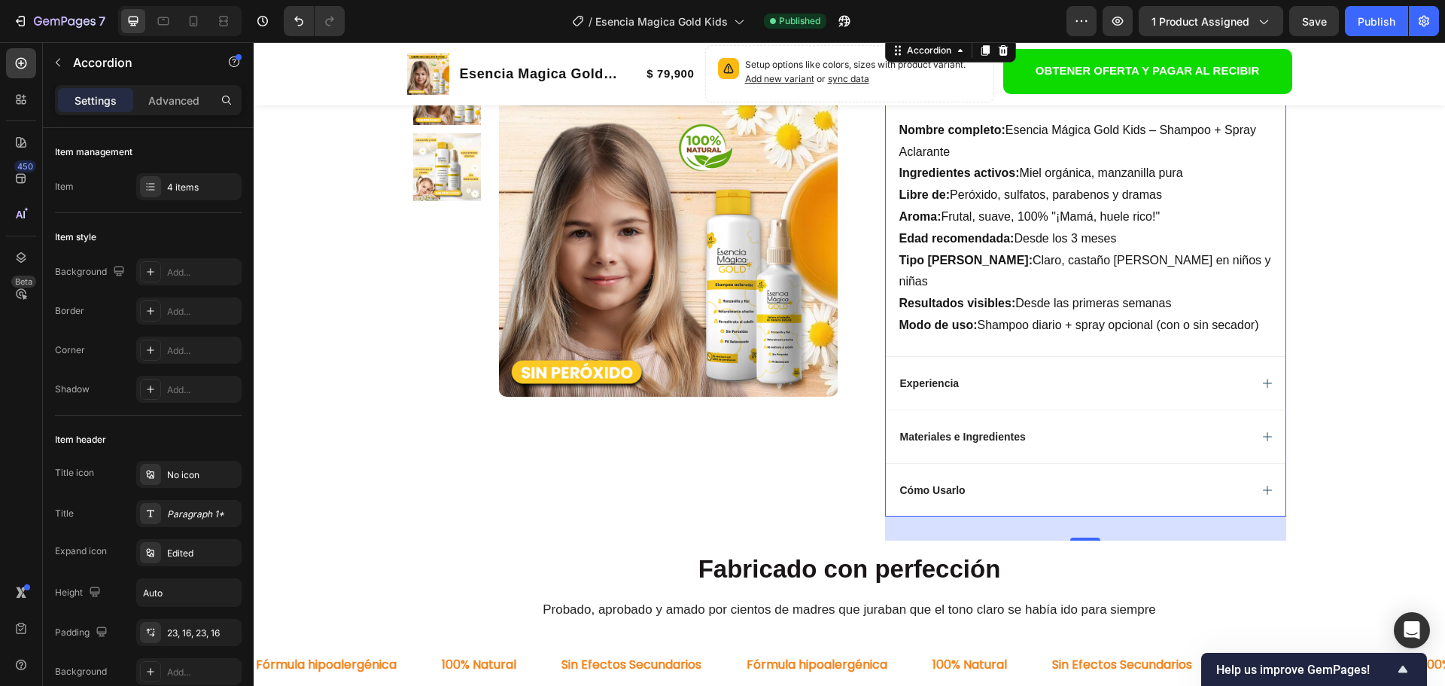
scroll to position [683, 0]
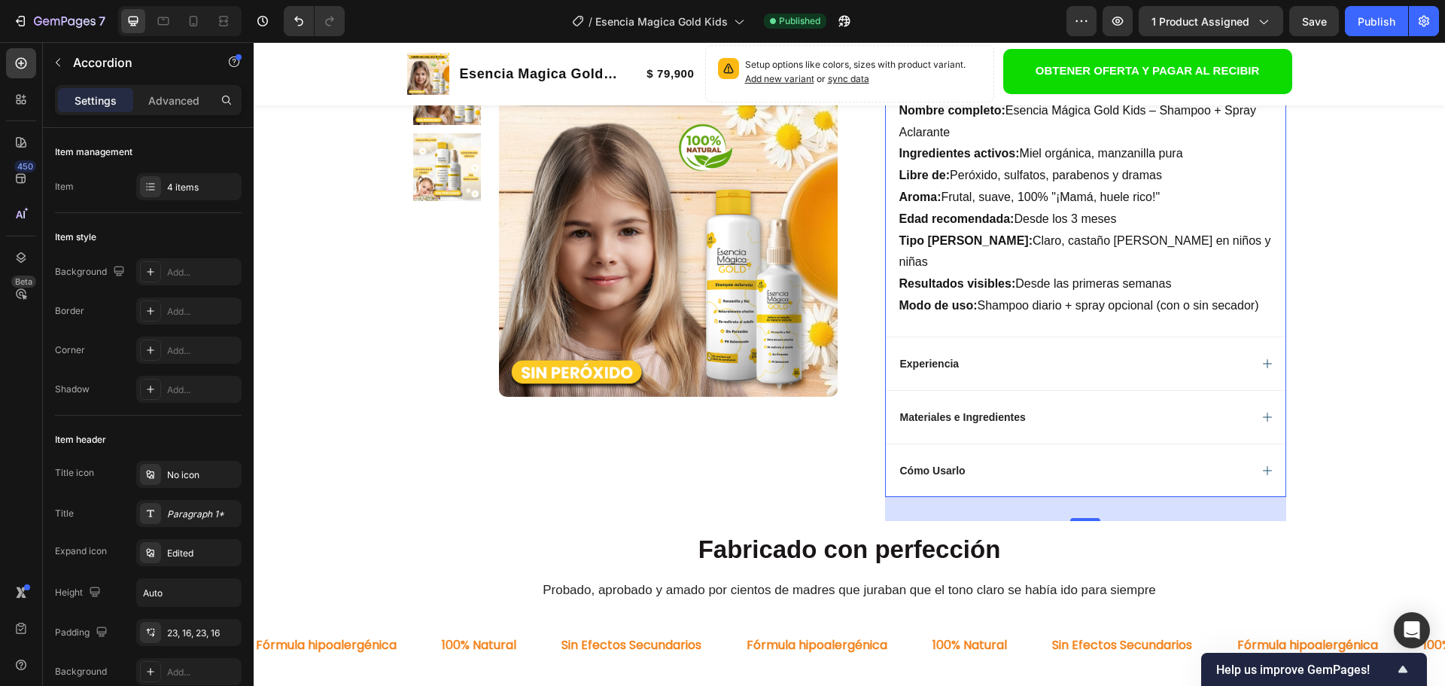
click at [1138, 336] on div "Experiencia" at bounding box center [1086, 362] width 400 height 53
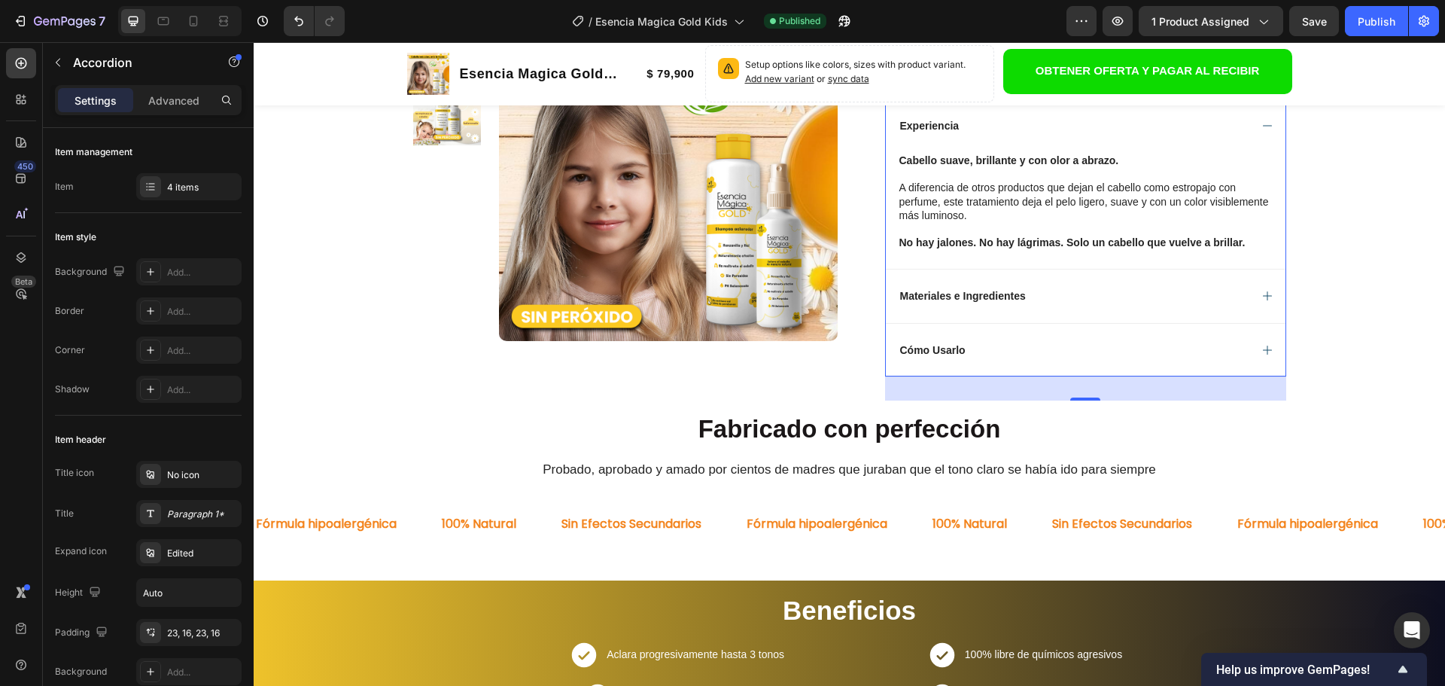
scroll to position [608, 0]
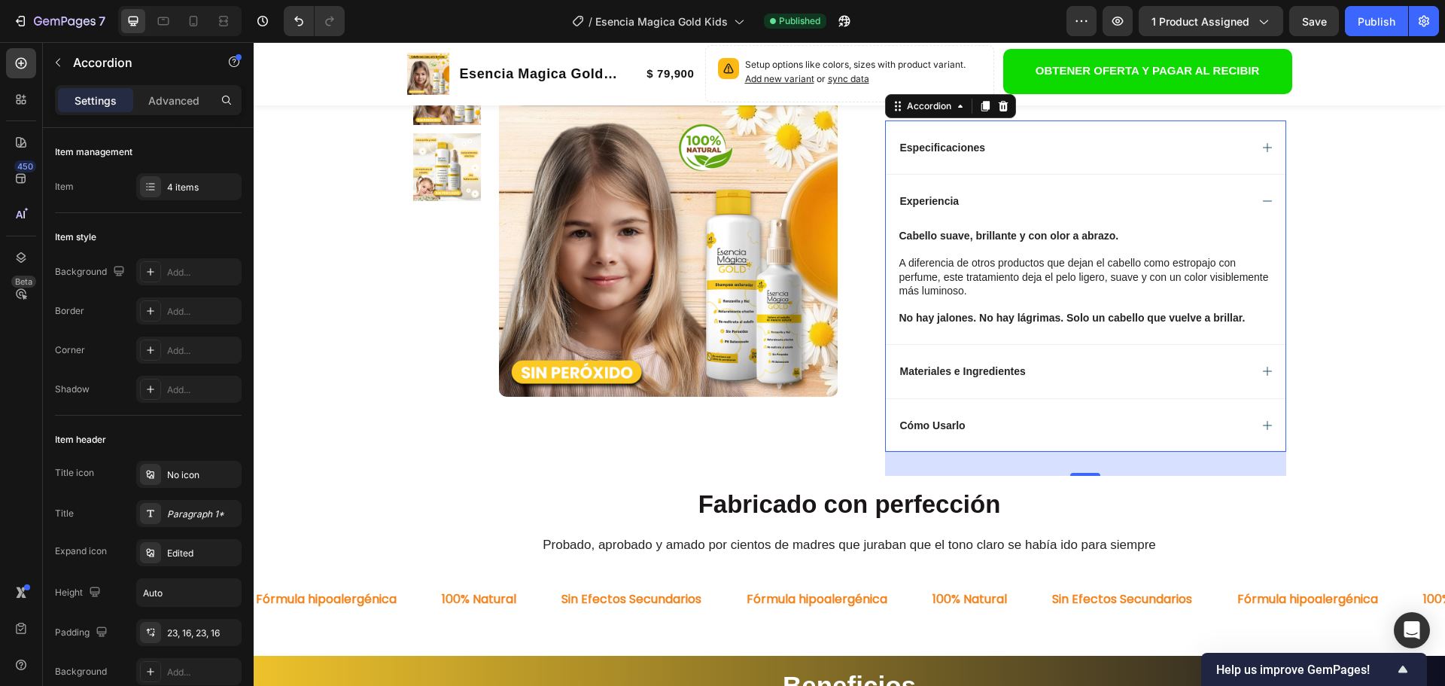
click at [1113, 360] on div "Materiales e Ingredientes" at bounding box center [1086, 370] width 400 height 53
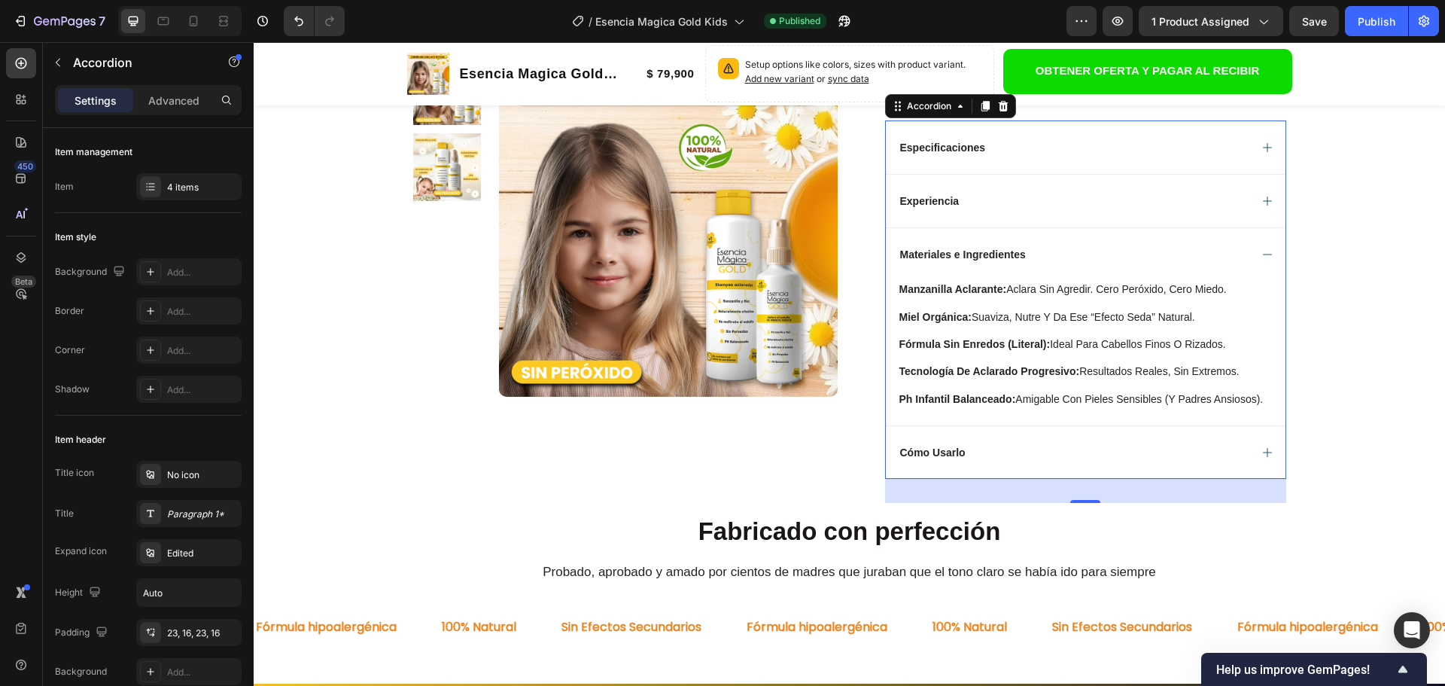
click at [1043, 455] on div "Cómo Usarlo" at bounding box center [1073, 452] width 351 height 18
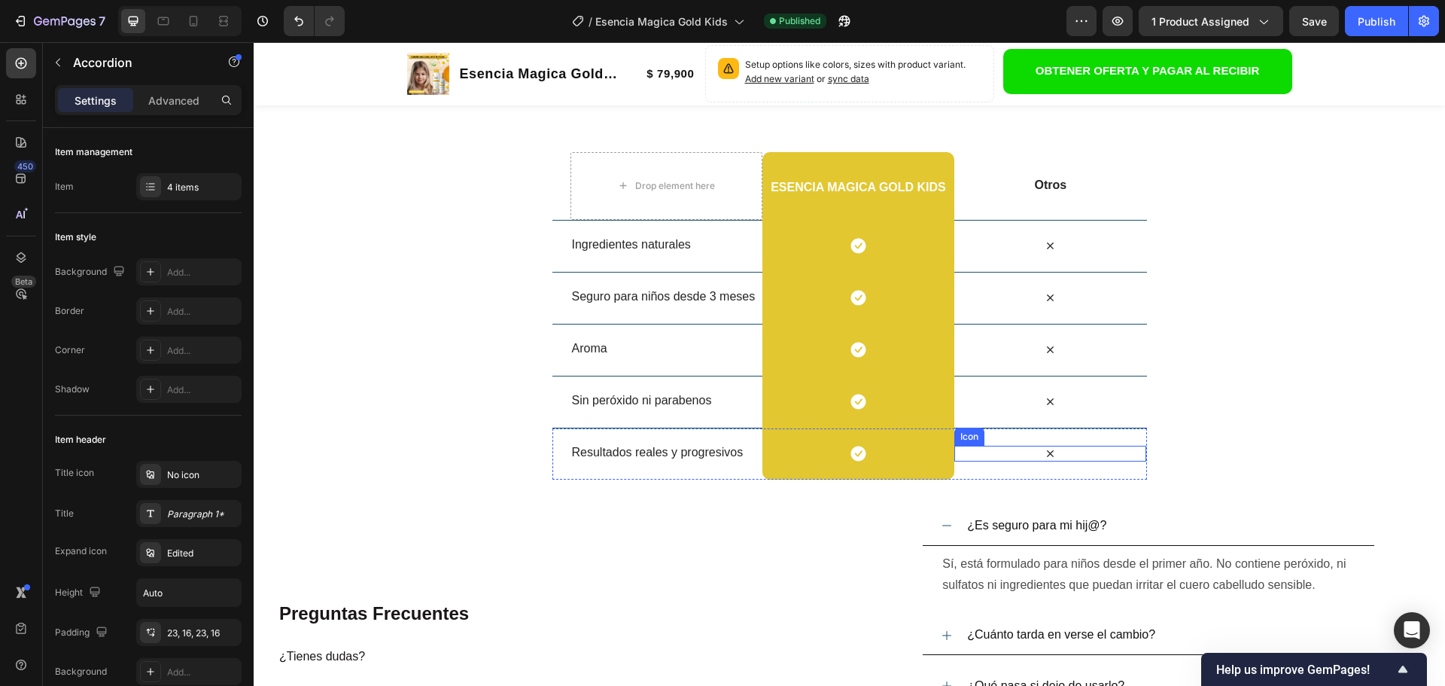
scroll to position [2715, 0]
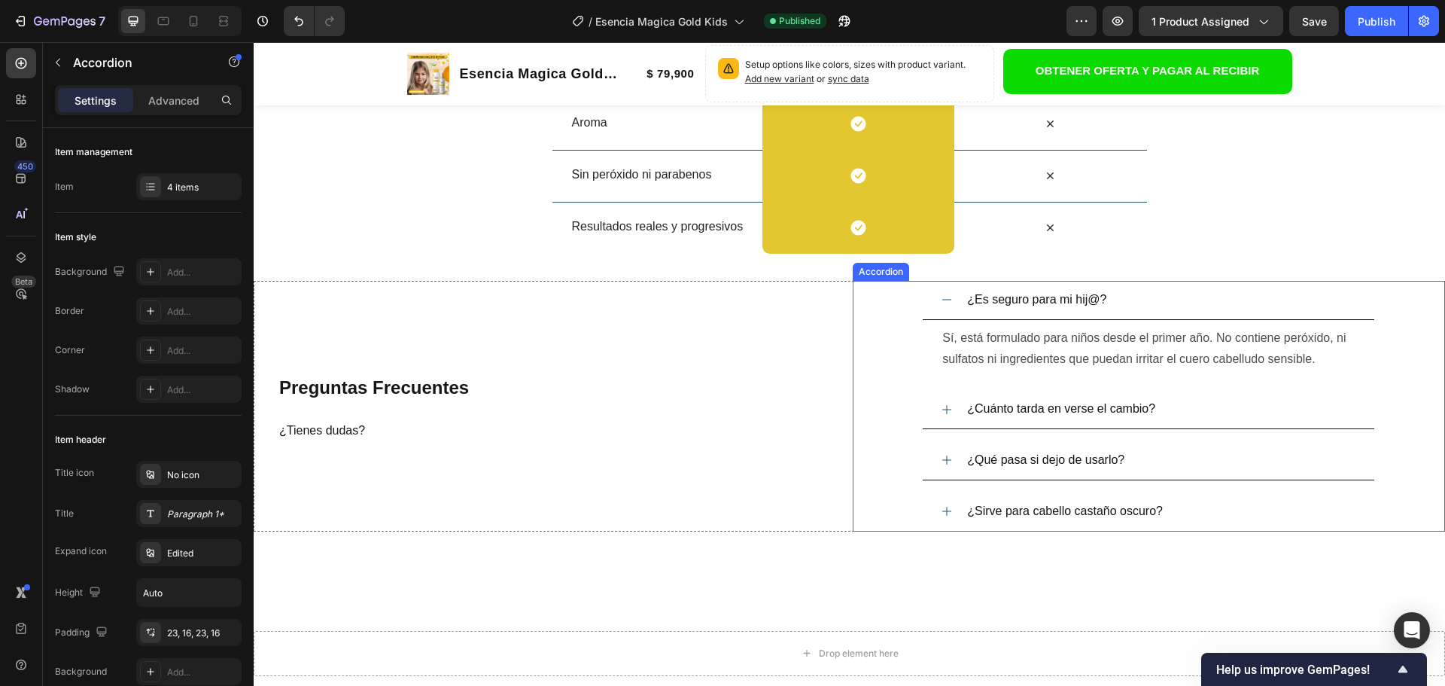
click at [1191, 410] on div "¿Cuánto tarda en verse el cambio?" at bounding box center [1160, 409] width 391 height 26
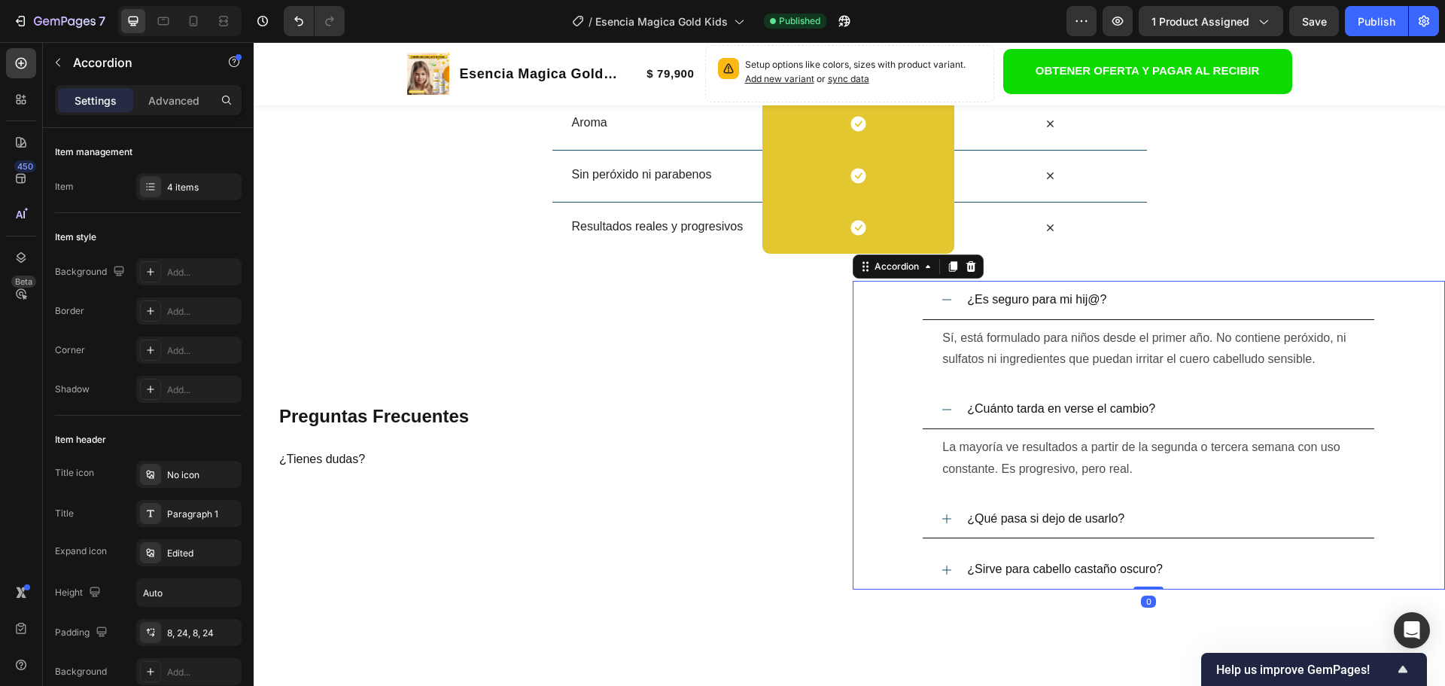
click at [1182, 518] on div "¿Qué pasa si dejo de usarlo?" at bounding box center [1160, 519] width 391 height 26
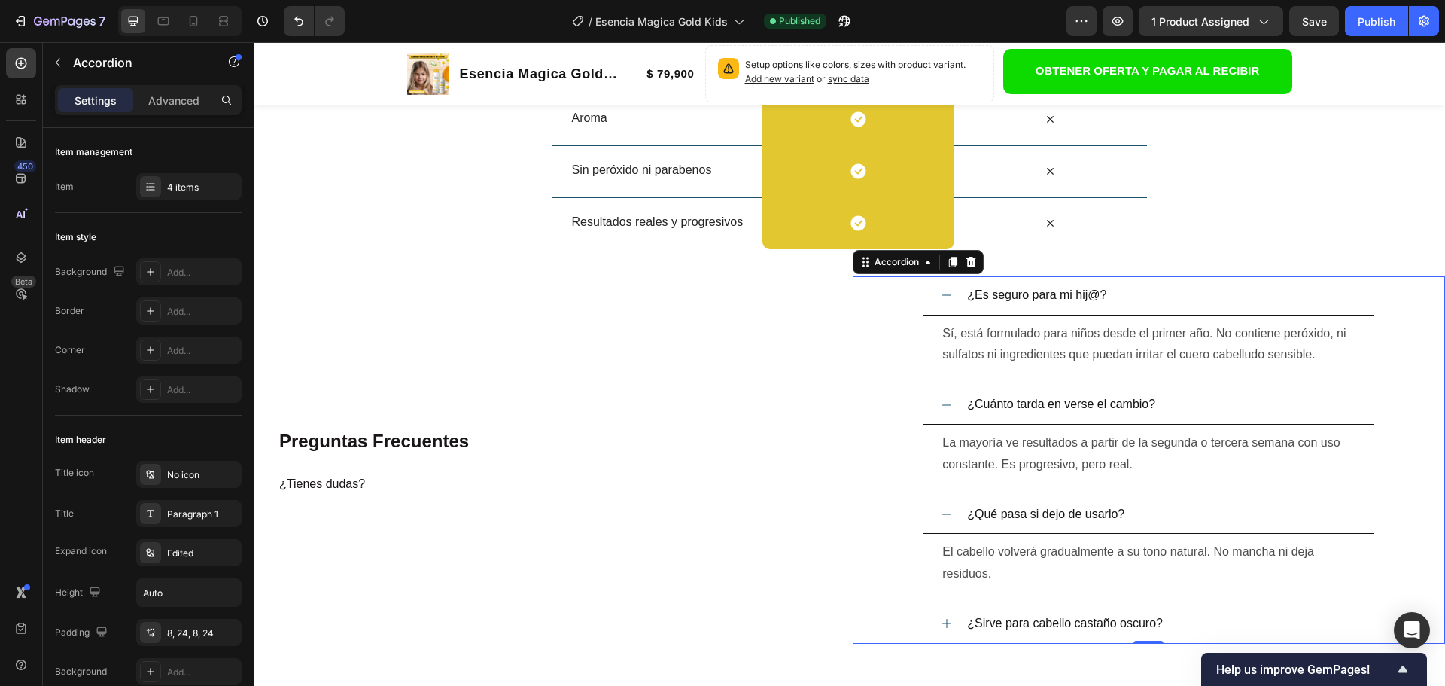
scroll to position [2790, 0]
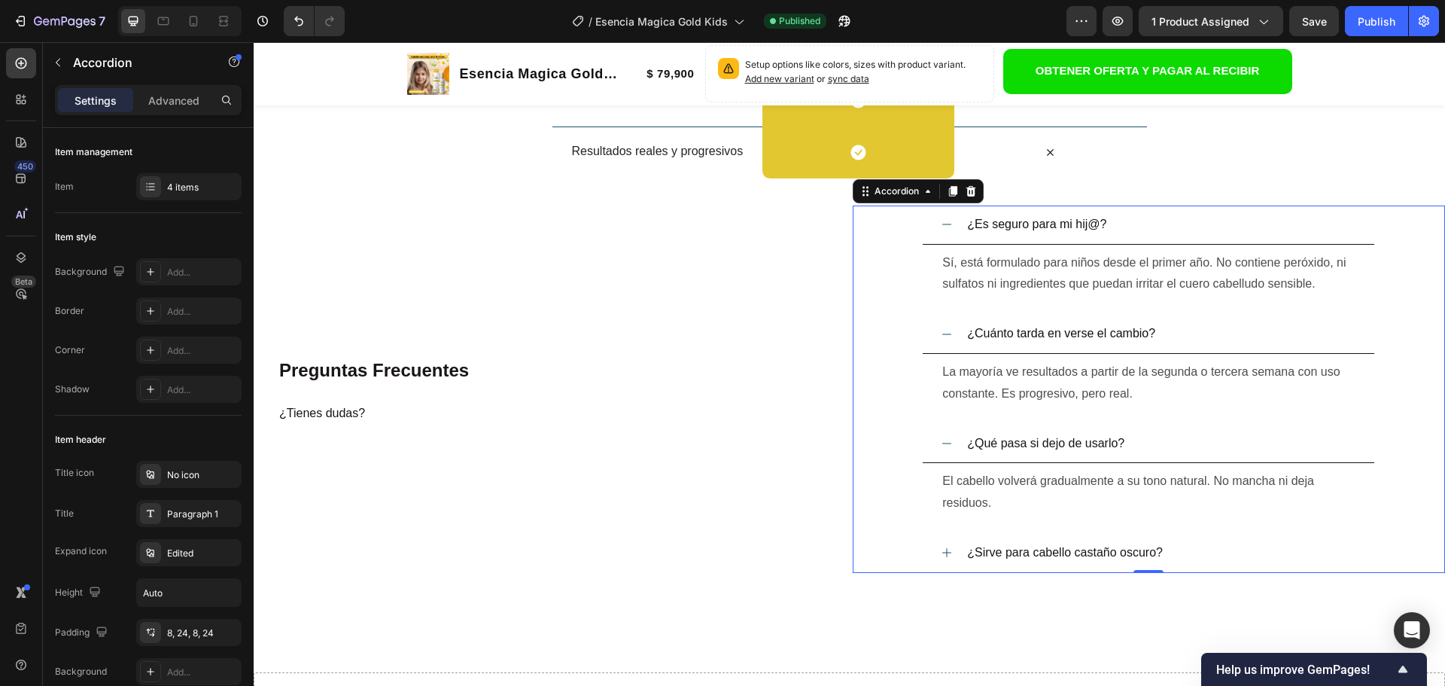
click at [1190, 557] on div "¿Sirve para cabello castaño oscuro?" at bounding box center [1160, 553] width 391 height 26
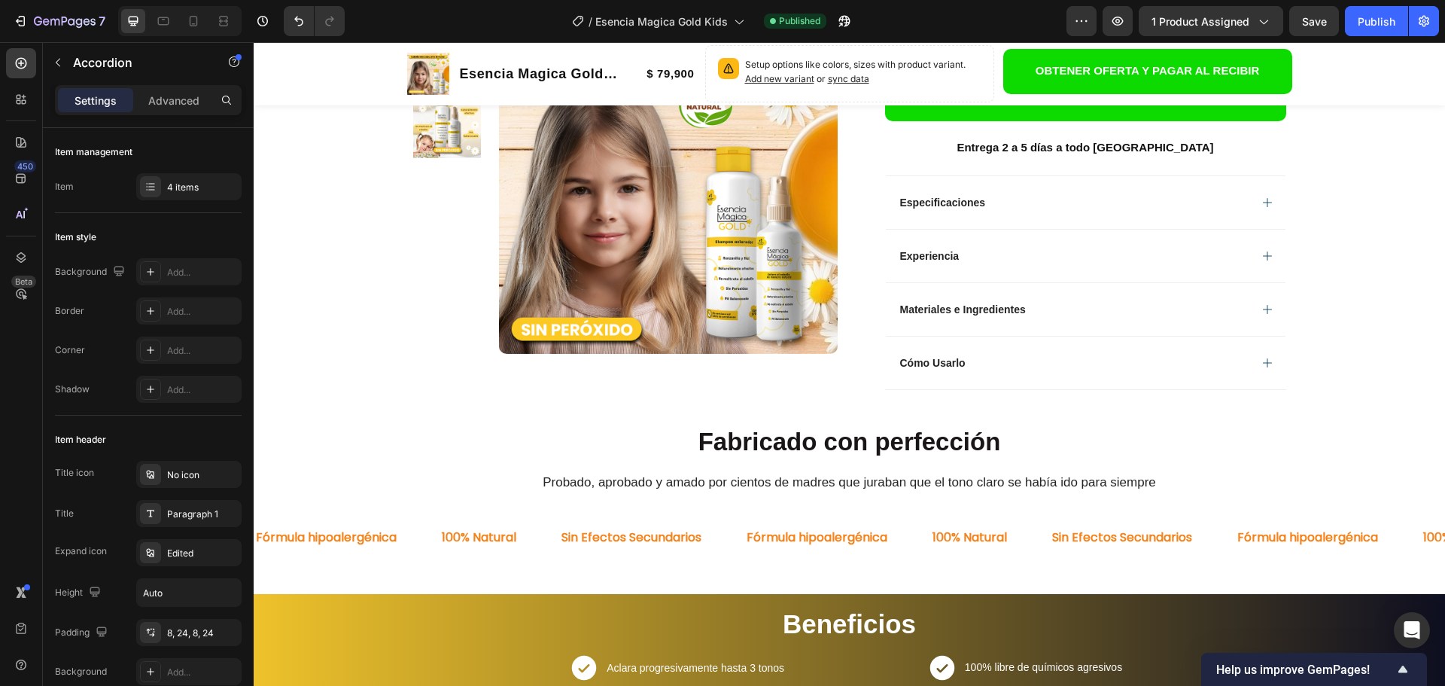
scroll to position [526, 0]
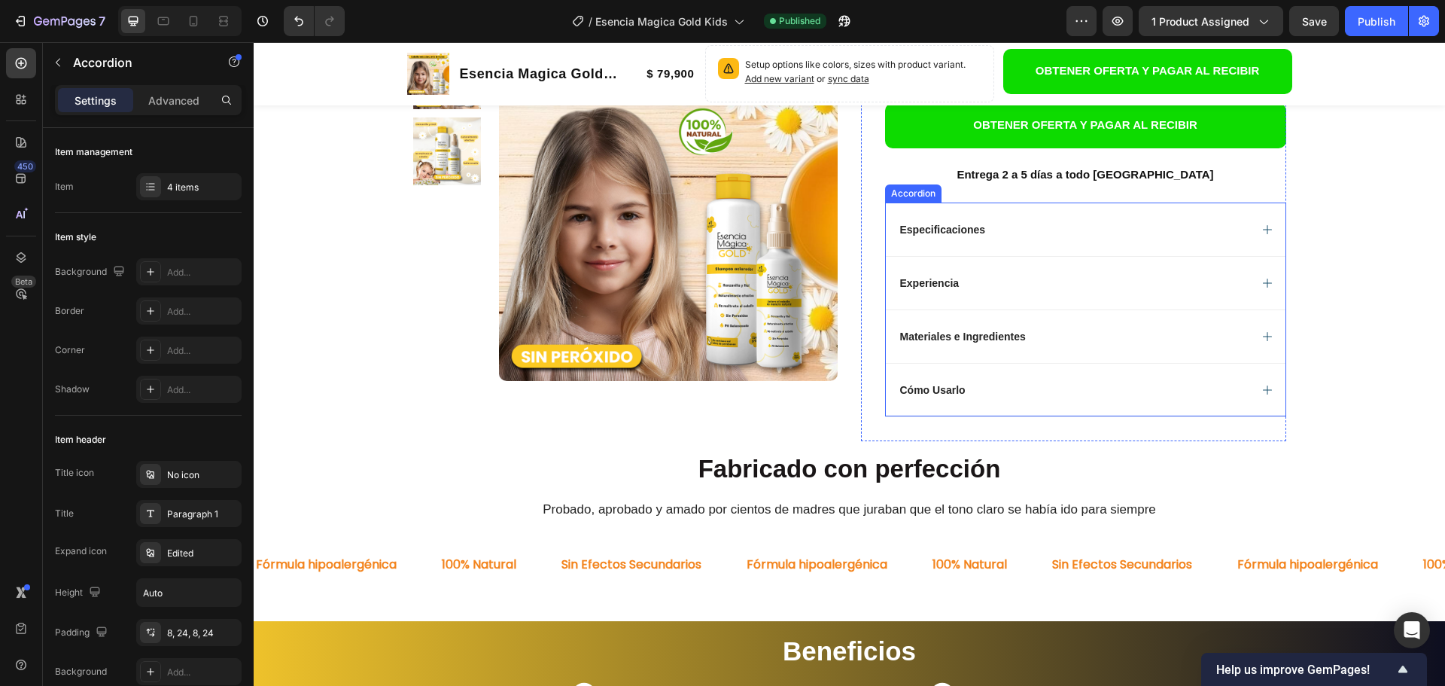
click at [1070, 376] on div "Cómo Usarlo" at bounding box center [1086, 389] width 400 height 53
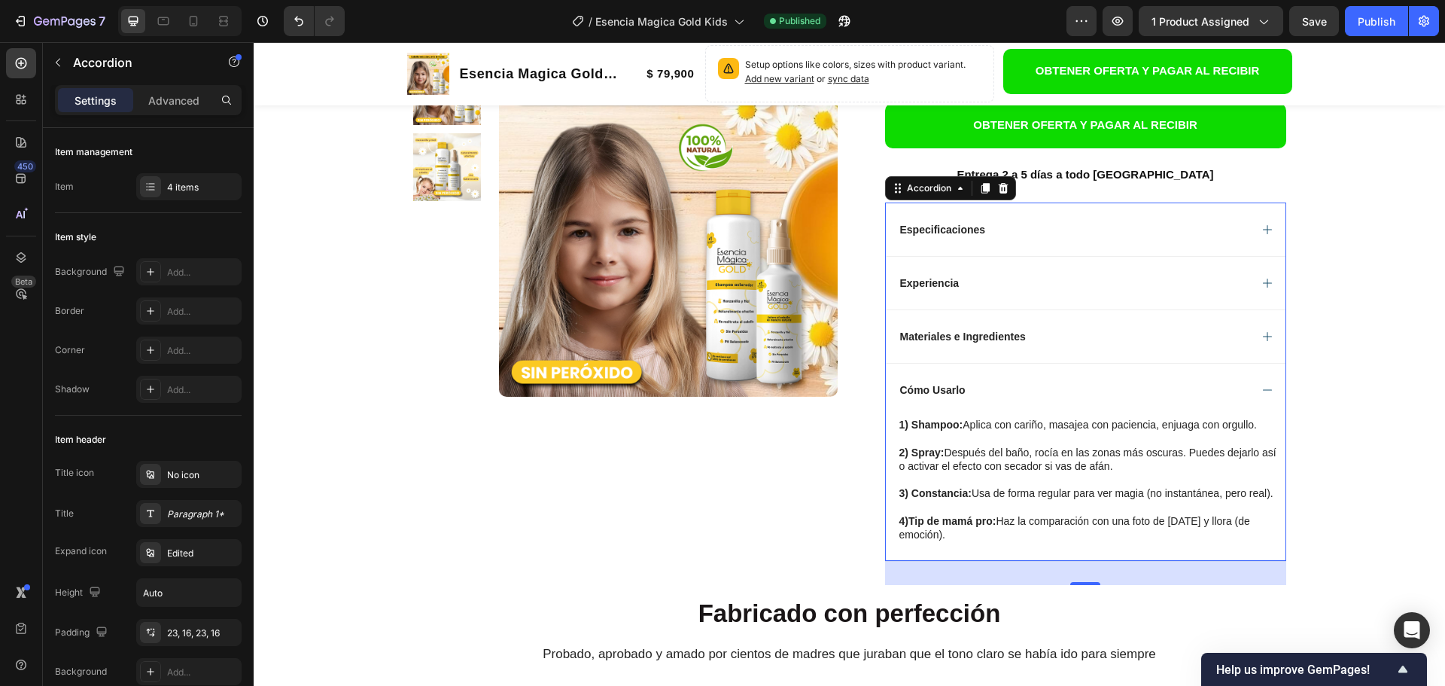
click at [1067, 348] on div "Materiales e Ingredientes" at bounding box center [1086, 335] width 400 height 53
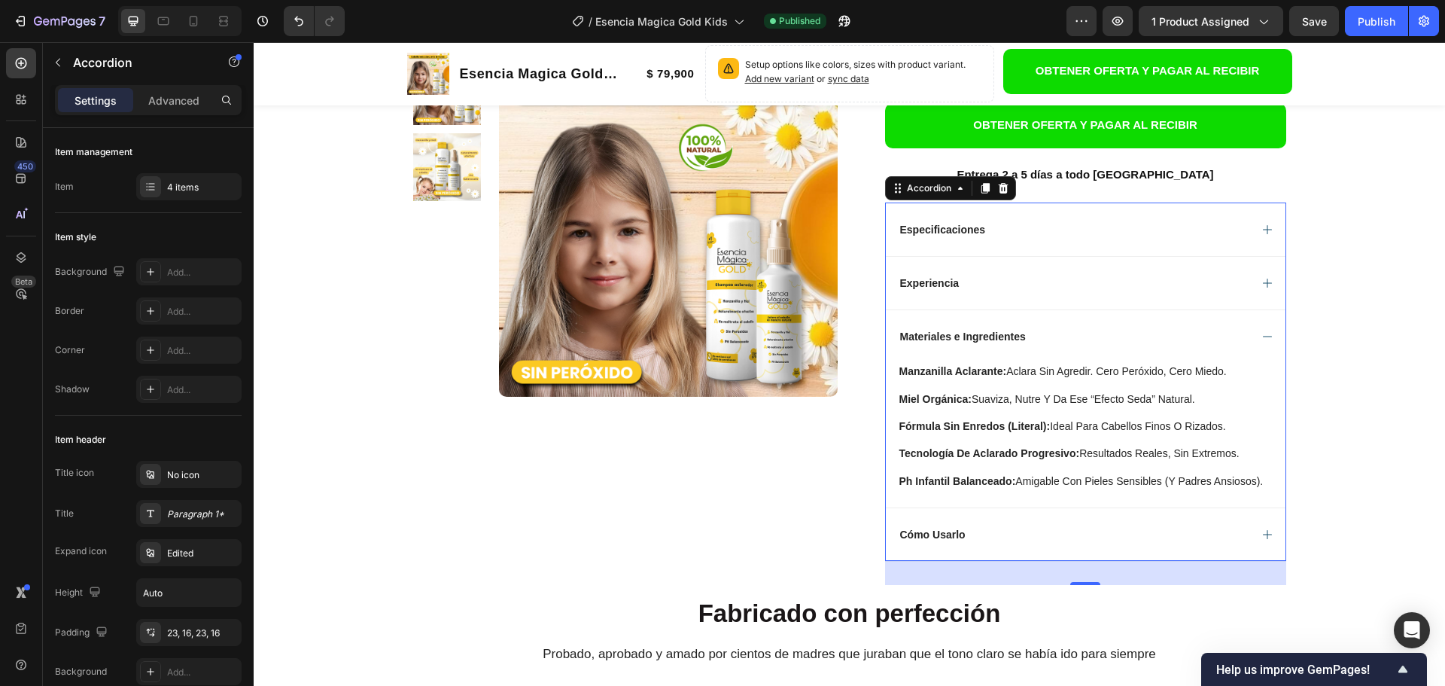
click at [1047, 292] on div "Experiencia" at bounding box center [1086, 282] width 400 height 53
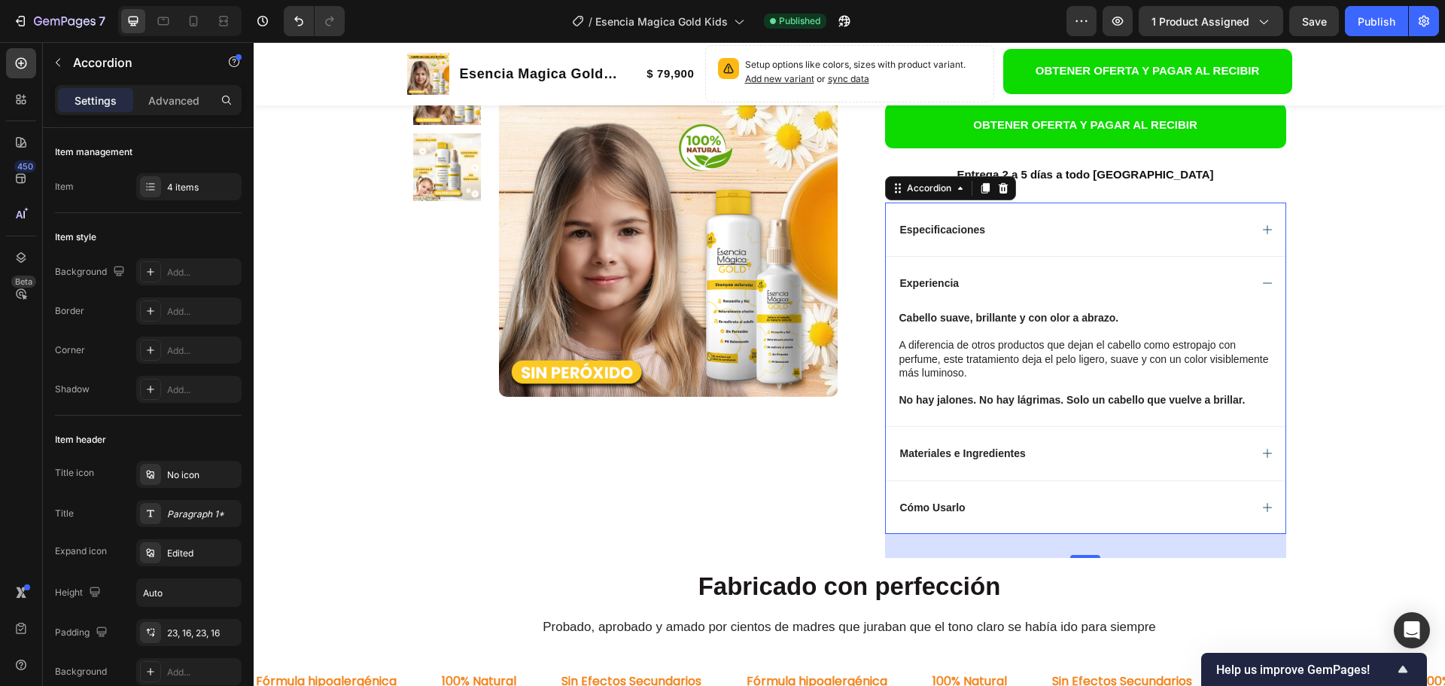
click at [1070, 240] on div "Especificaciones" at bounding box center [1086, 228] width 400 height 53
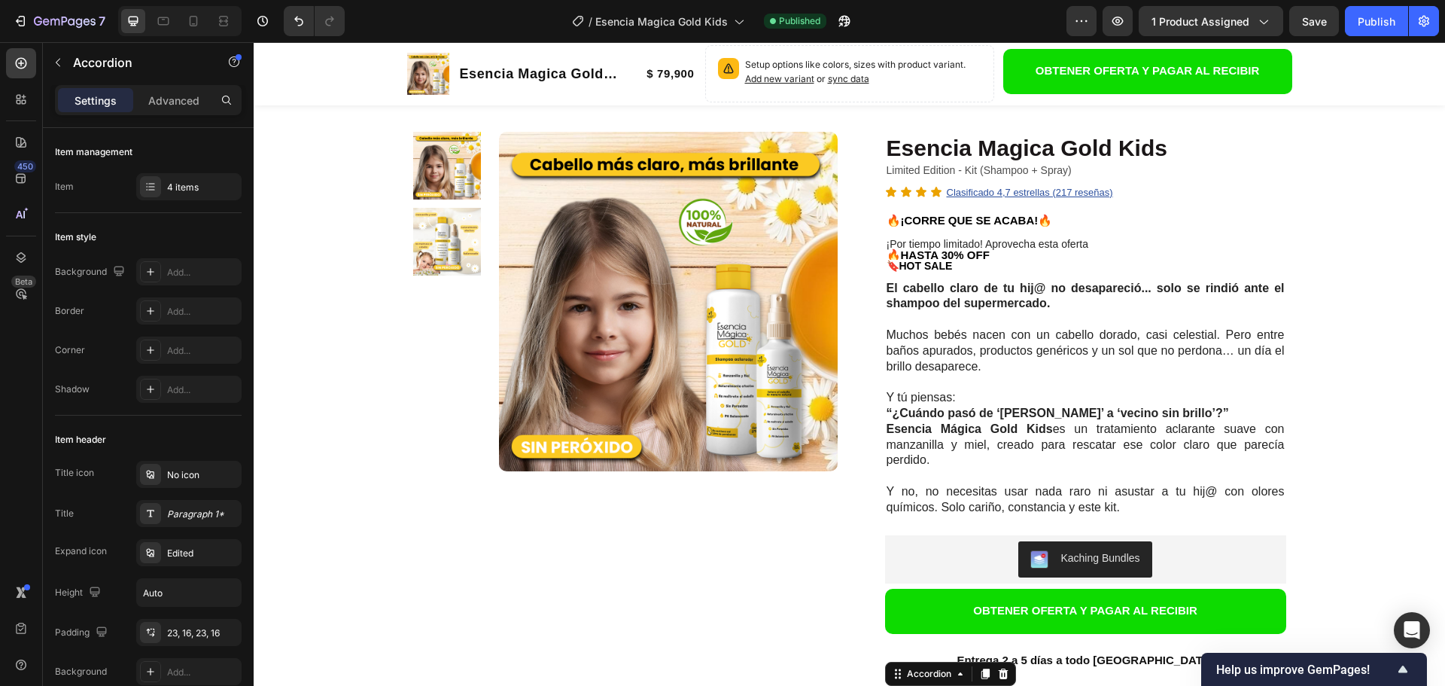
scroll to position [0, 0]
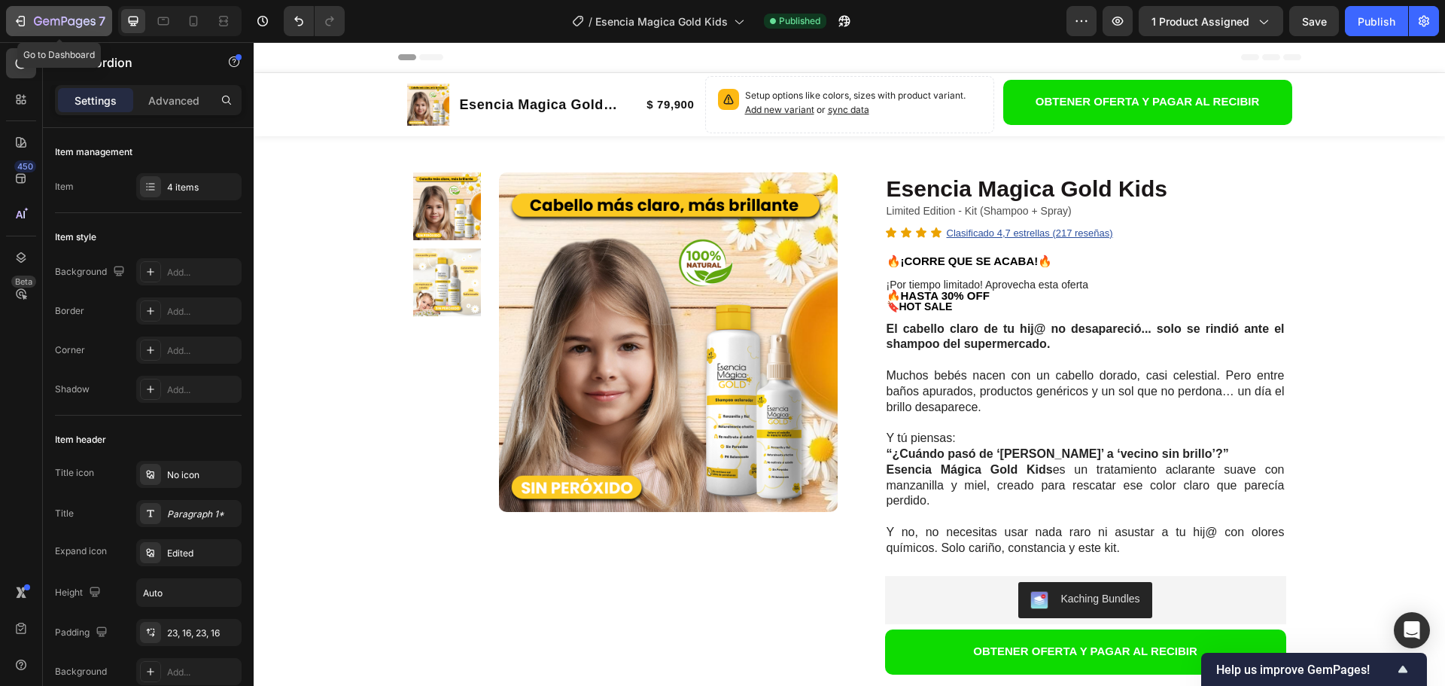
click at [26, 29] on div "7" at bounding box center [59, 21] width 93 height 18
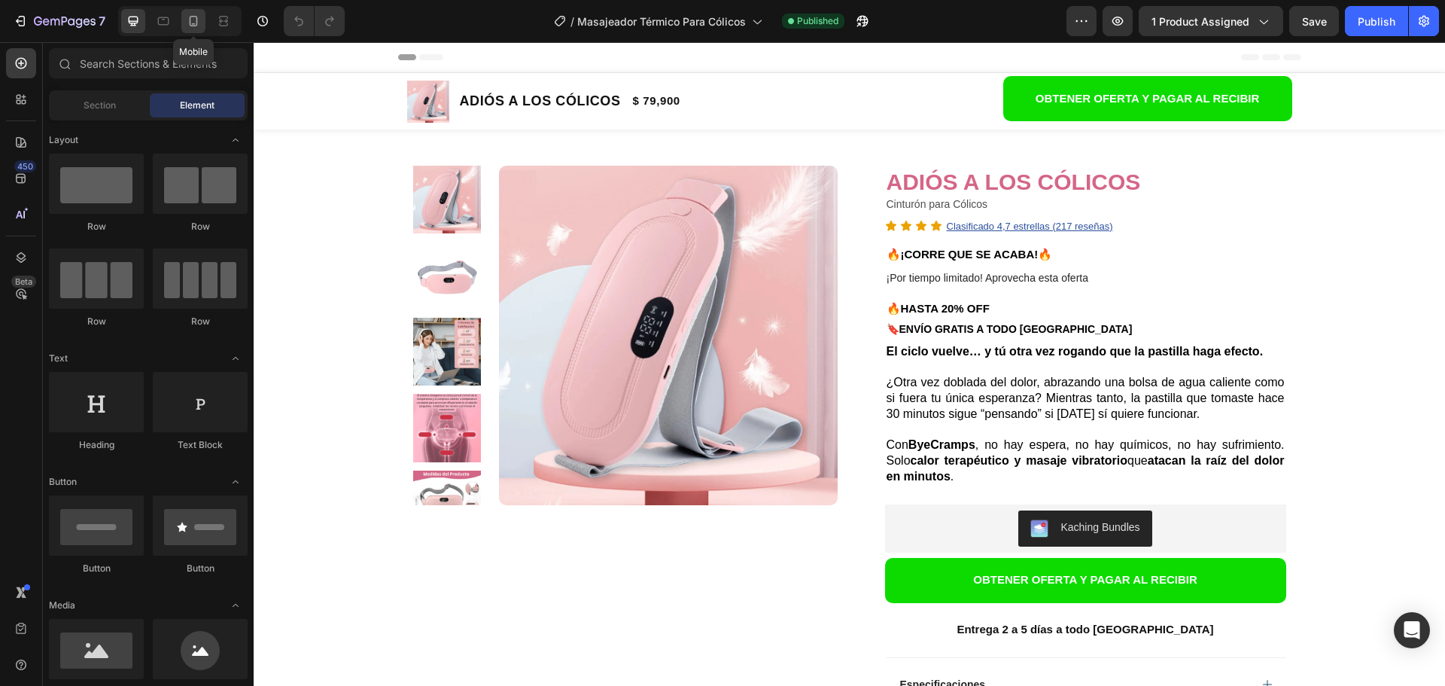
click at [187, 18] on icon at bounding box center [193, 21] width 15 height 15
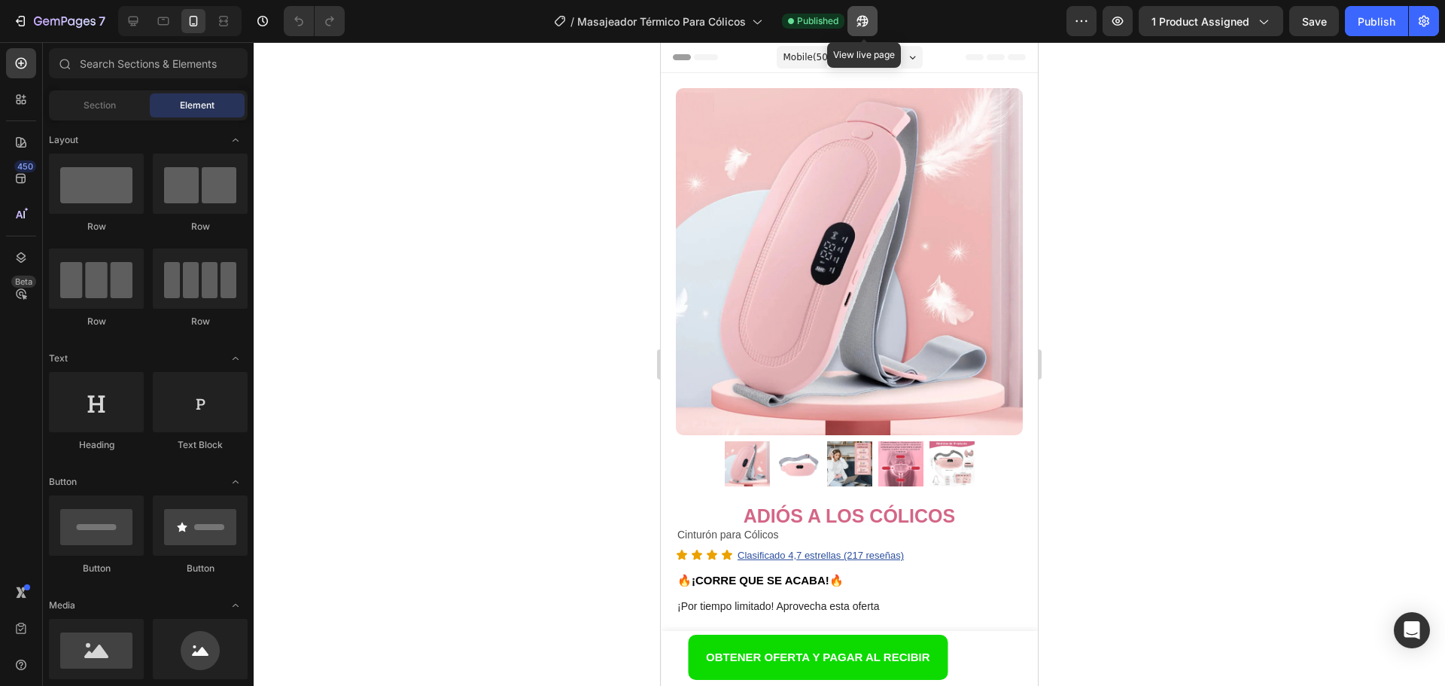
click at [860, 24] on icon "button" at bounding box center [858, 25] width 4 height 4
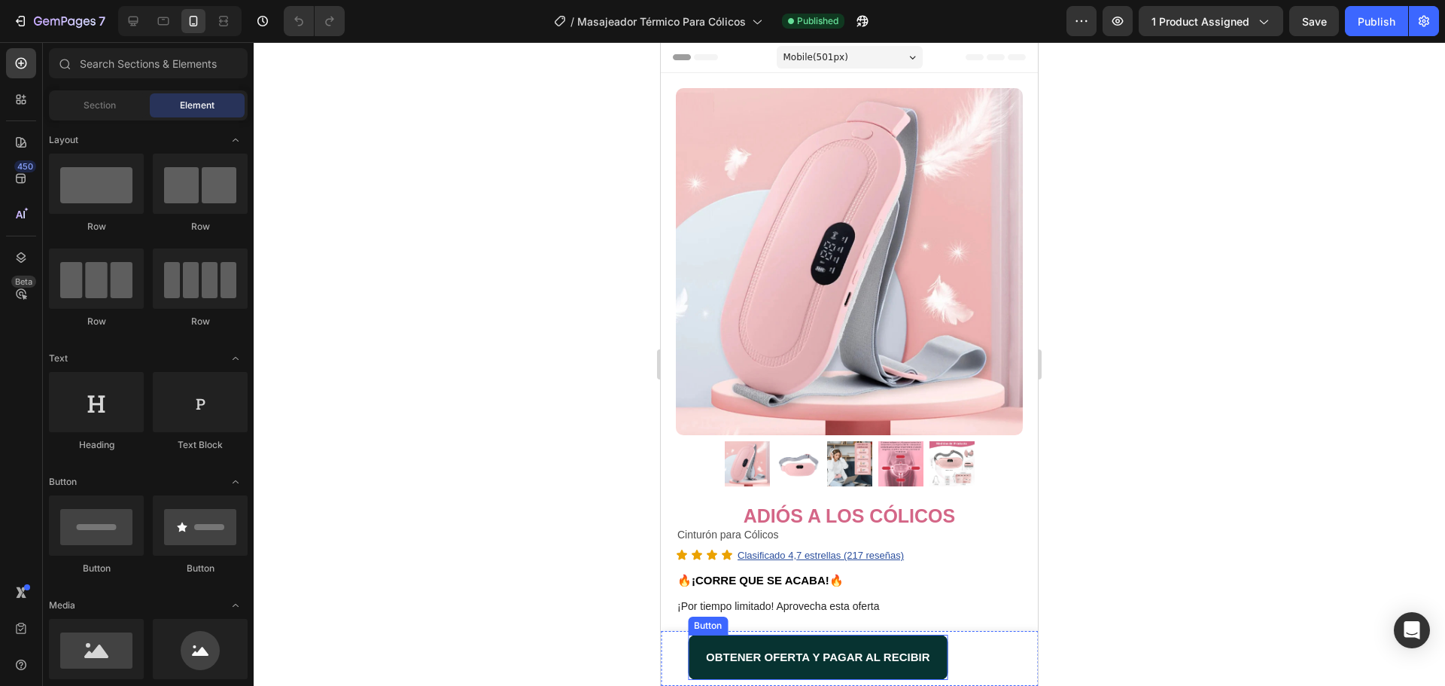
click at [696, 640] on button "OBTENER OFERTA Y PAGAR AL RECIBIR" at bounding box center [818, 656] width 260 height 45
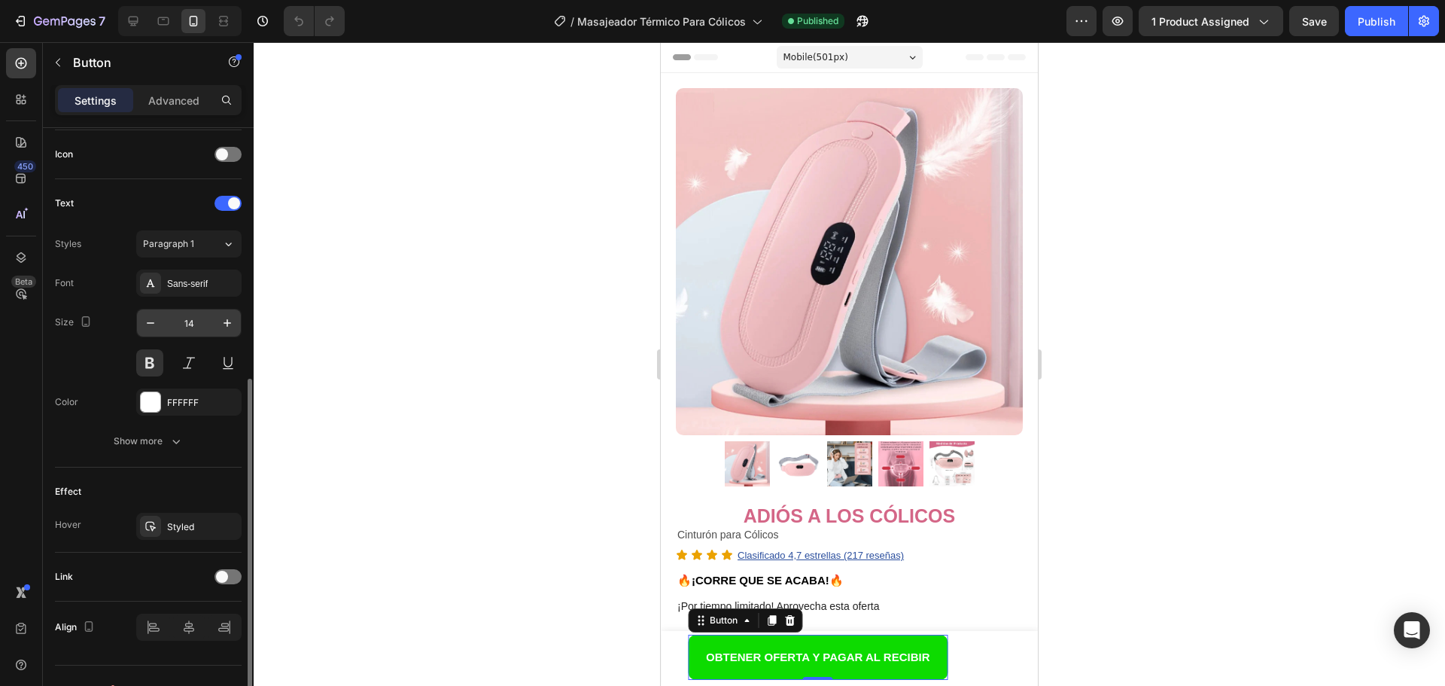
scroll to position [479, 0]
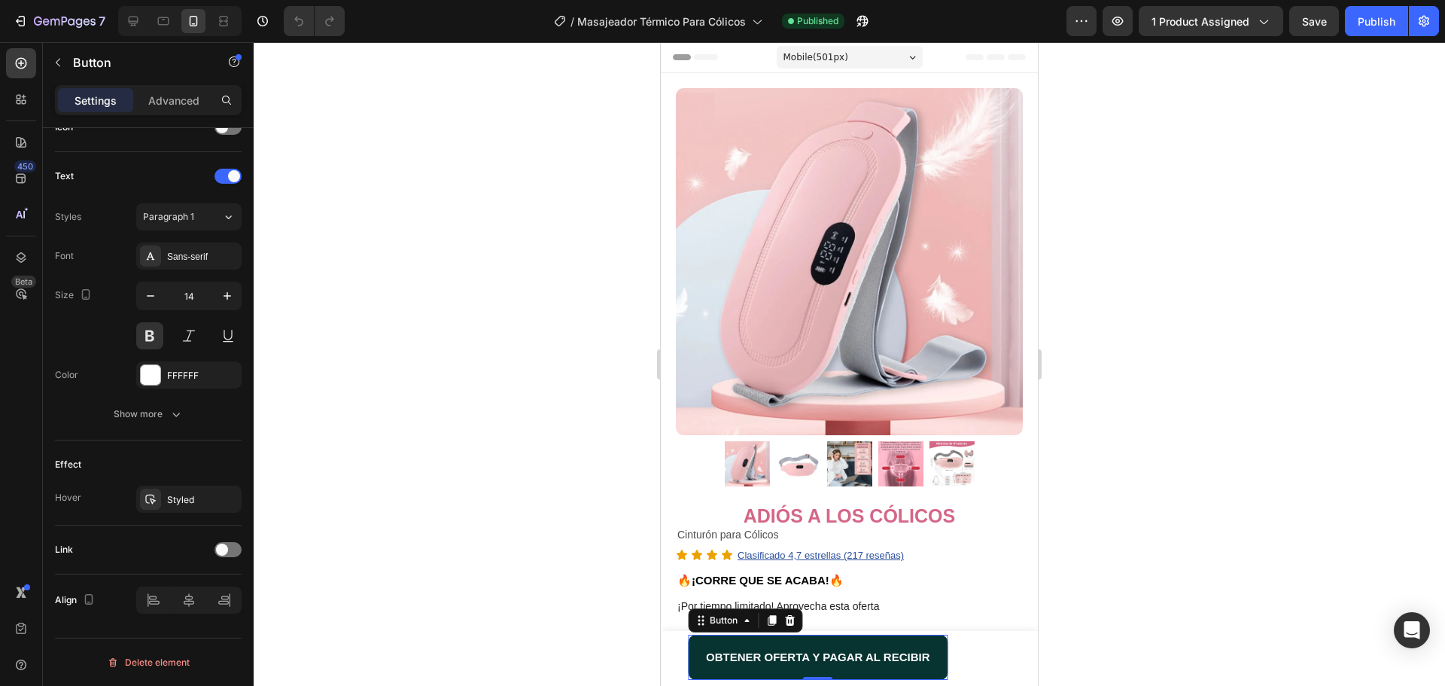
click at [762, 642] on button "OBTENER OFERTA Y PAGAR AL RECIBIR" at bounding box center [818, 656] width 260 height 45
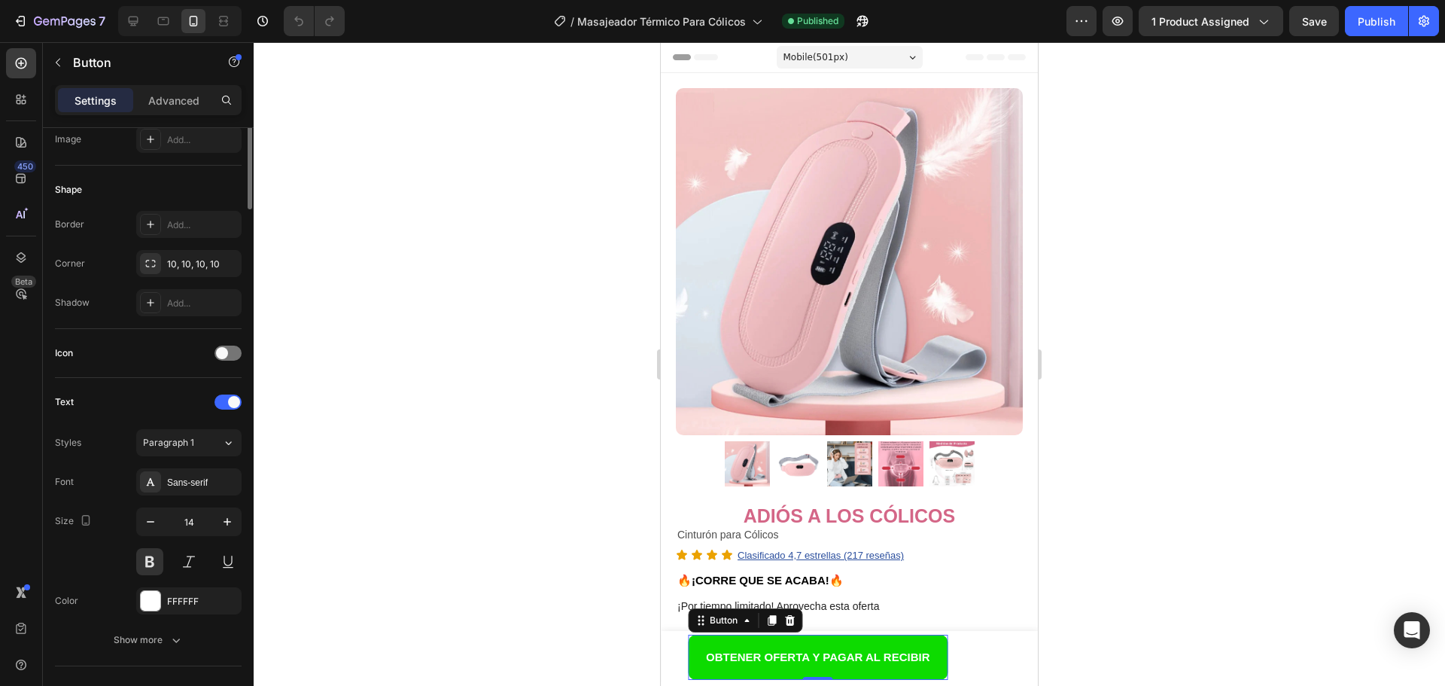
scroll to position [0, 0]
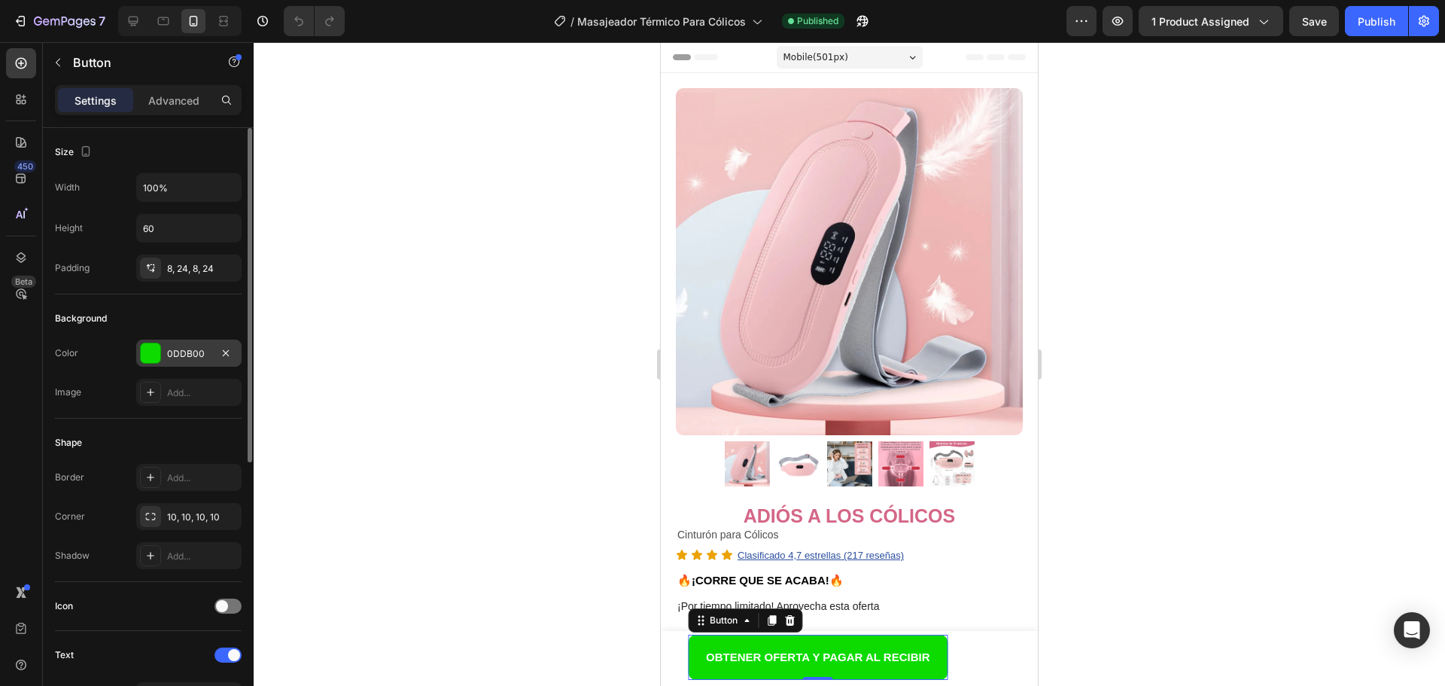
click at [207, 356] on div "0DDB00" at bounding box center [189, 354] width 44 height 14
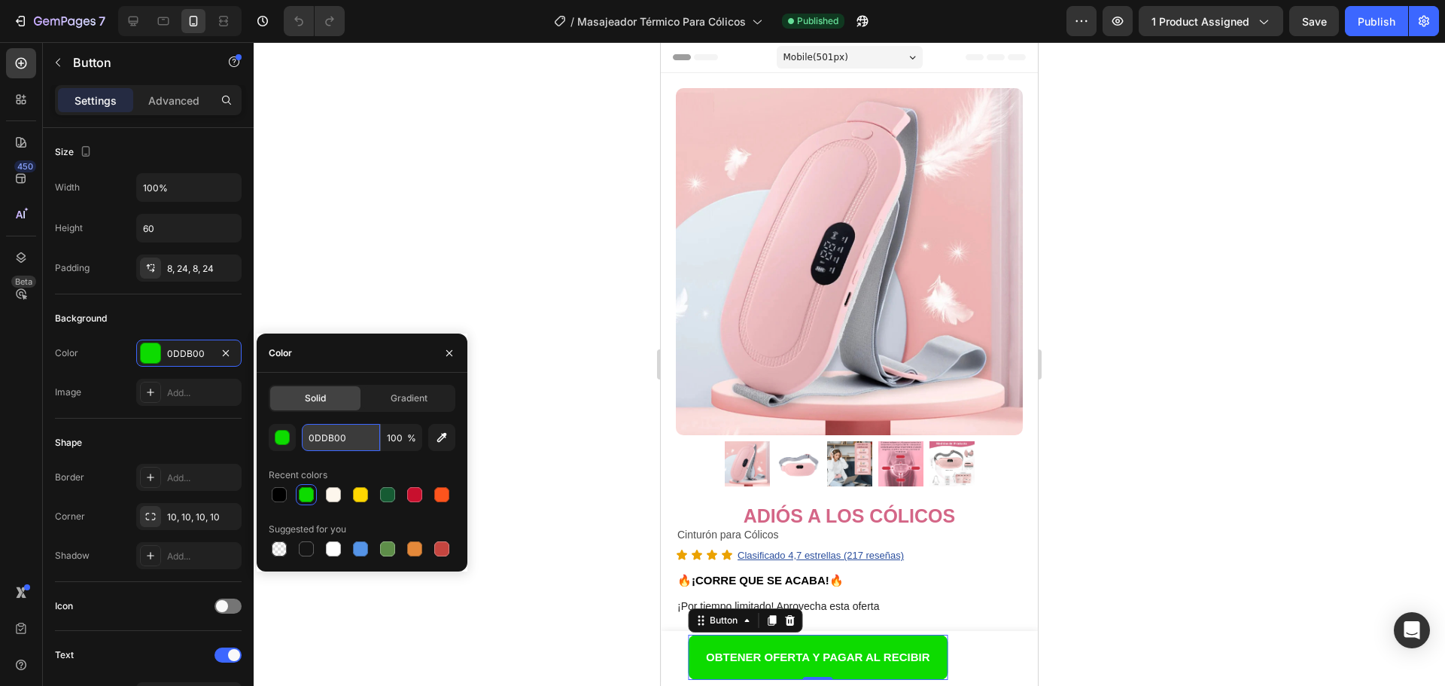
click at [331, 432] on input "0DDB00" at bounding box center [341, 437] width 78 height 27
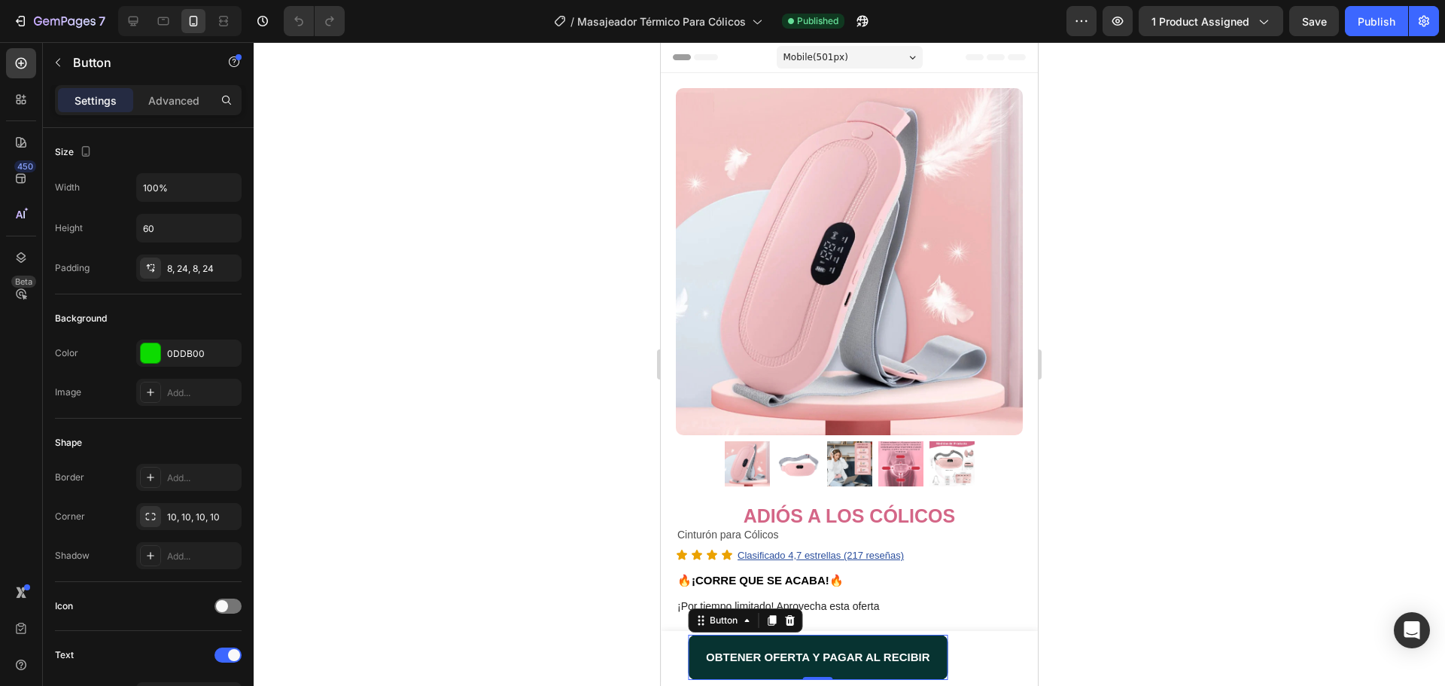
click at [926, 673] on button "OBTENER OFERTA Y PAGAR AL RECIBIR" at bounding box center [818, 656] width 260 height 45
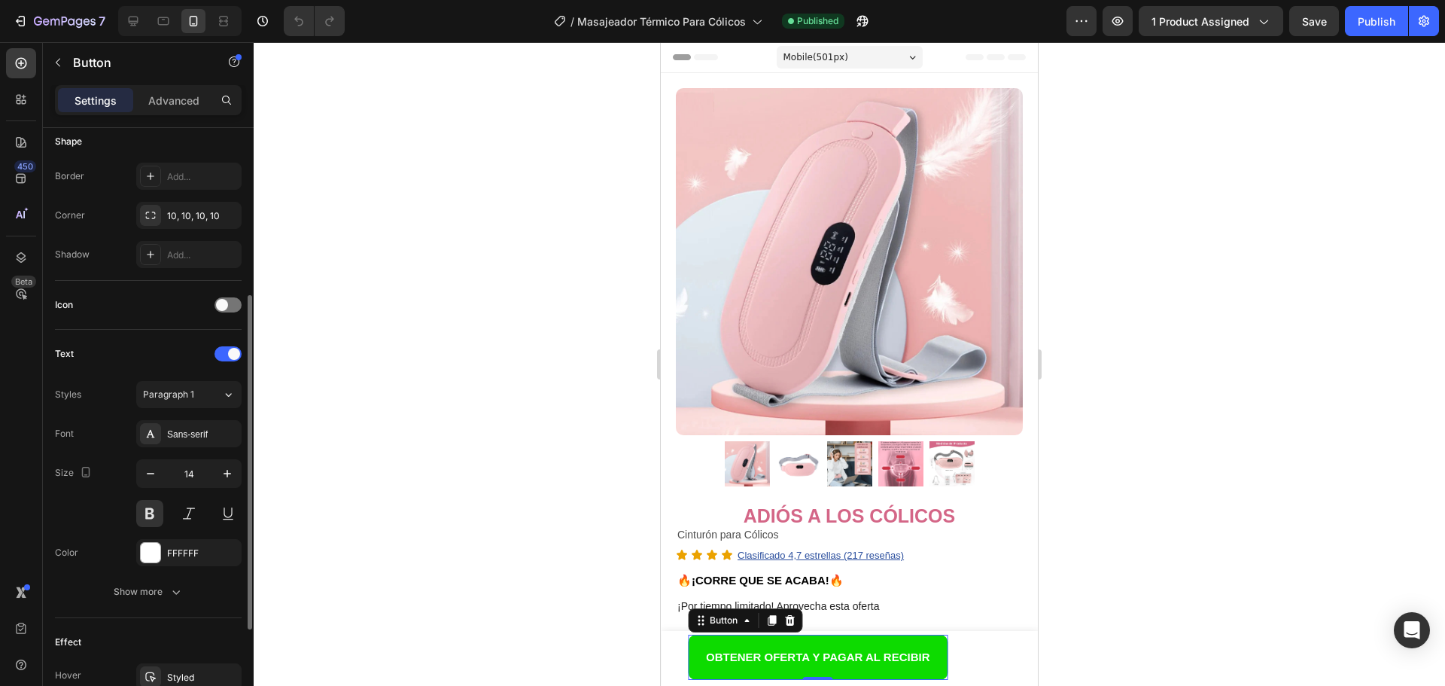
scroll to position [376, 0]
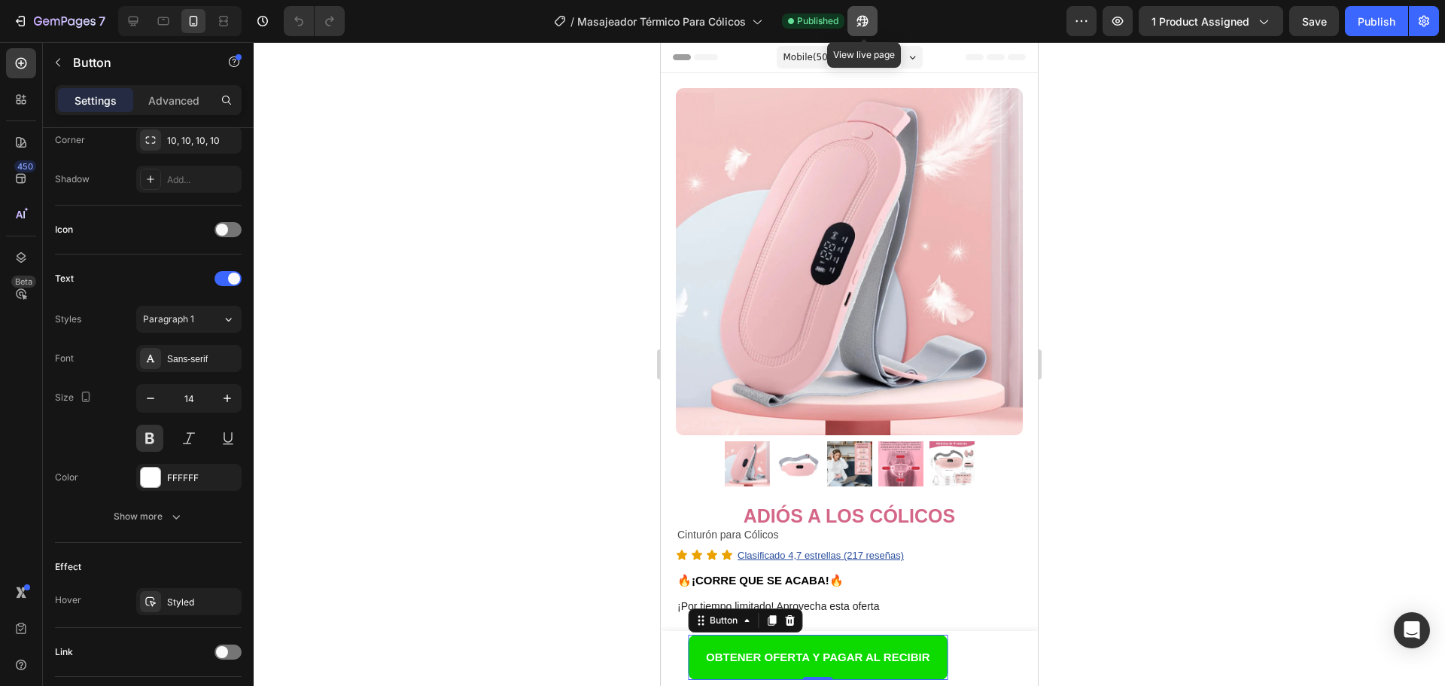
click at [875, 20] on button "button" at bounding box center [862, 21] width 30 height 30
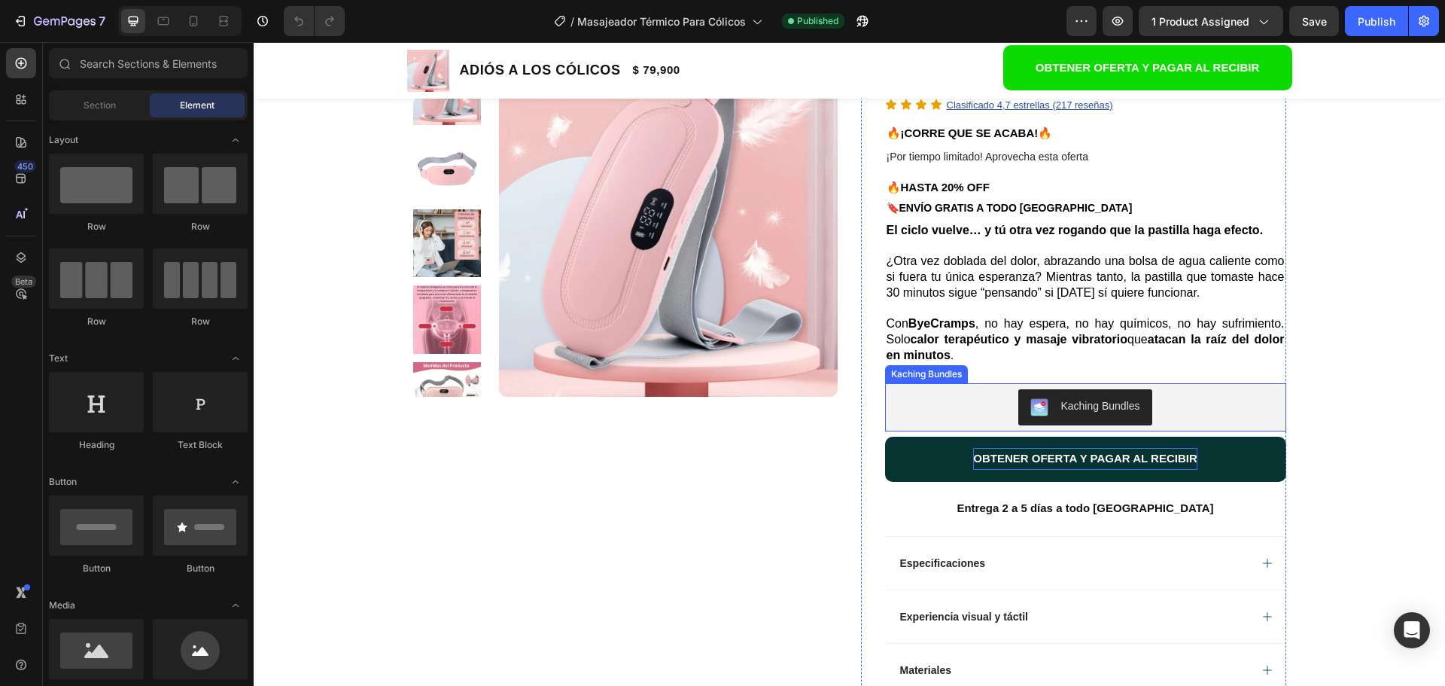
scroll to position [151, 0]
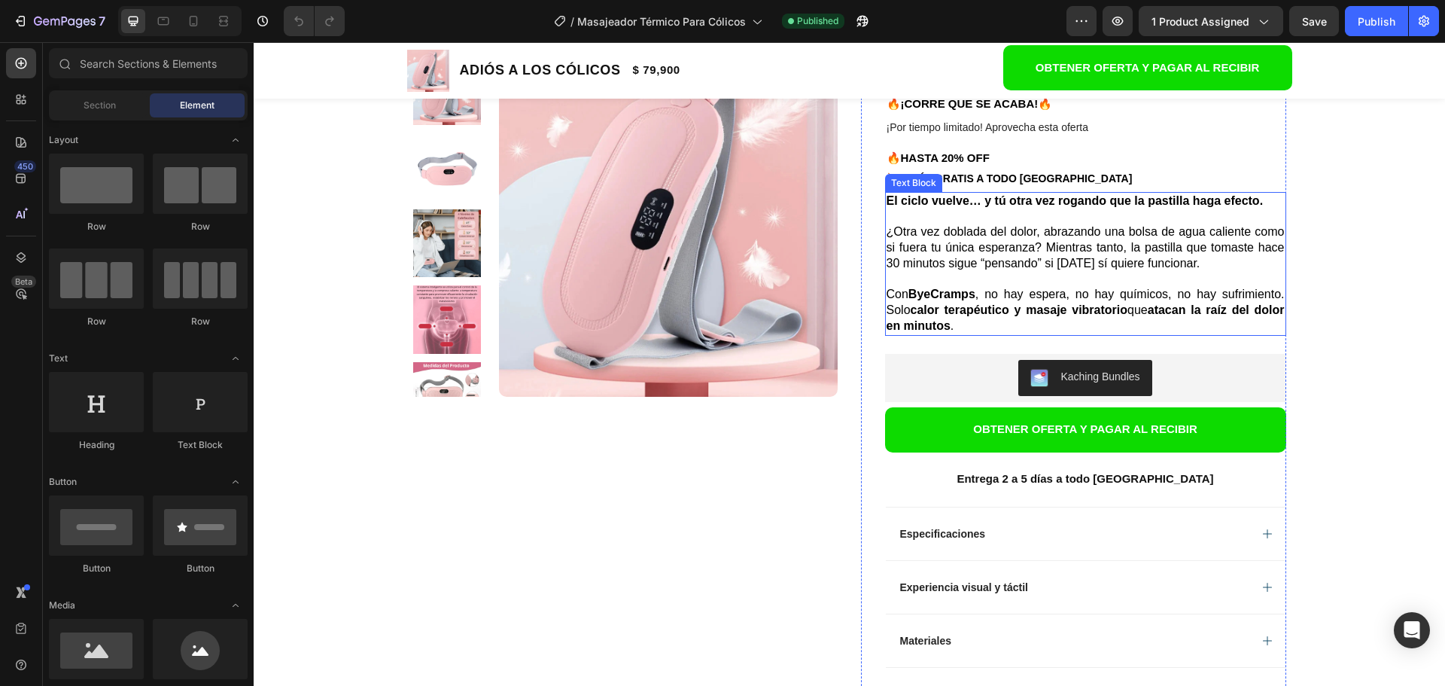
click at [912, 293] on strong "ByeCramps" at bounding box center [941, 293] width 67 height 13
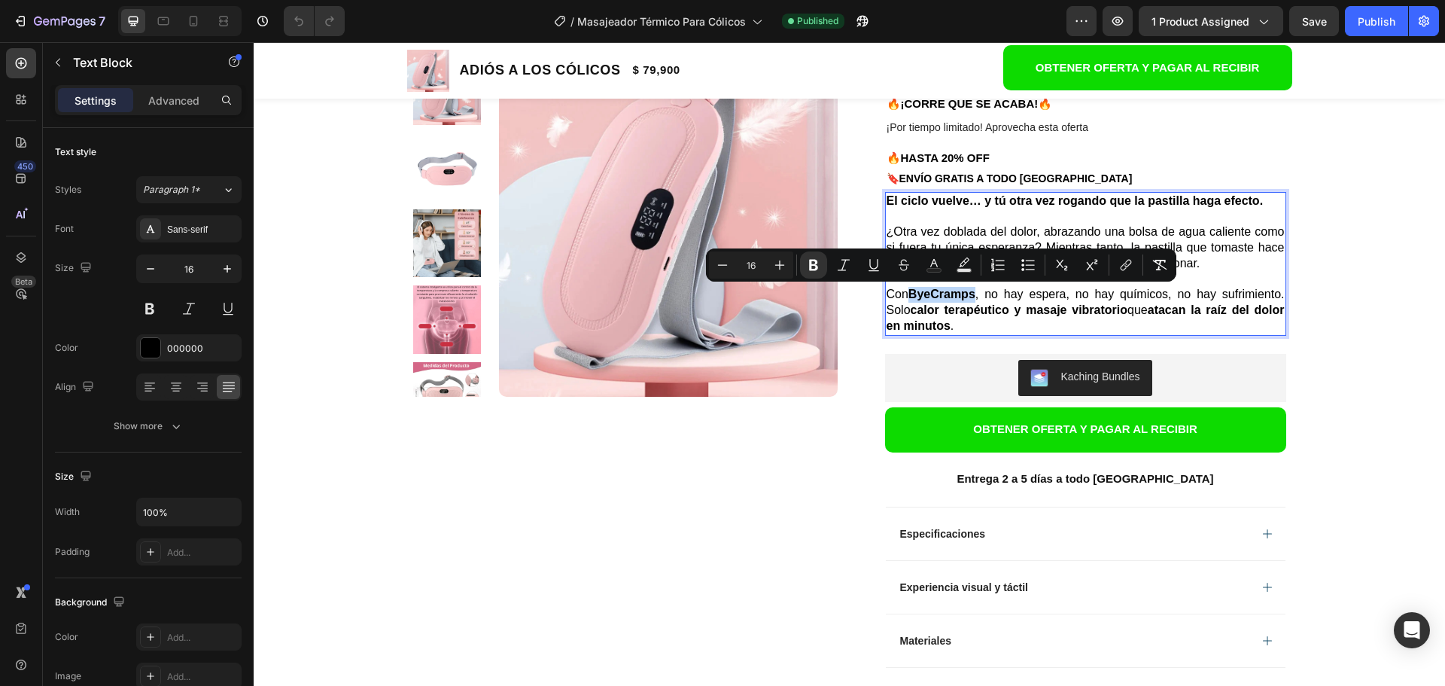
click at [908, 293] on strong "ByeCramps" at bounding box center [941, 293] width 67 height 13
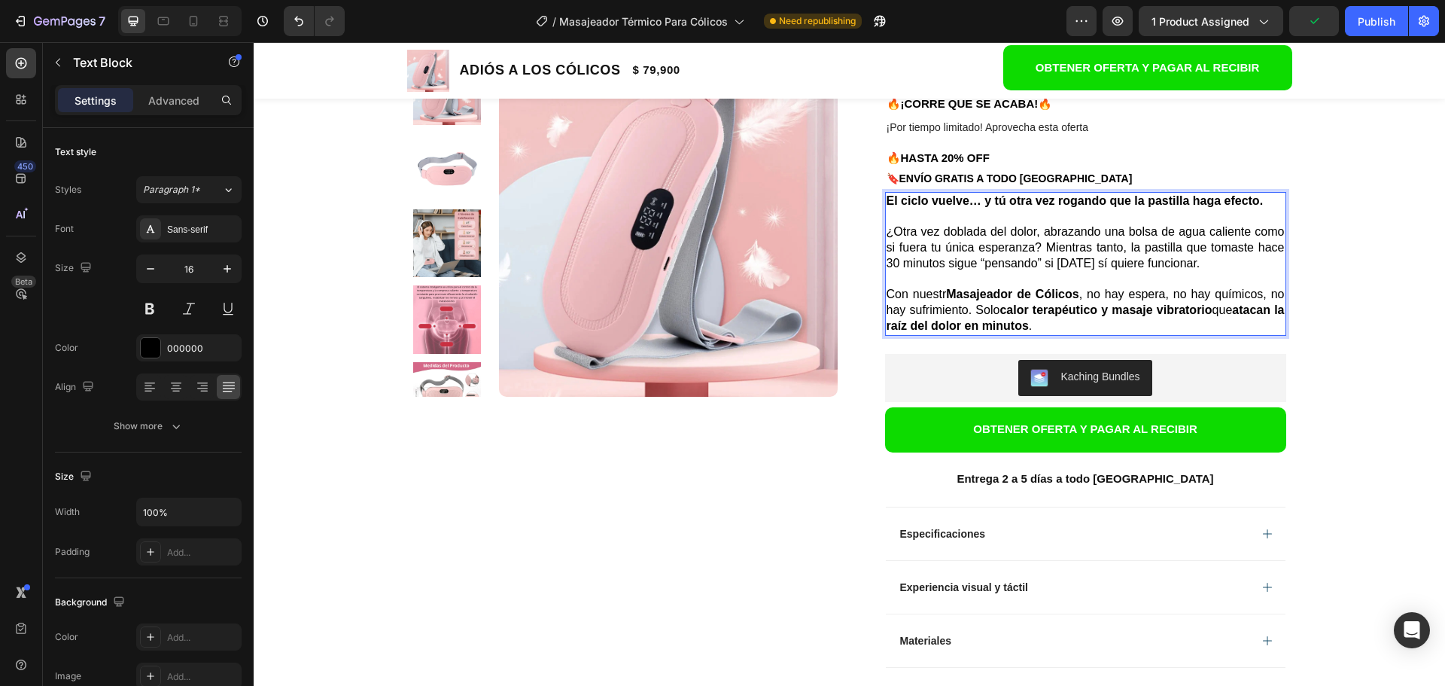
click at [941, 293] on p "Con nuestr Masajeador de Cólicos , no hay espera, no hay químicos, no hay sufri…" at bounding box center [1086, 310] width 398 height 47
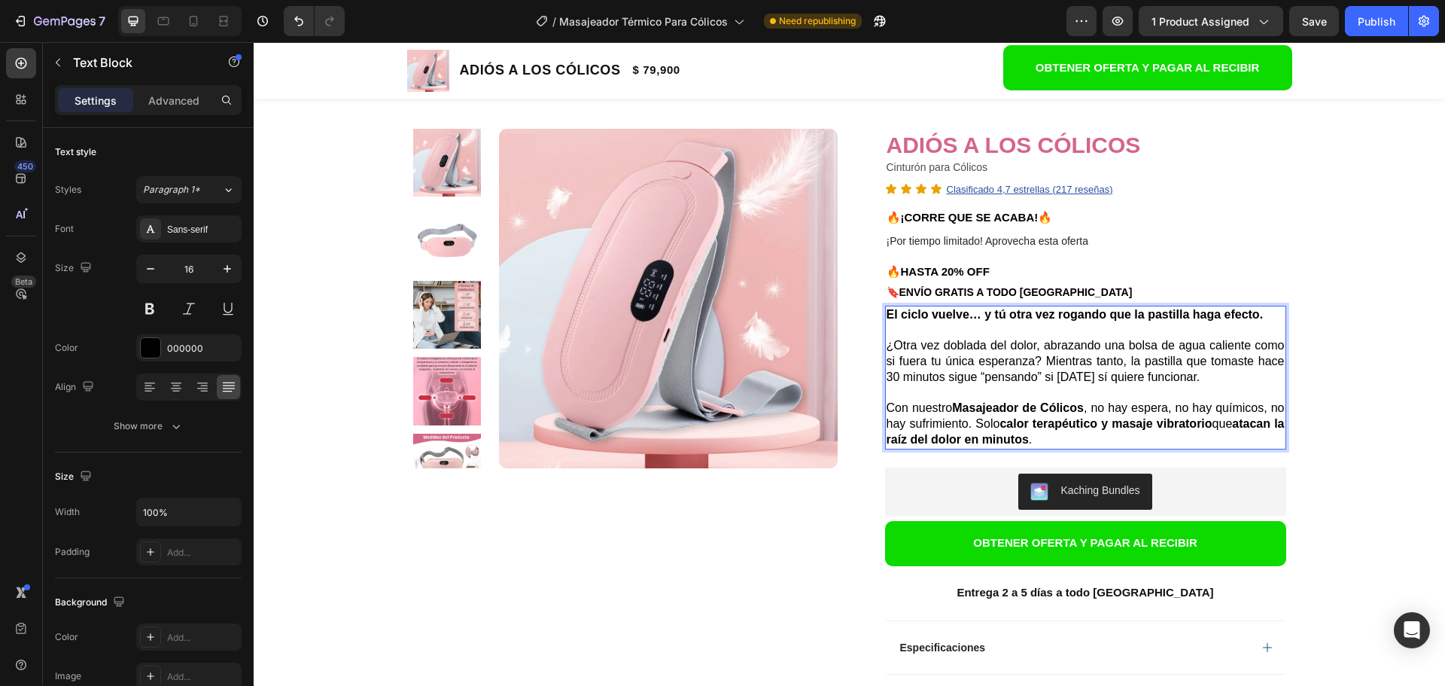
scroll to position [0, 0]
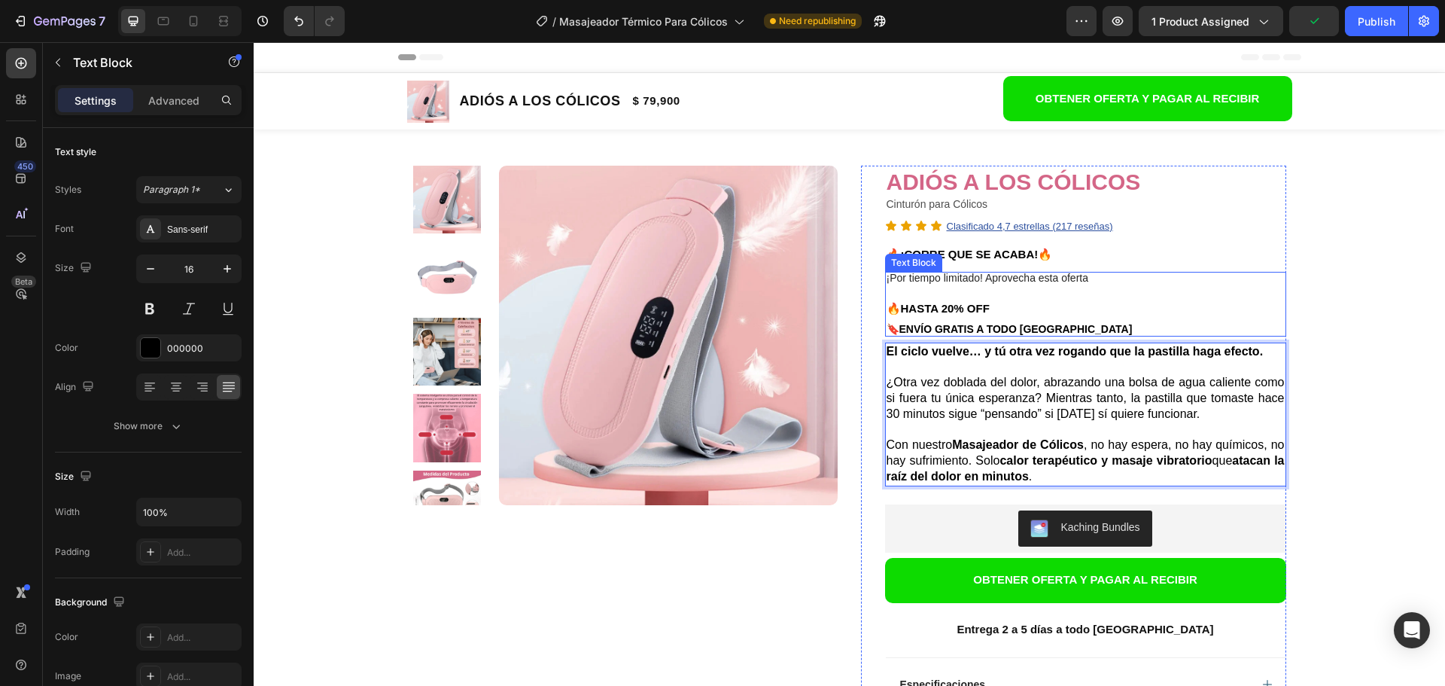
click at [943, 329] on strong "ENVÍO GRATIS A TODO [GEOGRAPHIC_DATA]" at bounding box center [1015, 329] width 233 height 12
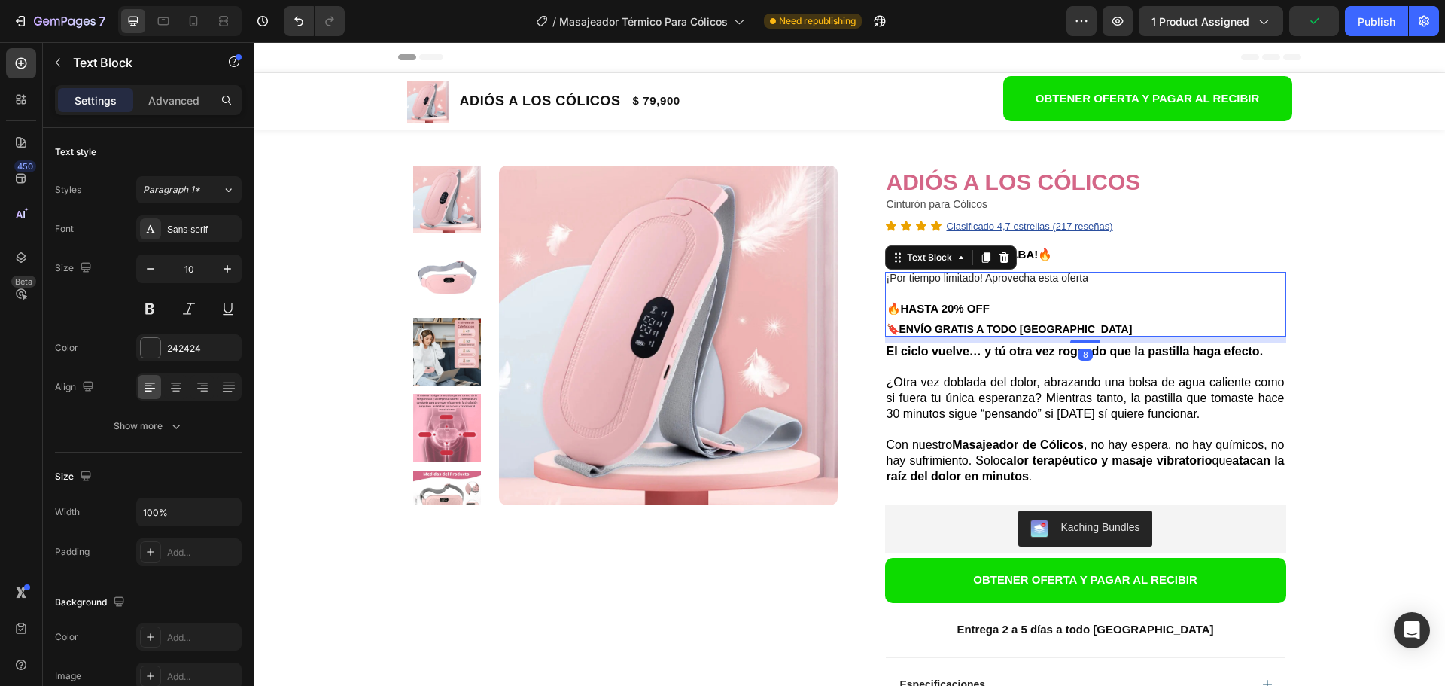
click at [943, 329] on strong "ENVÍO GRATIS A TODO [GEOGRAPHIC_DATA]" at bounding box center [1015, 329] width 233 height 12
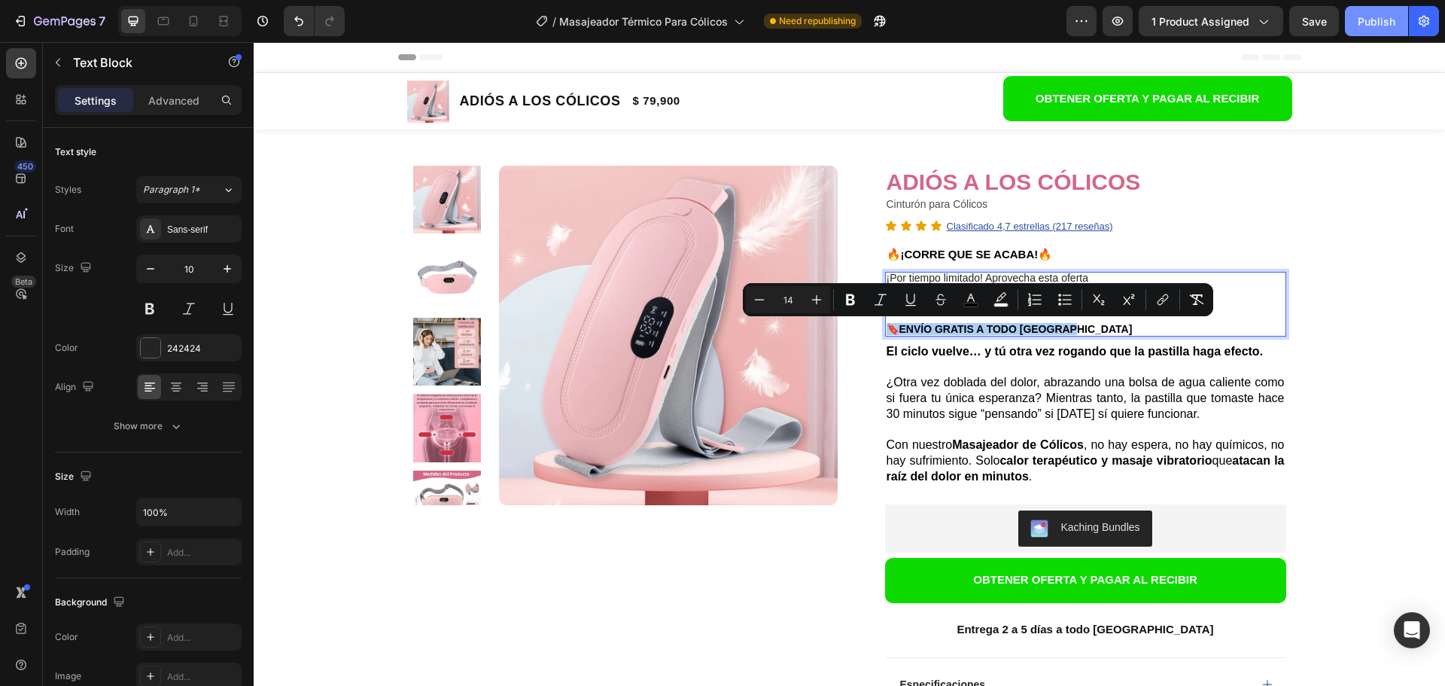
click at [1367, 22] on div "Publish" at bounding box center [1377, 22] width 38 height 16
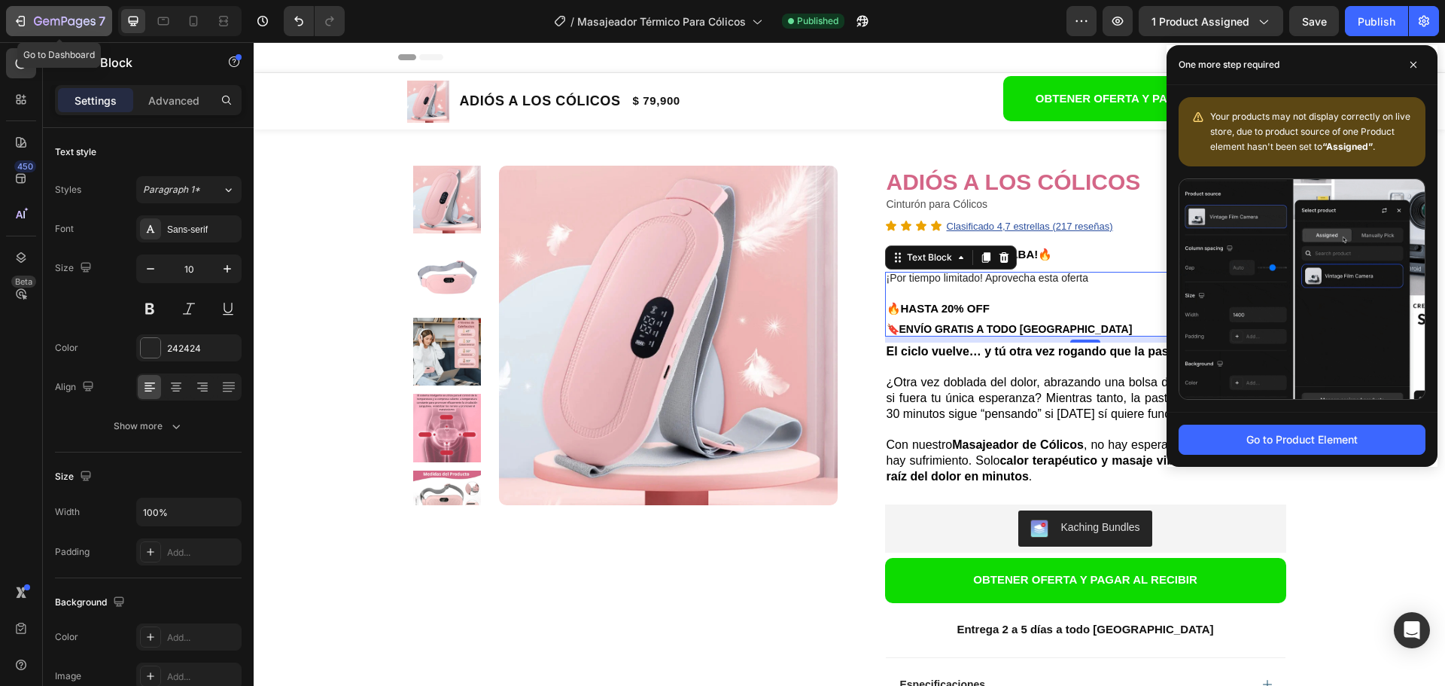
click at [22, 25] on icon "button" at bounding box center [20, 21] width 15 height 15
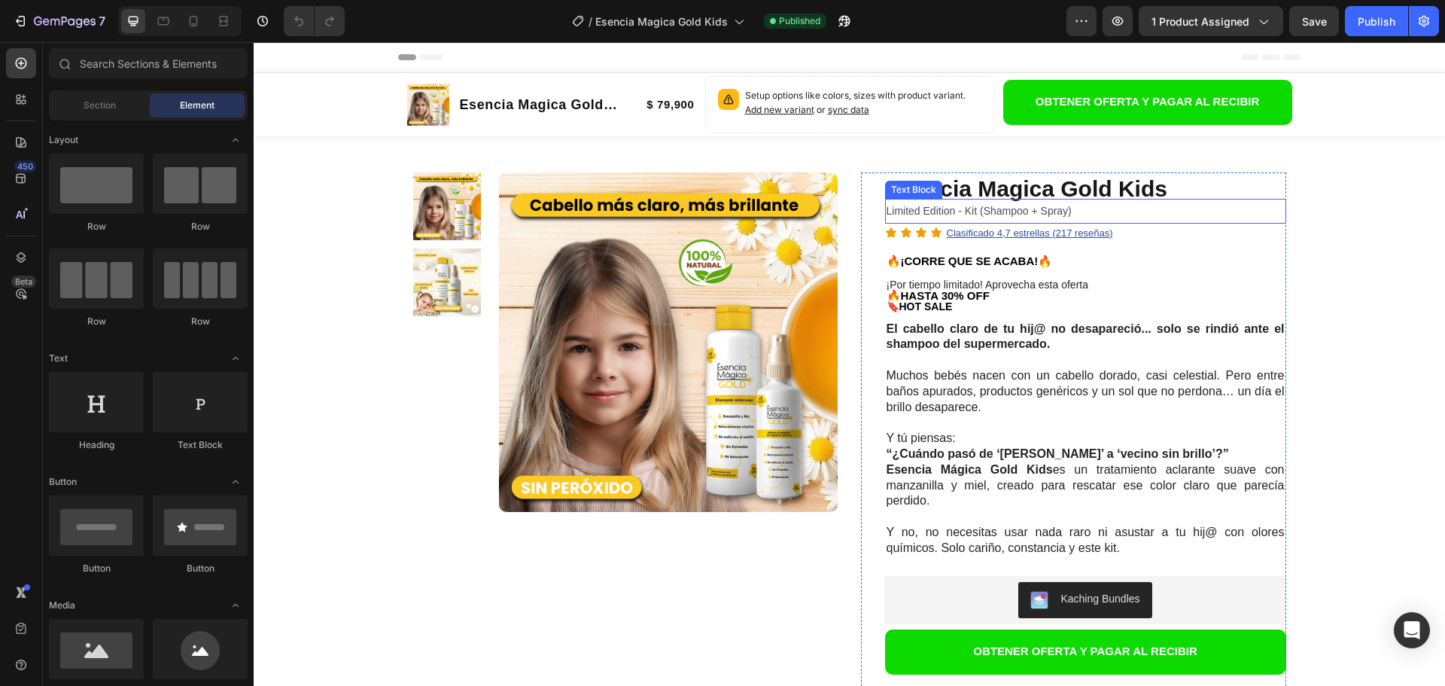
click at [887, 212] on span "Limited Edition - Kit (Shampoo + Spray)" at bounding box center [979, 211] width 185 height 12
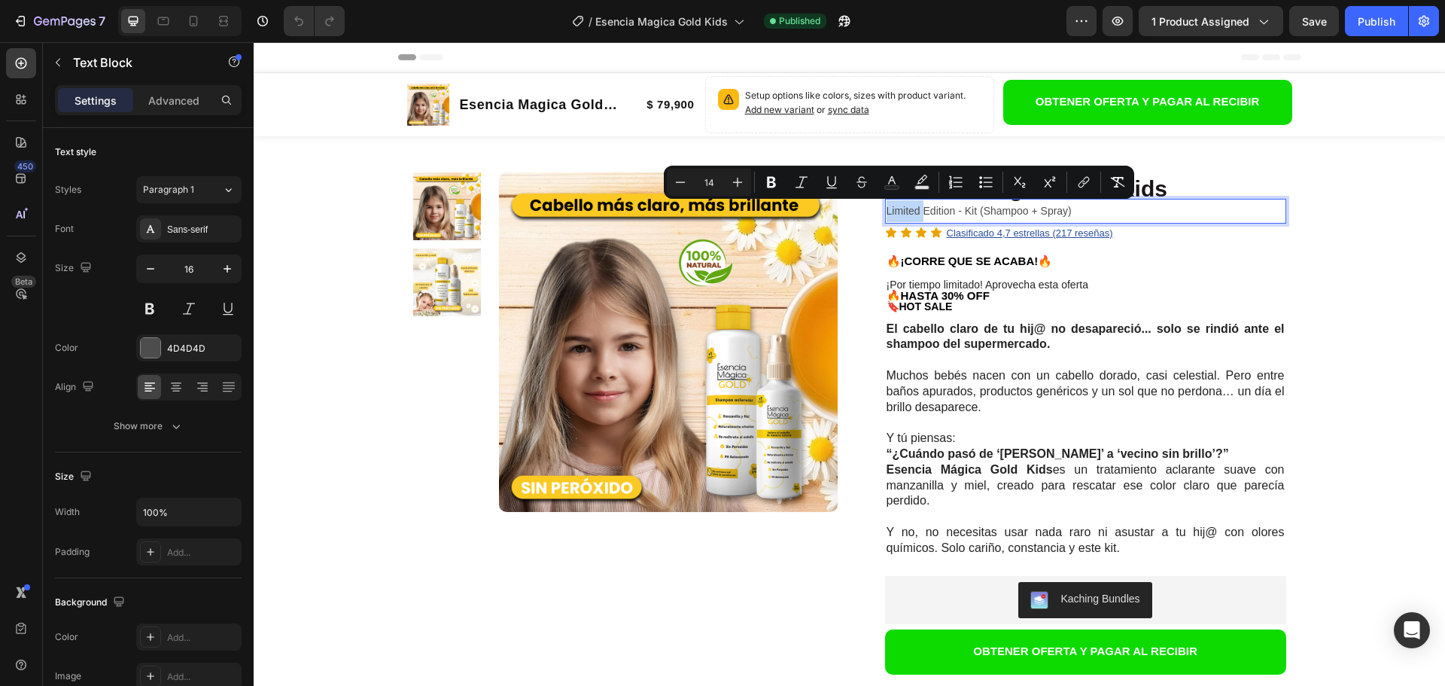
click at [912, 212] on span "Limited Edition - Kit (Shampoo + Spray)" at bounding box center [979, 211] width 185 height 12
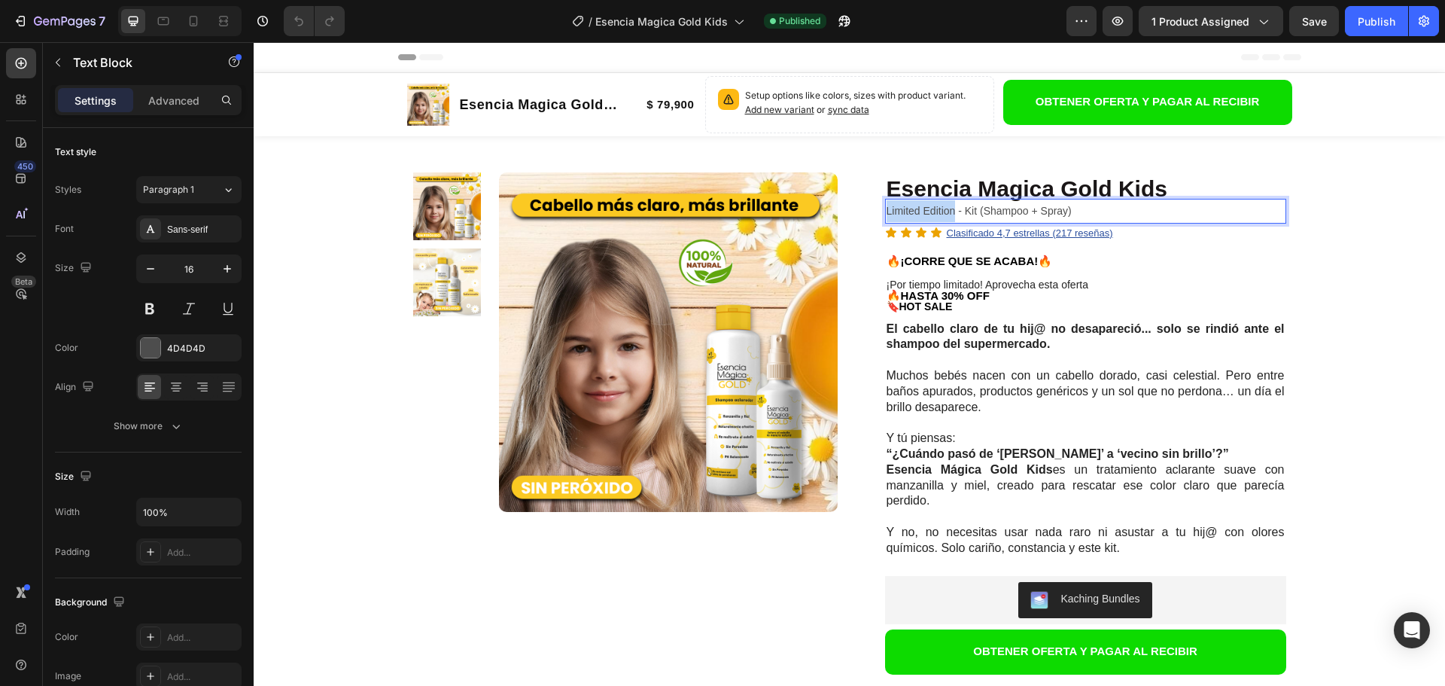
drag, startPoint x: 950, startPoint y: 210, endPoint x: 880, endPoint y: 217, distance: 70.3
click at [885, 217] on div "Limited Edition - Kit (Shampoo + Spray)" at bounding box center [1085, 211] width 401 height 25
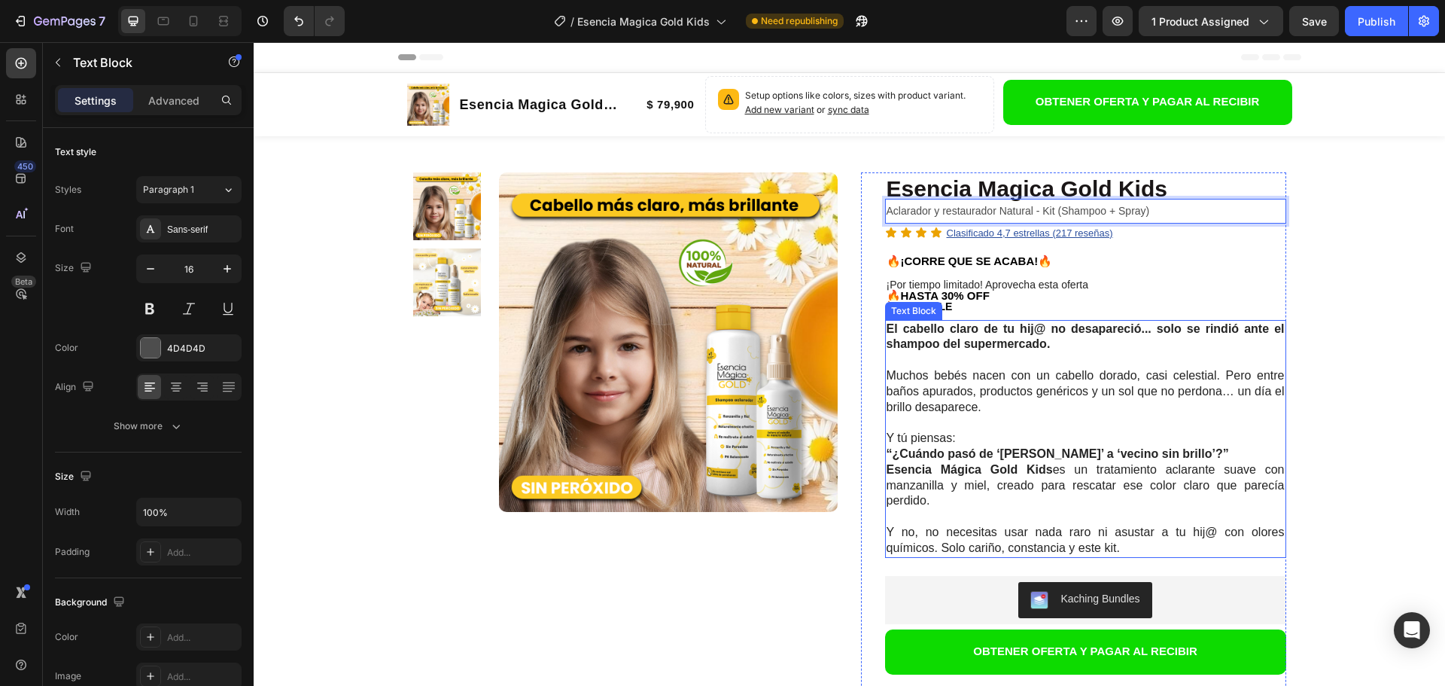
click at [976, 306] on p "🔖 HOT SALE" at bounding box center [1086, 307] width 398 height 11
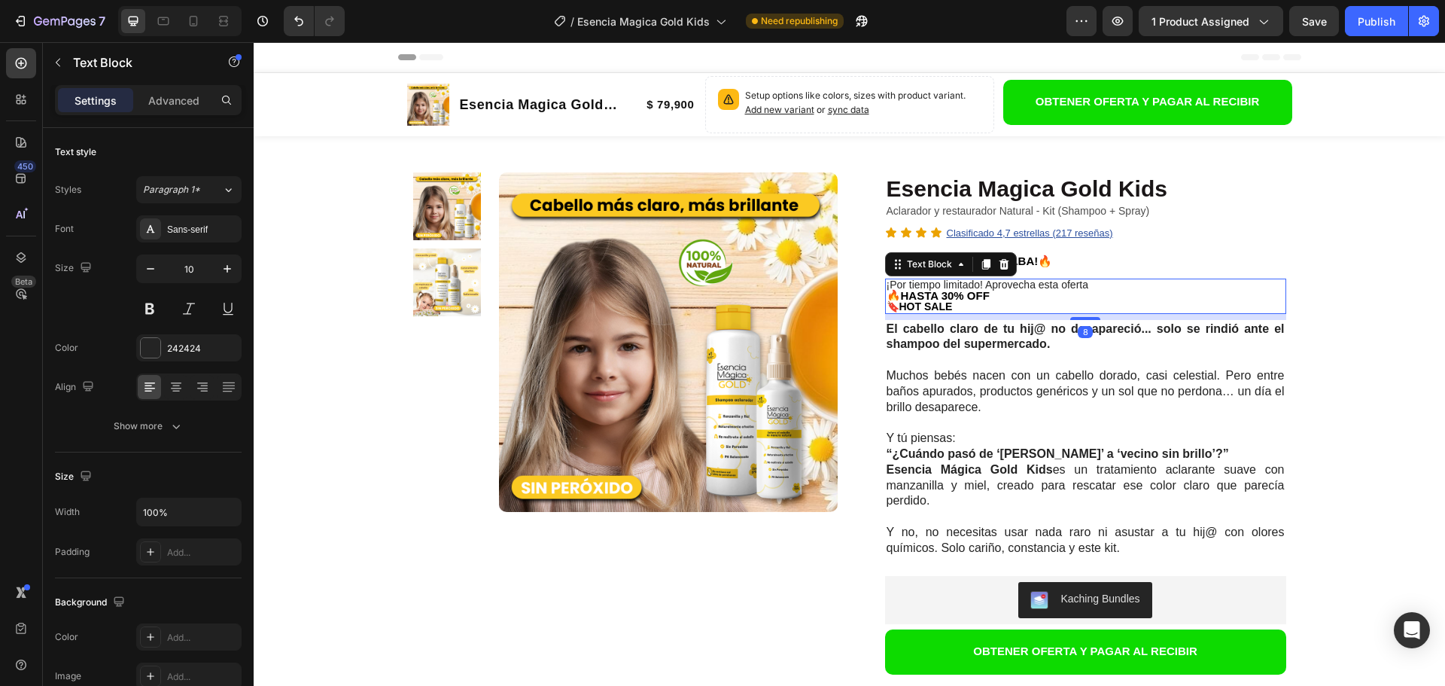
click at [924, 303] on strong "HOT SALE" at bounding box center [925, 306] width 53 height 12
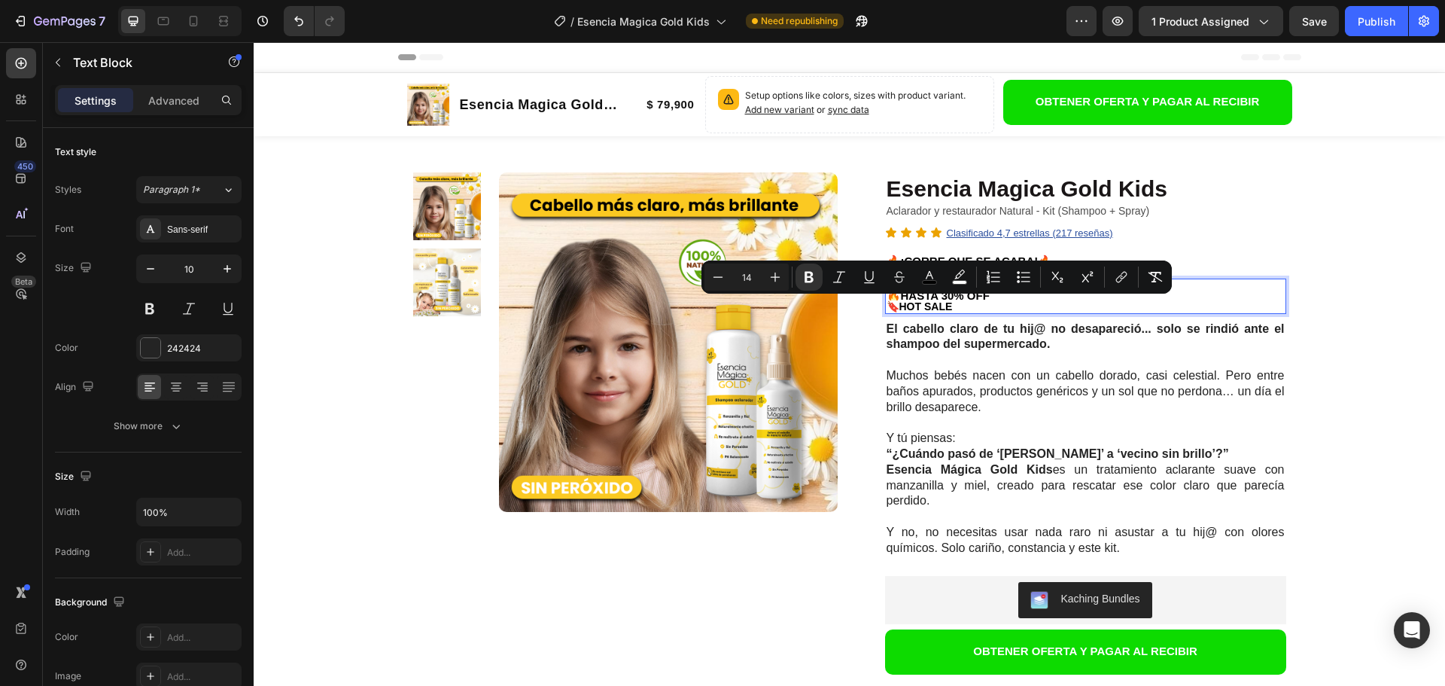
click at [906, 307] on strong "HOT SALE" at bounding box center [925, 306] width 53 height 12
drag, startPoint x: 900, startPoint y: 307, endPoint x: 947, endPoint y: 309, distance: 46.7
click at [947, 309] on strong "HOT SALE" at bounding box center [925, 306] width 53 height 12
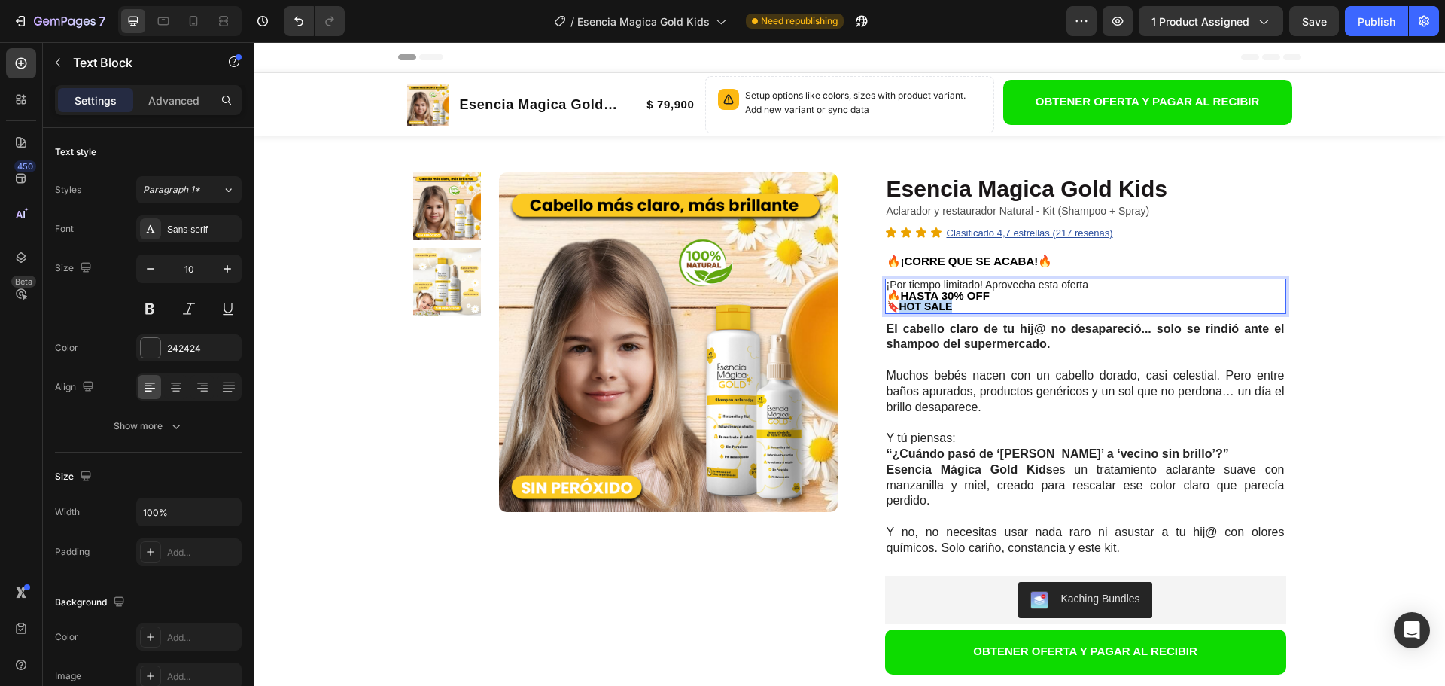
drag, startPoint x: 951, startPoint y: 310, endPoint x: 896, endPoint y: 311, distance: 55.7
click at [896, 311] on p "🔖 HOT SALE" at bounding box center [1086, 307] width 398 height 11
click at [911, 306] on span "🔖🔖 ENVÍO GRATIS A TODO [GEOGRAPHIC_DATA]" at bounding box center [1016, 306] width 259 height 12
click at [996, 293] on p "🔥HASTA 30% OFF" at bounding box center [1086, 295] width 398 height 11
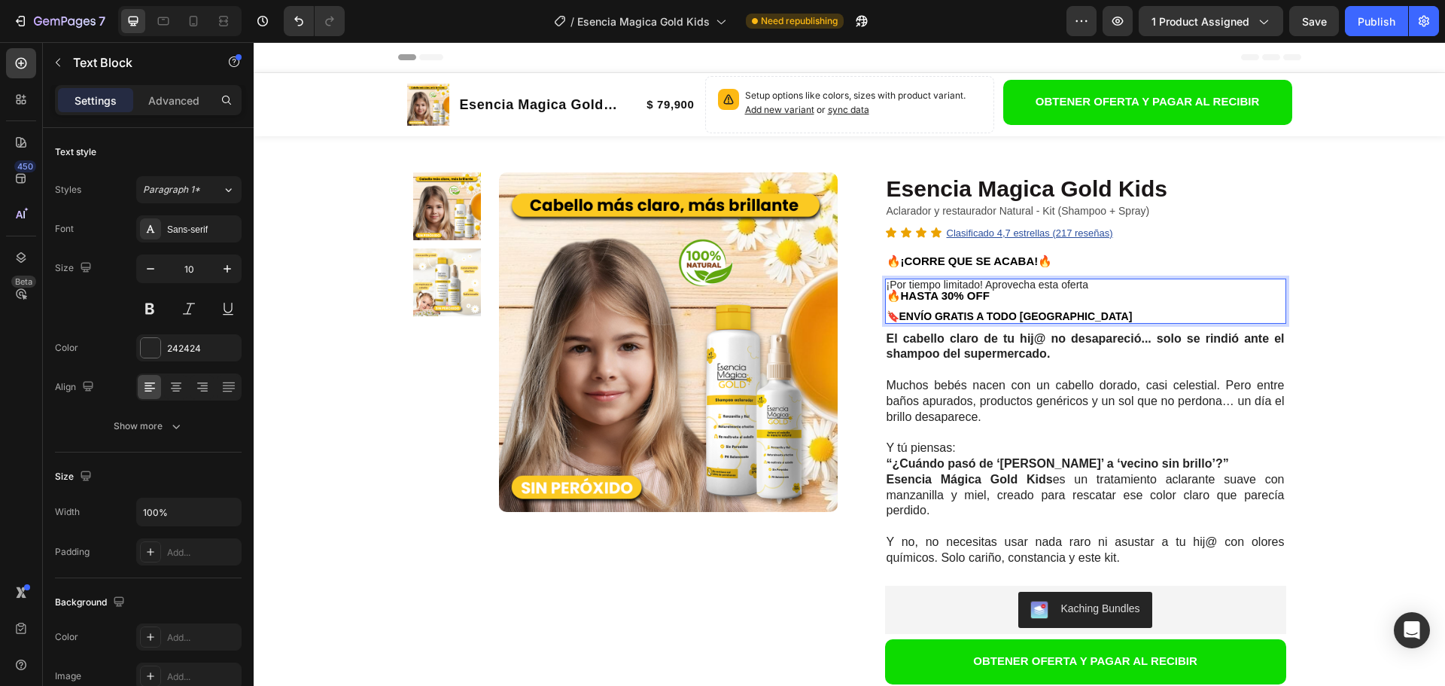
click at [1089, 286] on p "¡Por tiempo limitado! Aprovecha esta oferta" at bounding box center [1086, 285] width 398 height 11
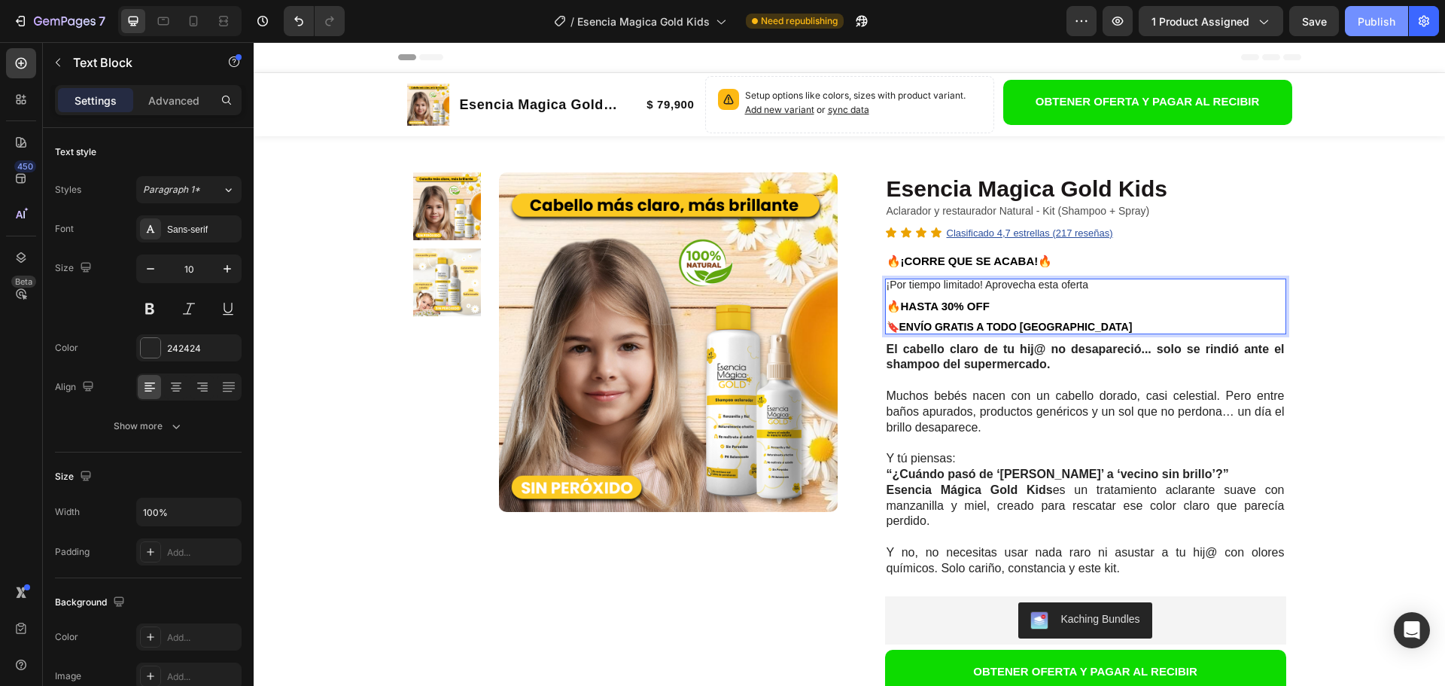
click at [1379, 23] on div "Publish" at bounding box center [1377, 22] width 38 height 16
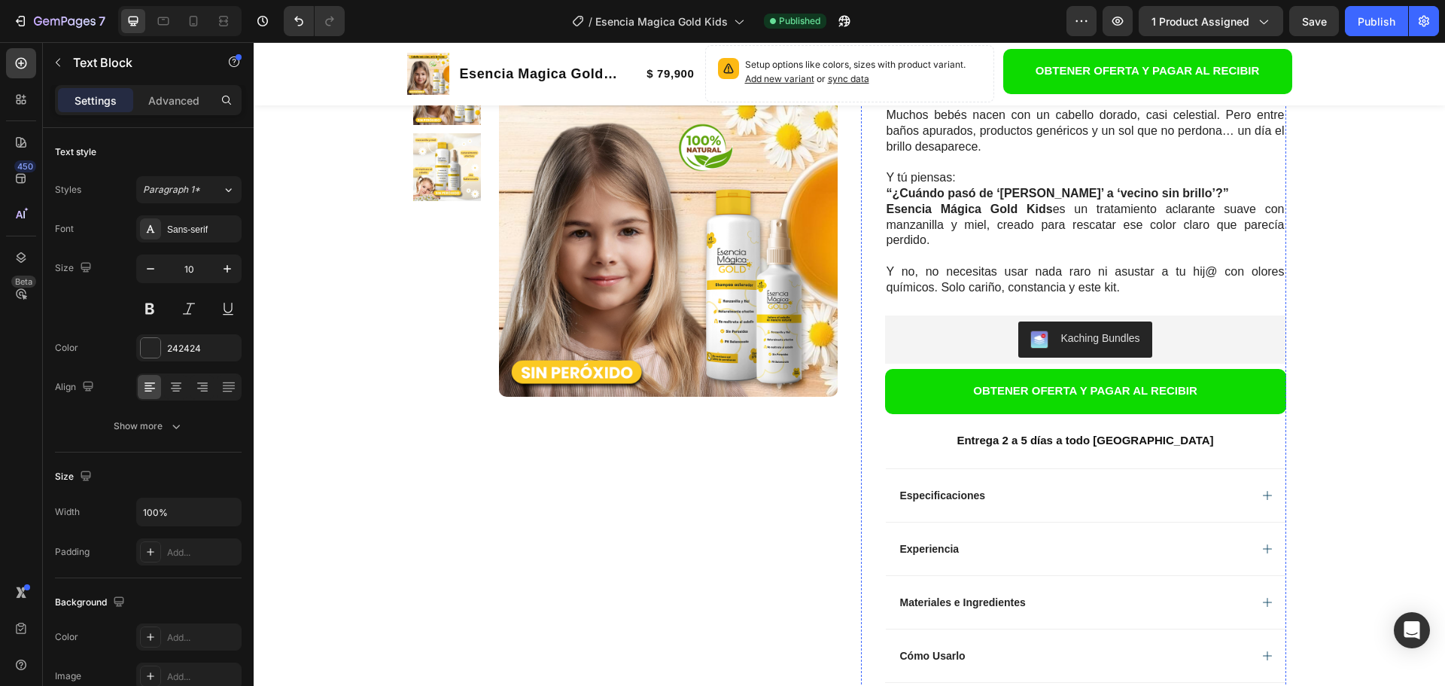
scroll to position [376, 0]
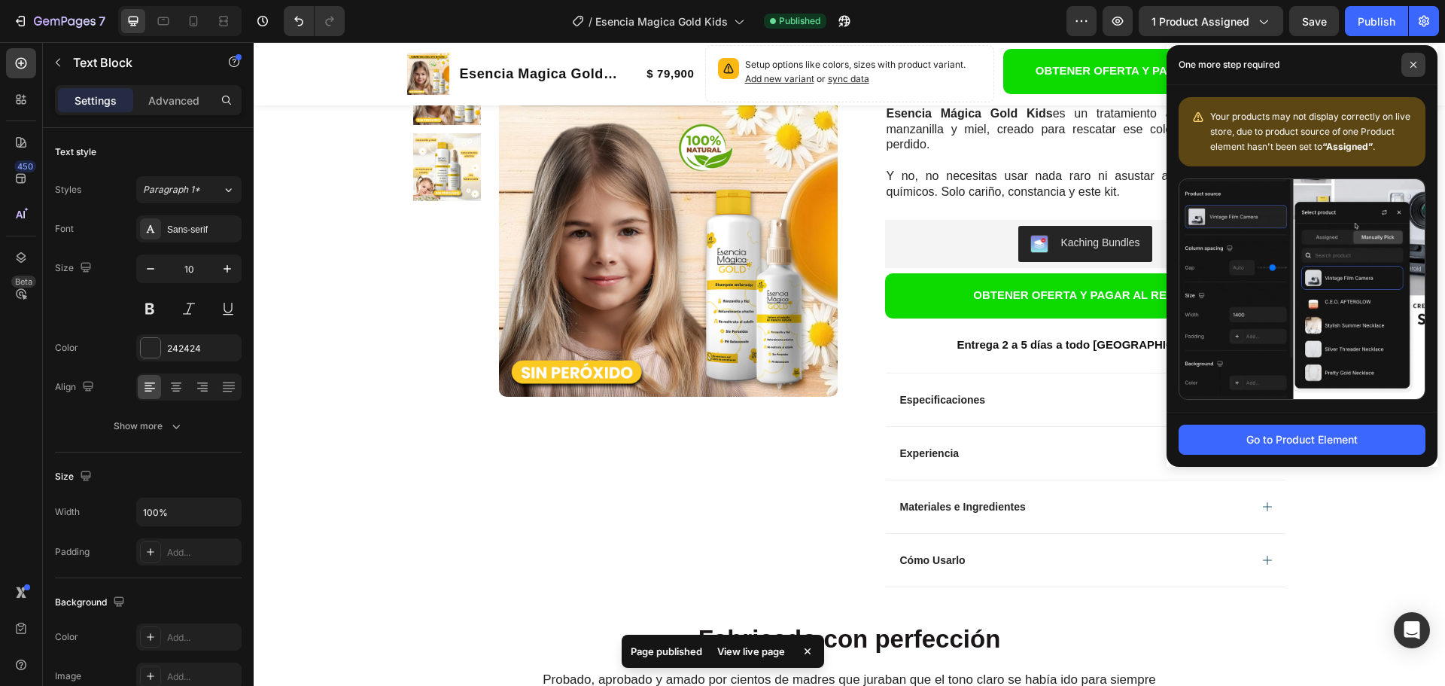
click at [1409, 65] on span at bounding box center [1413, 65] width 24 height 24
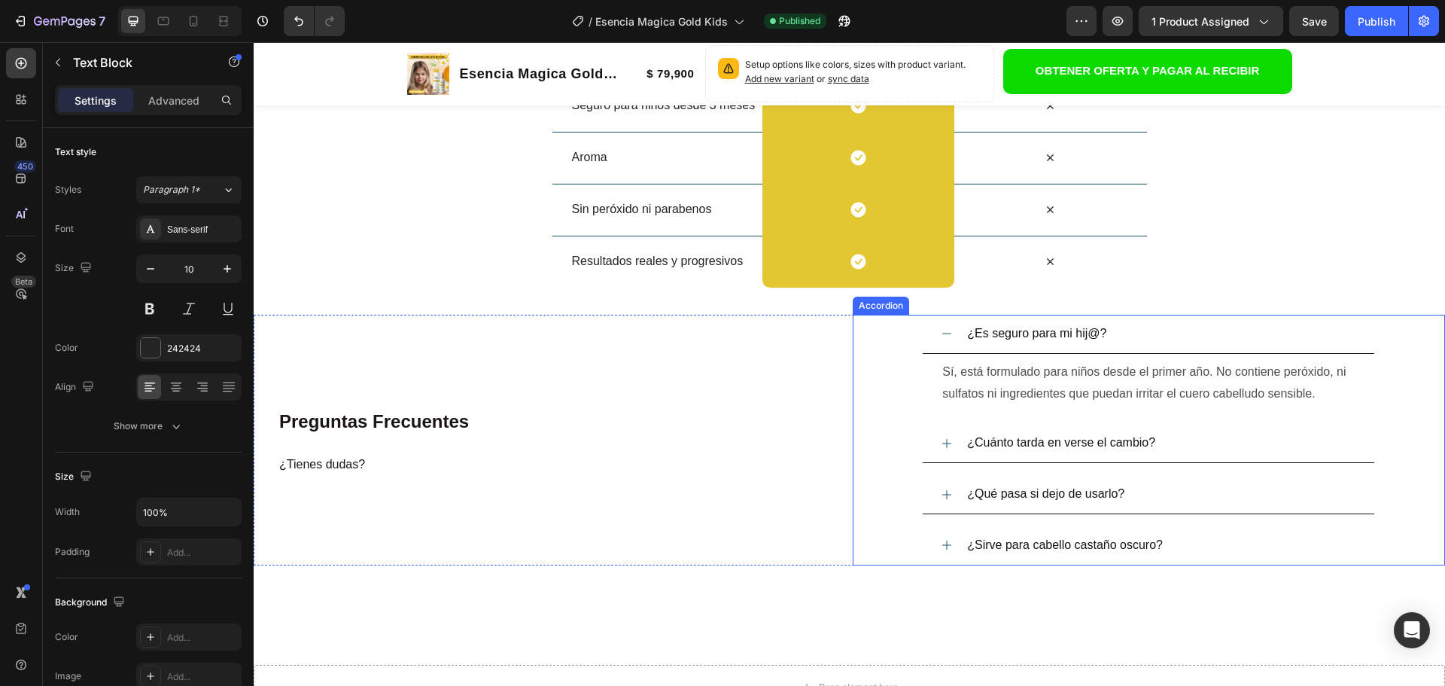
scroll to position [2559, 0]
click at [1073, 433] on p "¿Cuánto tarda en verse el cambio?" at bounding box center [1061, 441] width 188 height 22
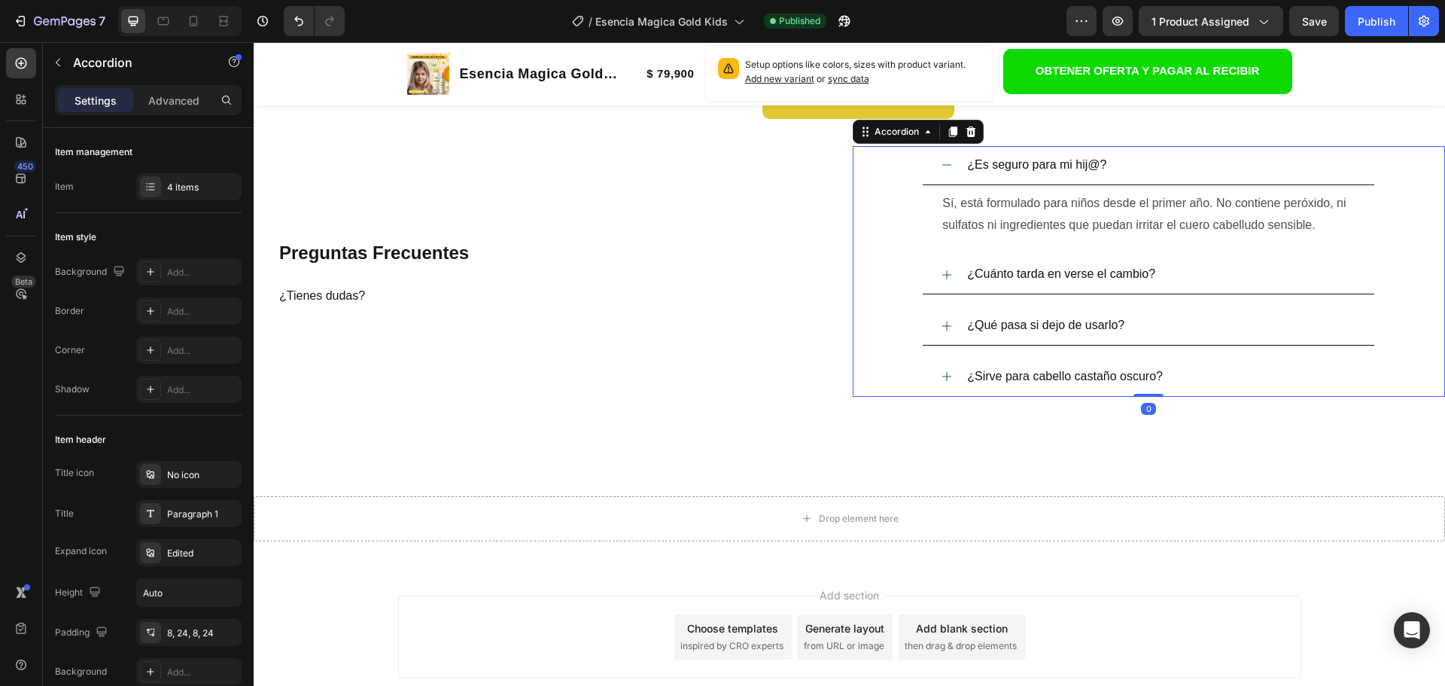
scroll to position [2784, 0]
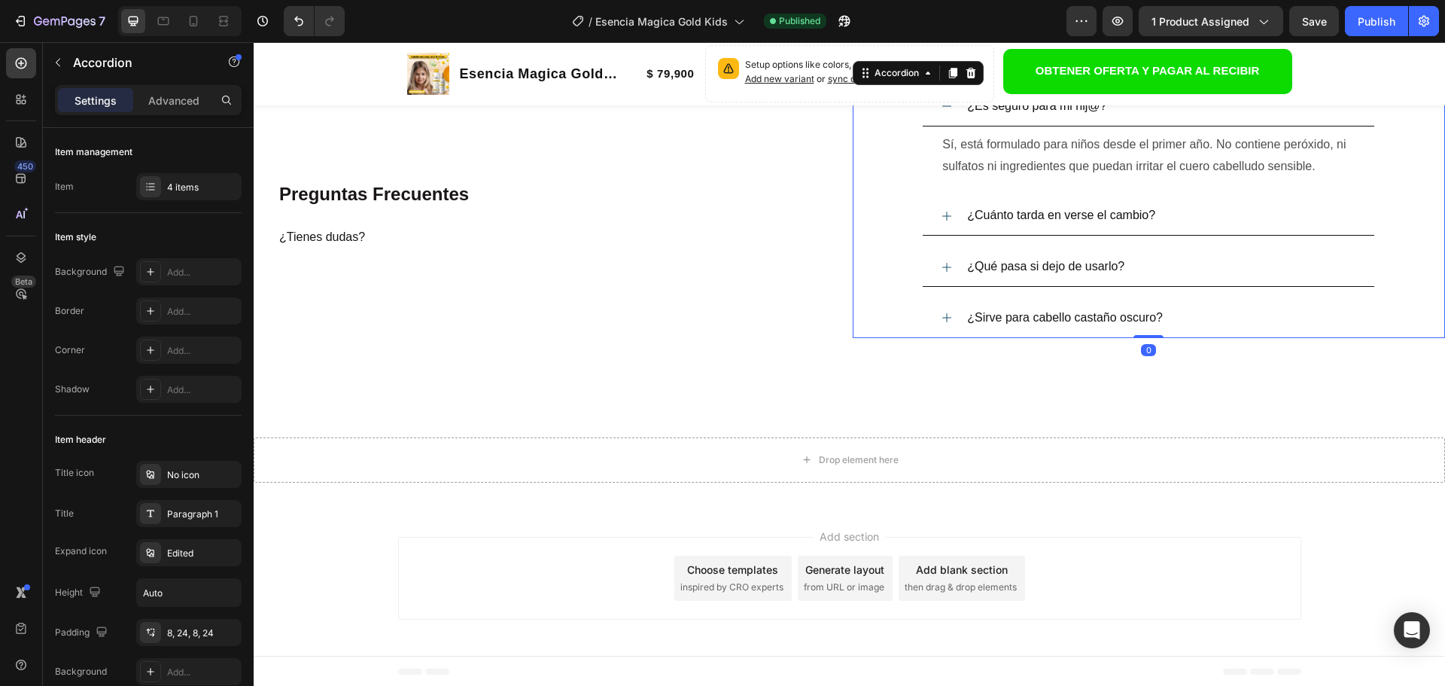
click at [941, 214] on icon at bounding box center [947, 216] width 12 height 12
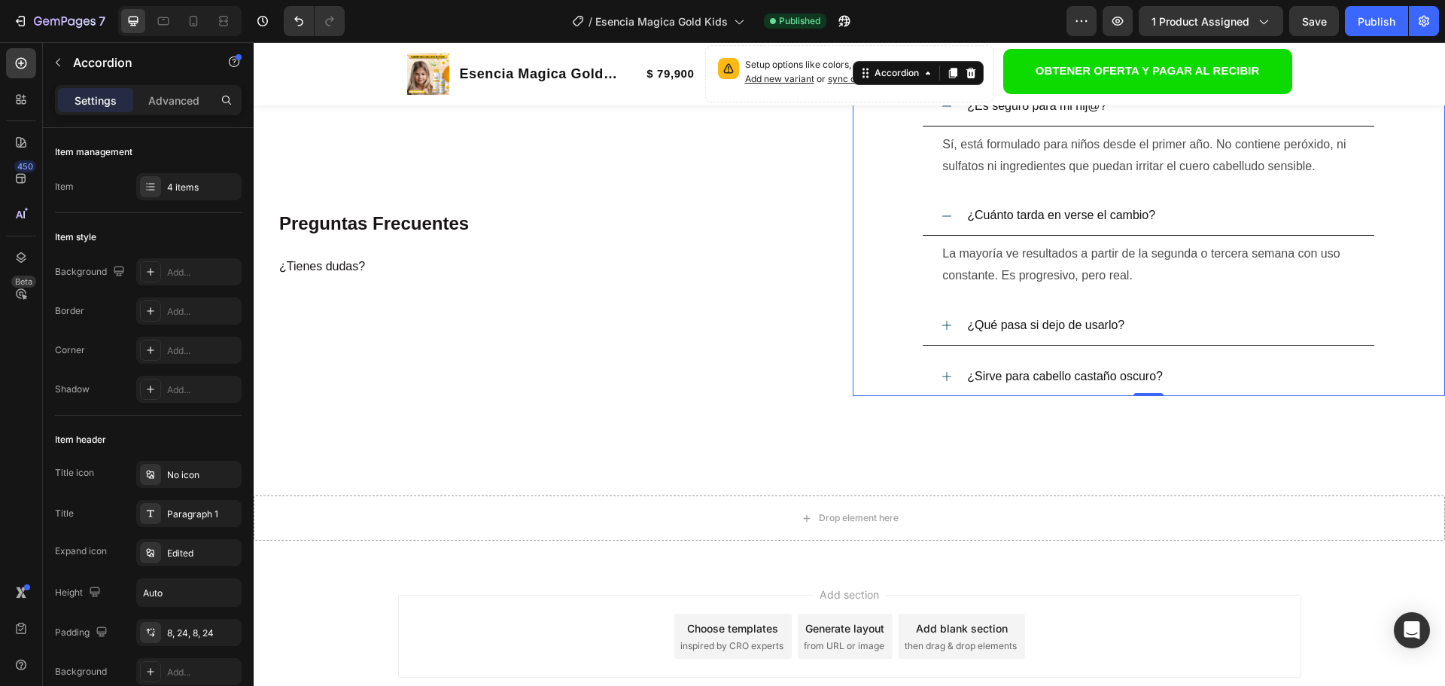
click at [929, 327] on div "¿Qué pasa si dejo de usarlo?" at bounding box center [1149, 325] width 452 height 39
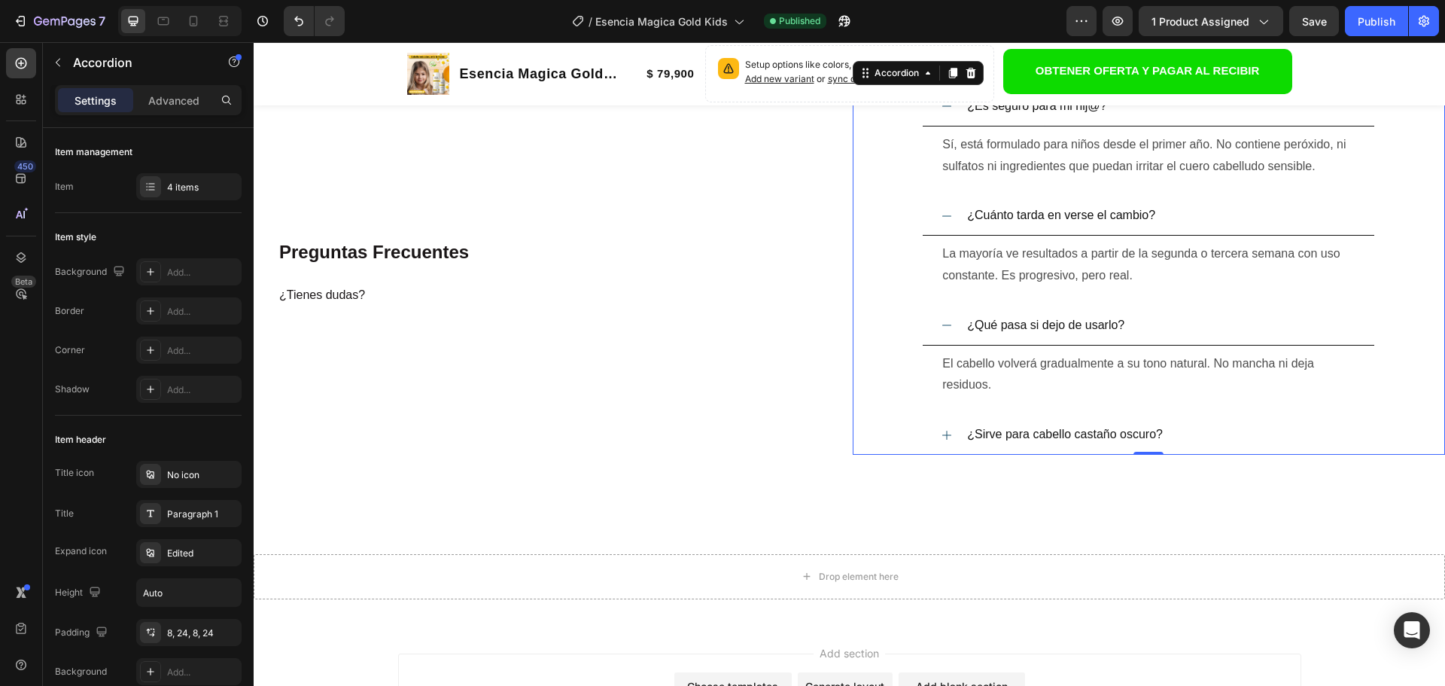
click at [943, 437] on icon at bounding box center [947, 435] width 12 height 12
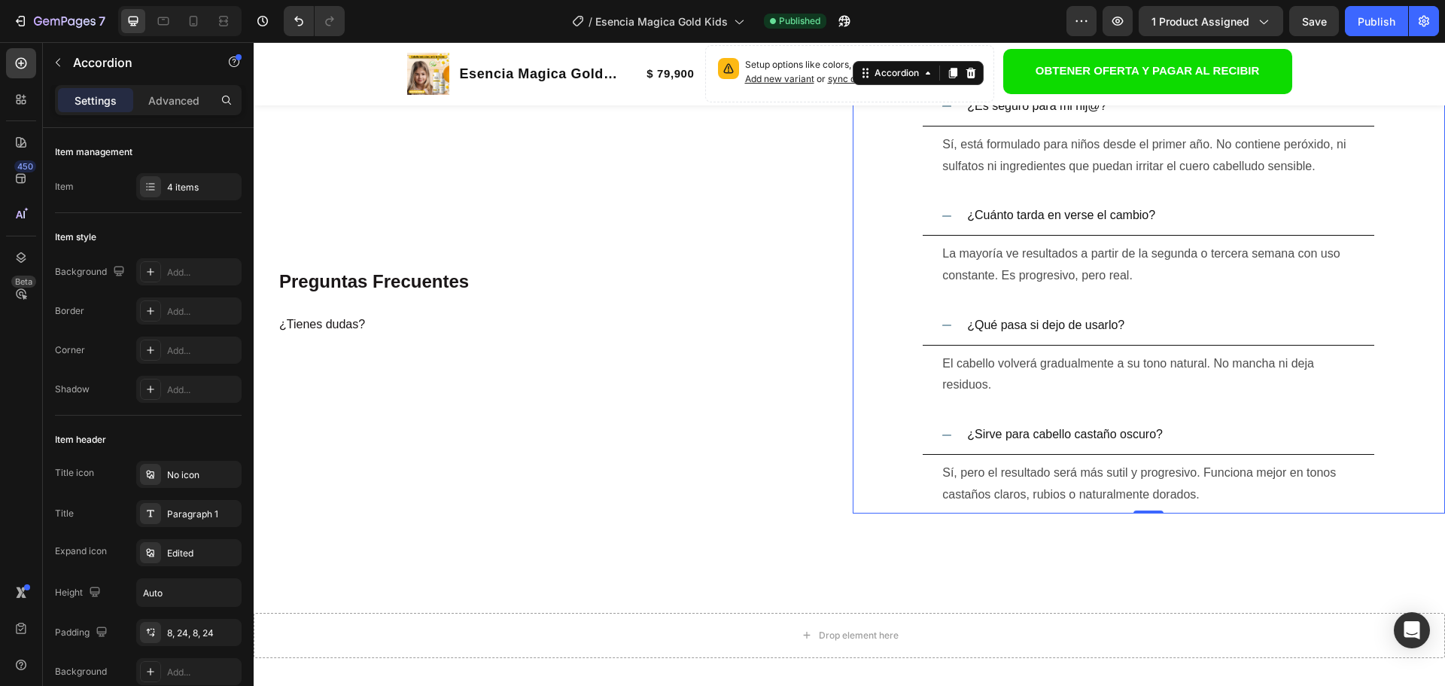
click at [1045, 327] on span "¿Qué pasa si dejo de usarlo?" at bounding box center [1045, 324] width 157 height 13
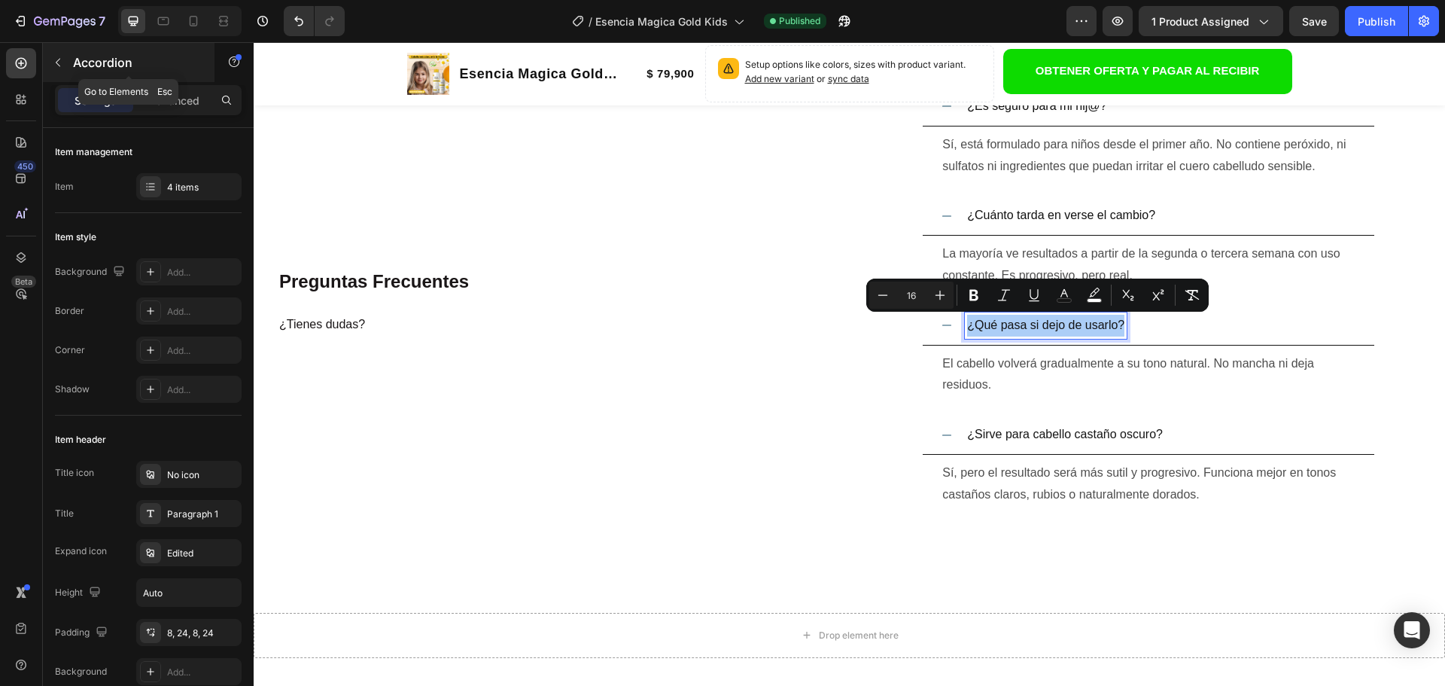
click at [56, 64] on icon "button" at bounding box center [58, 62] width 12 height 12
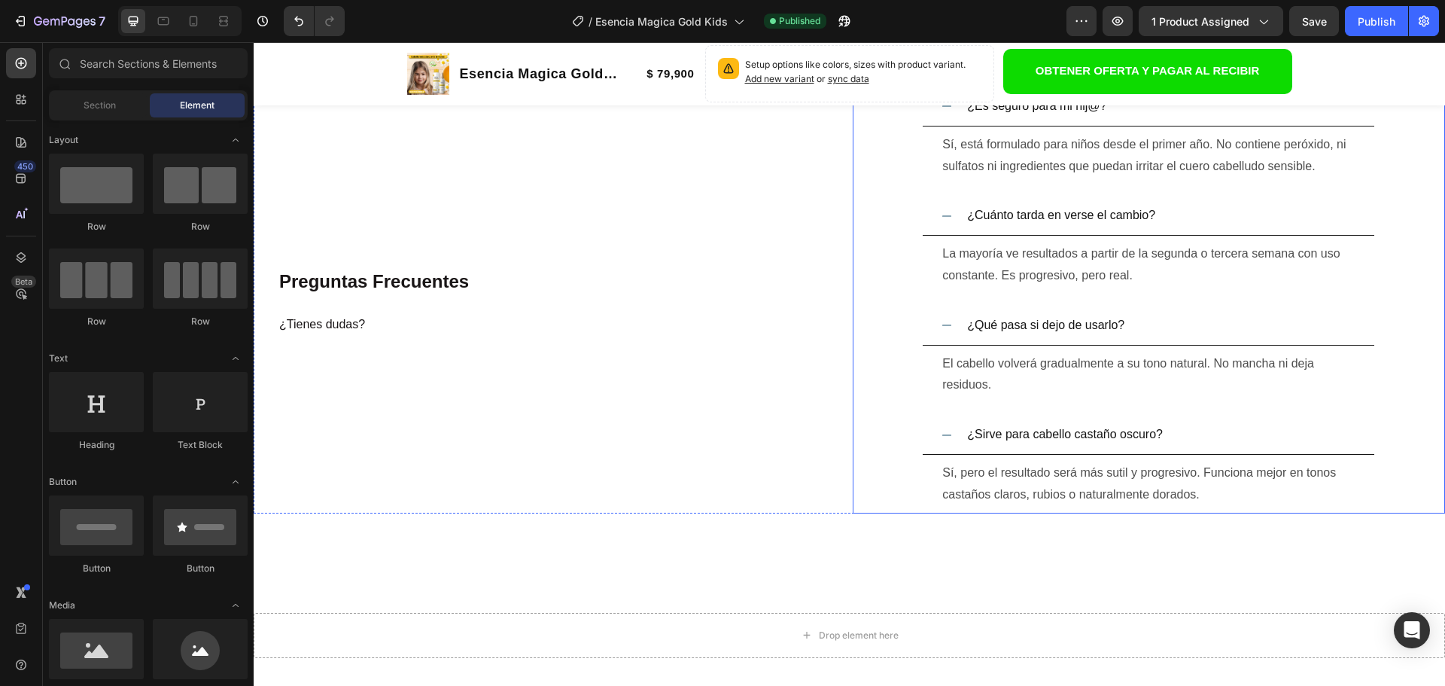
click at [1016, 217] on span "¿Cuánto tarda en verse el cambio?" at bounding box center [1061, 214] width 188 height 13
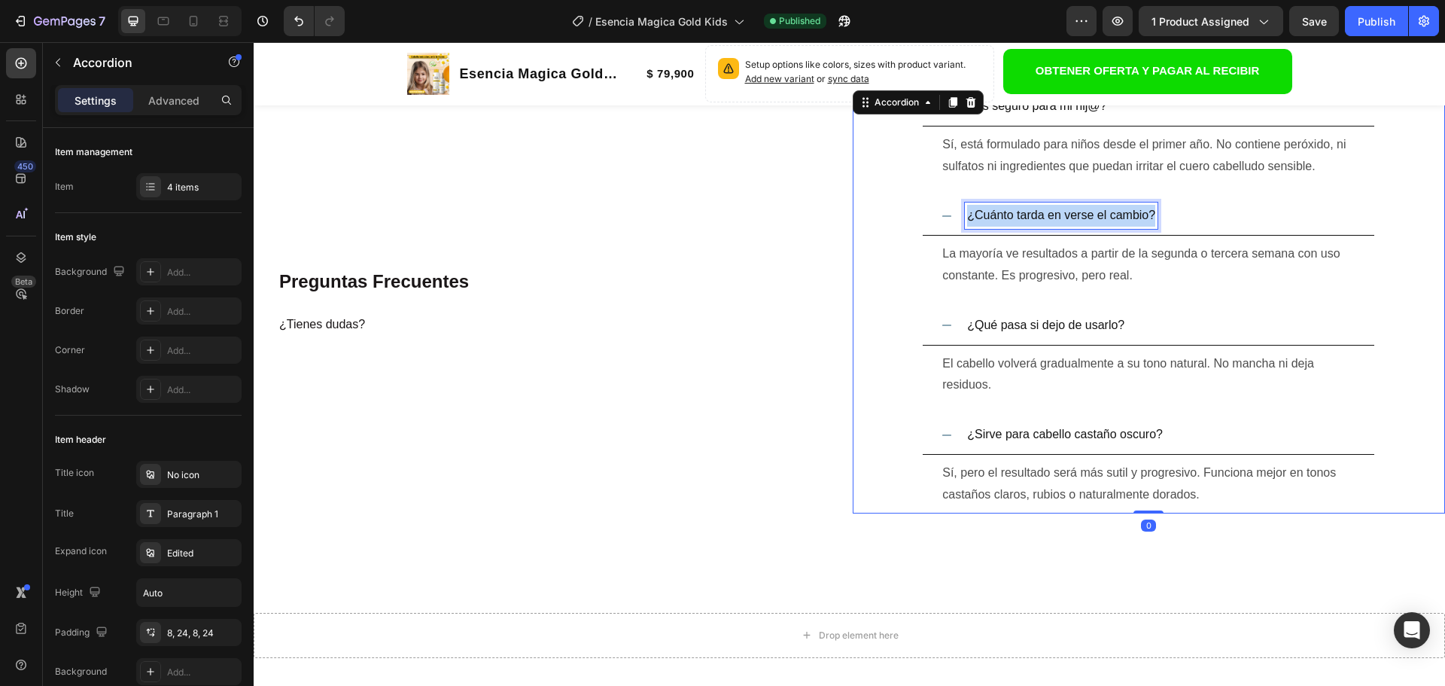
click at [1016, 217] on span "¿Cuánto tarda en verse el cambio?" at bounding box center [1061, 214] width 188 height 13
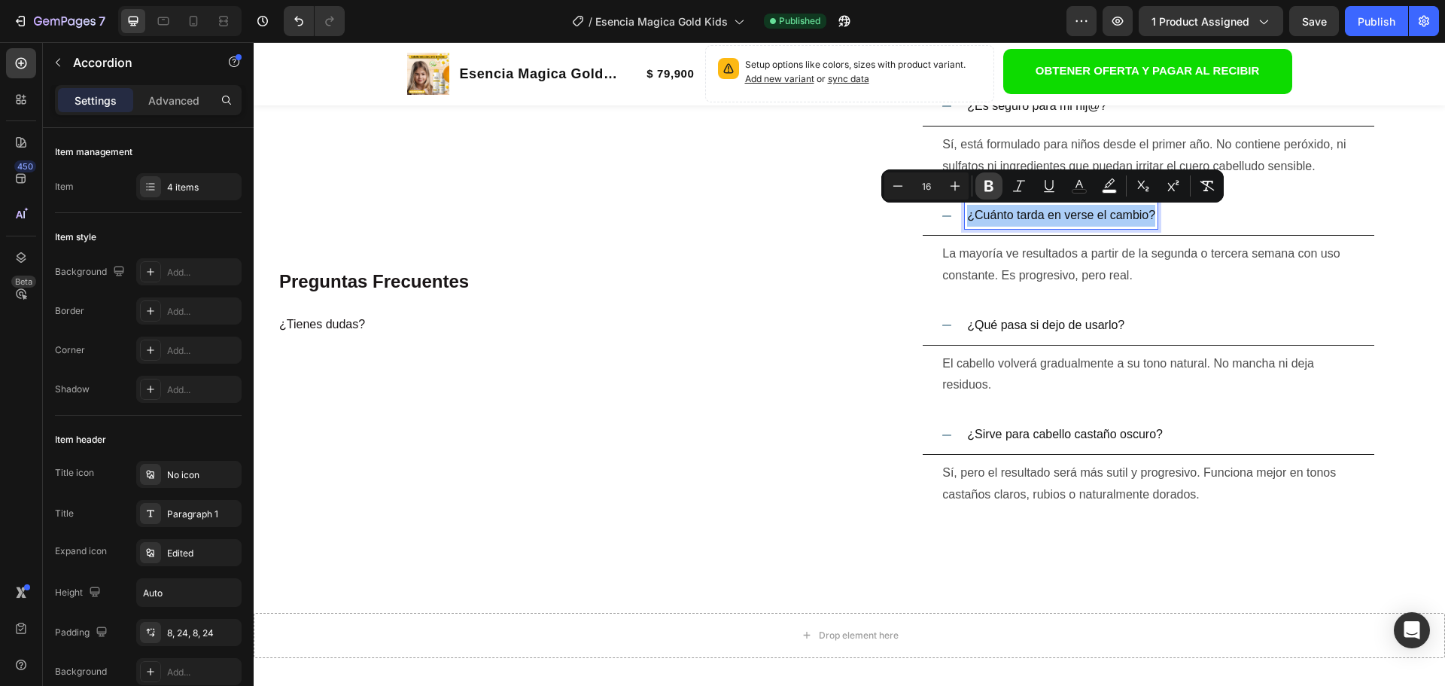
click at [981, 190] on icon "Editor contextual toolbar" at bounding box center [988, 185] width 15 height 15
click at [998, 330] on span "¿Qué pasa si dejo de usarlo?" at bounding box center [1045, 324] width 157 height 13
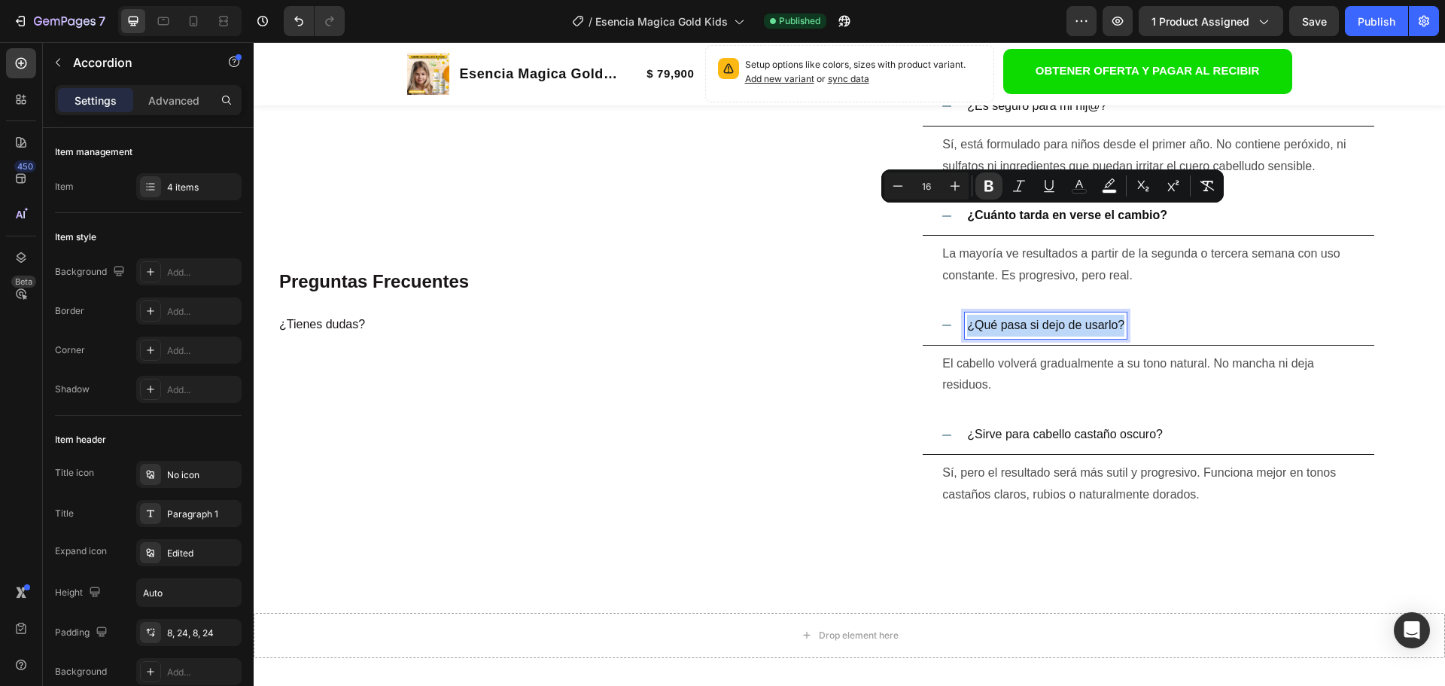
click at [998, 330] on span "¿Qué pasa si dejo de usarlo?" at bounding box center [1045, 324] width 157 height 13
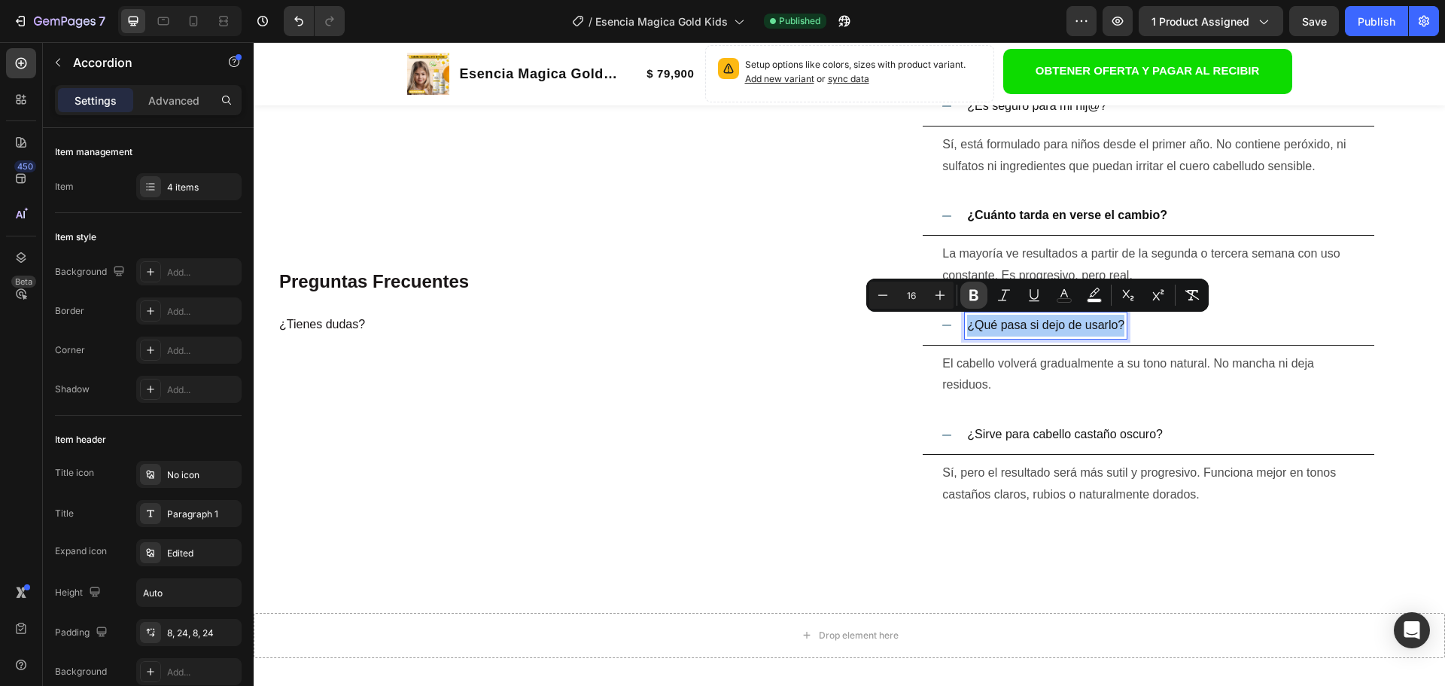
click at [981, 295] on icon "Editor contextual toolbar" at bounding box center [973, 294] width 15 height 15
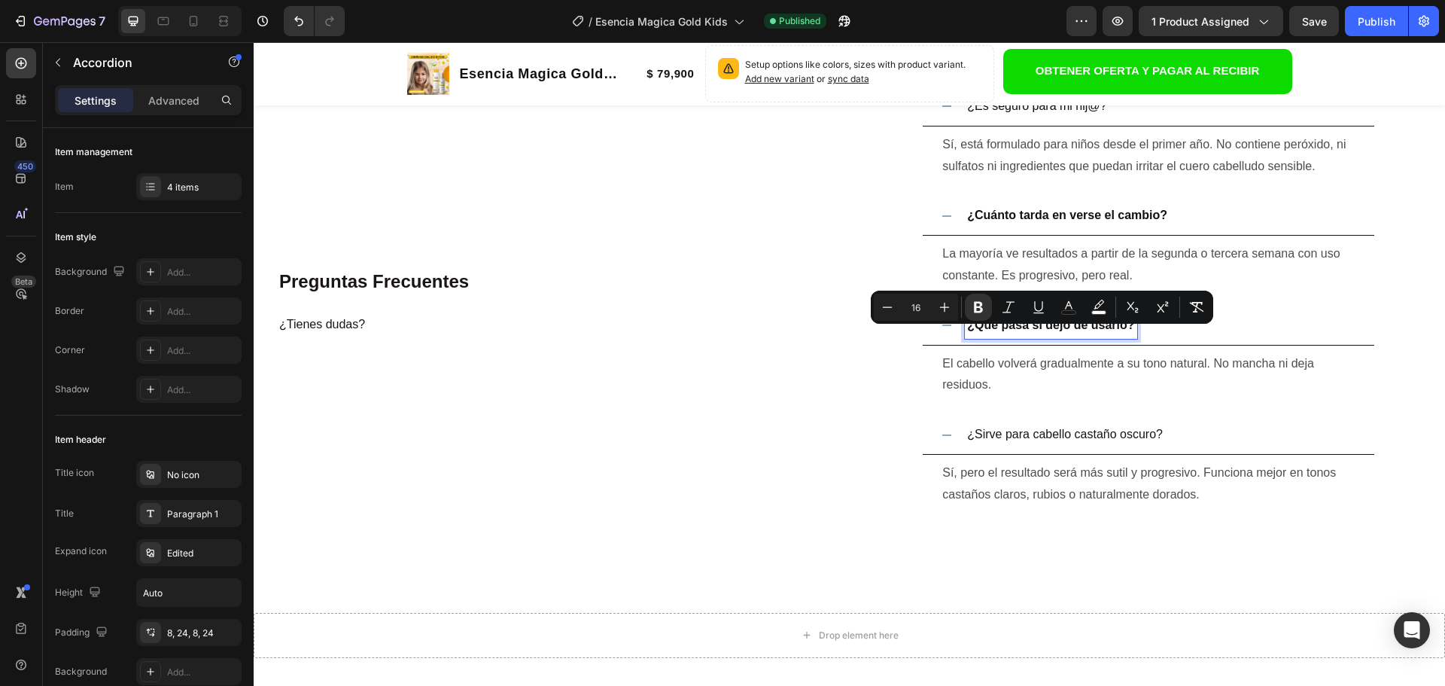
scroll to position [2559, 0]
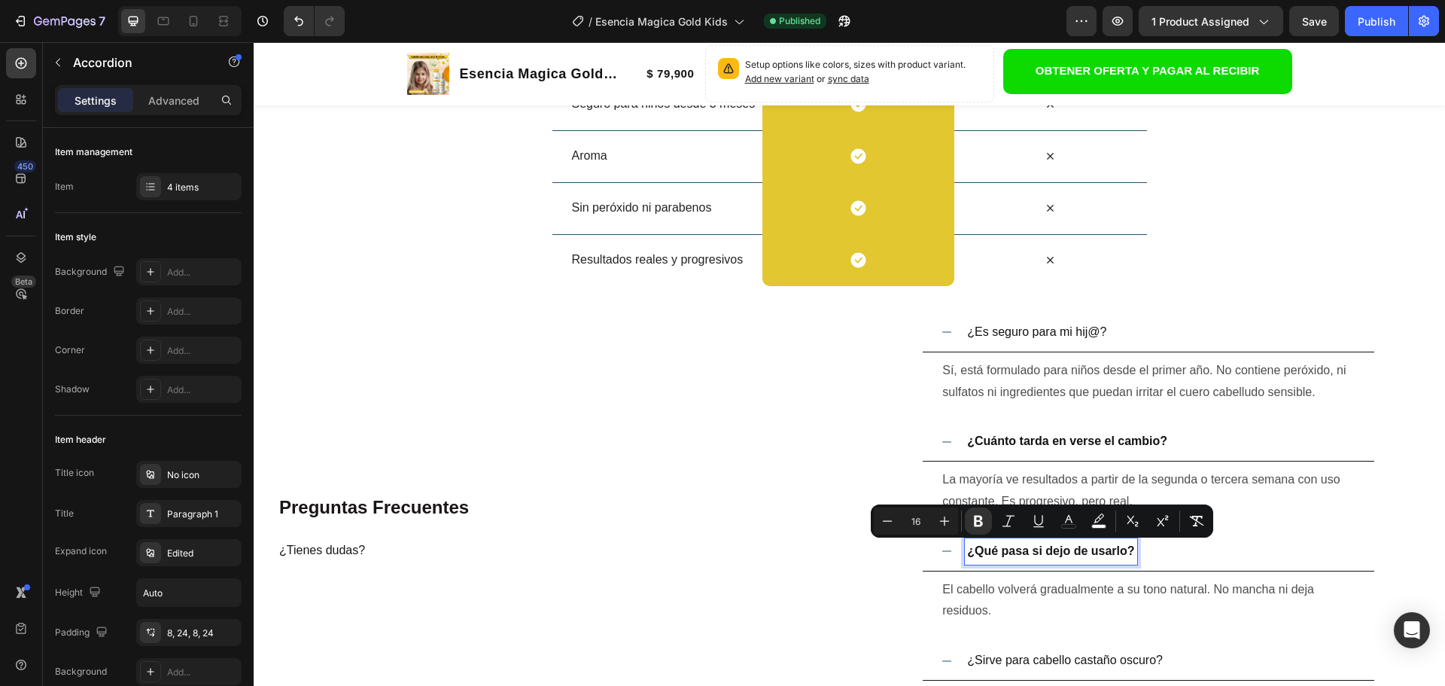
click at [1000, 335] on span "¿Es seguro para mi hij@?" at bounding box center [1036, 331] width 139 height 13
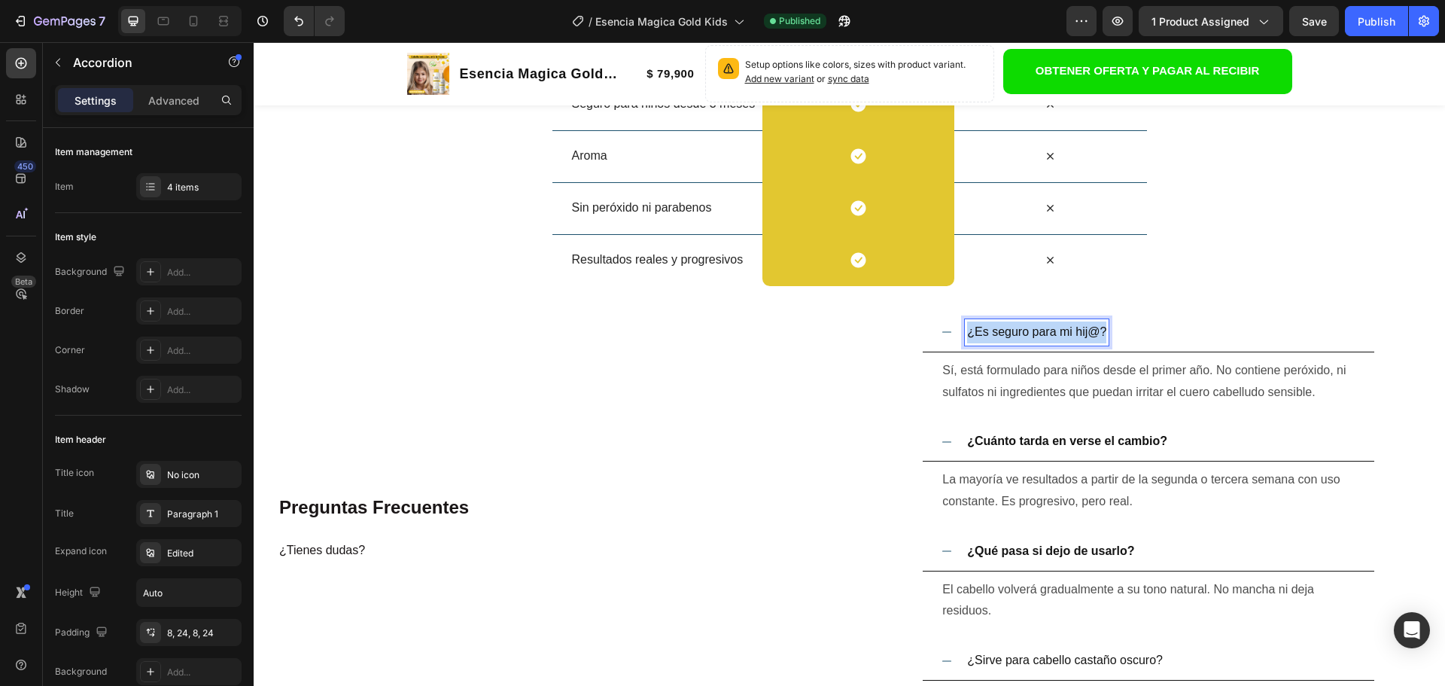
click at [1000, 335] on span "¿Es seguro para mi hij@?" at bounding box center [1036, 331] width 139 height 13
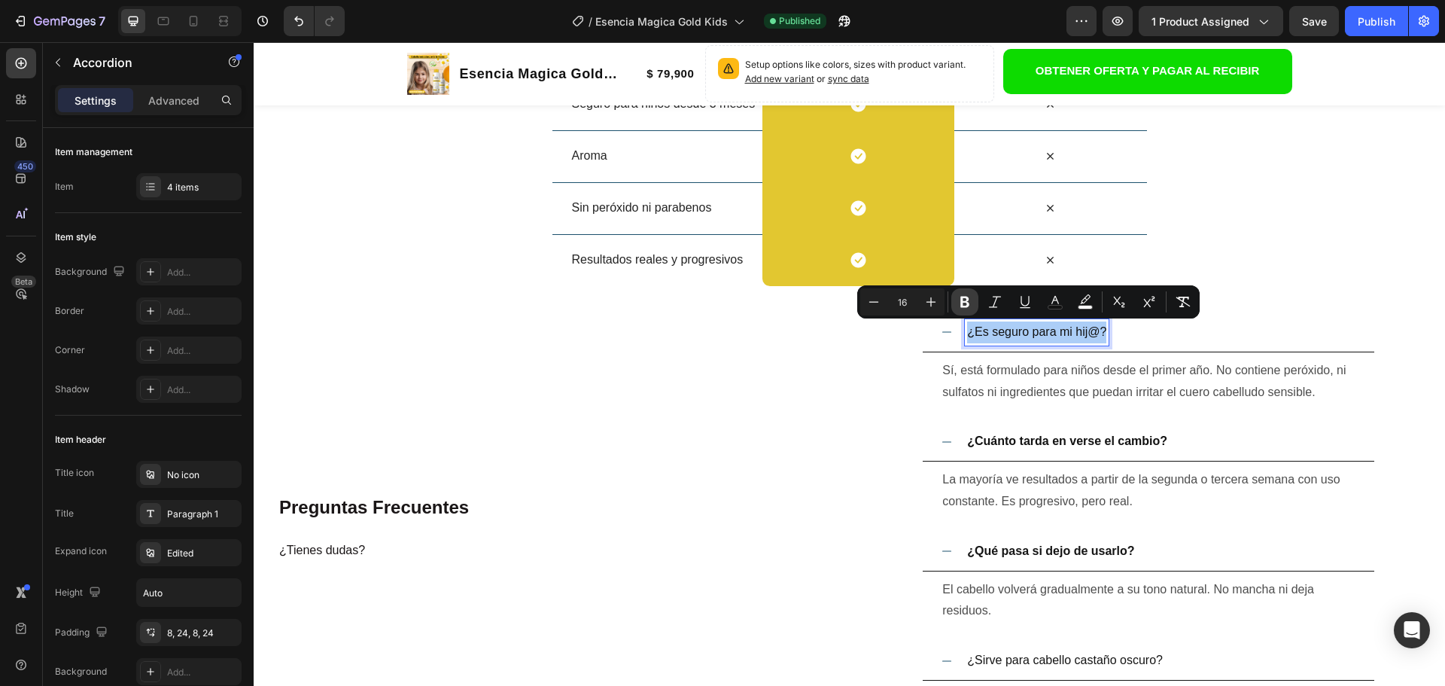
drag, startPoint x: 961, startPoint y: 306, endPoint x: 738, endPoint y: 342, distance: 226.4
click at [961, 306] on icon "Editor contextual toolbar" at bounding box center [964, 302] width 9 height 11
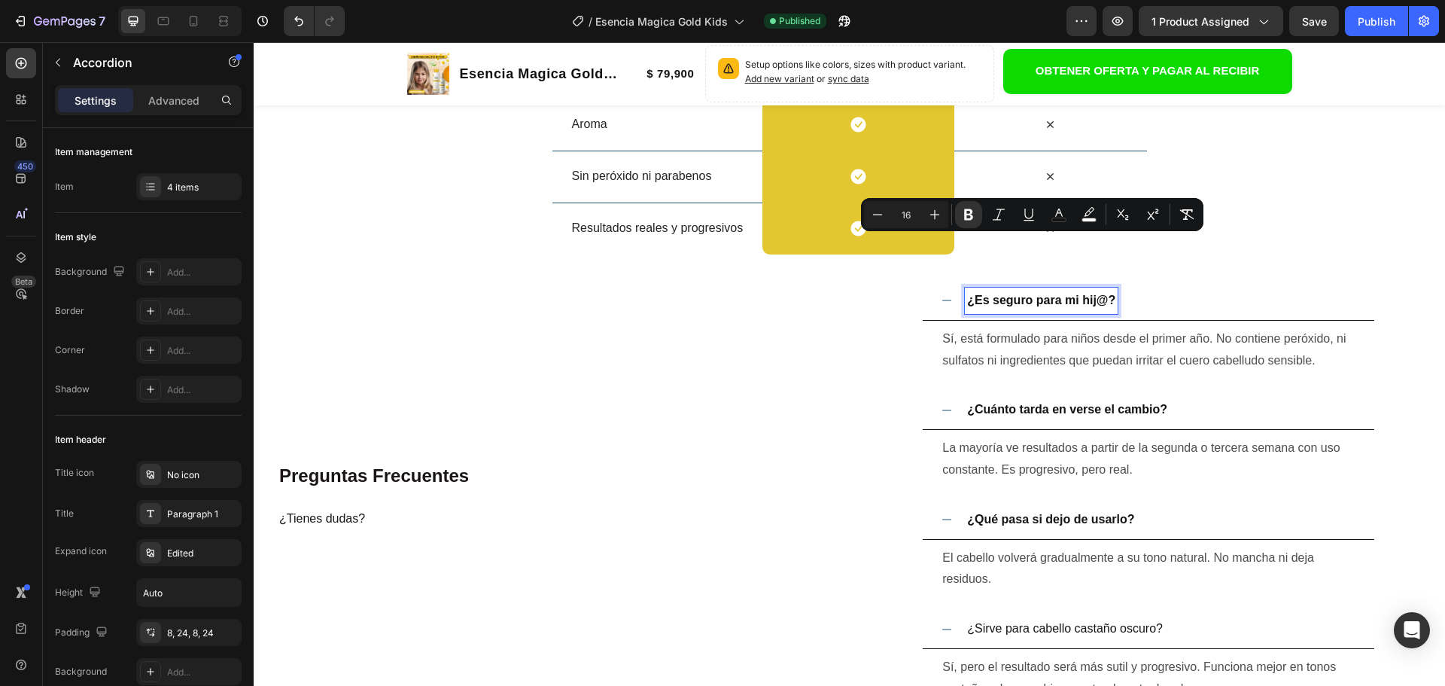
scroll to position [2709, 0]
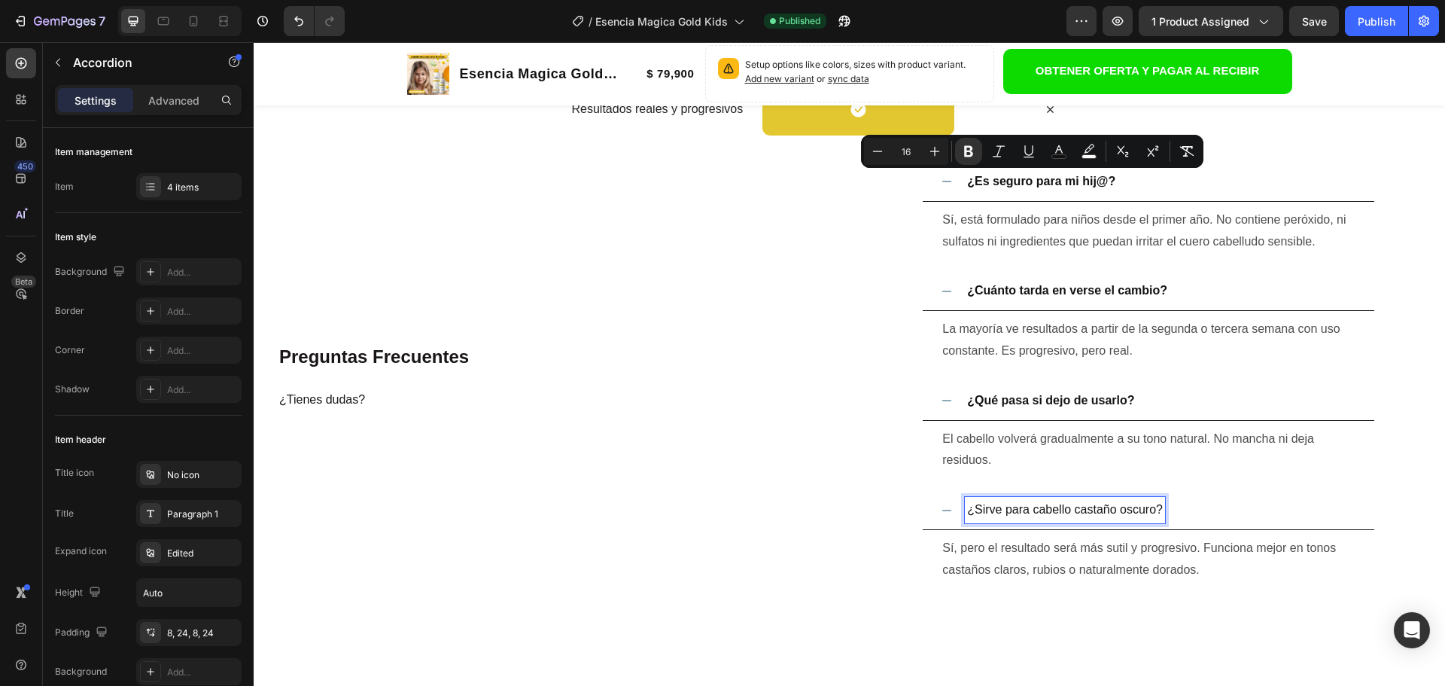
click at [1007, 508] on span "¿Sirve para cabello castaño oscuro?" at bounding box center [1065, 509] width 196 height 13
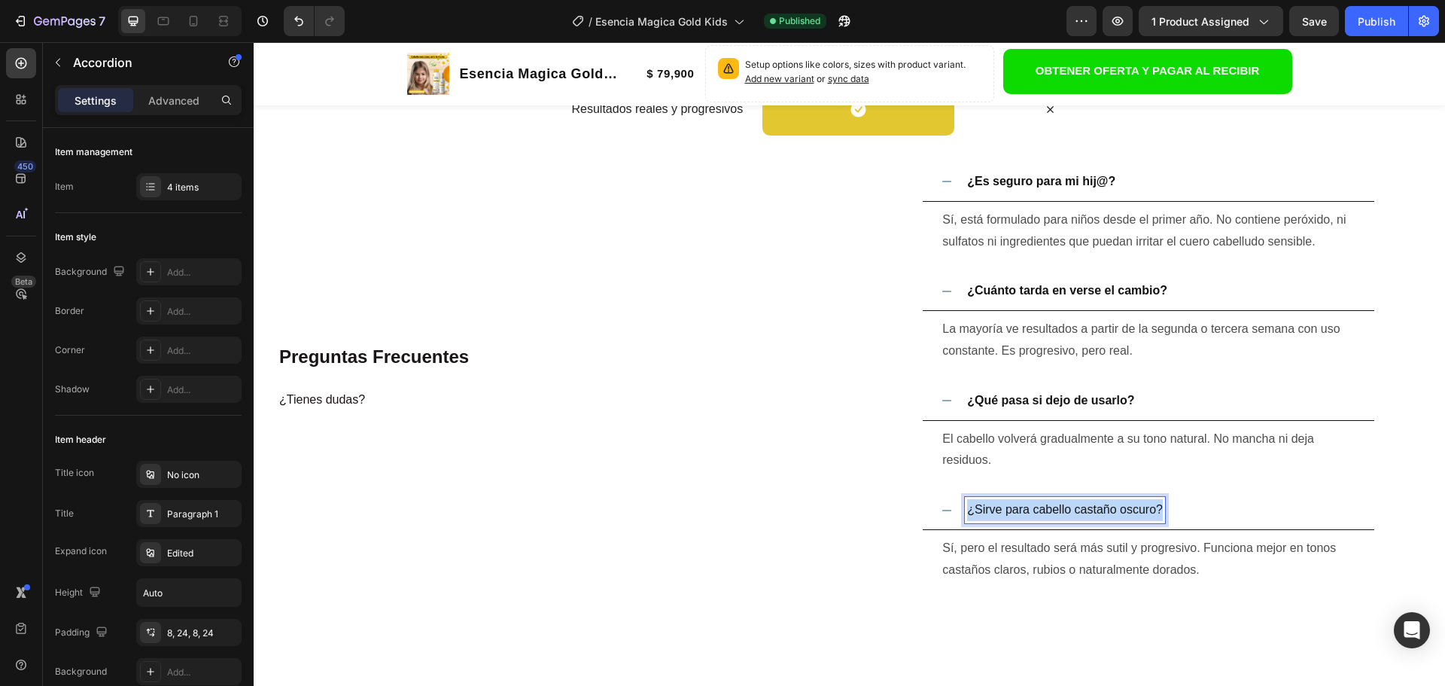
click at [1007, 508] on span "¿Sirve para cabello castaño oscuro?" at bounding box center [1065, 509] width 196 height 13
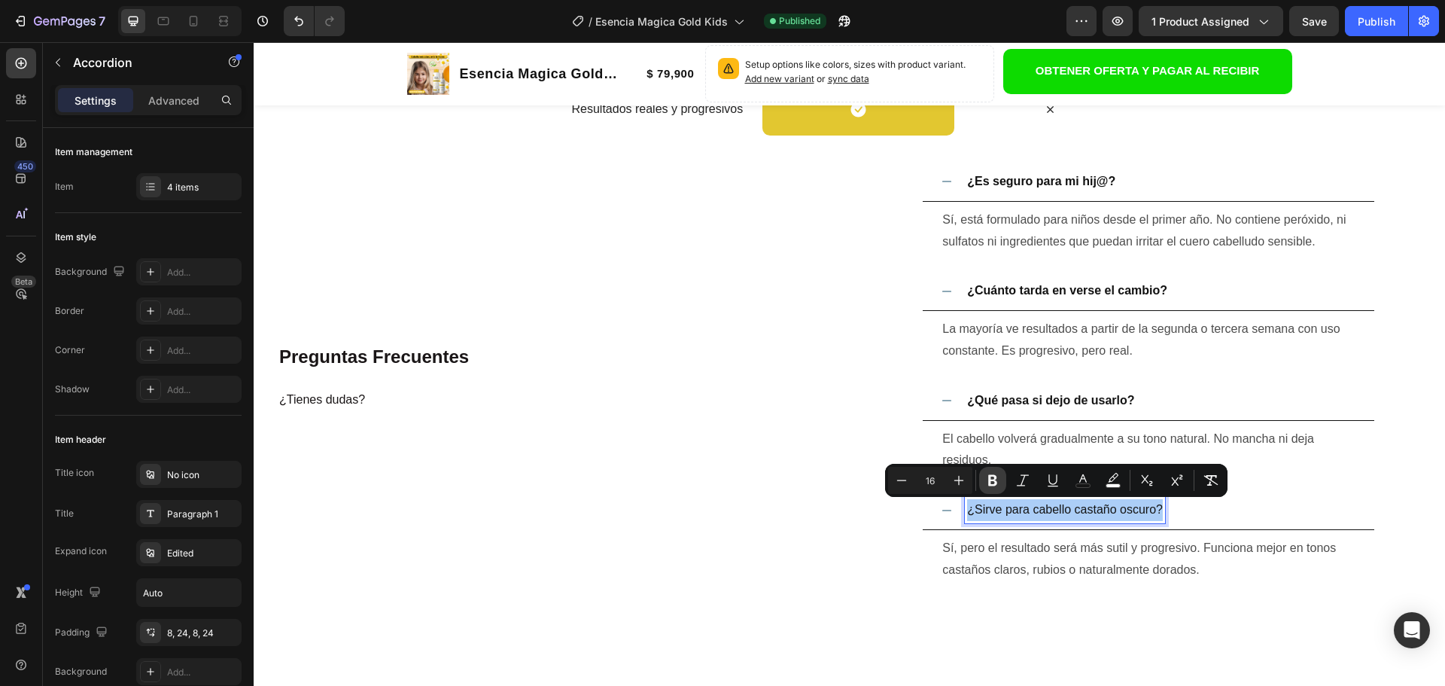
click at [990, 477] on icon "Editor contextual toolbar" at bounding box center [992, 480] width 9 height 11
click at [1061, 344] on span "La mayoría ve resultados a partir de la segunda o tercera semana con uso consta…" at bounding box center [1140, 339] width 397 height 35
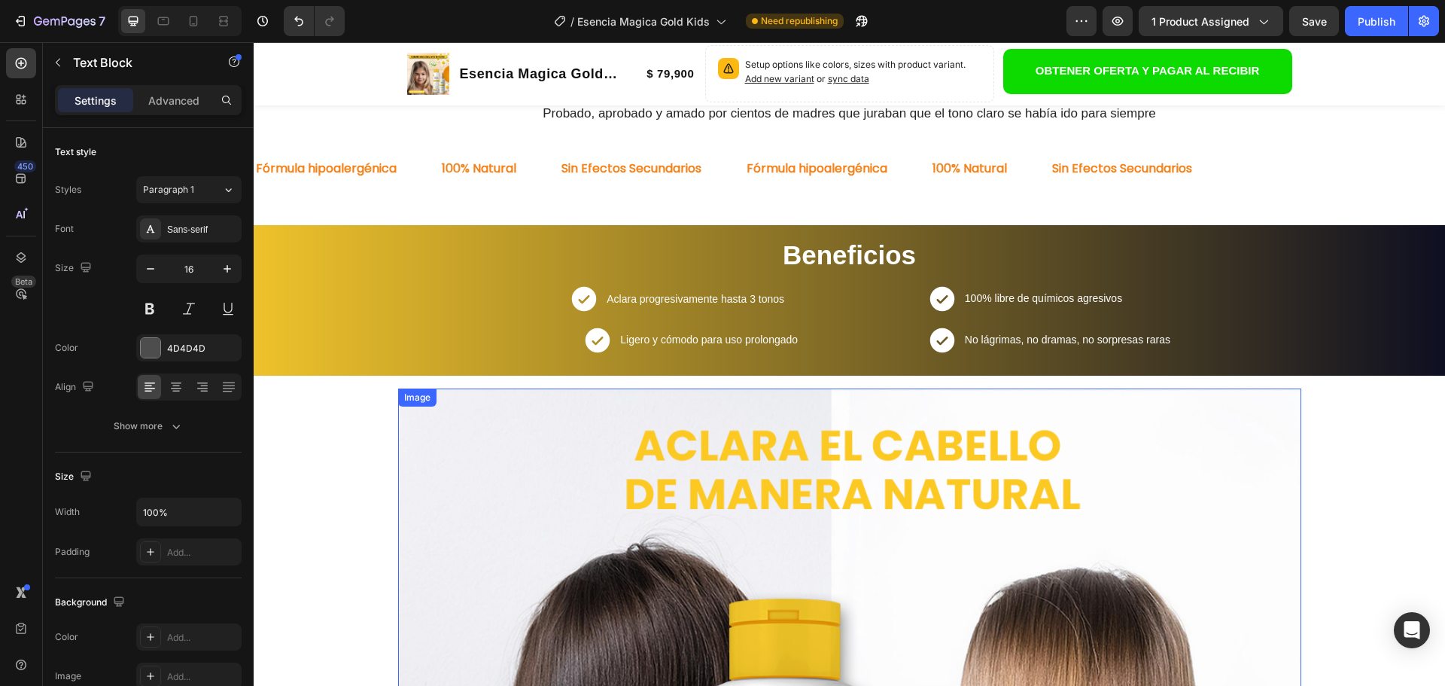
scroll to position [753, 0]
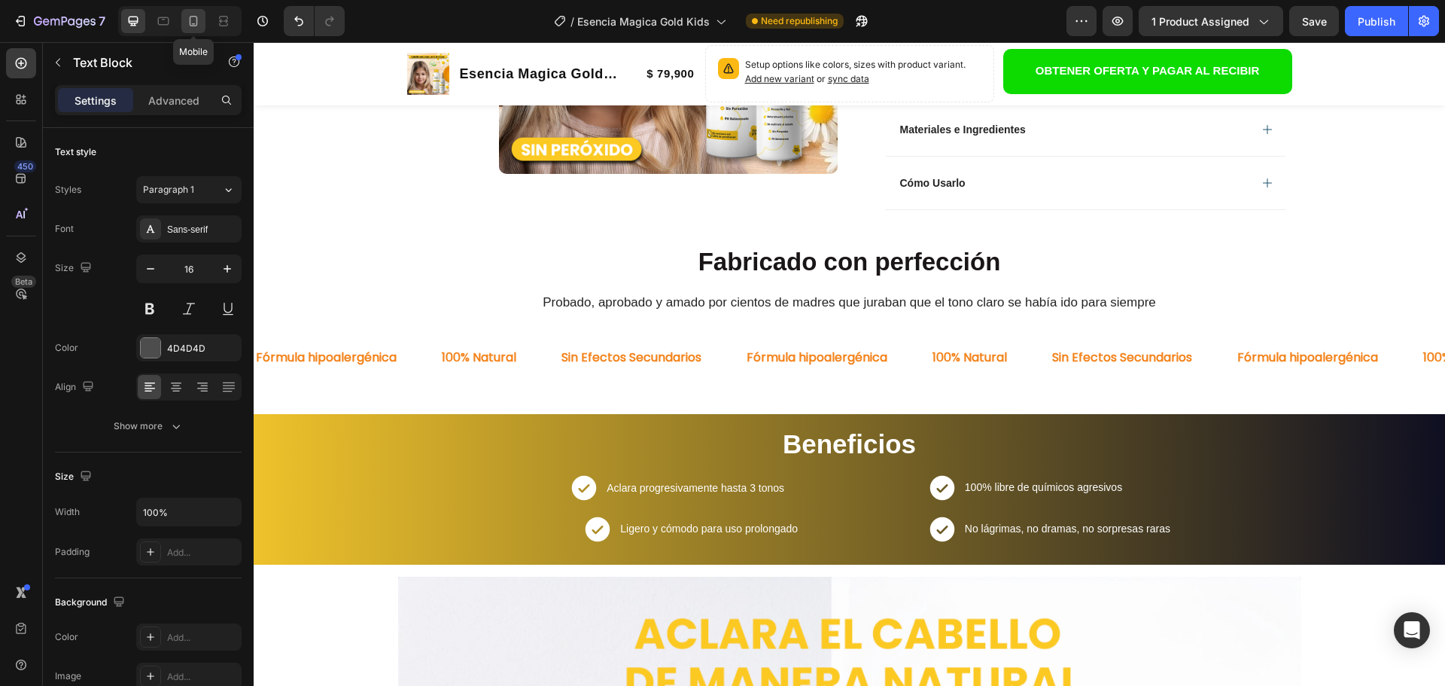
click at [186, 26] on icon at bounding box center [193, 21] width 15 height 15
type input "14"
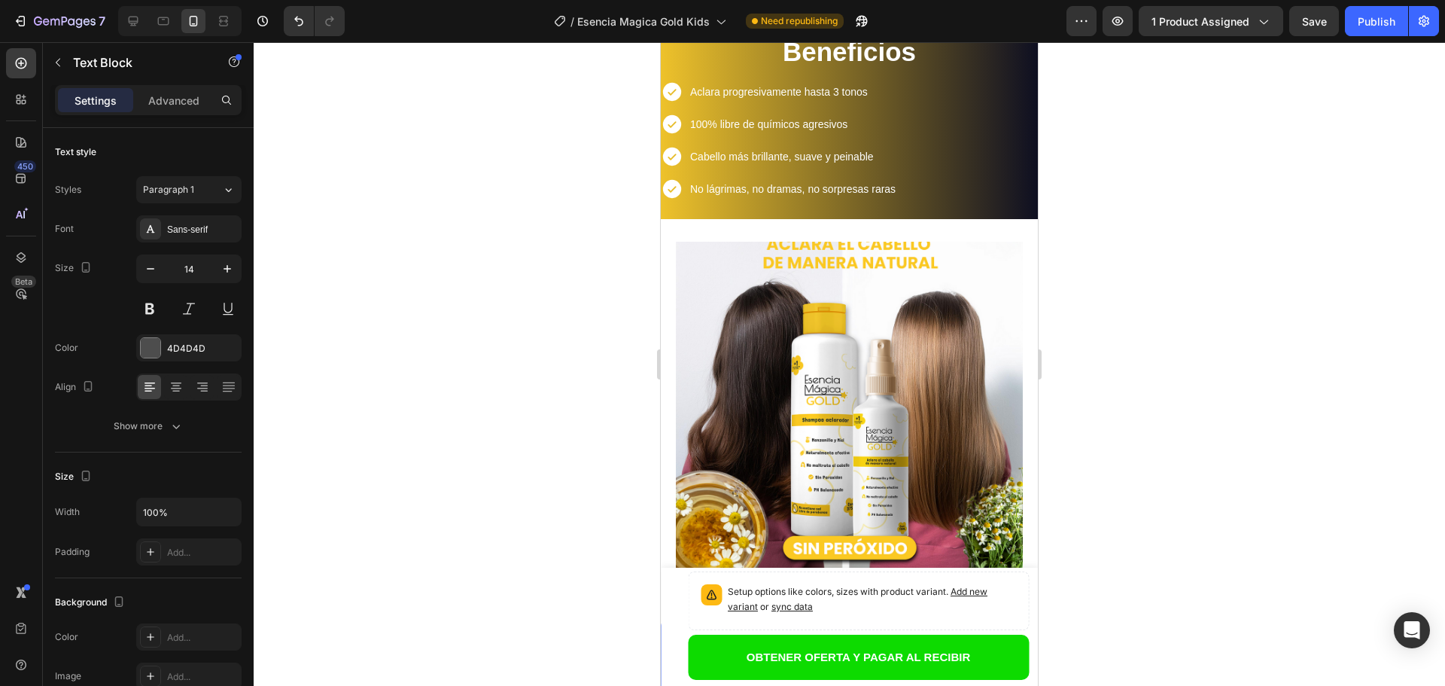
scroll to position [1118, 0]
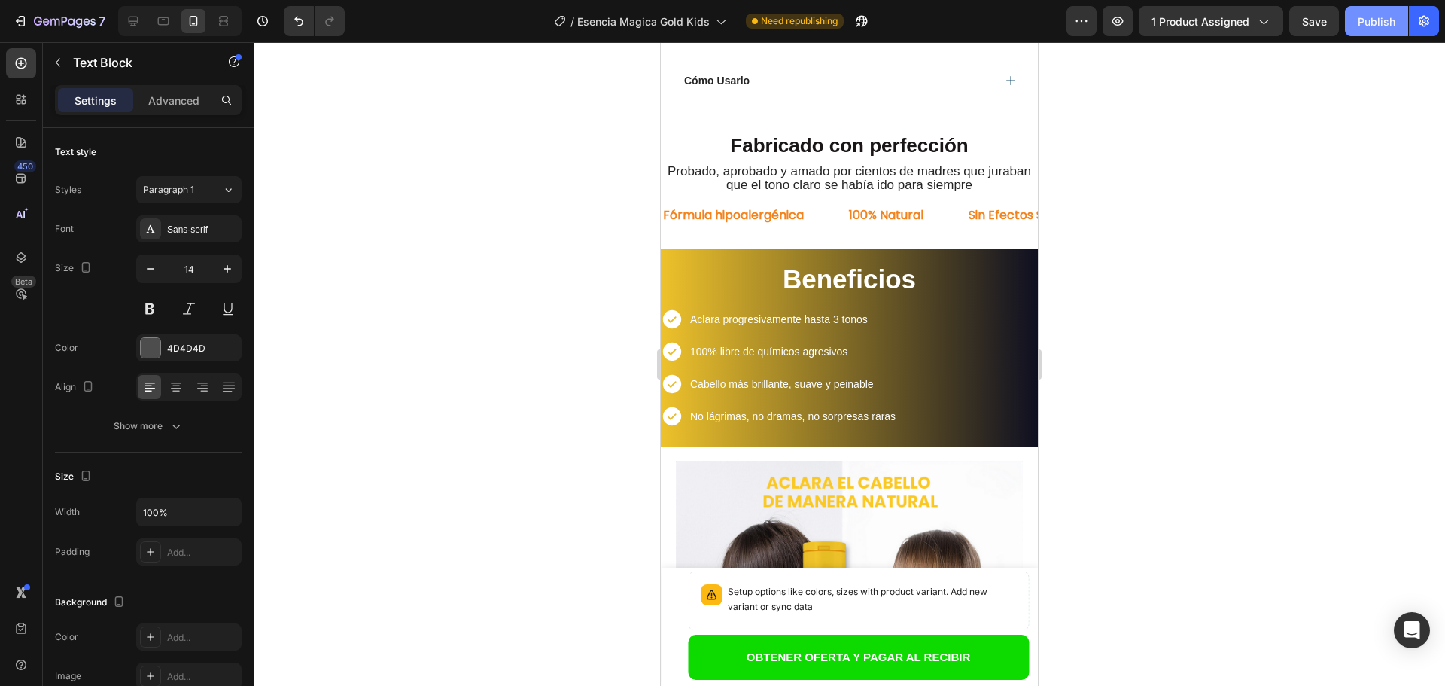
click at [1354, 27] on button "Publish" at bounding box center [1376, 21] width 63 height 30
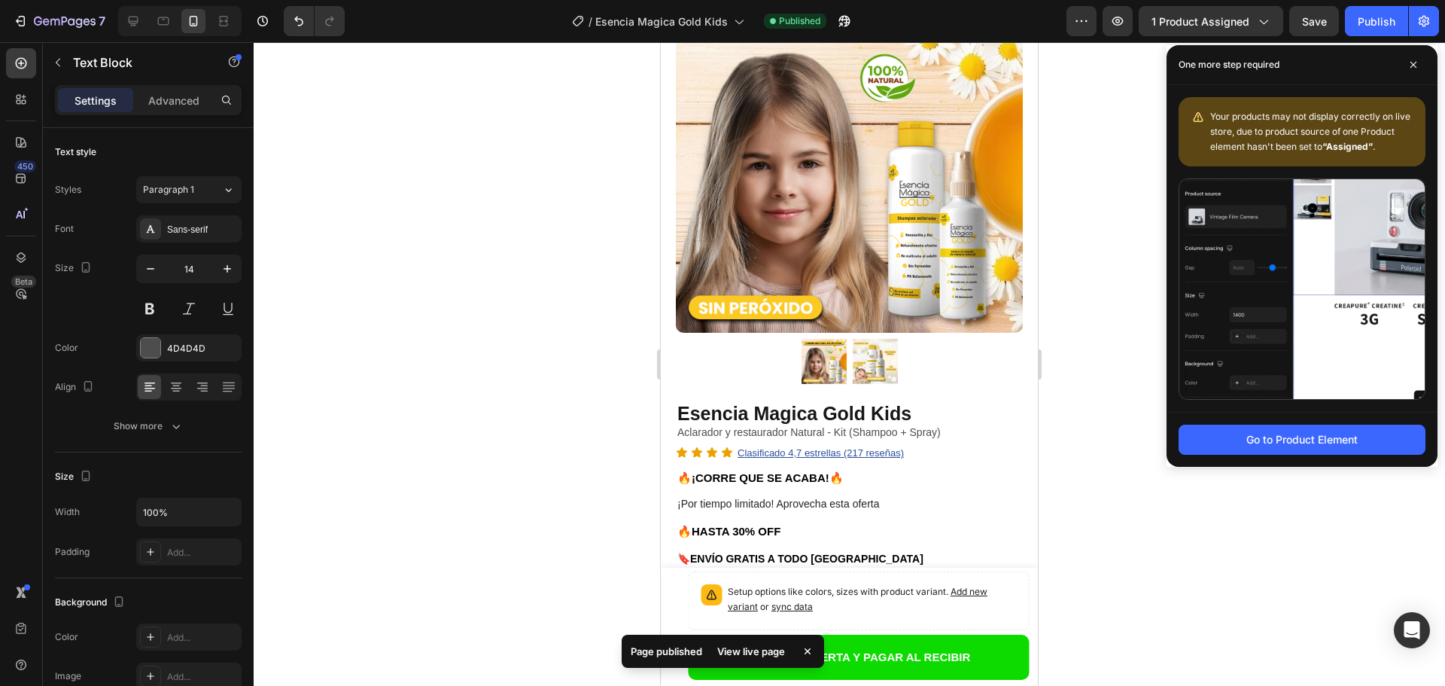
scroll to position [65, 0]
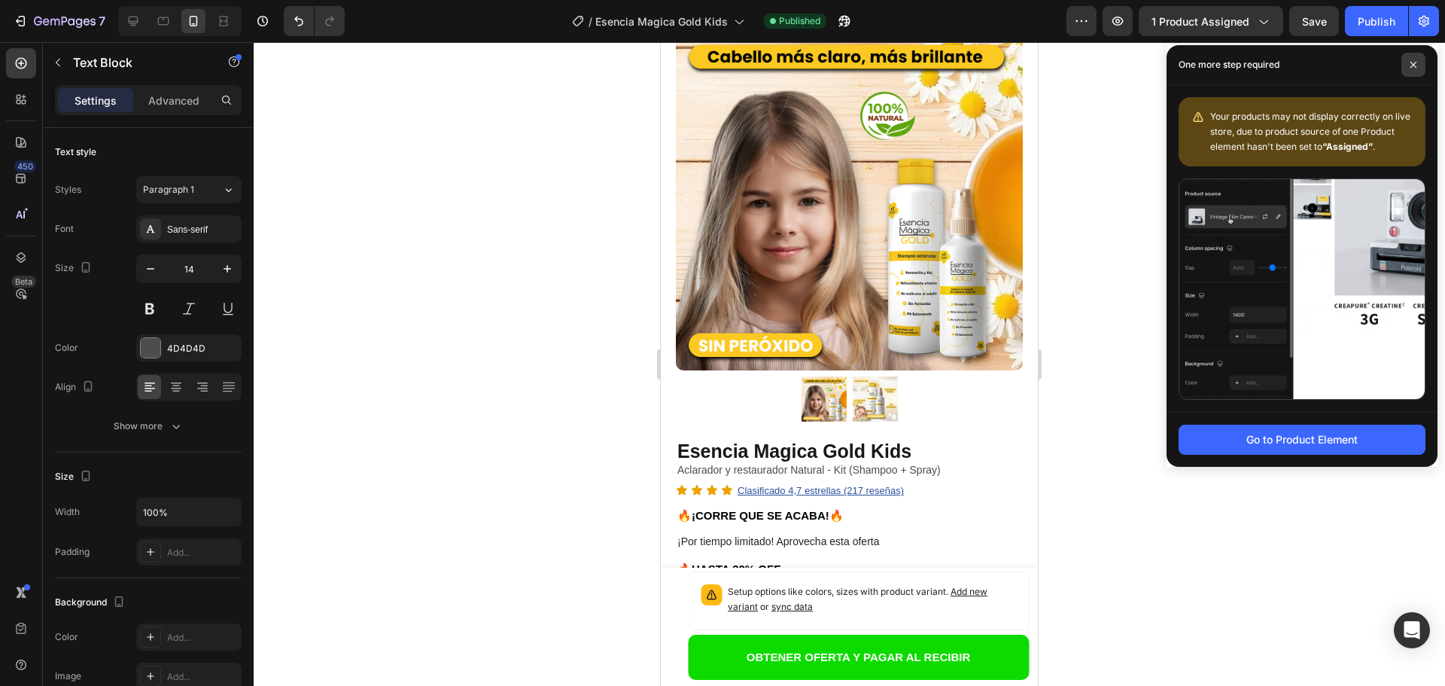
click at [1413, 71] on span at bounding box center [1413, 65] width 24 height 24
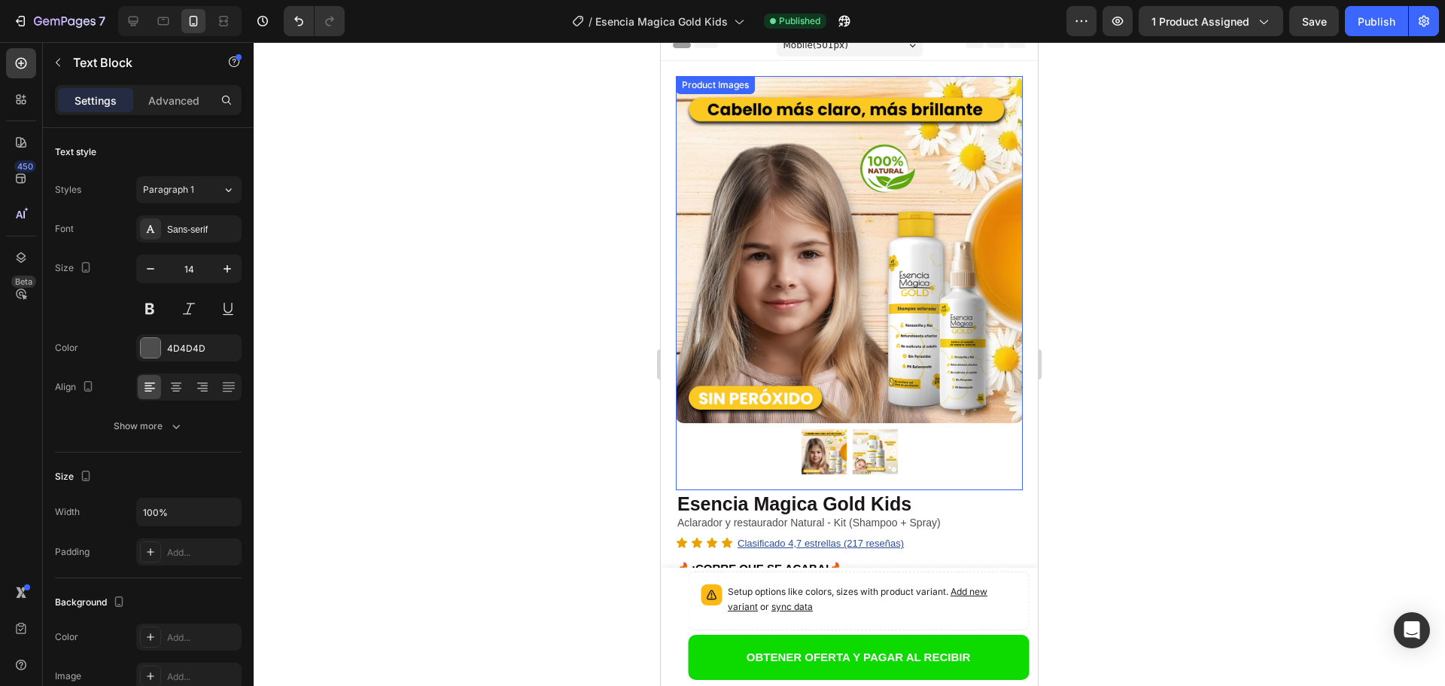
scroll to position [0, 0]
